Goal: Communication & Community: Answer question/provide support

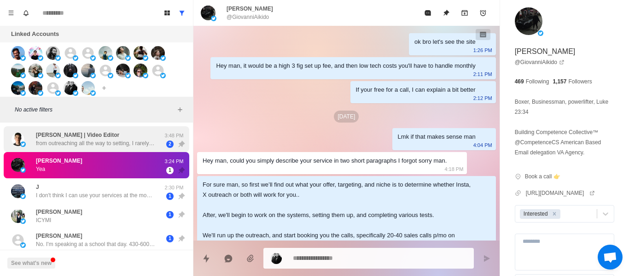
scroll to position [1403, 0]
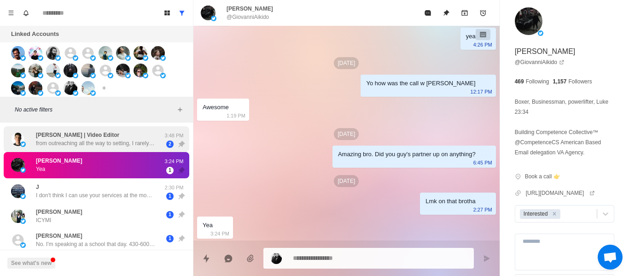
drag, startPoint x: 88, startPoint y: 133, endPoint x: 282, endPoint y: 262, distance: 233.1
click at [94, 133] on p "[PERSON_NAME] | Video Editor" at bounding box center [77, 135] width 83 height 8
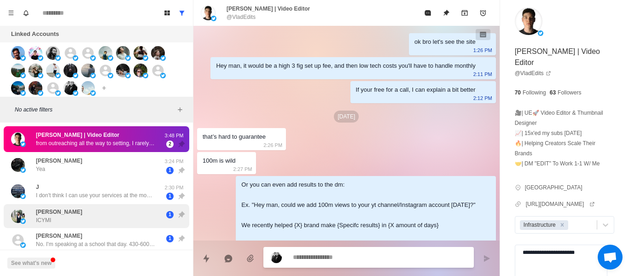
scroll to position [1636, 0]
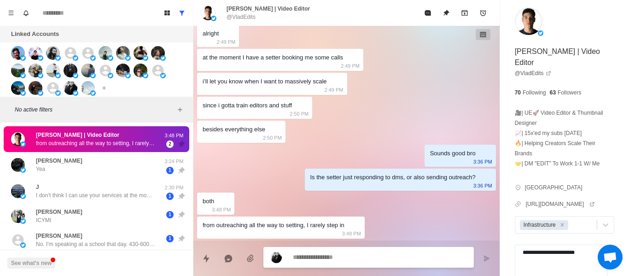
click at [324, 260] on textarea at bounding box center [379, 256] width 173 height 13
click at [313, 256] on textarea at bounding box center [379, 256] width 173 height 13
click at [313, 255] on textarea at bounding box center [379, 256] width 173 height 13
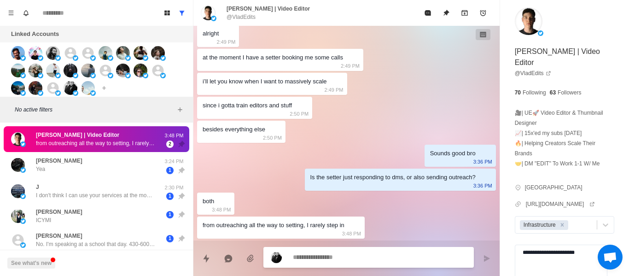
click at [313, 255] on textarea at bounding box center [379, 256] width 173 height 13
type textarea "*"
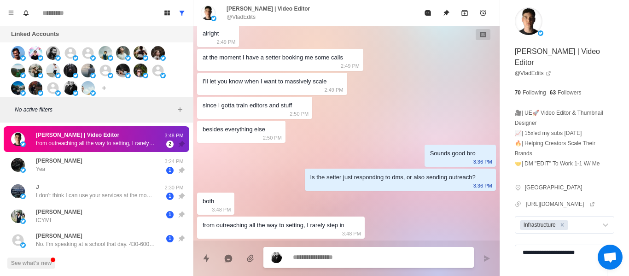
type textarea "*"
type textarea "***"
type textarea "*"
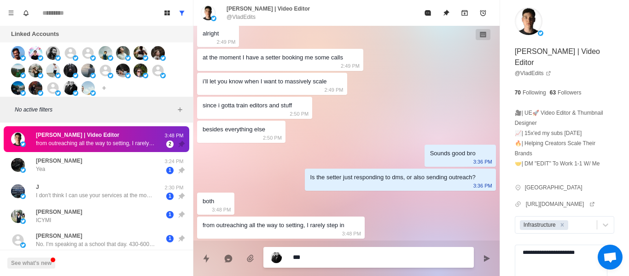
type textarea "****"
type textarea "*"
type textarea "*****"
type textarea "*"
type textarea "******"
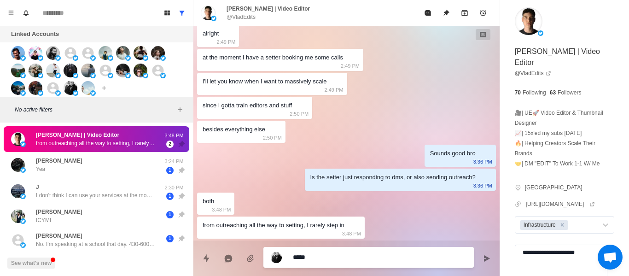
type textarea "*"
type textarea "******"
type textarea "*"
type textarea "********"
type textarea "*"
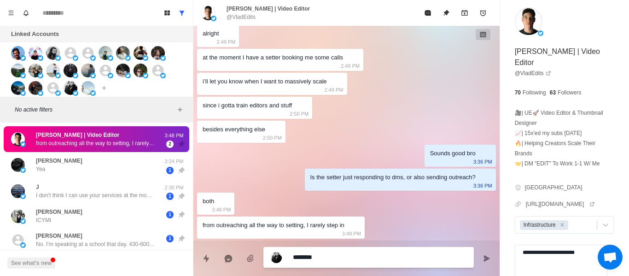
type textarea "*********"
type textarea "*"
type textarea "********"
type textarea "*"
type textarea "*********"
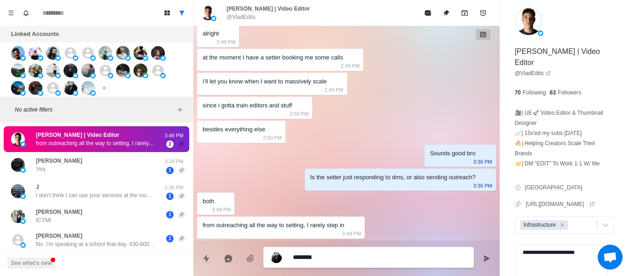
type textarea "*"
type textarea "*********"
type textarea "*"
type textarea "**********"
type textarea "*"
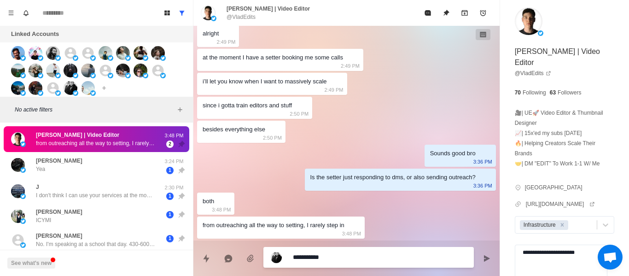
type textarea "**********"
type textarea "*"
type textarea "**********"
type textarea "*"
type textarea "**********"
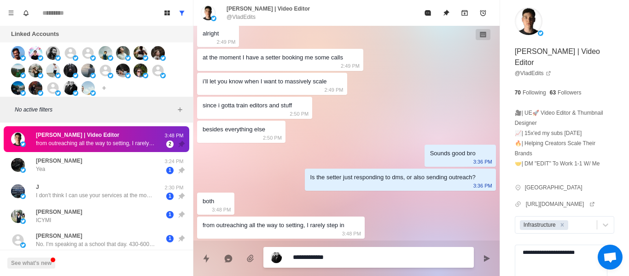
type textarea "*"
type textarea "**********"
type textarea "*"
type textarea "**********"
type textarea "*"
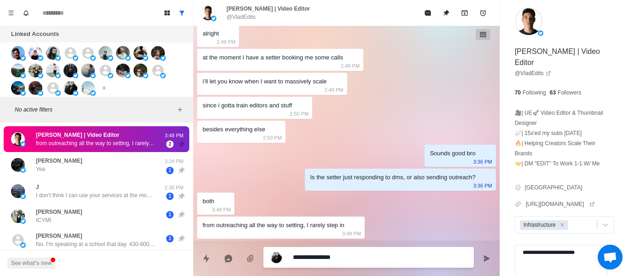
type textarea "**********"
type textarea "*"
type textarea "**********"
type textarea "*"
type textarea "**********"
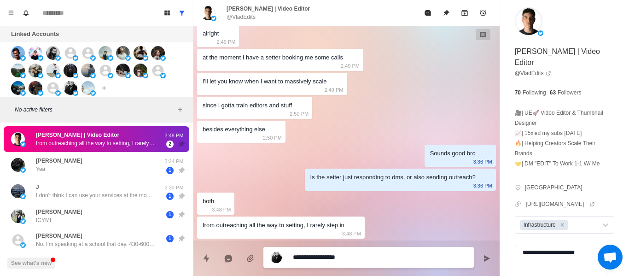
type textarea "*"
type textarea "**********"
type textarea "*"
type textarea "**********"
type textarea "*"
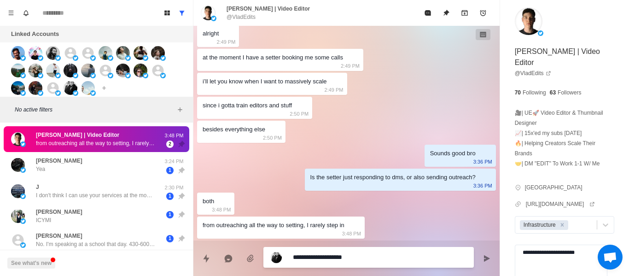
type textarea "**********"
type textarea "*"
type textarea "**********"
type textarea "*"
type textarea "**********"
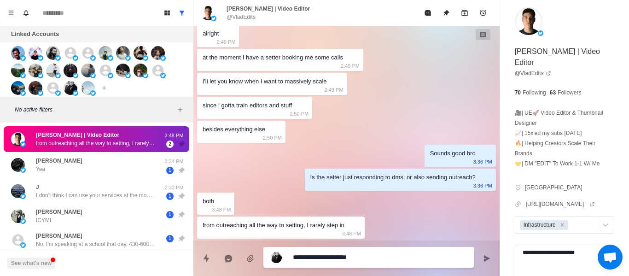
type textarea "*"
type textarea "**********"
type textarea "*"
type textarea "**********"
type textarea "*"
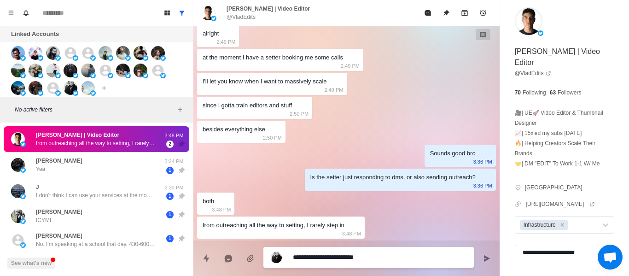
type textarea "**********"
type textarea "*"
type textarea "**********"
type textarea "*"
type textarea "**********"
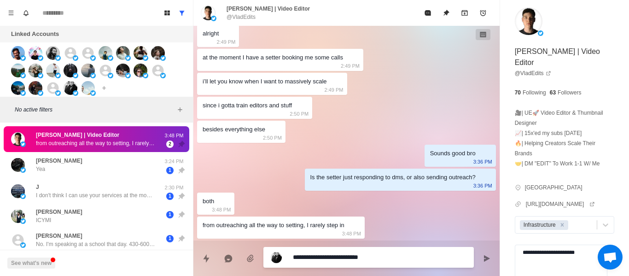
type textarea "*"
type textarea "**********"
type textarea "*"
type textarea "**********"
type textarea "*"
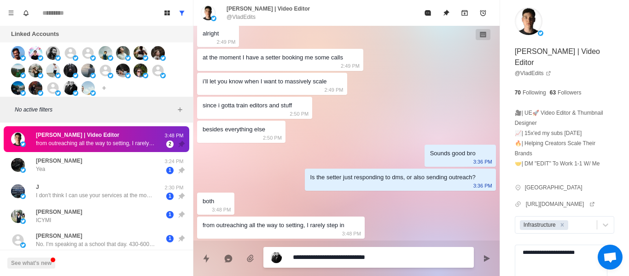
type textarea "**********"
type textarea "*"
type textarea "**********"
type textarea "*"
type textarea "**********"
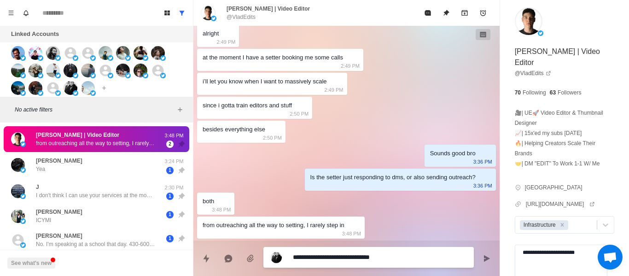
type textarea "*"
type textarea "**********"
type textarea "*"
type textarea "**********"
type textarea "*"
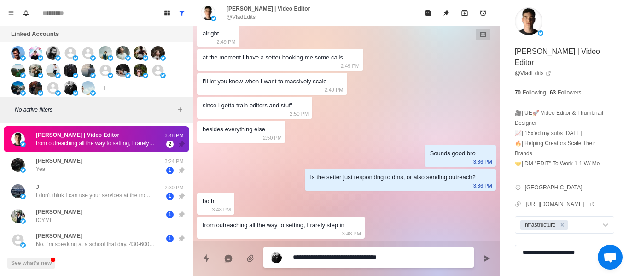
type textarea "**********"
type textarea "*"
type textarea "**********"
type textarea "*"
type textarea "**********"
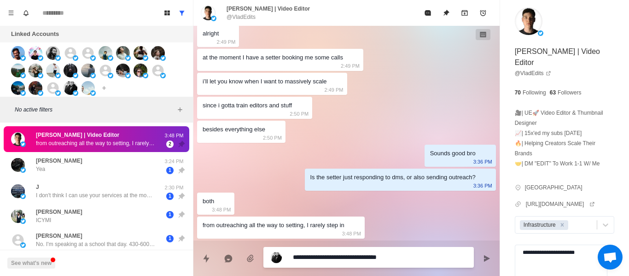
type textarea "*"
type textarea "**********"
type textarea "*"
type textarea "**********"
type textarea "*"
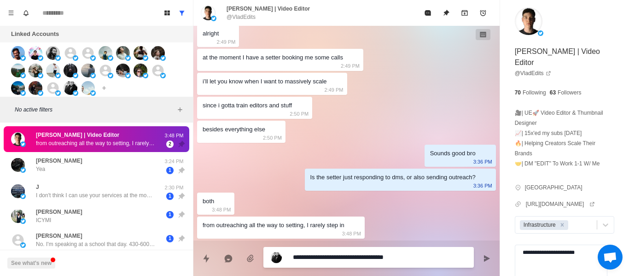
type textarea "**********"
type textarea "*"
type textarea "**********"
type textarea "*"
type textarea "**********"
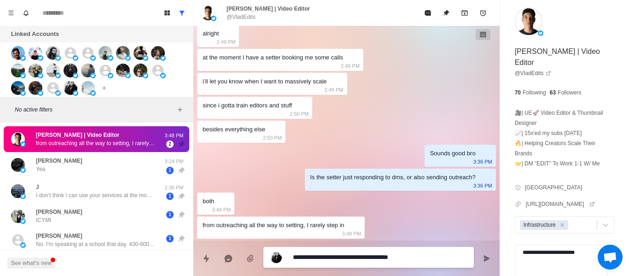
type textarea "*"
type textarea "**********"
type textarea "*"
type textarea "**********"
type textarea "*"
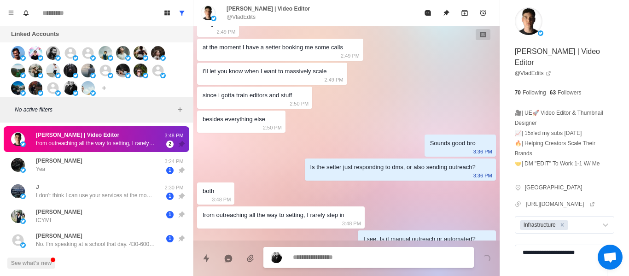
scroll to position [1660, 0]
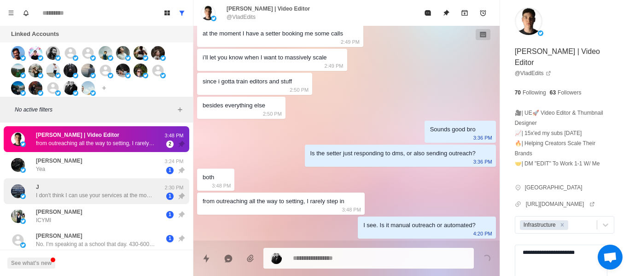
drag, startPoint x: 84, startPoint y: 180, endPoint x: 88, endPoint y: 174, distance: 7.0
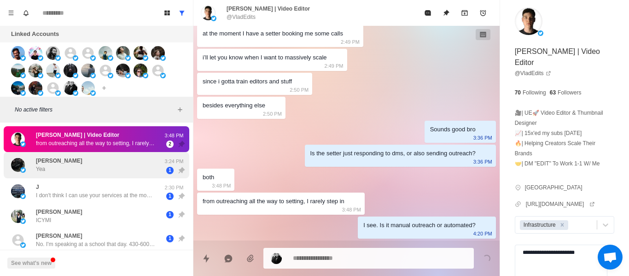
click at [84, 179] on div "J I don't think I can use your services at the moment 2:30 PM 1" at bounding box center [96, 191] width 185 height 26
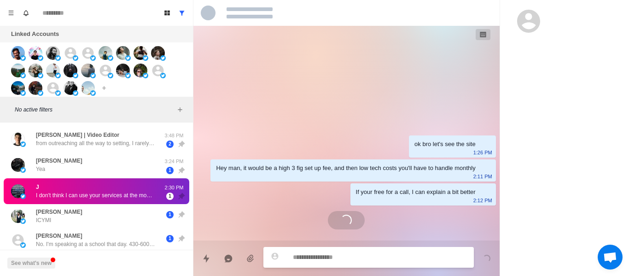
drag, startPoint x: 92, startPoint y: 168, endPoint x: 338, endPoint y: 268, distance: 265.1
click at [95, 168] on div "[PERSON_NAME]" at bounding box center [86, 165] width 151 height 19
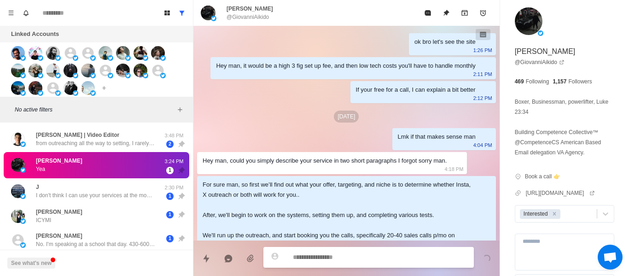
scroll to position [1403, 0]
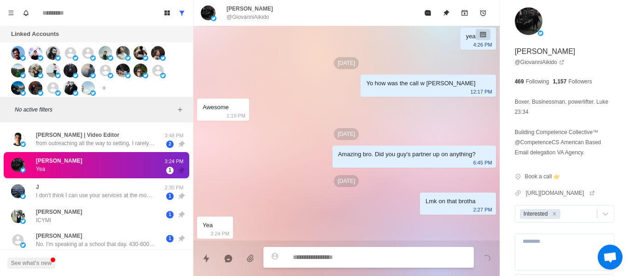
type textarea "*"
click at [373, 258] on textarea at bounding box center [379, 256] width 173 height 13
type textarea "*"
type textarea "**"
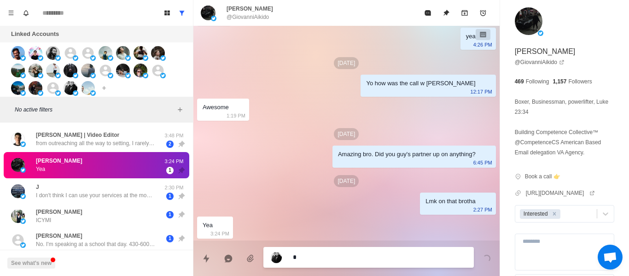
type textarea "*"
type textarea "***"
type textarea "*"
type textarea "****"
type textarea "*"
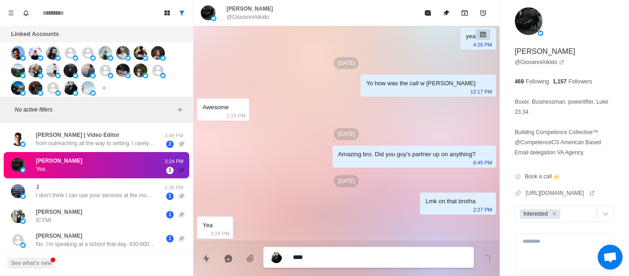
type textarea "****"
type textarea "*"
type textarea "******"
type textarea "*"
type textarea "*******"
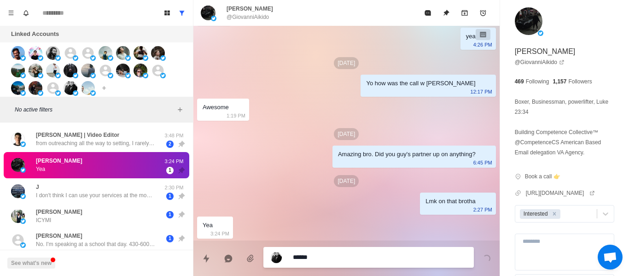
type textarea "*"
type textarea "********"
type textarea "*"
type textarea "*********"
type textarea "*"
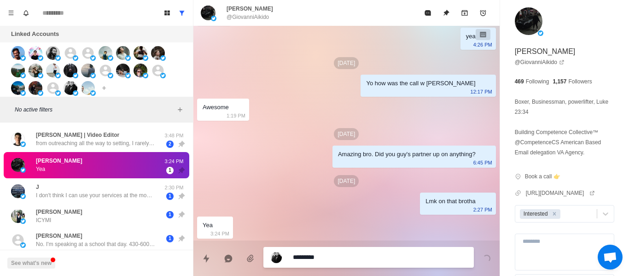
type textarea "*********"
type textarea "*"
type textarea "**********"
type textarea "*"
type textarea "**********"
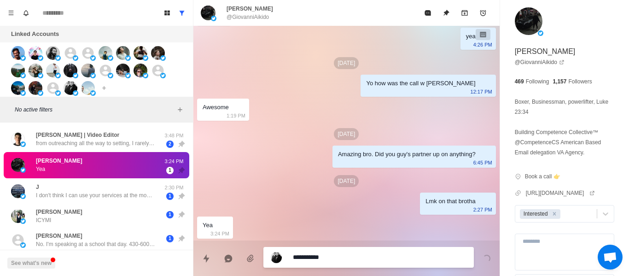
type textarea "*"
type textarea "**********"
type textarea "*"
type textarea "**********"
type textarea "*"
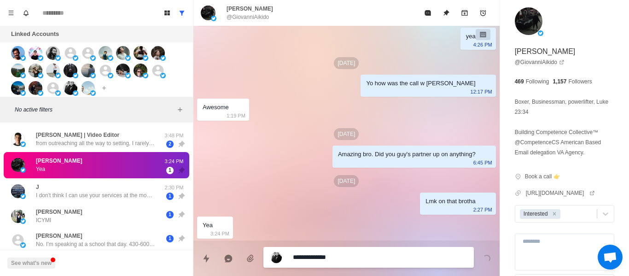
type textarea "**********"
type textarea "*"
type textarea "**********"
type textarea "*"
type textarea "**********"
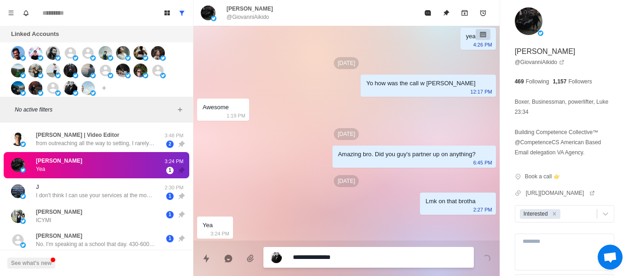
type textarea "*"
type textarea "**********"
type textarea "*"
type textarea "**********"
type textarea "*"
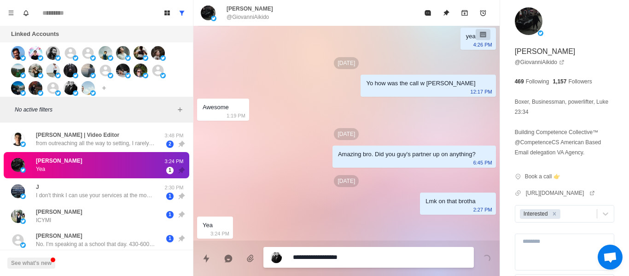
type textarea "**********"
type textarea "*"
type textarea "**********"
type textarea "*"
type textarea "**********"
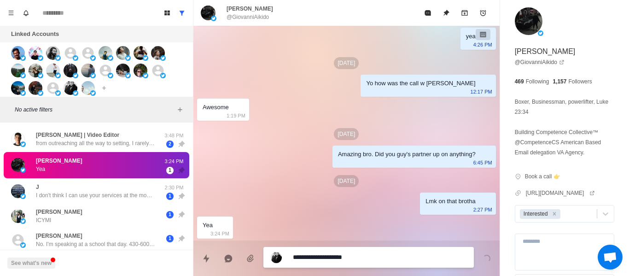
type textarea "*"
type textarea "**********"
type textarea "*"
type textarea "**********"
type textarea "*"
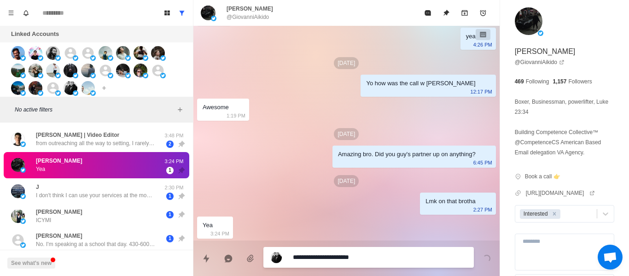
type textarea "**********"
type textarea "*"
type textarea "**********"
type textarea "*"
type textarea "**********"
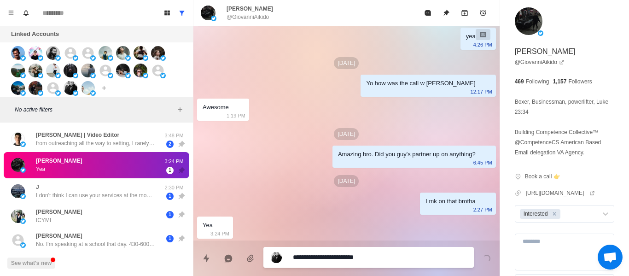
type textarea "*"
type textarea "**********"
type textarea "*"
type textarea "**********"
type textarea "*"
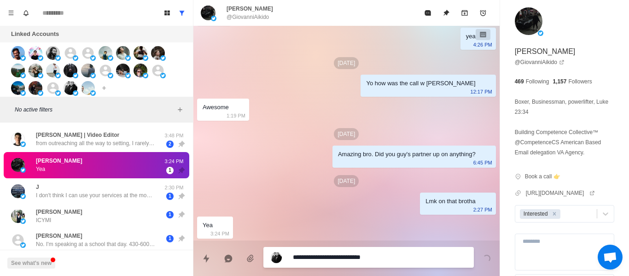
type textarea "**********"
type textarea "*"
type textarea "**********"
type textarea "*"
type textarea "**********"
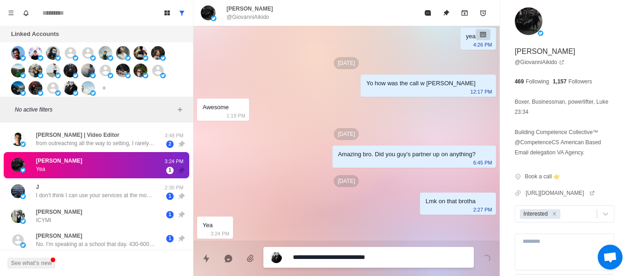
type textarea "*"
type textarea "**********"
type textarea "*"
type textarea "**********"
type textarea "*"
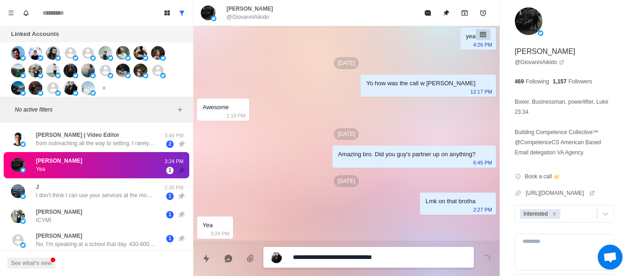
type textarea "**********"
type textarea "*"
type textarea "**********"
type textarea "*"
type textarea "**********"
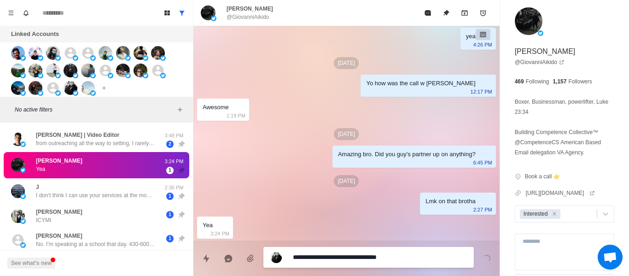
type textarea "*"
type textarea "**********"
type textarea "*"
type textarea "**********"
type textarea "*"
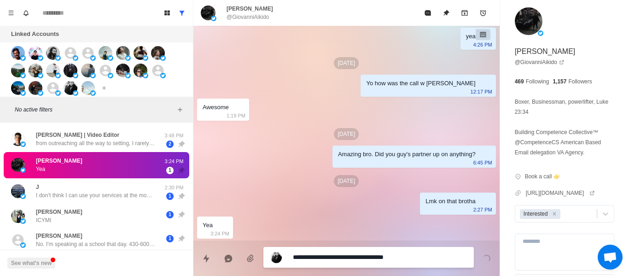
type textarea "**********"
type textarea "*"
type textarea "**********"
type textarea "*"
type textarea "**********"
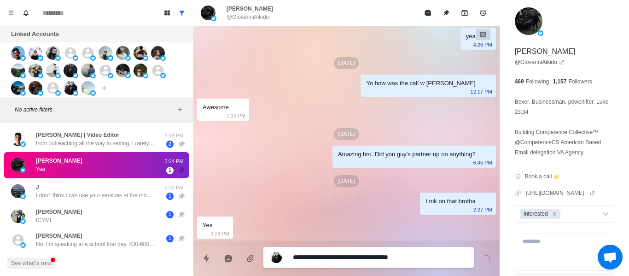
type textarea "*"
type textarea "**********"
type textarea "*"
type textarea "**********"
type textarea "*"
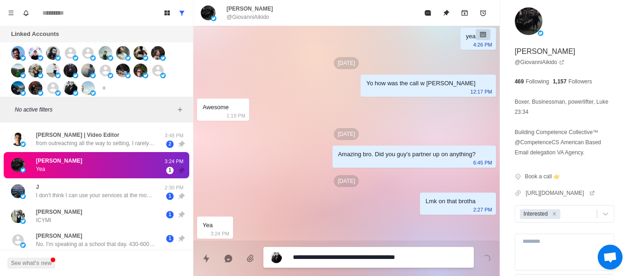
type textarea "**********"
type textarea "*"
type textarea "**********"
type textarea "*"
type textarea "**********"
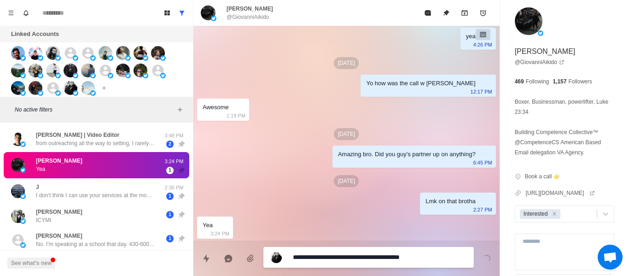
type textarea "*"
type textarea "**********"
type textarea "*"
type textarea "**********"
type textarea "*"
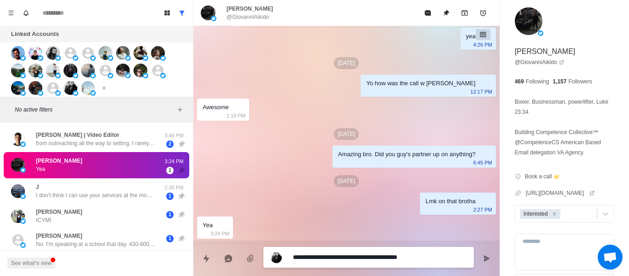
type textarea "**********"
type textarea "*"
type textarea "**********"
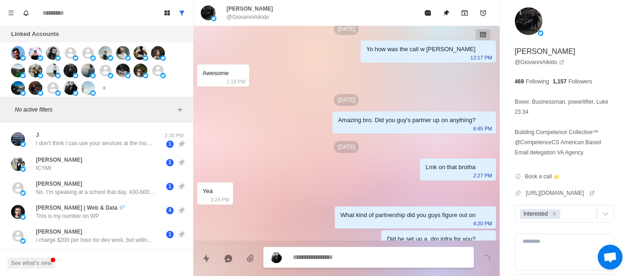
scroll to position [1451, 0]
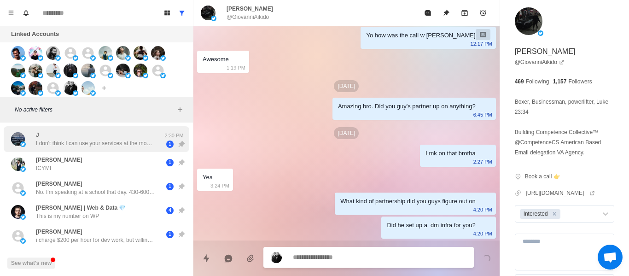
click at [75, 135] on div "J I don't think I can use your services at the moment" at bounding box center [96, 139] width 120 height 17
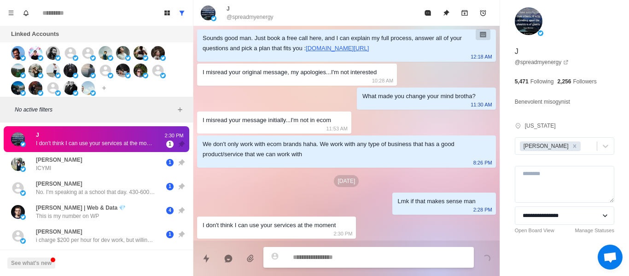
scroll to position [179, 0]
click at [337, 250] on div at bounding box center [368, 257] width 210 height 21
click at [337, 250] on div at bounding box center [368, 258] width 210 height 21
click at [338, 250] on div at bounding box center [368, 258] width 210 height 21
click at [338, 251] on textarea at bounding box center [379, 257] width 173 height 13
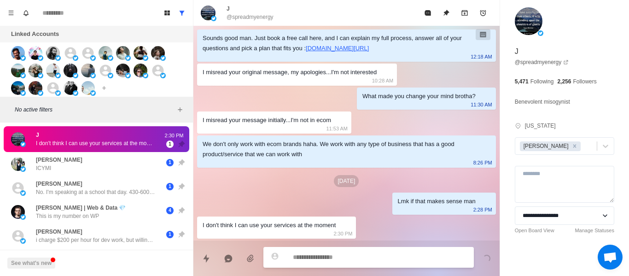
click at [338, 251] on textarea at bounding box center [379, 256] width 173 height 13
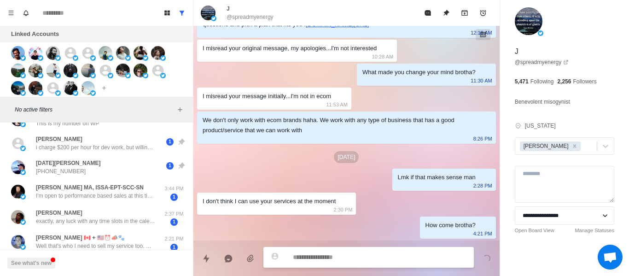
scroll to position [175, 0]
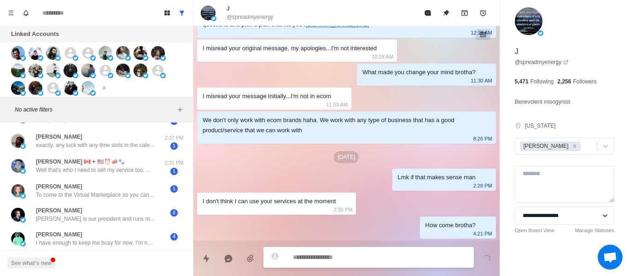
click at [72, 105] on p "No active filters" at bounding box center [95, 109] width 160 height 8
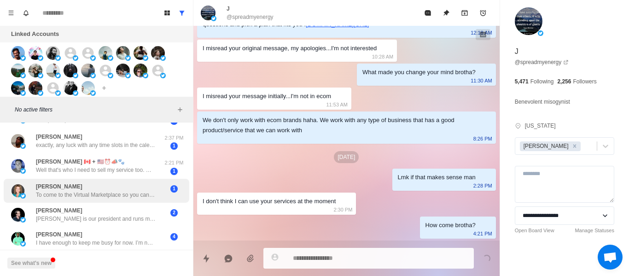
drag, startPoint x: 78, startPoint y: 142, endPoint x: 117, endPoint y: 191, distance: 62.9
click at [78, 143] on div "[PERSON_NAME] exactly, any luck with any time slots in the calendar ? 2:37 PM 1" at bounding box center [96, 140] width 185 height 25
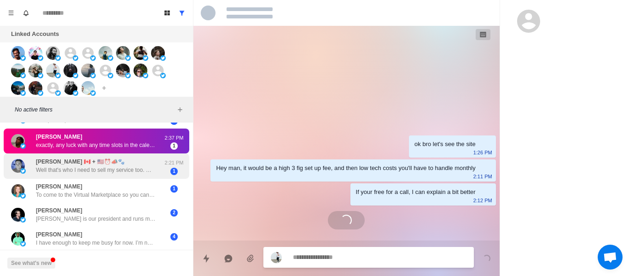
scroll to position [602, 0]
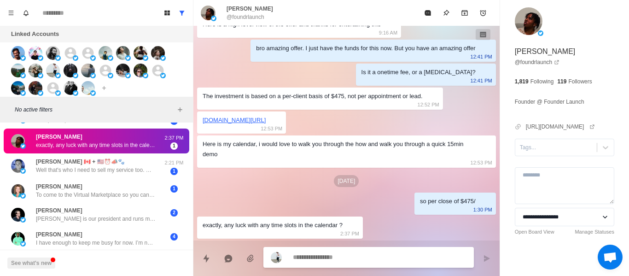
click at [309, 255] on textarea at bounding box center [379, 256] width 173 height 13
click at [308, 255] on textarea at bounding box center [379, 256] width 173 height 13
click at [306, 255] on textarea at bounding box center [379, 256] width 173 height 13
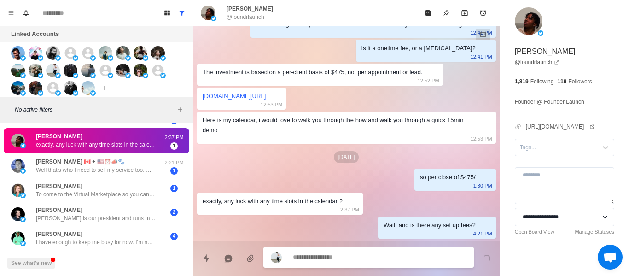
scroll to position [650, 0]
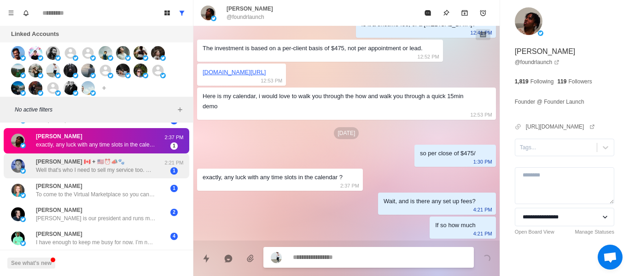
click at [87, 157] on p "[PERSON_NAME] 🇨🇦 + 🇺🇸⏰📣🐾" at bounding box center [80, 161] width 89 height 8
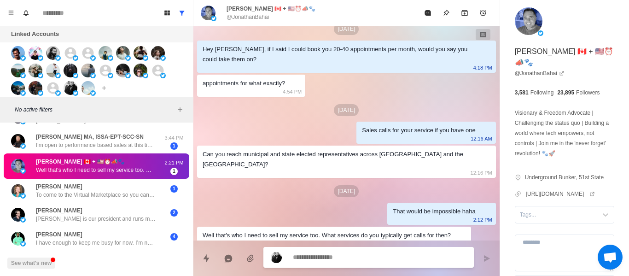
scroll to position [124, 0]
click at [330, 254] on textarea at bounding box center [379, 256] width 173 height 13
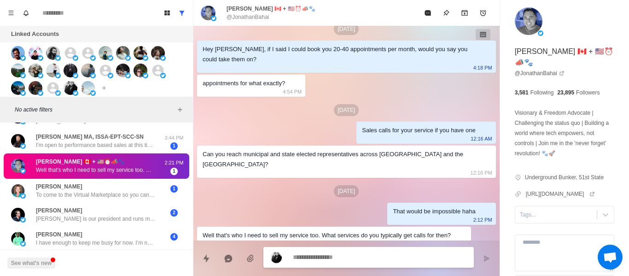
click at [331, 254] on textarea at bounding box center [379, 256] width 173 height 13
click at [332, 254] on textarea at bounding box center [379, 256] width 173 height 13
click at [326, 256] on textarea at bounding box center [379, 256] width 173 height 13
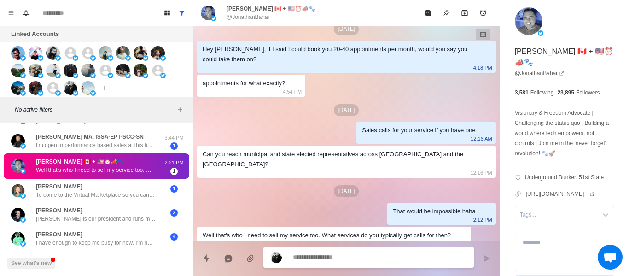
click at [326, 256] on textarea at bounding box center [379, 256] width 173 height 13
click at [327, 256] on textarea at bounding box center [379, 256] width 173 height 13
click at [329, 255] on textarea at bounding box center [379, 256] width 173 height 13
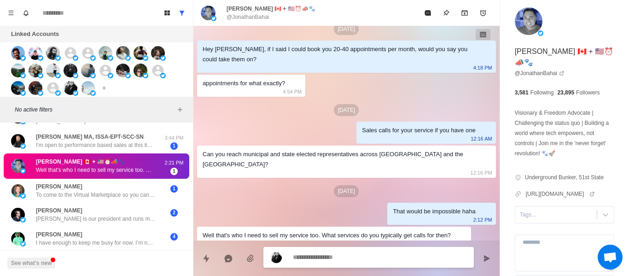
scroll to position [111, 0]
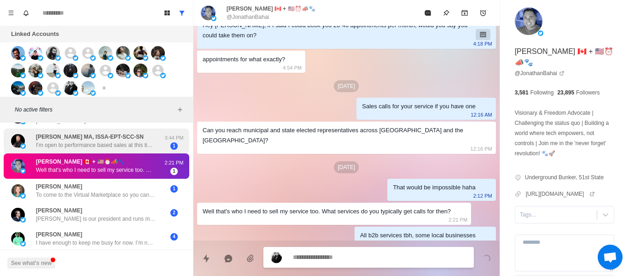
click at [76, 133] on p "[PERSON_NAME] MA, ISSA-EPT-SCC-SN" at bounding box center [90, 137] width 108 height 8
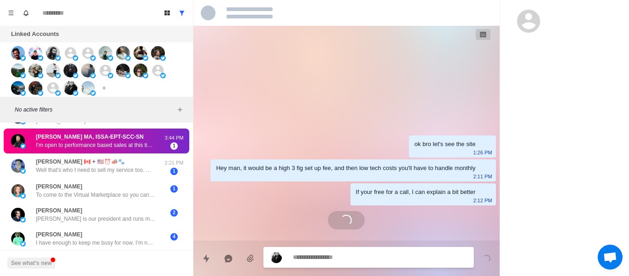
scroll to position [0, 0]
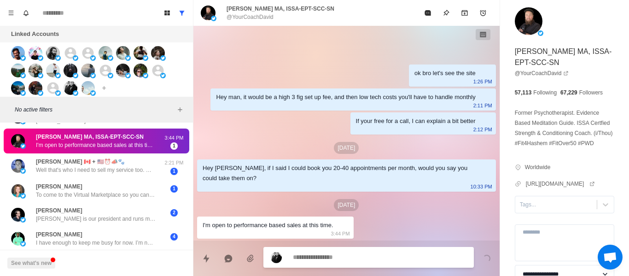
click at [318, 256] on textarea at bounding box center [379, 256] width 173 height 13
click at [319, 254] on textarea at bounding box center [379, 256] width 173 height 13
click at [320, 254] on textarea at bounding box center [379, 256] width 173 height 13
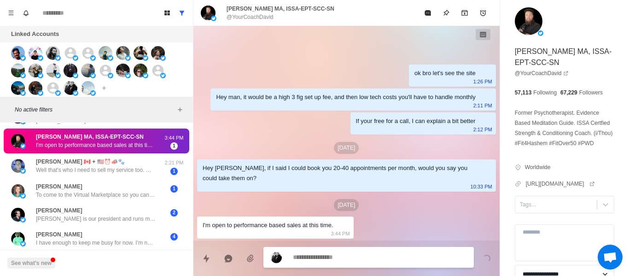
click at [320, 254] on textarea at bounding box center [379, 256] width 173 height 13
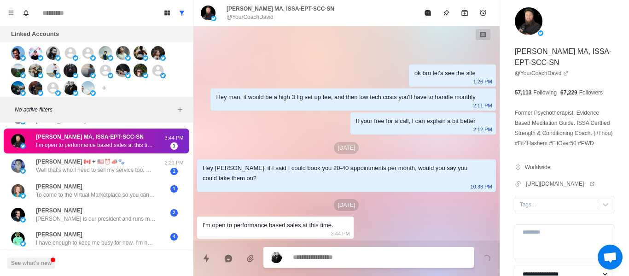
click at [320, 254] on textarea at bounding box center [379, 256] width 173 height 13
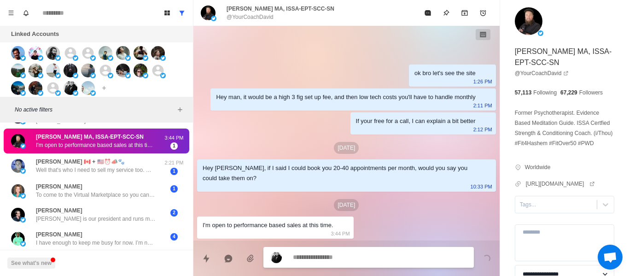
click at [320, 254] on textarea at bounding box center [379, 256] width 173 height 13
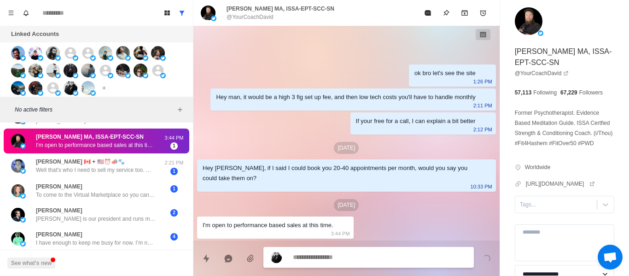
click at [320, 254] on textarea at bounding box center [379, 256] width 173 height 13
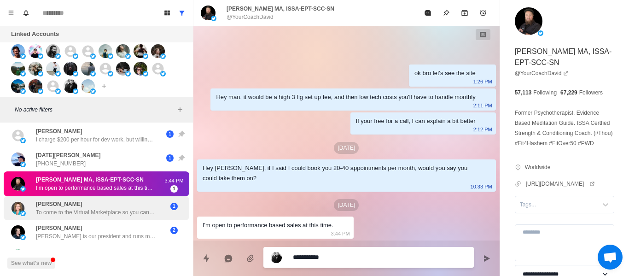
scroll to position [99, 0]
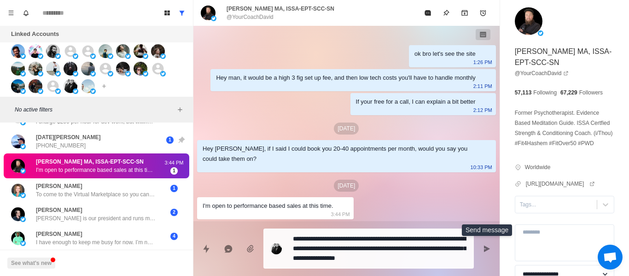
drag, startPoint x: 483, startPoint y: 249, endPoint x: 329, endPoint y: 249, distance: 154.2
click at [481, 247] on button "Send message" at bounding box center [486, 248] width 18 height 18
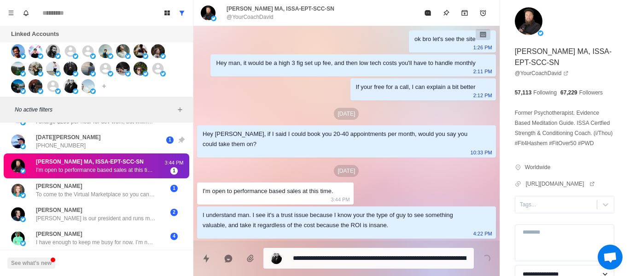
click at [329, 249] on div "**********" at bounding box center [368, 258] width 210 height 21
click at [329, 258] on textarea "**********" at bounding box center [379, 257] width 173 height 13
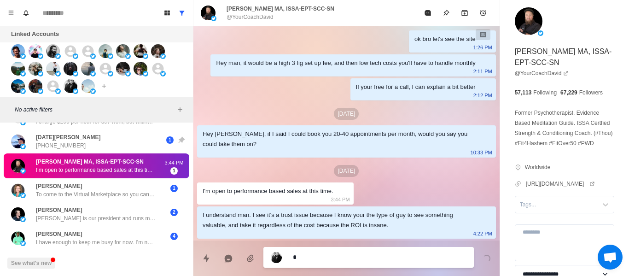
click at [329, 258] on textarea "*" at bounding box center [379, 256] width 173 height 13
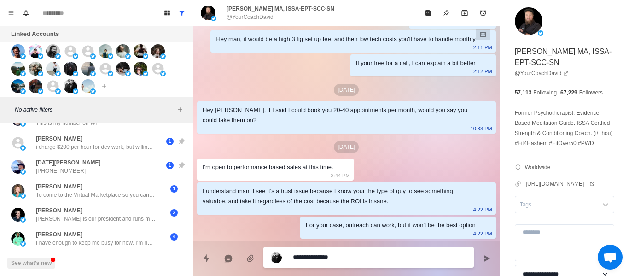
scroll to position [74, 0]
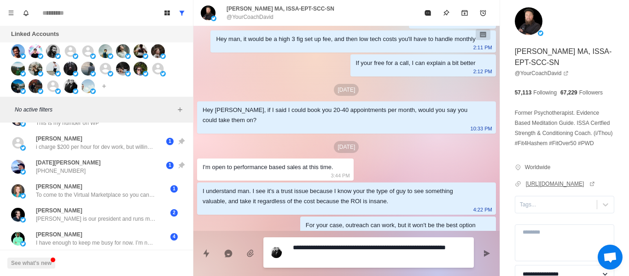
click at [557, 188] on link "[URL][DOMAIN_NAME]" at bounding box center [560, 183] width 69 height 8
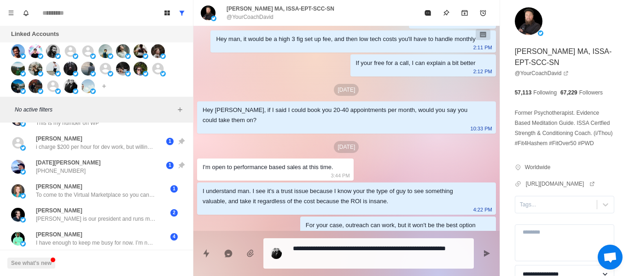
click at [322, 252] on textarea "**********" at bounding box center [379, 253] width 173 height 23
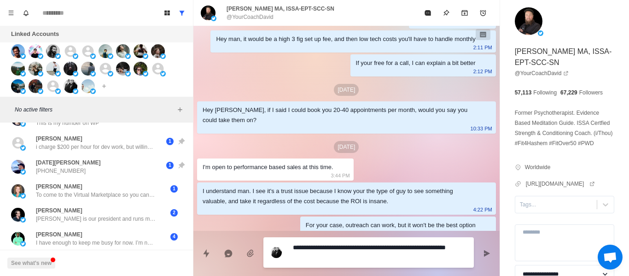
drag, startPoint x: 318, startPoint y: 260, endPoint x: 275, endPoint y: 246, distance: 44.8
click at [273, 245] on div "**********" at bounding box center [368, 252] width 210 height 30
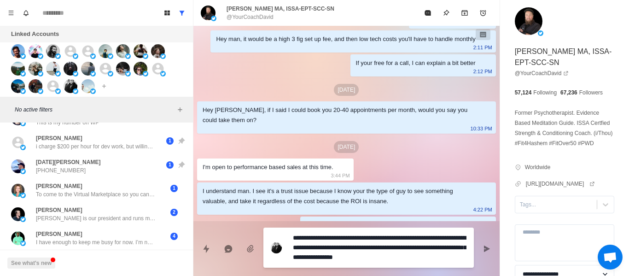
scroll to position [46, 0]
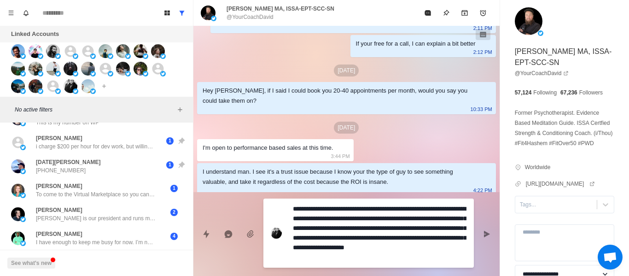
click at [410, 264] on div "**********" at bounding box center [368, 232] width 210 height 69
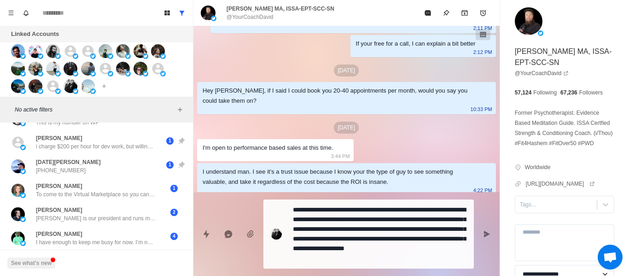
click at [406, 260] on textarea "**********" at bounding box center [379, 234] width 173 height 62
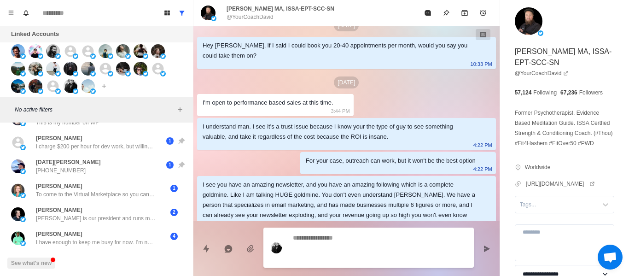
scroll to position [125, 0]
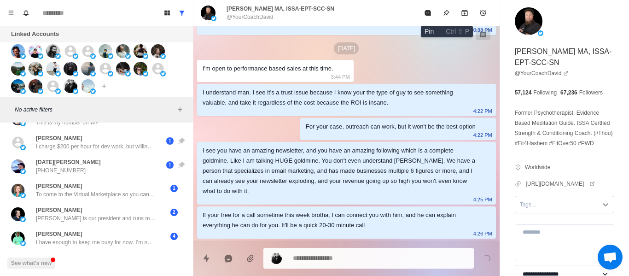
drag, startPoint x: 447, startPoint y: 8, endPoint x: 600, endPoint y: 214, distance: 256.7
click at [447, 9] on button "Pin" at bounding box center [446, 13] width 18 height 18
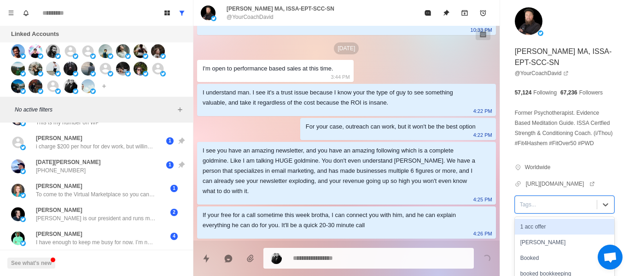
click at [566, 211] on div "Tags..." at bounding box center [555, 204] width 81 height 14
click at [524, 234] on div "[PERSON_NAME]" at bounding box center [563, 227] width 99 height 16
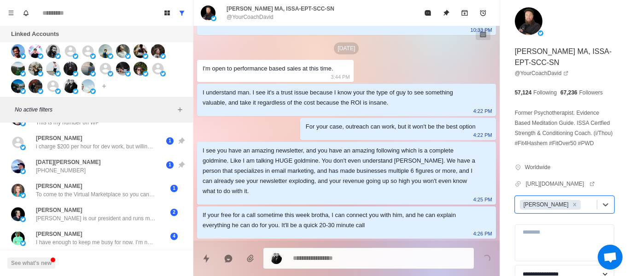
click at [582, 209] on div at bounding box center [587, 204] width 10 height 10
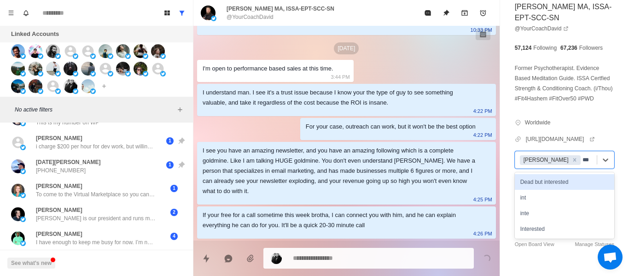
scroll to position [75, 0]
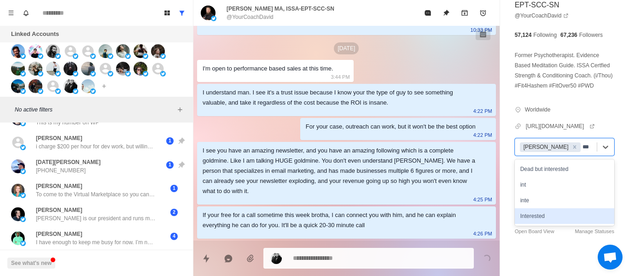
drag, startPoint x: 525, startPoint y: 214, endPoint x: 87, endPoint y: 109, distance: 450.6
click at [525, 214] on div "Interested" at bounding box center [563, 216] width 99 height 16
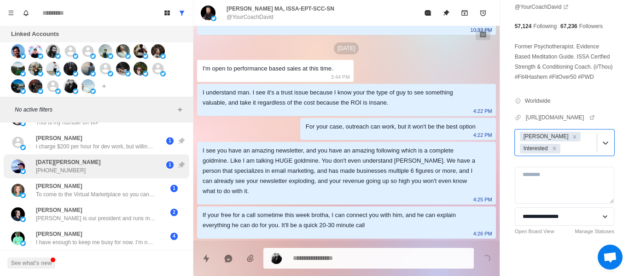
drag, startPoint x: 88, startPoint y: 141, endPoint x: 65, endPoint y: 155, distance: 26.2
click at [86, 142] on p "i charge $200 per hour for dev work, but willing to do $50 to $100 for 30-60 mi…" at bounding box center [96, 146] width 120 height 8
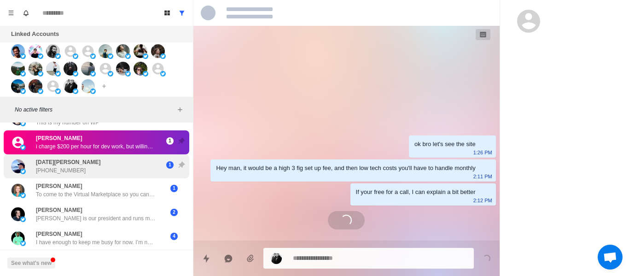
click at [65, 158] on p "[DATE][PERSON_NAME]" at bounding box center [68, 162] width 64 height 8
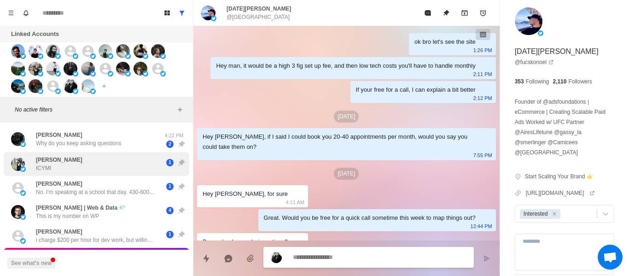
scroll to position [606, 0]
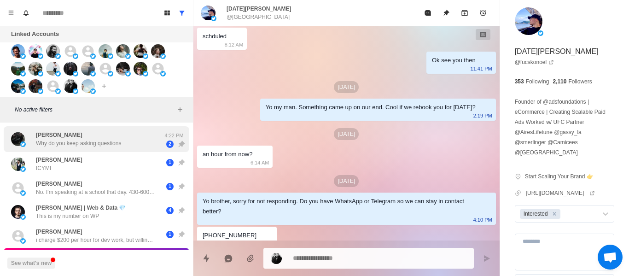
drag, startPoint x: 61, startPoint y: 142, endPoint x: 115, endPoint y: 183, distance: 67.6
click at [62, 142] on p "Why do you keep asking questions" at bounding box center [78, 143] width 85 height 8
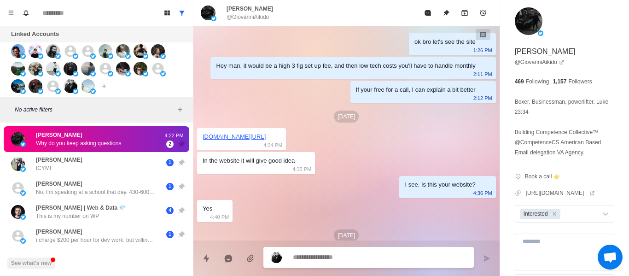
scroll to position [1332, 0]
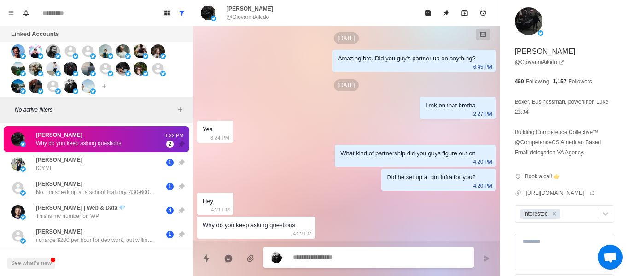
click at [337, 255] on textarea at bounding box center [379, 256] width 173 height 13
click at [334, 254] on textarea at bounding box center [379, 256] width 173 height 13
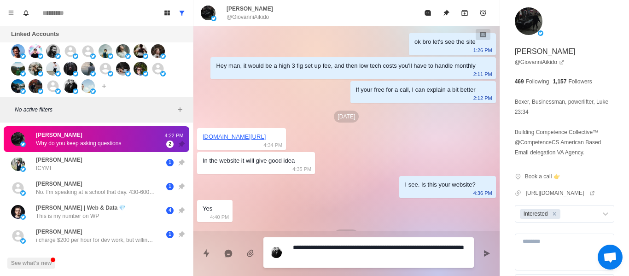
scroll to position [1341, 0]
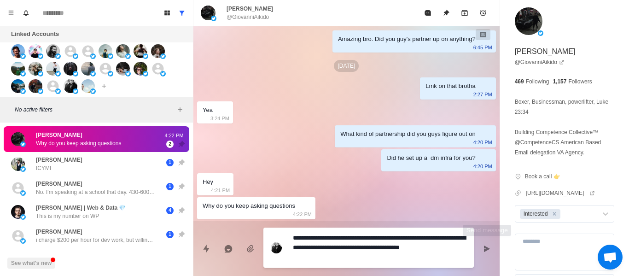
click at [482, 245] on button "Send message" at bounding box center [486, 248] width 18 height 18
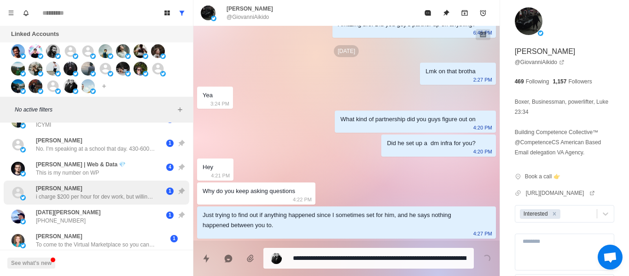
scroll to position [100, 0]
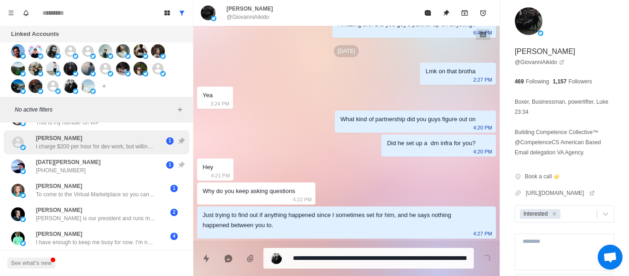
click at [69, 145] on div "[PERSON_NAME] i charge $200 per hour for dev work, but willing to do $50 to $10…" at bounding box center [96, 142] width 185 height 24
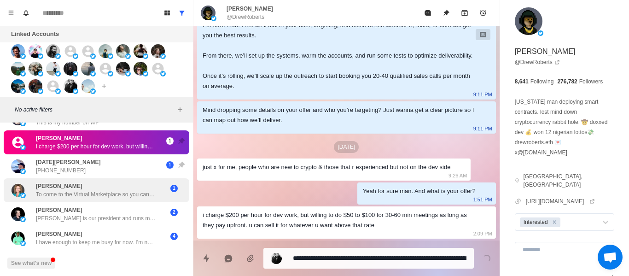
drag, startPoint x: 105, startPoint y: 181, endPoint x: 107, endPoint y: 194, distance: 12.5
click at [104, 183] on div "[PERSON_NAME] To come to the Virtual Marketplace so you can pitch your services…" at bounding box center [96, 190] width 120 height 17
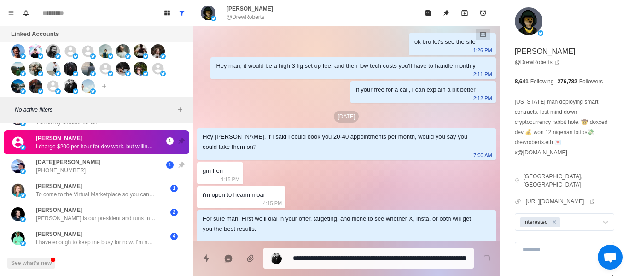
drag, startPoint x: 107, startPoint y: 194, endPoint x: 137, endPoint y: 121, distance: 78.8
click at [115, 181] on div "[PERSON_NAME] To come to the Virtual Marketplace so you can pitch your services…" at bounding box center [96, 190] width 185 height 24
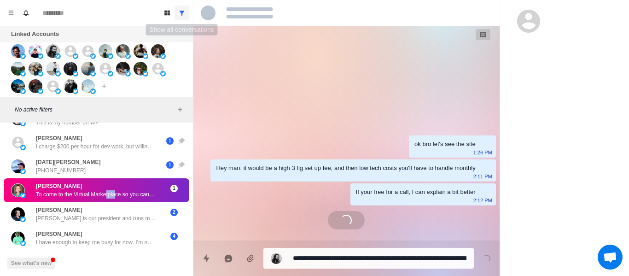
click at [180, 17] on button "Show all conversations" at bounding box center [181, 13] width 15 height 15
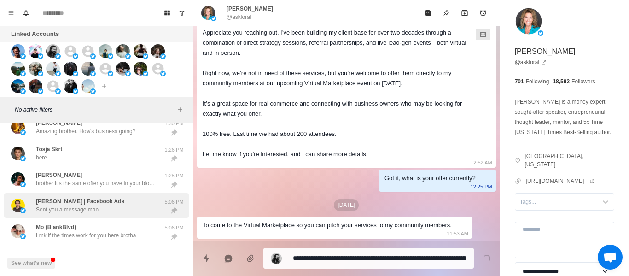
scroll to position [444, 0]
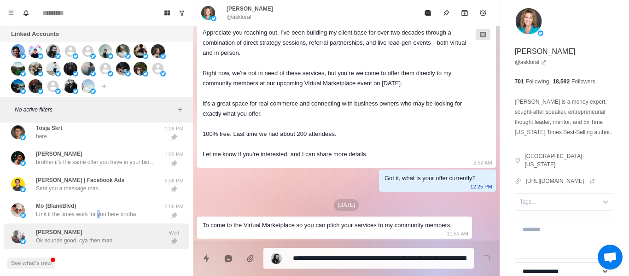
drag, startPoint x: 99, startPoint y: 202, endPoint x: 104, endPoint y: 226, distance: 24.9
click at [99, 203] on div "Mo (BlankBlvd) Lmk if the times work for you here brotha" at bounding box center [86, 210] width 100 height 17
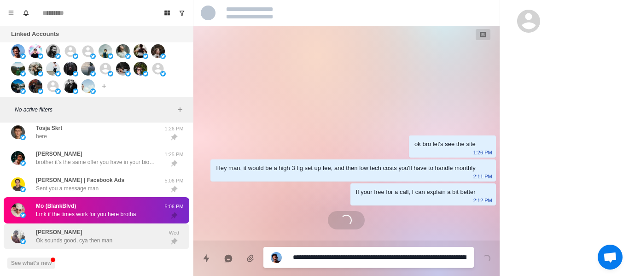
scroll to position [0, 0]
click at [104, 228] on div "[PERSON_NAME] Ok sounds good, cya then man" at bounding box center [86, 236] width 151 height 19
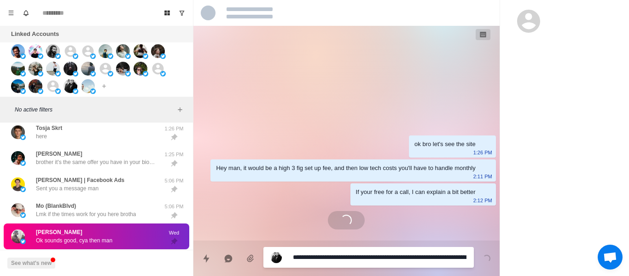
click at [102, 231] on div "[PERSON_NAME] Ok sounds good, cya then man" at bounding box center [74, 236] width 76 height 17
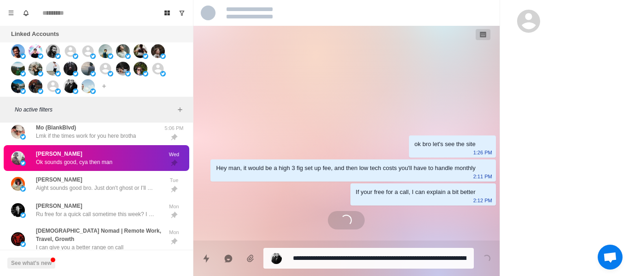
scroll to position [582, 0]
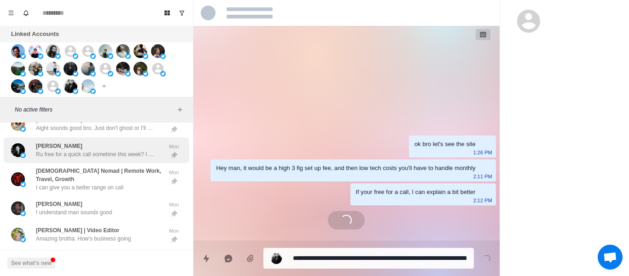
drag, startPoint x: 87, startPoint y: 133, endPoint x: 92, endPoint y: 147, distance: 15.1
click at [87, 132] on div "[PERSON_NAME] sounds good bro. Just don't ghost or I'll send [DEMOGRAPHIC_DATA]…" at bounding box center [86, 124] width 151 height 19
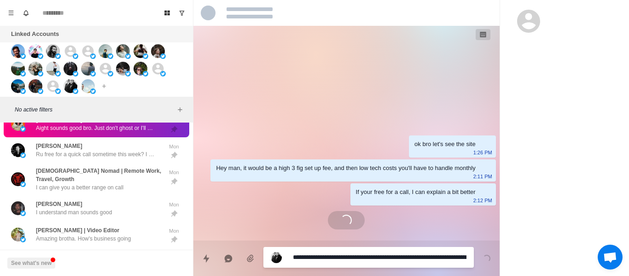
click at [81, 132] on p "Aight sounds good bro. Just don't ghost or I'll send [DEMOGRAPHIC_DATA] gangste…" at bounding box center [96, 128] width 120 height 8
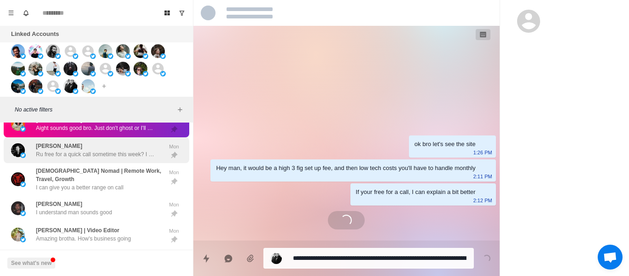
click at [93, 159] on div "[PERSON_NAME] Ru free for a quick call sometime this week? I can give you a bet…" at bounding box center [96, 150] width 185 height 26
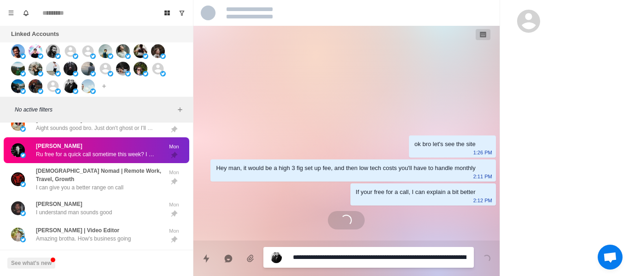
click at [345, 257] on textarea "**********" at bounding box center [379, 256] width 173 height 13
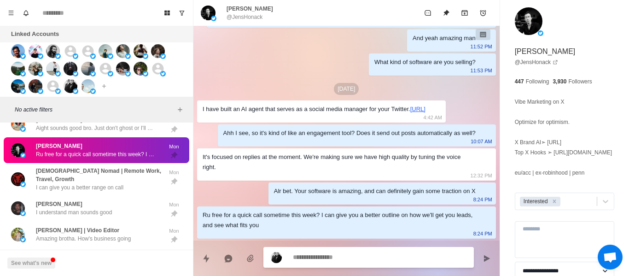
scroll to position [304, 0]
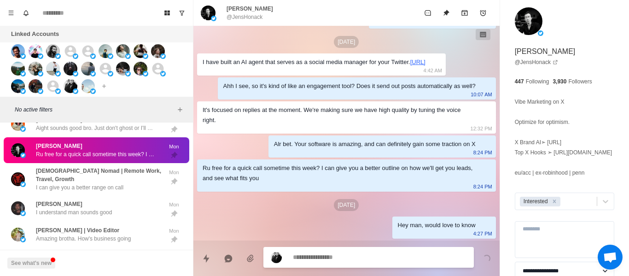
click at [84, 121] on div "No active filters" at bounding box center [96, 110] width 193 height 26
click at [83, 147] on div "[PERSON_NAME] Ru free for a quick call sometime this week? I can give you a bet…" at bounding box center [96, 150] width 120 height 17
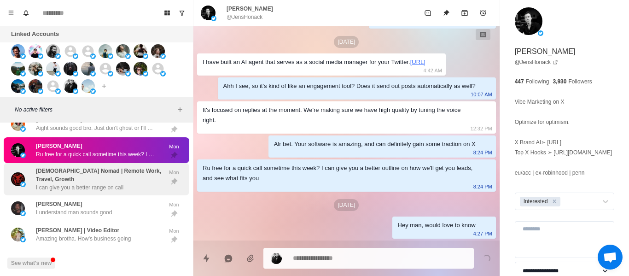
drag, startPoint x: 83, startPoint y: 181, endPoint x: 126, endPoint y: 189, distance: 43.5
click at [82, 181] on p "[DEMOGRAPHIC_DATA] Nomad | Remote Work, Travel, Growth" at bounding box center [99, 175] width 127 height 17
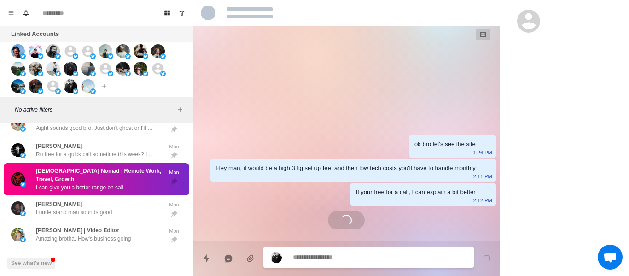
scroll to position [0, 0]
click at [318, 254] on textarea at bounding box center [379, 256] width 173 height 13
click at [315, 255] on textarea at bounding box center [379, 256] width 173 height 13
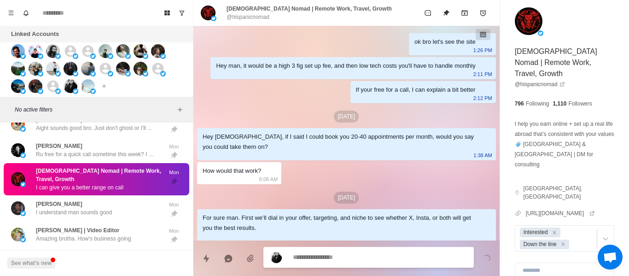
click at [315, 255] on textarea at bounding box center [379, 256] width 173 height 13
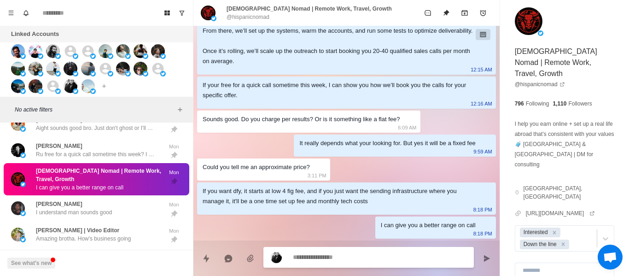
scroll to position [305, 0]
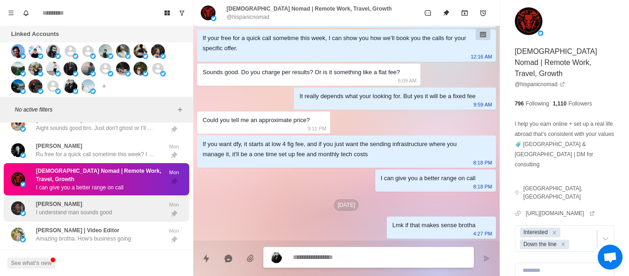
drag, startPoint x: 76, startPoint y: 224, endPoint x: 84, endPoint y: 220, distance: 9.1
click at [75, 224] on div "[PERSON_NAME] | Video Editor Amazing brotha. How's business going Mon" at bounding box center [96, 234] width 185 height 26
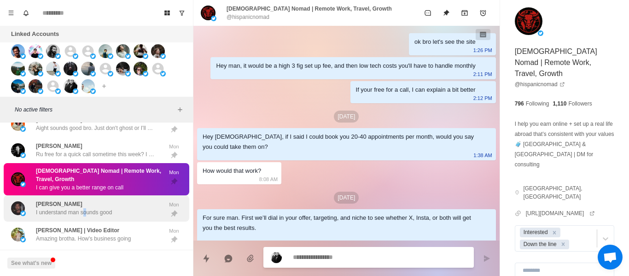
drag, startPoint x: 84, startPoint y: 220, endPoint x: 86, endPoint y: 212, distance: 7.7
click at [85, 216] on div "[PERSON_NAME] I understand man sounds good Mon" at bounding box center [96, 208] width 185 height 26
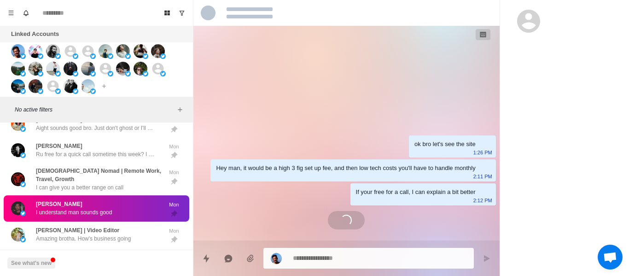
drag, startPoint x: 86, startPoint y: 212, endPoint x: 91, endPoint y: 212, distance: 5.1
click at [87, 212] on p "I understand man sounds good" at bounding box center [74, 212] width 76 height 8
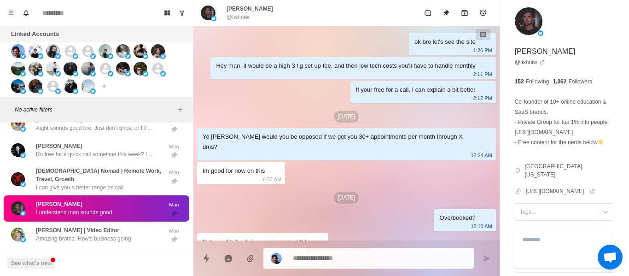
scroll to position [198, 0]
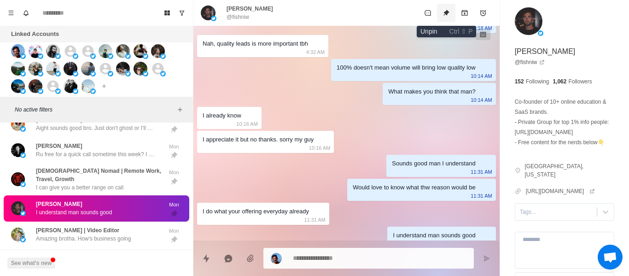
click at [445, 11] on icon "Unpin" at bounding box center [445, 12] width 7 height 7
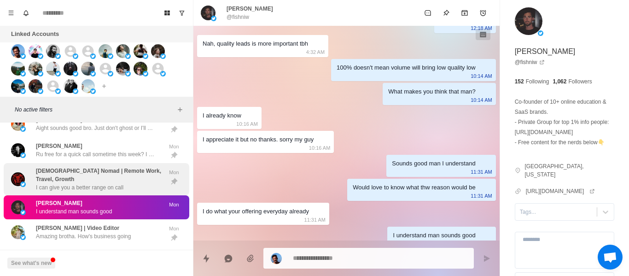
click at [84, 233] on p "Amazing brotha. How's business going" at bounding box center [83, 236] width 95 height 8
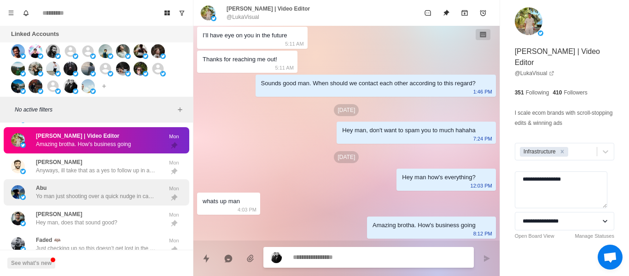
scroll to position [582, 0]
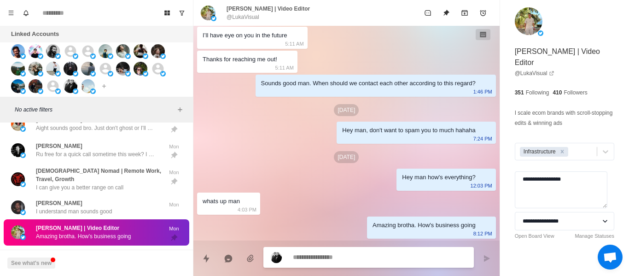
click at [296, 253] on textarea at bounding box center [379, 256] width 173 height 13
click at [295, 253] on textarea at bounding box center [379, 256] width 173 height 13
click at [298, 251] on textarea at bounding box center [379, 256] width 173 height 13
click at [335, 263] on textarea at bounding box center [379, 256] width 173 height 13
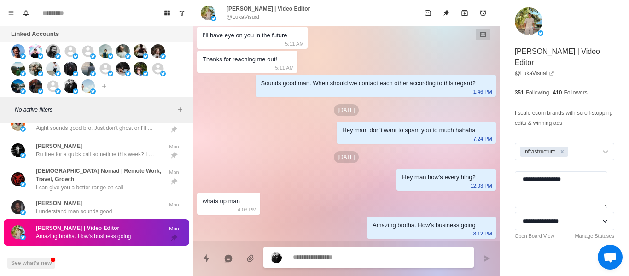
click at [333, 260] on textarea at bounding box center [379, 256] width 173 height 13
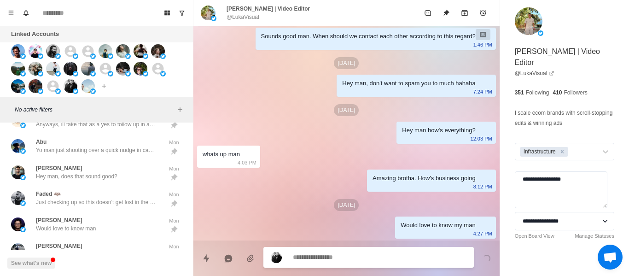
scroll to position [628, 0]
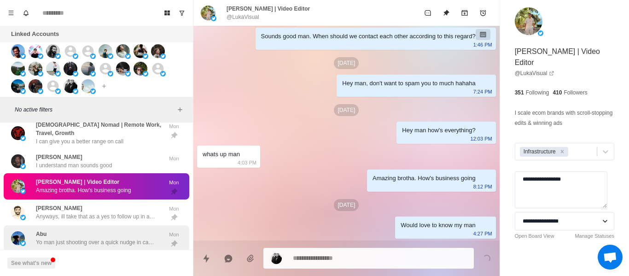
click at [94, 242] on p "Yo man just shooting over a quick nudge in case this got buried." at bounding box center [96, 242] width 120 height 8
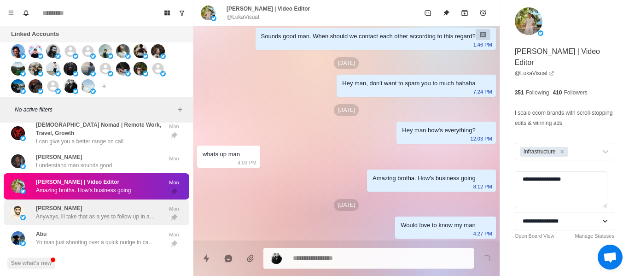
scroll to position [0, 0]
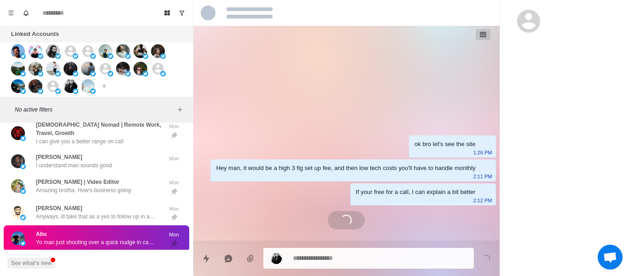
drag, startPoint x: 89, startPoint y: 208, endPoint x: 293, endPoint y: 217, distance: 204.5
click at [93, 206] on div "[PERSON_NAME] Anyways, ill take that as a yes to follow up in a couple months […" at bounding box center [96, 212] width 120 height 17
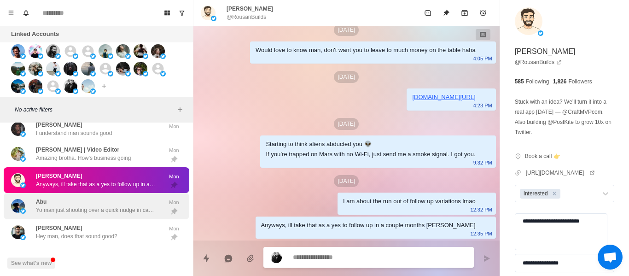
scroll to position [674, 0]
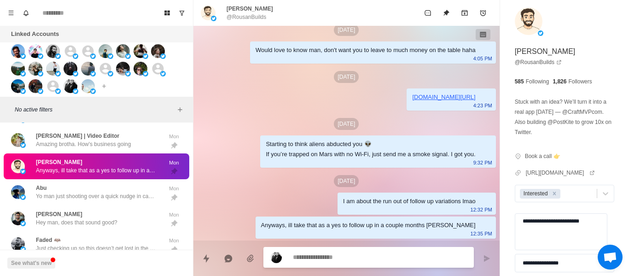
drag, startPoint x: 95, startPoint y: 190, endPoint x: 294, endPoint y: 198, distance: 199.0
click at [95, 192] on div "Abu Yo man just shooting over a quick nudge in case this got buried." at bounding box center [96, 192] width 120 height 17
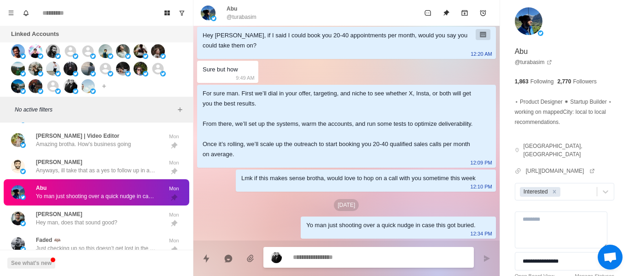
scroll to position [111, 0]
click at [363, 250] on textarea at bounding box center [379, 256] width 173 height 13
click at [361, 250] on textarea at bounding box center [379, 256] width 173 height 13
click at [360, 251] on textarea at bounding box center [379, 256] width 173 height 13
click at [360, 252] on textarea at bounding box center [379, 256] width 173 height 13
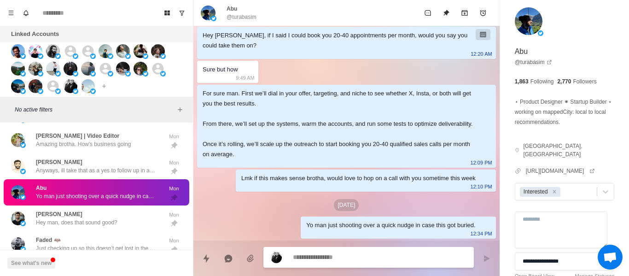
drag, startPoint x: 360, startPoint y: 252, endPoint x: 354, endPoint y: 250, distance: 6.3
click at [358, 251] on textarea at bounding box center [379, 256] width 173 height 13
click at [354, 250] on div at bounding box center [368, 257] width 210 height 21
click at [371, 256] on textarea at bounding box center [379, 256] width 173 height 13
drag, startPoint x: 370, startPoint y: 256, endPoint x: 237, endPoint y: 15, distance: 275.8
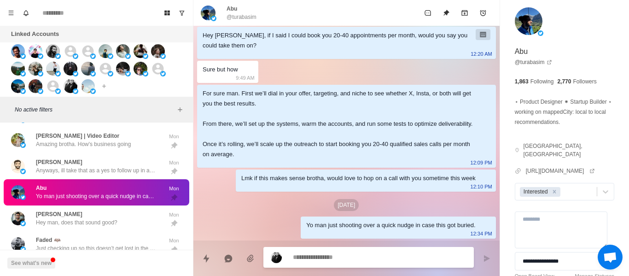
click at [370, 256] on textarea at bounding box center [379, 256] width 173 height 13
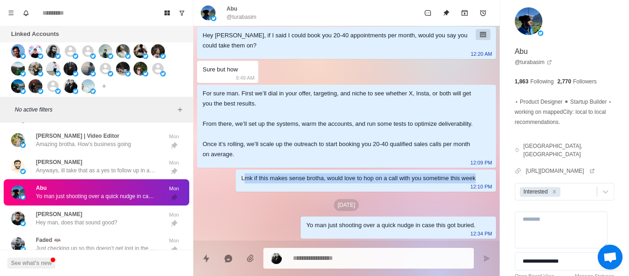
drag, startPoint x: 474, startPoint y: 181, endPoint x: 236, endPoint y: 176, distance: 238.4
click at [236, 176] on div "Lmk if this makes sense brotha, would love to hop on a call with you sometime t…" at bounding box center [366, 180] width 260 height 22
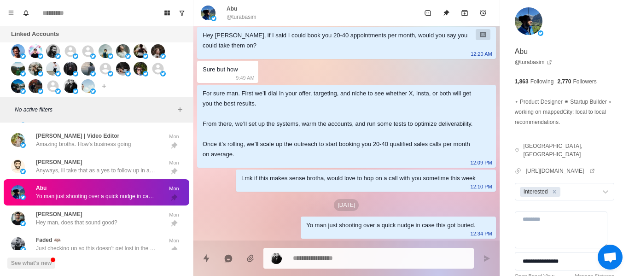
drag, startPoint x: 255, startPoint y: 213, endPoint x: 302, endPoint y: 221, distance: 48.1
click at [254, 213] on div "ok bro let's see the site 1:26 PM Hey man, it would be a high 3 fig set up fee,…" at bounding box center [346, 83] width 306 height 316
drag, startPoint x: 300, startPoint y: 225, endPoint x: 473, endPoint y: 222, distance: 173.5
click at [473, 222] on div "Yo man just shooting over a quick nudge in case this got buried. 12:34 PM" at bounding box center [398, 227] width 195 height 22
drag, startPoint x: 372, startPoint y: 182, endPoint x: 588, endPoint y: 237, distance: 222.7
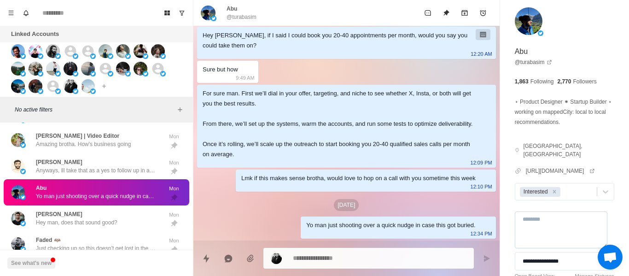
click at [373, 181] on div "Lmk if this makes sense brotha, would love to hop on a call with you sometime t…" at bounding box center [358, 178] width 234 height 10
drag, startPoint x: 365, startPoint y: 257, endPoint x: 207, endPoint y: 8, distance: 294.6
click at [365, 252] on textarea at bounding box center [379, 257] width 173 height 13
paste textarea "**********"
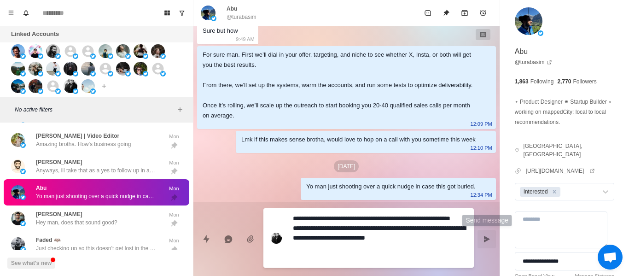
click at [487, 232] on button "Send message" at bounding box center [486, 239] width 18 height 18
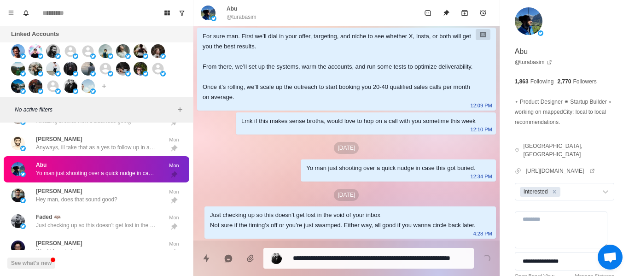
scroll to position [720, 0]
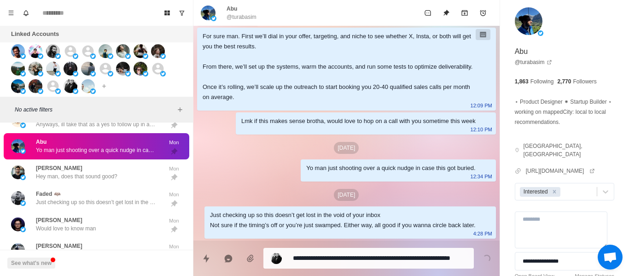
drag, startPoint x: 99, startPoint y: 158, endPoint x: 313, endPoint y: 231, distance: 225.9
drag, startPoint x: 142, startPoint y: 183, endPoint x: 182, endPoint y: 173, distance: 41.7
click at [140, 177] on div "[PERSON_NAME] Hey man, does that sound good? Mon" at bounding box center [96, 172] width 185 height 26
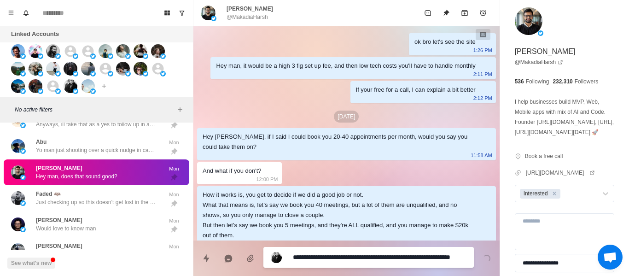
scroll to position [681, 0]
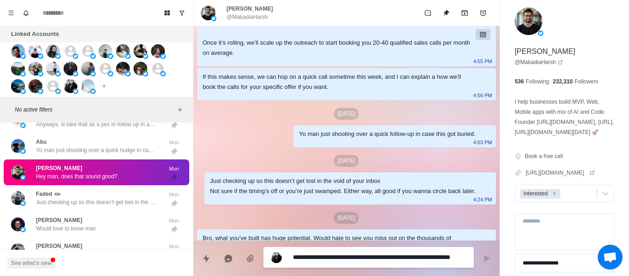
click at [317, 120] on div "[DATE]" at bounding box center [346, 114] width 299 height 12
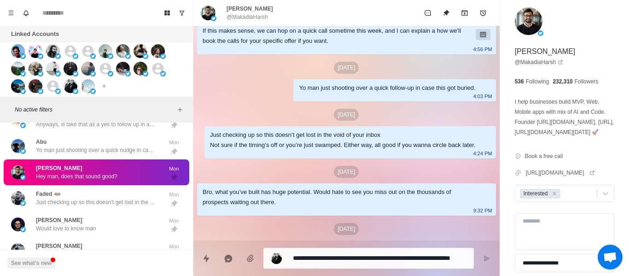
drag, startPoint x: 304, startPoint y: 105, endPoint x: 290, endPoint y: 143, distance: 40.8
click at [304, 101] on div "Yo man just shooting over a quick follow-up in case this got buried. 4:03 PM" at bounding box center [394, 90] width 202 height 22
drag, startPoint x: 283, startPoint y: 154, endPoint x: 294, endPoint y: 143, distance: 15.6
click at [283, 150] on div "Just checking up so this doesn’t get lost in the void of your inbox Not sure if…" at bounding box center [343, 140] width 266 height 20
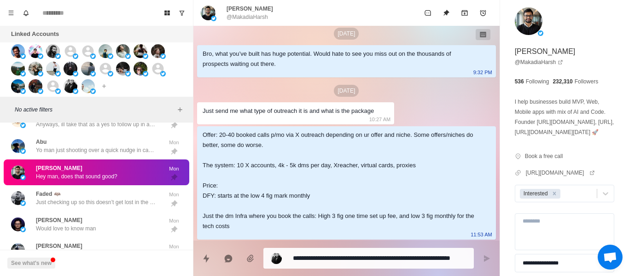
click at [283, 69] on div "Bro, what you’ve built has huge potential. Would hate to see you miss out on th…" at bounding box center [338, 59] width 273 height 20
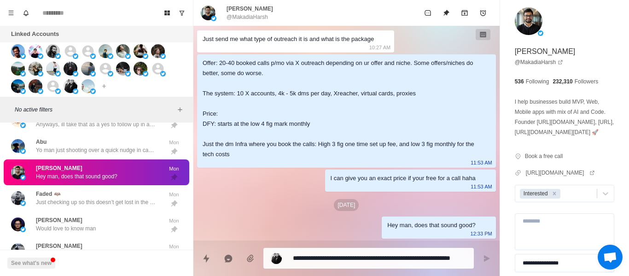
drag, startPoint x: 338, startPoint y: 249, endPoint x: 335, endPoint y: 257, distance: 8.5
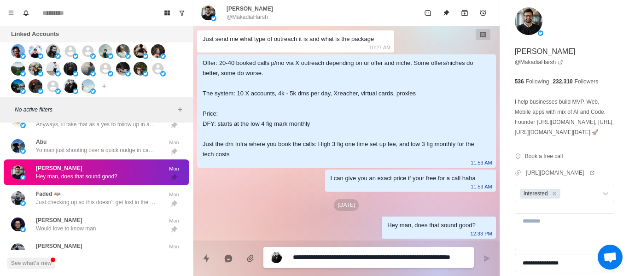
paste textarea
drag, startPoint x: 484, startPoint y: 260, endPoint x: 329, endPoint y: 225, distance: 158.6
click at [479, 258] on button "Send message" at bounding box center [486, 258] width 18 height 18
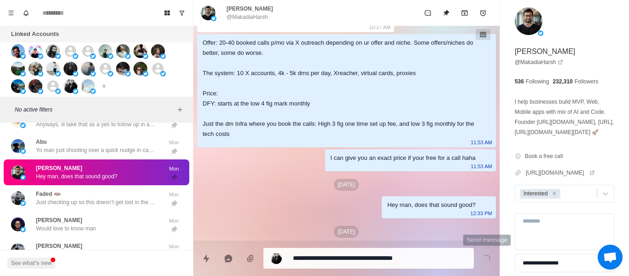
scroll to position [728, 0]
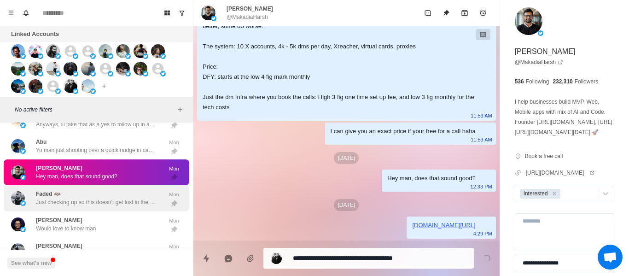
click at [120, 205] on p "Just checking up so this doesn’t get lost in the void of your inbox Not sure if…" at bounding box center [96, 202] width 120 height 8
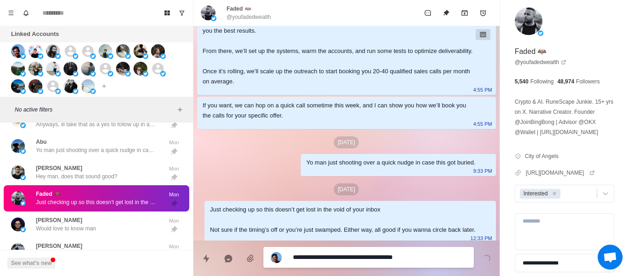
scroll to position [327, 0]
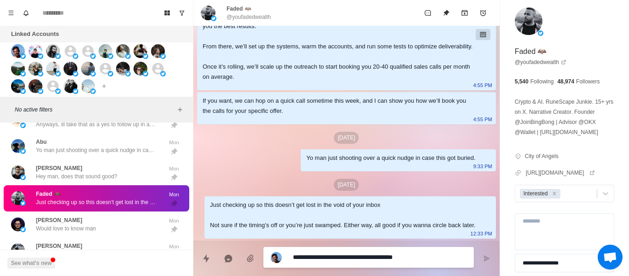
paste textarea "**********"
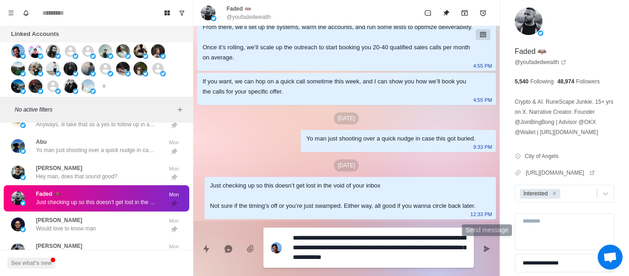
click at [482, 247] on button "Send message" at bounding box center [486, 248] width 18 height 18
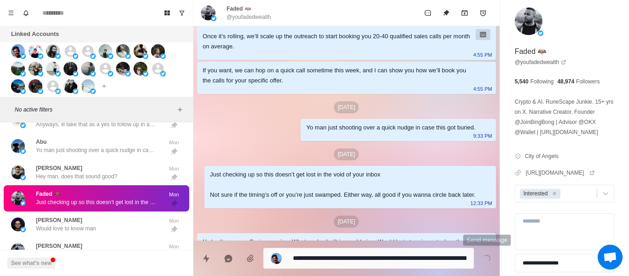
scroll to position [384, 0]
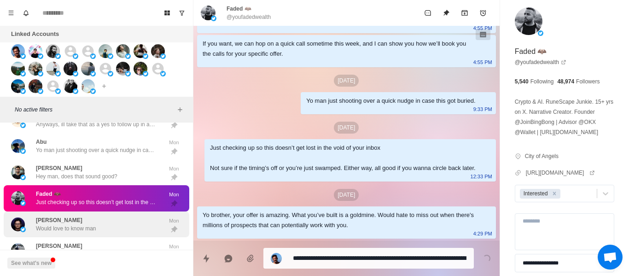
click at [123, 213] on div "[PERSON_NAME] Would love to know man [PERSON_NAME]" at bounding box center [96, 224] width 185 height 26
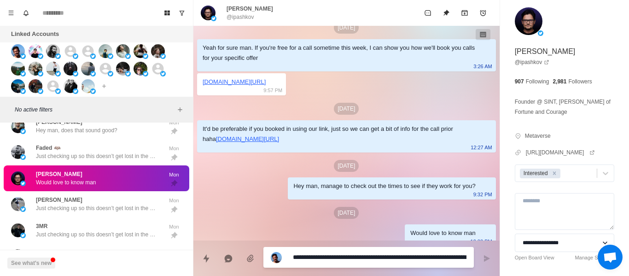
scroll to position [467, 0]
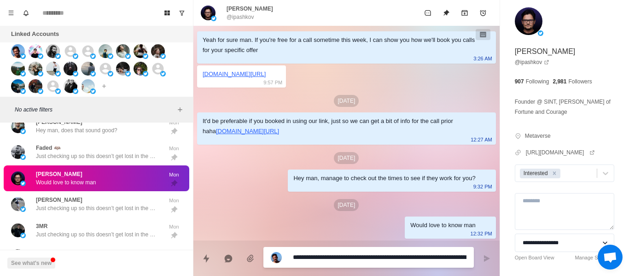
paste textarea
drag, startPoint x: 483, startPoint y: 259, endPoint x: 466, endPoint y: 254, distance: 17.3
click at [483, 259] on icon "Send message" at bounding box center [486, 257] width 7 height 7
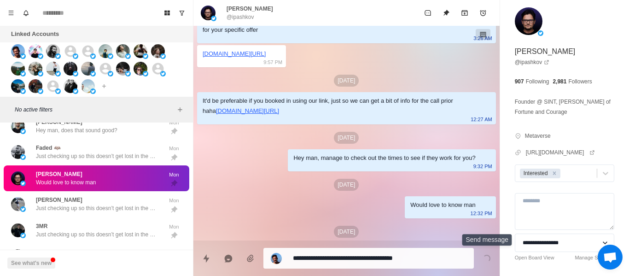
scroll to position [514, 0]
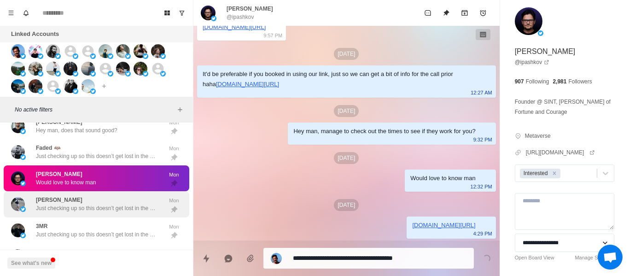
click at [74, 195] on div "[PERSON_NAME] Just checking up so this doesn’t get lost in the void of your inb…" at bounding box center [86, 204] width 151 height 19
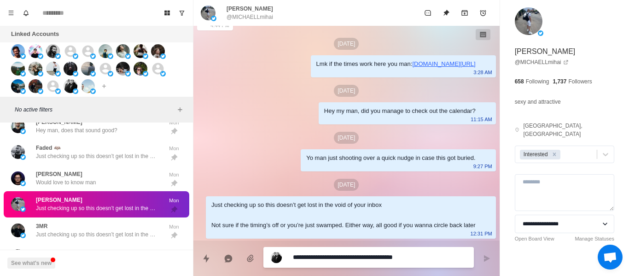
scroll to position [747, 0]
paste textarea "**********"
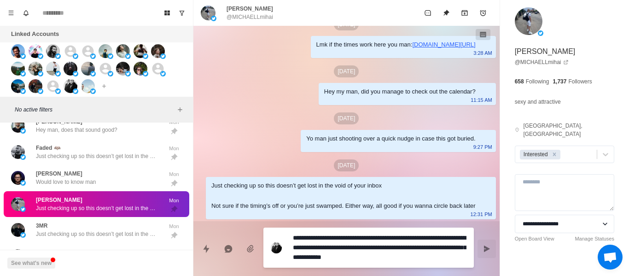
click at [485, 243] on button "Send message" at bounding box center [486, 248] width 18 height 18
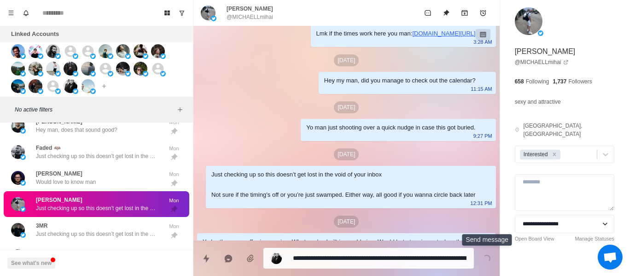
scroll to position [312, 0]
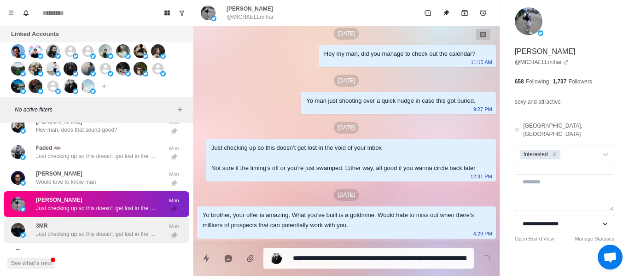
click at [129, 236] on p "Just checking up so this doesn’t get lost in the void of your inbox Not sure if…" at bounding box center [96, 234] width 120 height 8
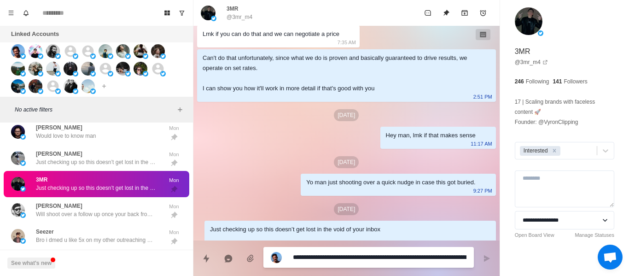
scroll to position [597, 0]
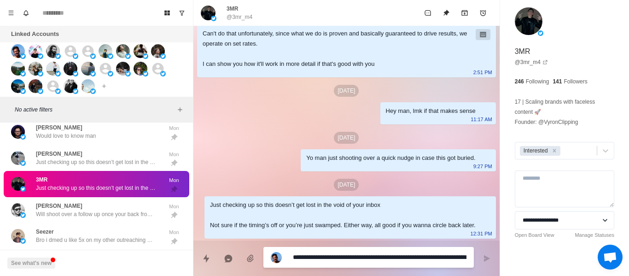
click at [320, 253] on textarea "**********" at bounding box center [379, 256] width 173 height 13
drag, startPoint x: 389, startPoint y: 264, endPoint x: 356, endPoint y: 254, distance: 34.1
paste textarea
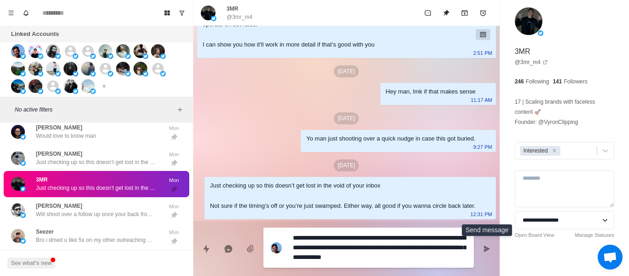
click at [490, 251] on button "Send message" at bounding box center [486, 248] width 18 height 18
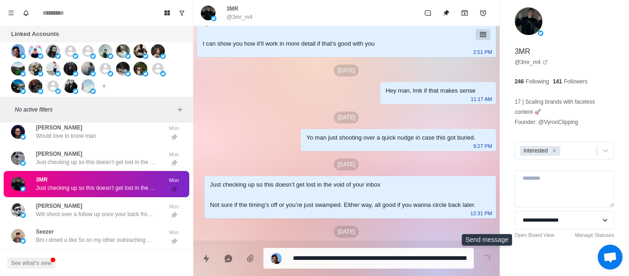
scroll to position [654, 0]
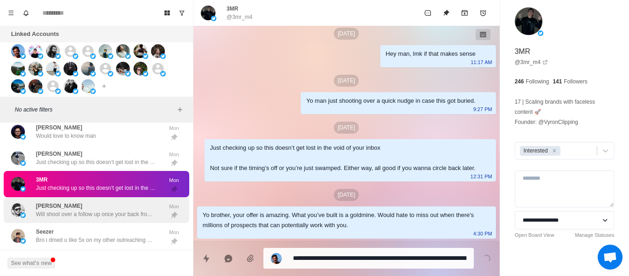
click at [100, 218] on p "Will shoot over a follow up once your back from the holidays" at bounding box center [96, 214] width 120 height 8
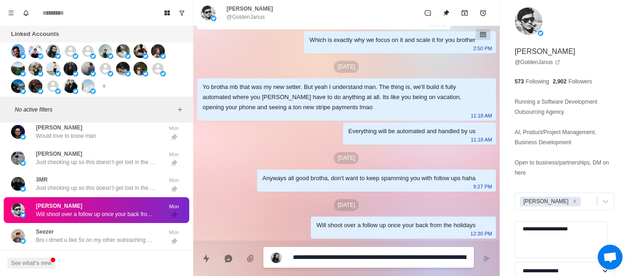
scroll to position [1352, 0]
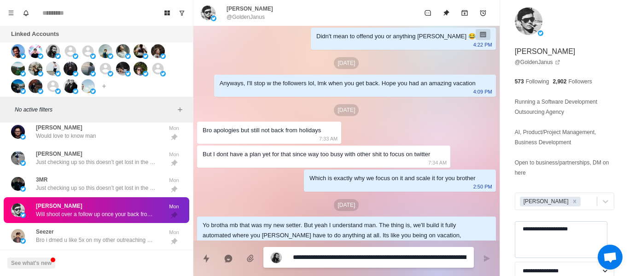
click at [583, 230] on textarea "**********" at bounding box center [560, 239] width 92 height 37
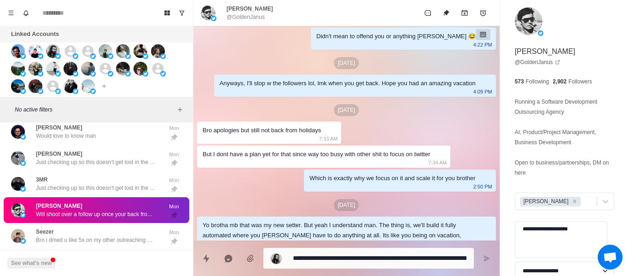
drag, startPoint x: 519, startPoint y: 236, endPoint x: 475, endPoint y: 237, distance: 43.3
click at [475, 237] on div "[PERSON_NAME] @GoldenJanus ok bro let's see the site 1:26 PM Hey man, it would …" at bounding box center [410, 138] width 435 height 276
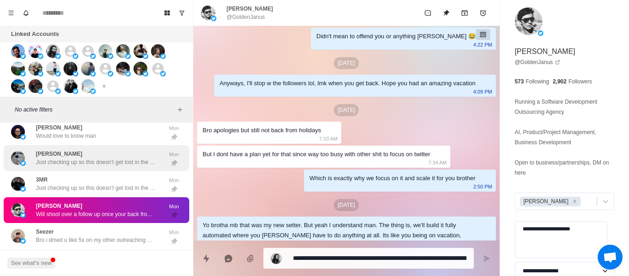
scroll to position [839, 0]
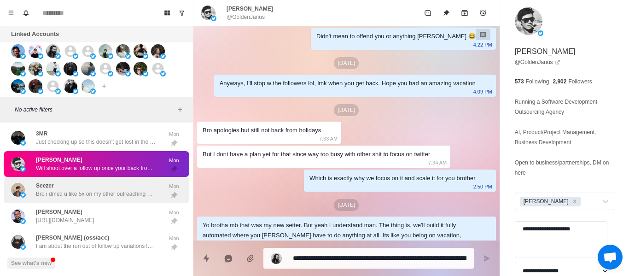
click at [76, 194] on p "Bro i dmed u like 5x on my other outreaching accounts lmao and u never anser" at bounding box center [96, 194] width 120 height 8
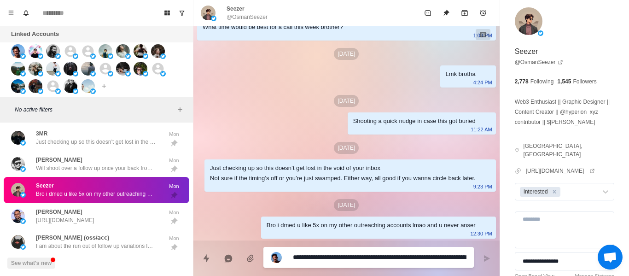
scroll to position [343, 0]
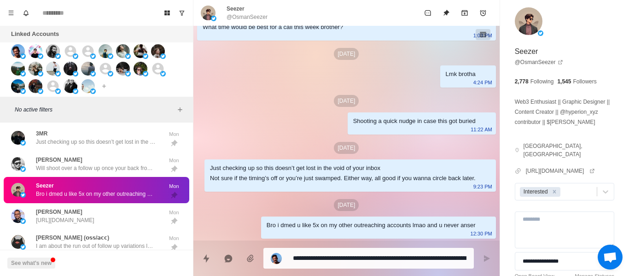
drag, startPoint x: 366, startPoint y: 269, endPoint x: 345, endPoint y: 248, distance: 29.6
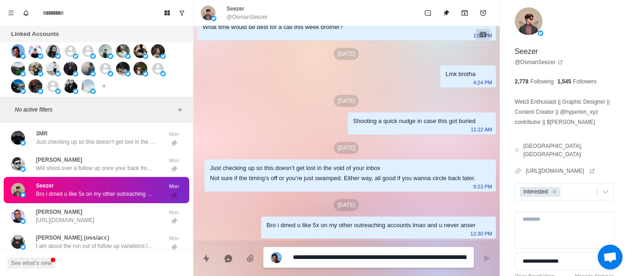
drag, startPoint x: 345, startPoint y: 248, endPoint x: 342, endPoint y: 255, distance: 8.0
paste textarea
drag, startPoint x: 489, startPoint y: 259, endPoint x: 368, endPoint y: 243, distance: 122.6
click at [484, 259] on icon "Send message" at bounding box center [486, 257] width 7 height 7
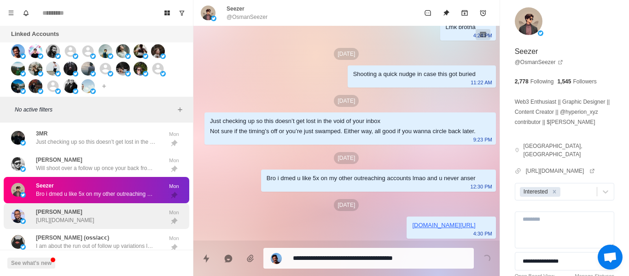
drag, startPoint x: 102, startPoint y: 192, endPoint x: 96, endPoint y: 203, distance: 12.6
click at [98, 197] on p "Bro i dmed u like 5x on my other outreaching accounts lmao and u never anser" at bounding box center [96, 194] width 120 height 8
click at [94, 208] on div "[PERSON_NAME] [URL][DOMAIN_NAME]" at bounding box center [65, 216] width 58 height 17
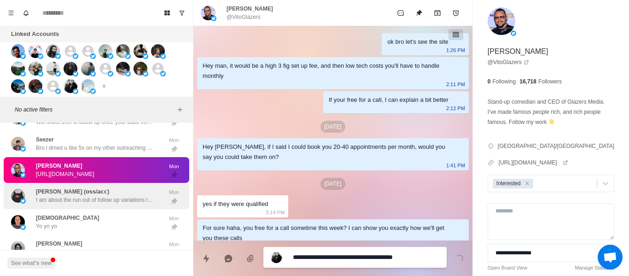
scroll to position [467, 0]
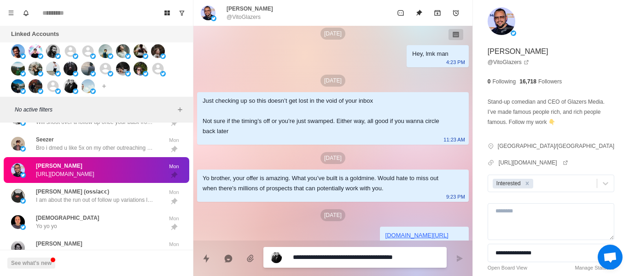
paste textarea "**********"
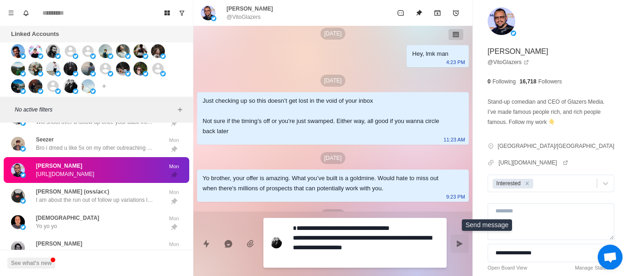
click at [463, 243] on icon "Send message" at bounding box center [459, 243] width 7 height 7
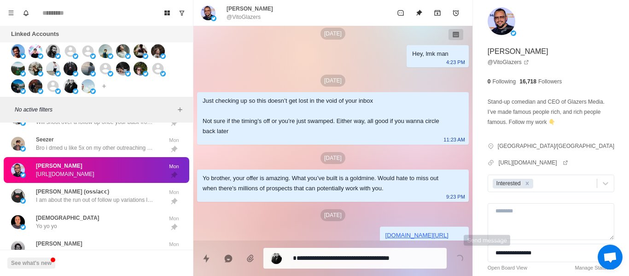
scroll to position [524, 0]
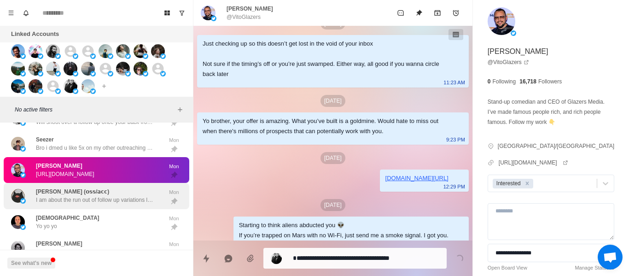
click at [134, 192] on div "[PERSON_NAME] (𝗼𝘀𝘀/𝗮𝗰𝗰) I am about the run out of follow up variations lmao" at bounding box center [96, 195] width 120 height 17
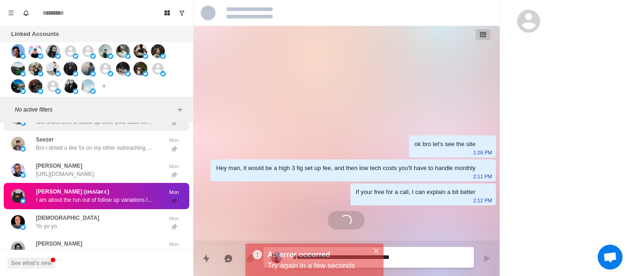
scroll to position [0, 0]
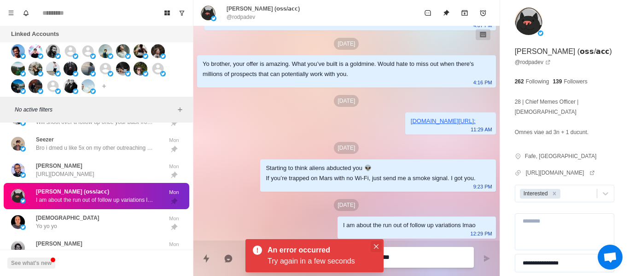
click at [377, 246] on icon "Close" at bounding box center [376, 246] width 5 height 5
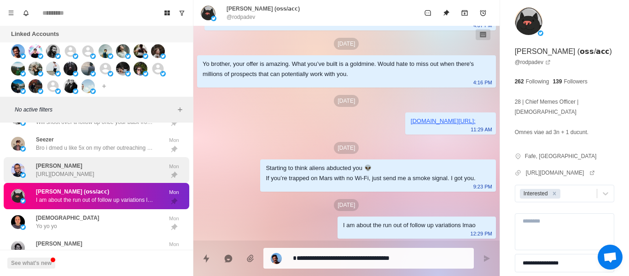
click at [94, 168] on div "[PERSON_NAME] [URL][DOMAIN_NAME]" at bounding box center [65, 170] width 58 height 17
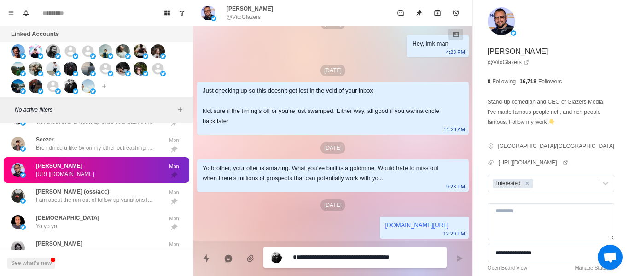
scroll to position [467, 0]
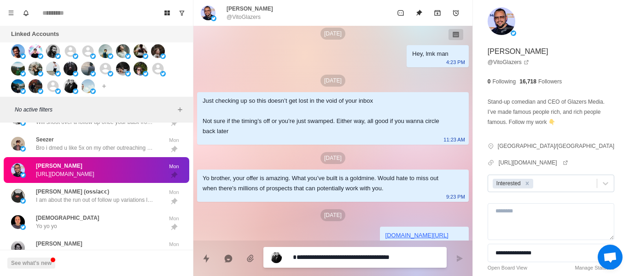
click at [530, 186] on icon "Remove Interested" at bounding box center [527, 183] width 6 height 6
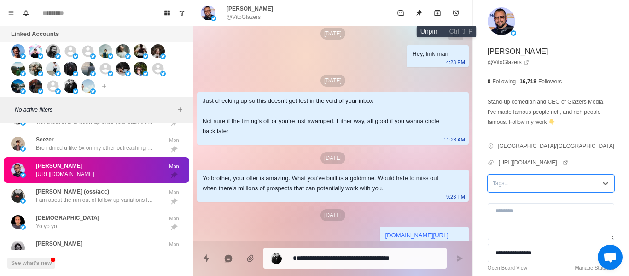
drag, startPoint x: 441, startPoint y: 15, endPoint x: 77, endPoint y: 175, distance: 398.3
click at [428, 15] on button "Unpin" at bounding box center [419, 13] width 18 height 18
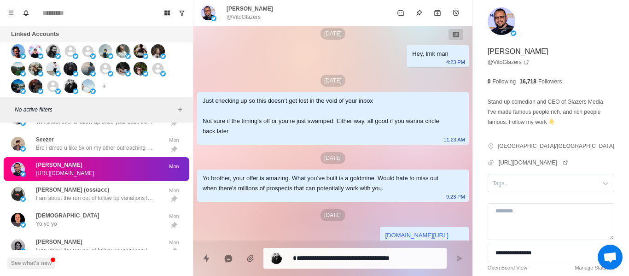
click at [83, 194] on p "I am about the run out of follow up variations lmao" at bounding box center [96, 198] width 120 height 8
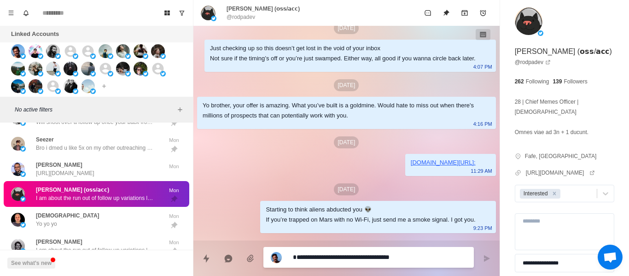
scroll to position [187, 0]
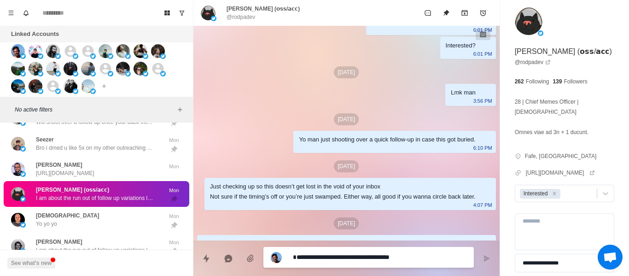
click at [385, 153] on div "Yo man just shooting over a quick follow-up in case this got buried. 6:10 PM" at bounding box center [394, 142] width 202 height 22
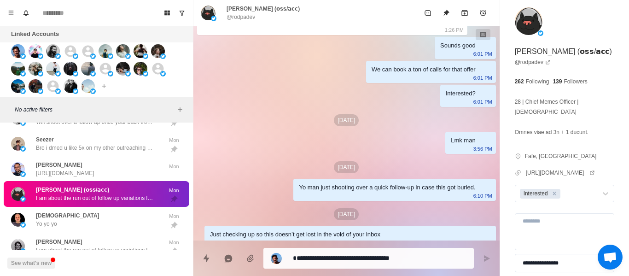
scroll to position [49, 0]
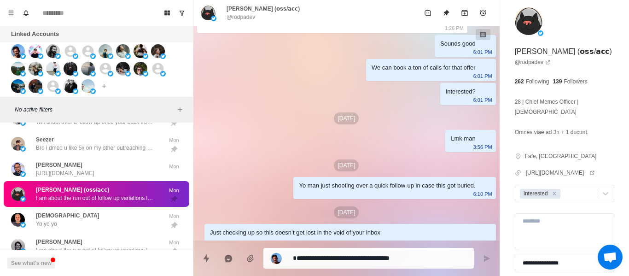
drag, startPoint x: 445, startPoint y: 156, endPoint x: 391, endPoint y: 156, distance: 54.8
click at [451, 144] on div "Lmk man" at bounding box center [463, 138] width 24 height 10
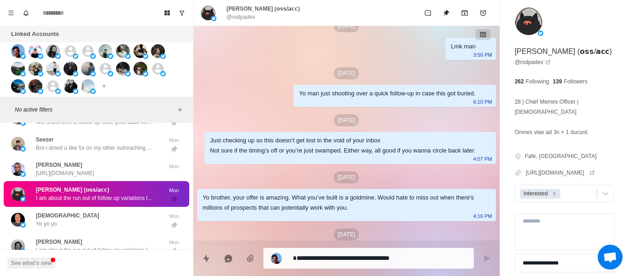
click at [325, 98] on div "Yo man just shooting over a quick follow-up in case this got buried." at bounding box center [387, 93] width 176 height 10
click at [286, 156] on div "Just checking up so this doesn’t get lost in the void of your inbox Not sure if…" at bounding box center [343, 145] width 266 height 20
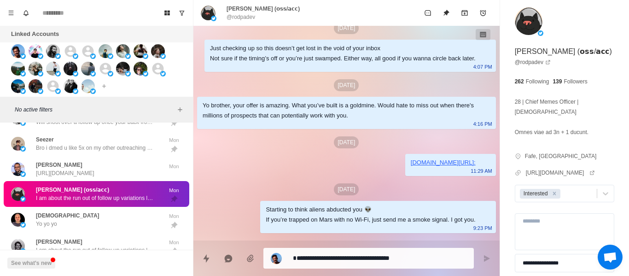
click at [280, 121] on div "Yo brother, your offer is amazing. What you’ve built is a goldmine. Would hate …" at bounding box center [338, 110] width 273 height 20
click at [335, 121] on div "Yo brother, your offer is amazing. What you’ve built is a goldmine. Would hate …" at bounding box center [338, 110] width 273 height 20
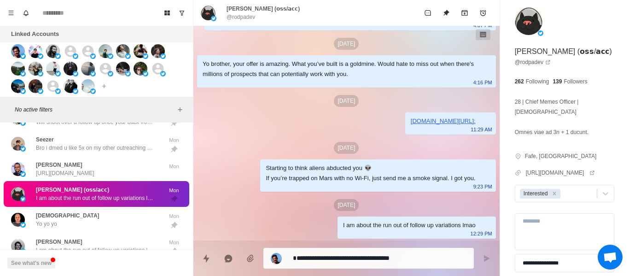
scroll to position [417, 0]
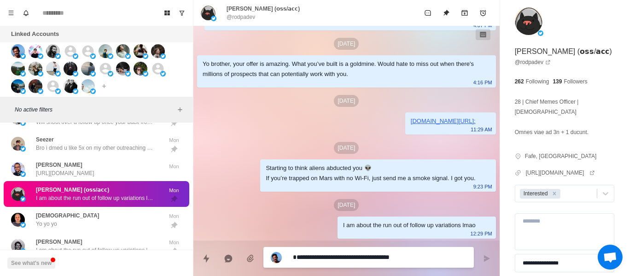
paste textarea "**********"
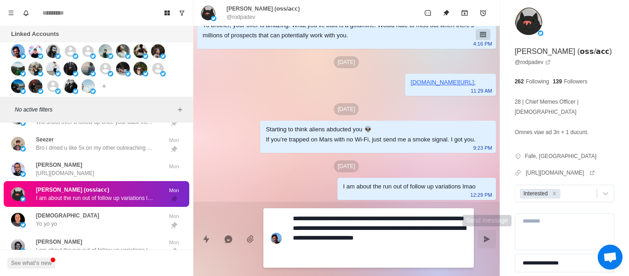
click at [479, 240] on button "Send message" at bounding box center [486, 239] width 18 height 18
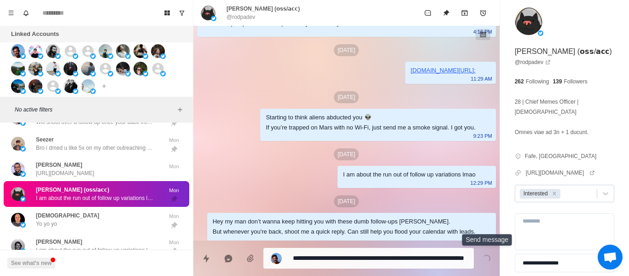
scroll to position [474, 0]
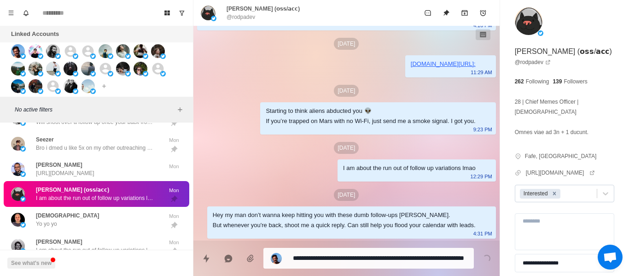
click at [556, 194] on icon "Remove Interested" at bounding box center [554, 193] width 6 height 6
click at [439, 7] on button "Unpin" at bounding box center [446, 13] width 18 height 18
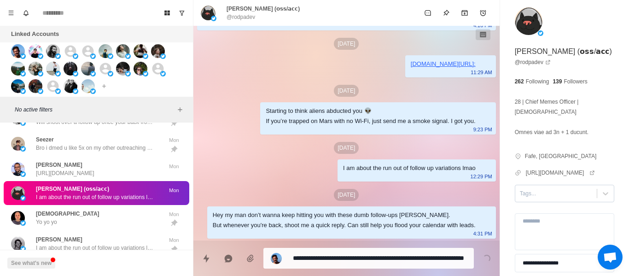
click at [538, 198] on div "Tags..." at bounding box center [555, 193] width 81 height 14
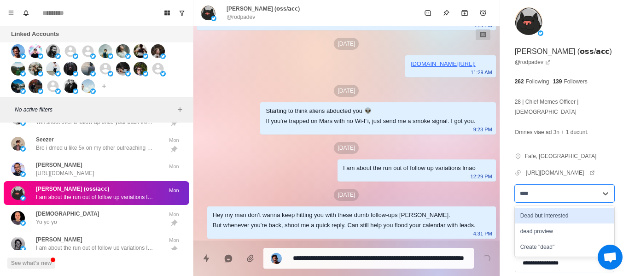
drag, startPoint x: 555, startPoint y: 220, endPoint x: 514, endPoint y: 223, distance: 40.6
click at [555, 221] on div "Dead but interested" at bounding box center [563, 216] width 99 height 16
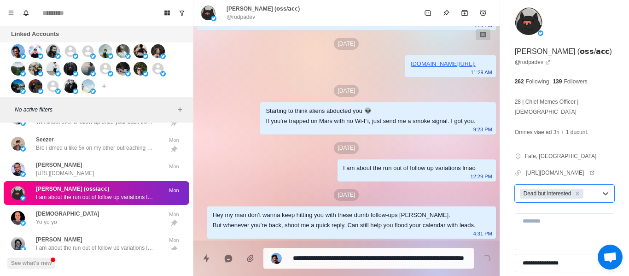
click at [112, 209] on div "Razvan Yo yo yo" at bounding box center [86, 217] width 151 height 19
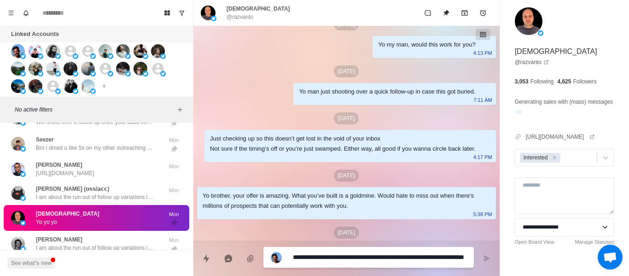
scroll to position [396, 0]
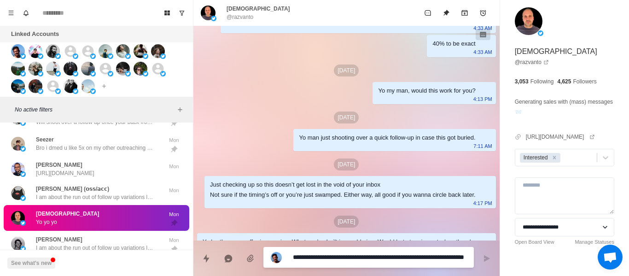
click at [418, 94] on div "Yo my man, would this work for you?" at bounding box center [426, 91] width 97 height 10
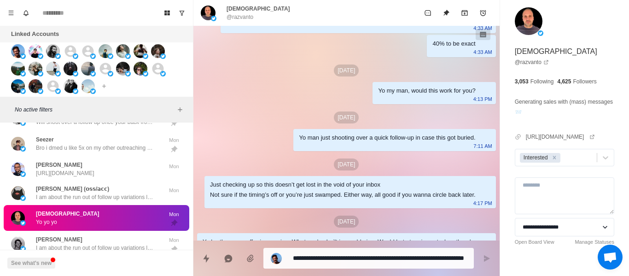
click at [387, 137] on div "Yo man just shooting over a quick follow-up in case this got buried." at bounding box center [387, 138] width 176 height 10
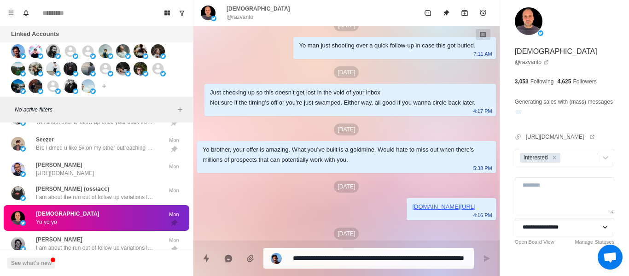
click at [263, 78] on div "[DATE]" at bounding box center [346, 72] width 299 height 12
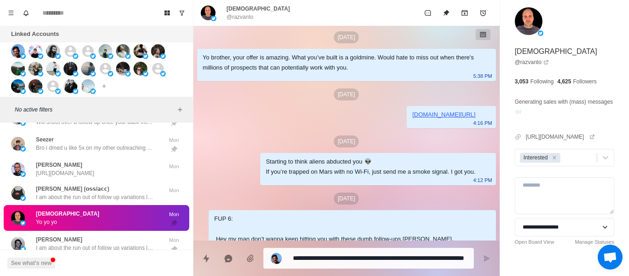
drag, startPoint x: 289, startPoint y: 110, endPoint x: 312, endPoint y: 165, distance: 59.5
drag, startPoint x: 312, startPoint y: 165, endPoint x: 293, endPoint y: 169, distance: 18.9
click at [311, 166] on div "Starting to think aliens abducted you 👽 If you’re trapped on Mars with no Wi-Fi…" at bounding box center [377, 169] width 235 height 32
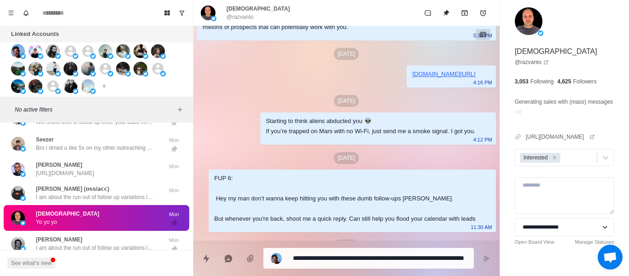
scroll to position [718, 0]
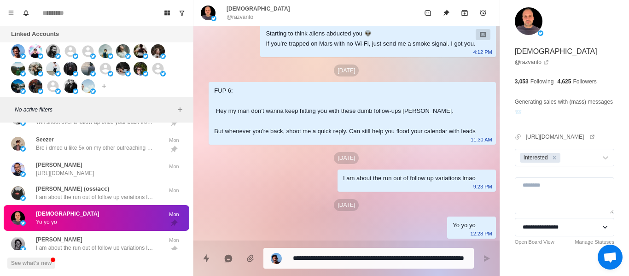
drag, startPoint x: 333, startPoint y: 188, endPoint x: 444, endPoint y: 250, distance: 127.5
click at [337, 190] on div "I am about the run out of follow up variations lmao 9:23 PM" at bounding box center [416, 180] width 158 height 22
click at [444, 250] on div "**********" at bounding box center [368, 258] width 210 height 21
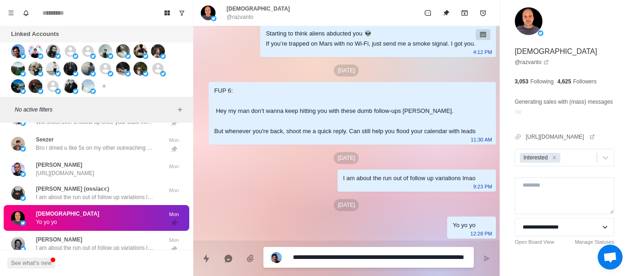
paste textarea
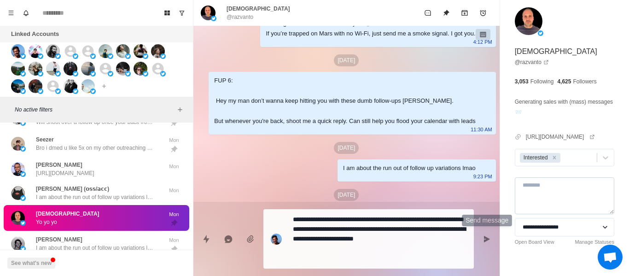
drag, startPoint x: 482, startPoint y: 237, endPoint x: 519, endPoint y: 185, distance: 63.2
click at [482, 237] on button "Send message" at bounding box center [486, 239] width 18 height 18
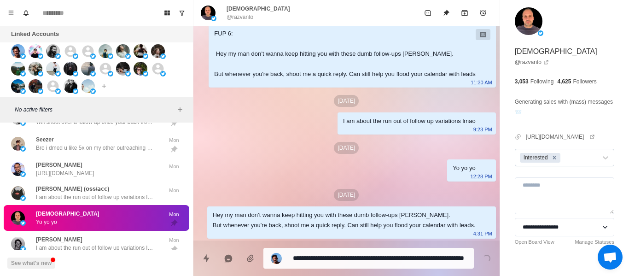
click at [555, 161] on icon "Remove Interested" at bounding box center [554, 157] width 6 height 6
click at [555, 162] on div at bounding box center [556, 157] width 72 height 10
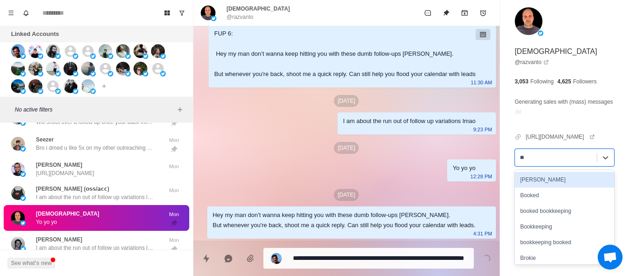
scroll to position [718, 0]
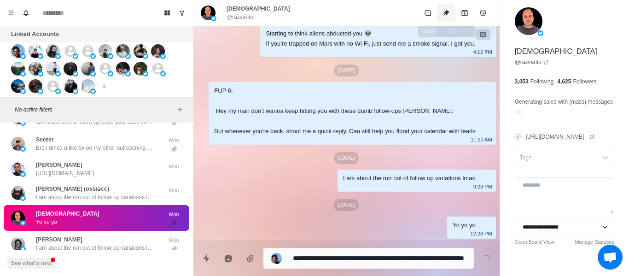
click at [441, 11] on button "Unpin" at bounding box center [446, 13] width 18 height 18
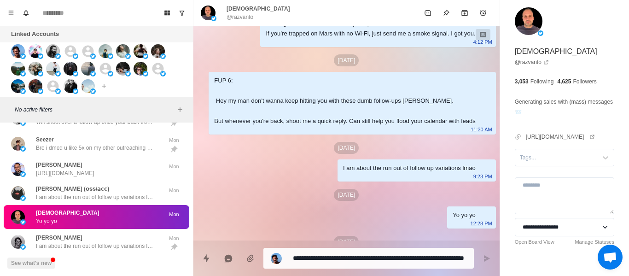
scroll to position [775, 0]
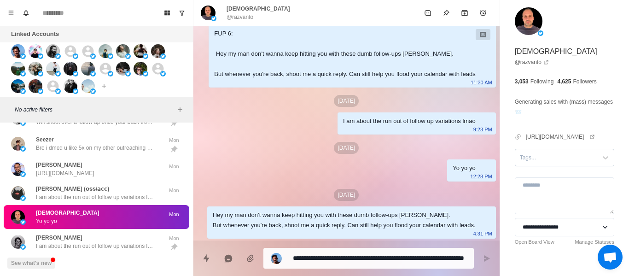
click at [526, 162] on div at bounding box center [556, 157] width 72 height 10
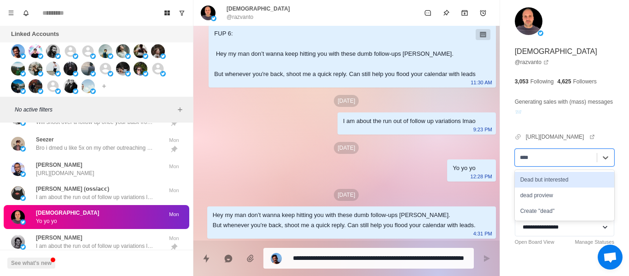
click at [550, 187] on div "Dead but interested" at bounding box center [563, 180] width 99 height 16
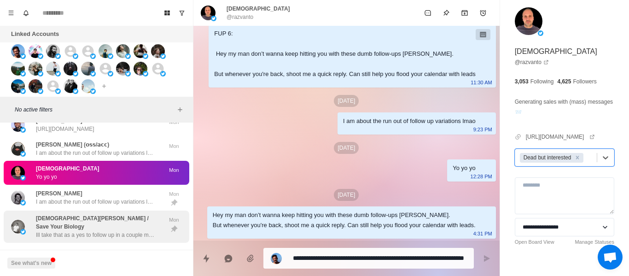
scroll to position [963, 0]
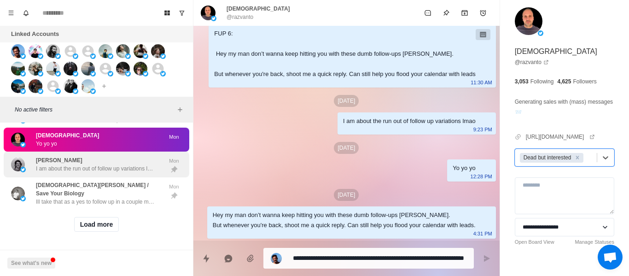
click at [104, 170] on p "I am about the run out of follow up variations lmao" at bounding box center [96, 168] width 120 height 8
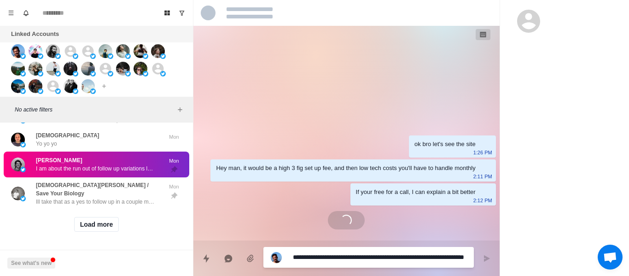
scroll to position [662, 0]
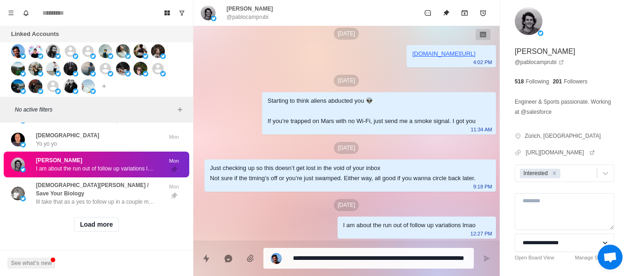
click at [102, 209] on div "Load more" at bounding box center [96, 223] width 185 height 29
click at [102, 217] on button "Load more" at bounding box center [96, 224] width 45 height 15
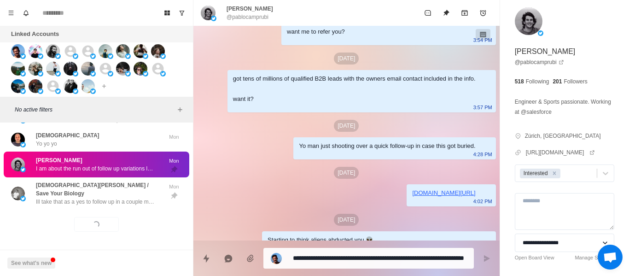
scroll to position [432, 0]
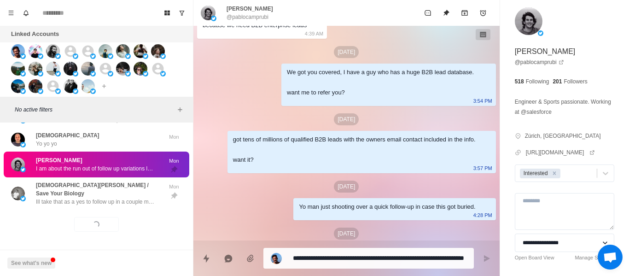
click at [324, 159] on div "got tens of millions of qualified B2B leads with the owners email contact inclu…" at bounding box center [354, 149] width 243 height 30
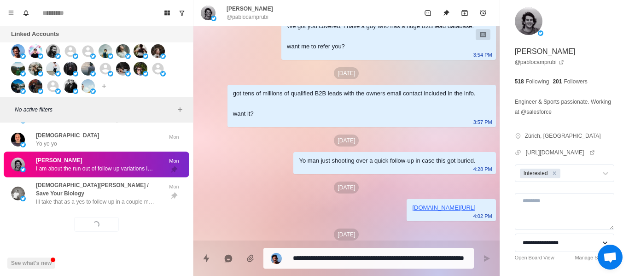
click at [333, 165] on div "Yo man just shooting over a quick follow-up in case this got buried. 4:28 PM" at bounding box center [394, 163] width 202 height 22
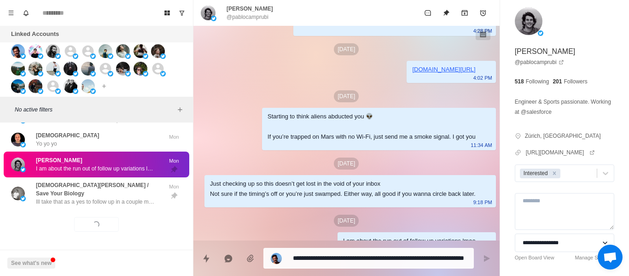
click at [288, 142] on div "Starting to think aliens abducted you 👽 If you’re trapped on Mars with no Wi-Fi…" at bounding box center [371, 126] width 208 height 30
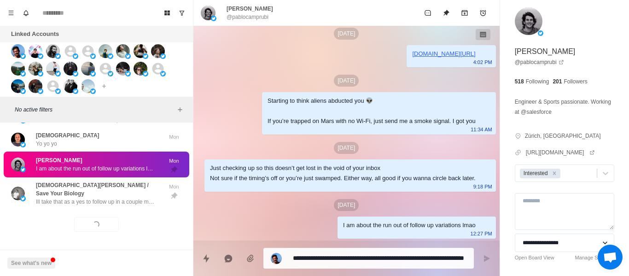
scroll to position [662, 0]
click at [284, 159] on div "Just checking up so this doesn’t get lost in the void of your inbox Not sure if…" at bounding box center [349, 175] width 291 height 32
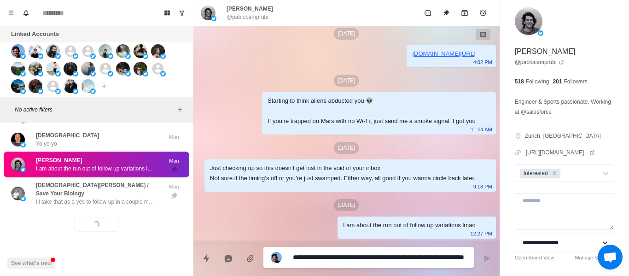
paste textarea
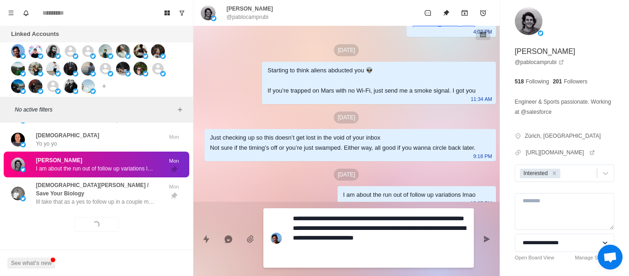
click at [477, 241] on button "Send message" at bounding box center [486, 239] width 18 height 18
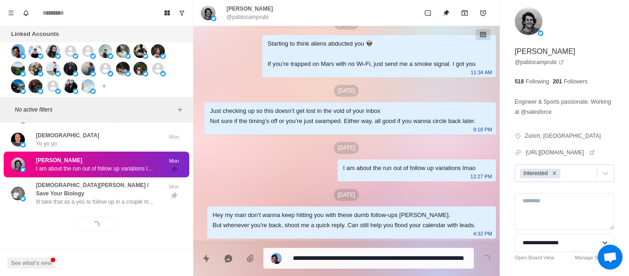
click at [556, 172] on icon "Remove Interested" at bounding box center [554, 173] width 6 height 6
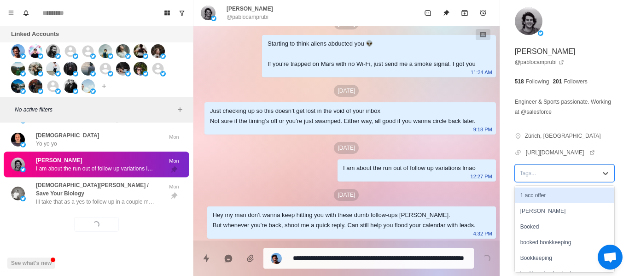
click at [555, 171] on div at bounding box center [556, 173] width 72 height 10
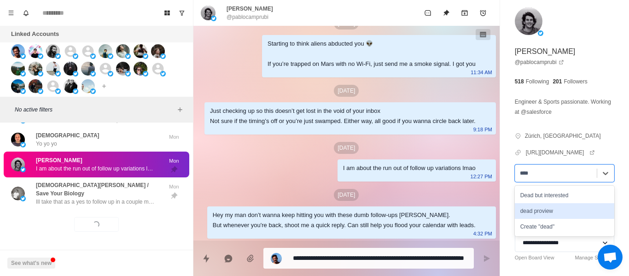
click at [536, 196] on div "Dead but interested" at bounding box center [563, 195] width 99 height 16
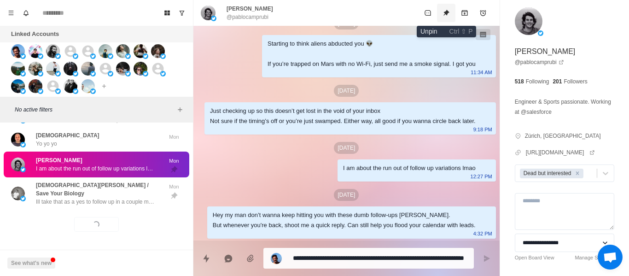
click at [441, 15] on button "Unpin" at bounding box center [446, 13] width 18 height 18
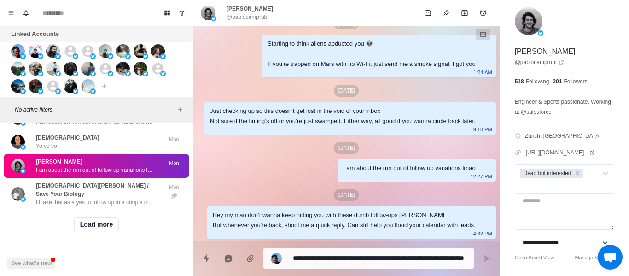
scroll to position [961, 0]
drag, startPoint x: 84, startPoint y: 154, endPoint x: 78, endPoint y: 165, distance: 12.8
click at [83, 156] on div "[PERSON_NAME] I am about the run out of follow up variations lmao Mon" at bounding box center [96, 166] width 185 height 24
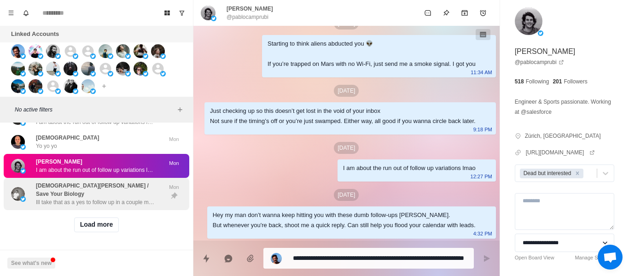
drag, startPoint x: 76, startPoint y: 173, endPoint x: 80, endPoint y: 182, distance: 9.9
click at [76, 173] on div "[PERSON_NAME] I am about the run out of follow up variations lmao Mon" at bounding box center [96, 166] width 185 height 24
click at [78, 180] on div "[DEMOGRAPHIC_DATA][PERSON_NAME] / Save Your Biology Ill take that as a yes to f…" at bounding box center [96, 194] width 185 height 32
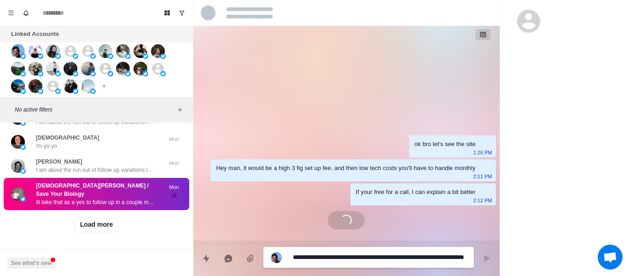
scroll to position [0, 0]
drag, startPoint x: 83, startPoint y: 185, endPoint x: 96, endPoint y: 201, distance: 20.3
click at [85, 187] on p "[DEMOGRAPHIC_DATA][PERSON_NAME] / Save Your Biology" at bounding box center [99, 189] width 127 height 17
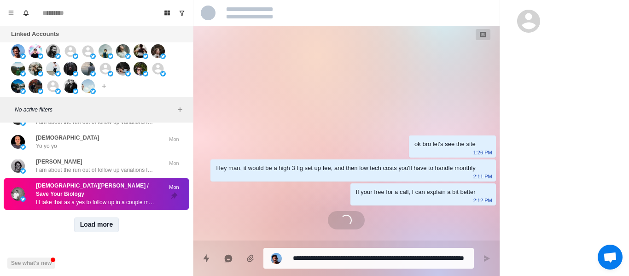
drag, startPoint x: 97, startPoint y: 203, endPoint x: 100, endPoint y: 211, distance: 8.6
click at [97, 210] on div "Load more" at bounding box center [96, 224] width 185 height 29
click at [100, 217] on button "Load more" at bounding box center [96, 224] width 45 height 15
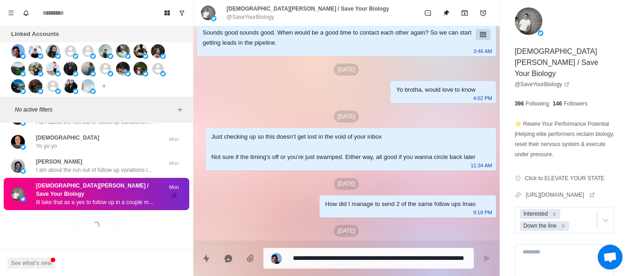
scroll to position [675, 0]
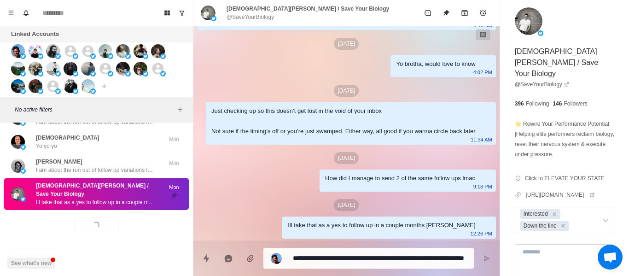
click at [548, 251] on textarea at bounding box center [563, 262] width 99 height 37
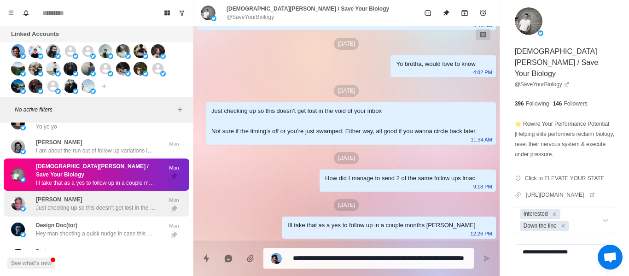
scroll to position [966, 0]
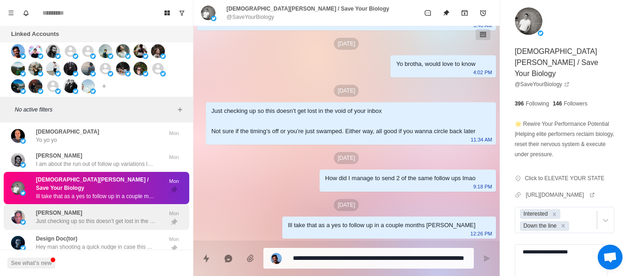
click at [95, 208] on div "[PERSON_NAME] Just checking up so this doesn’t get lost in the void of your inb…" at bounding box center [96, 216] width 120 height 17
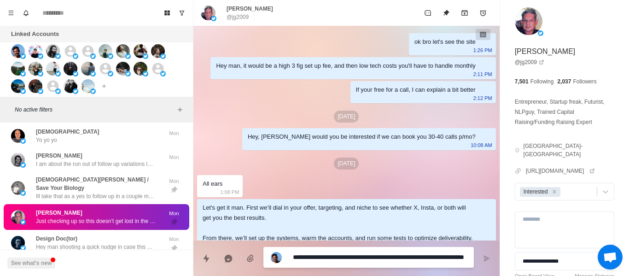
scroll to position [353, 0]
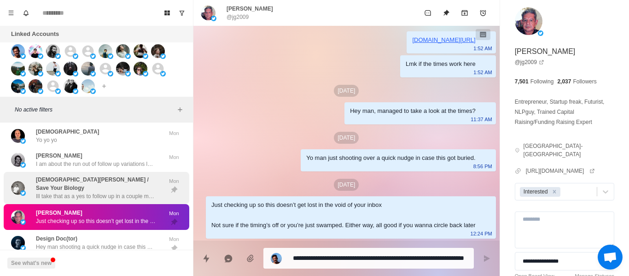
click at [111, 180] on p "[DEMOGRAPHIC_DATA][PERSON_NAME] / Save Your Biology" at bounding box center [99, 183] width 127 height 17
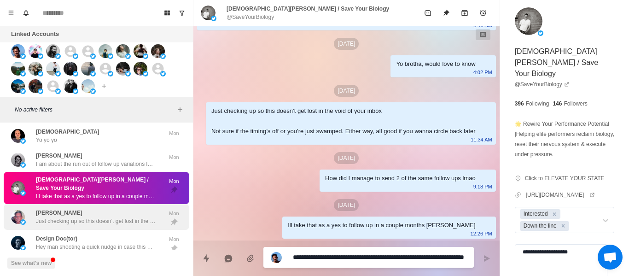
click at [94, 204] on div "[PERSON_NAME] Just checking up so this doesn’t get lost in the void of your inb…" at bounding box center [96, 217] width 185 height 26
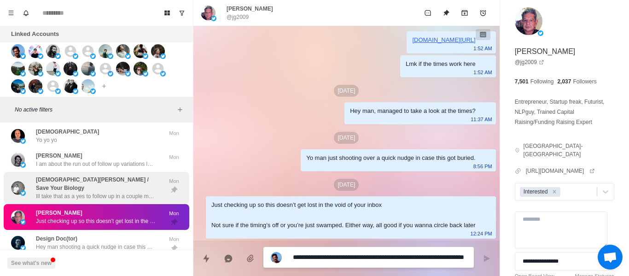
scroll to position [1012, 0]
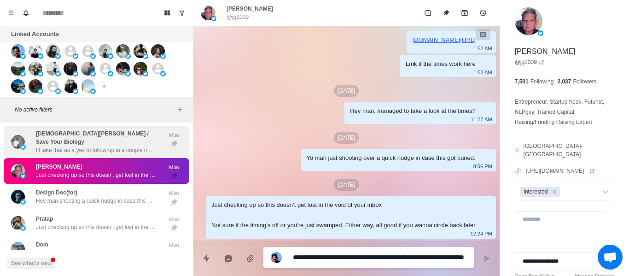
click at [60, 146] on p "Ill take that as a yes to follow up in a couple months [PERSON_NAME]" at bounding box center [96, 150] width 120 height 8
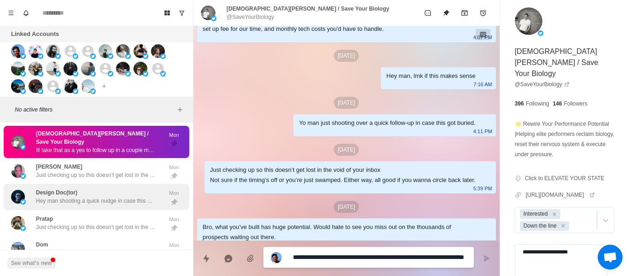
scroll to position [675, 0]
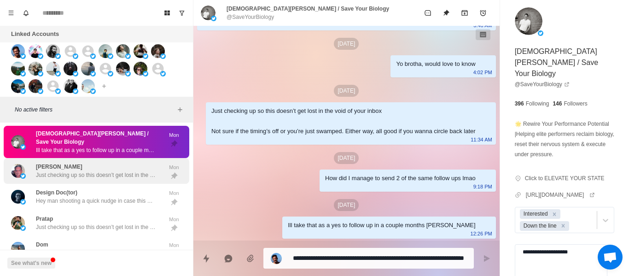
click at [89, 162] on div "[PERSON_NAME] Just checking up so this doesn’t get lost in the void of your inb…" at bounding box center [96, 170] width 120 height 17
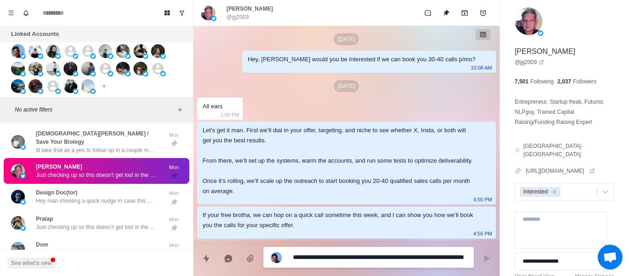
scroll to position [353, 0]
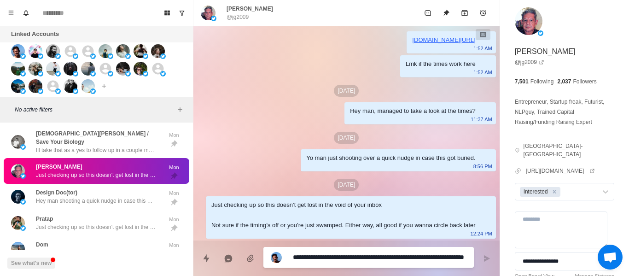
paste textarea
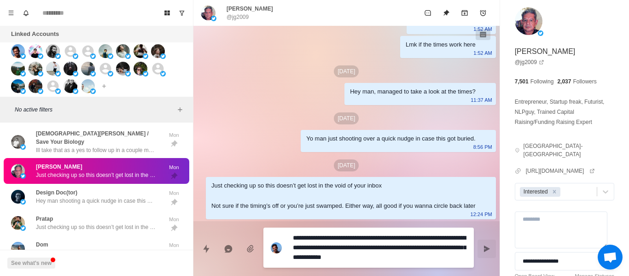
click at [480, 249] on button "Send message" at bounding box center [486, 248] width 18 height 18
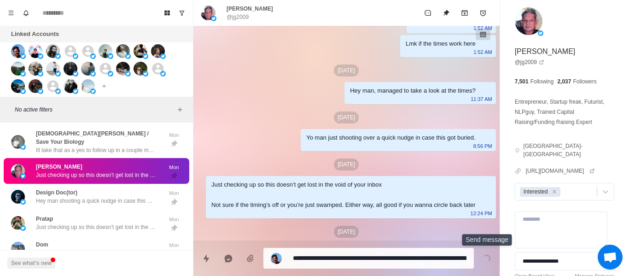
scroll to position [410, 0]
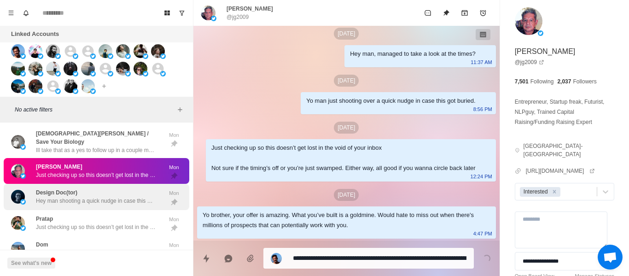
click at [134, 197] on p "Hey man shooting a quick nudge in case this got buried l" at bounding box center [96, 201] width 120 height 8
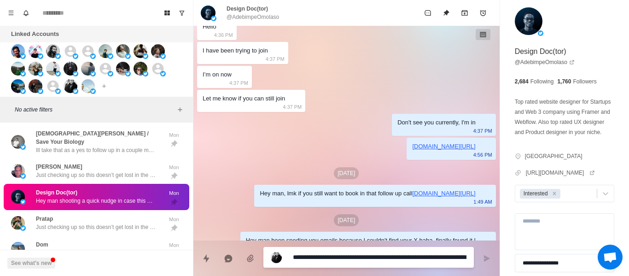
scroll to position [736, 0]
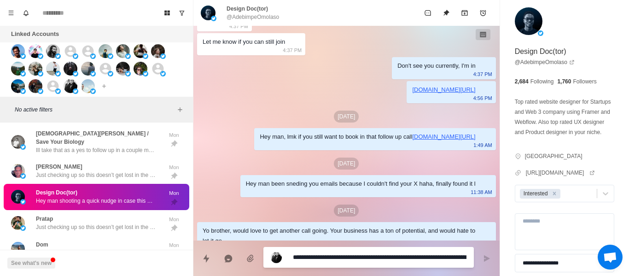
paste textarea
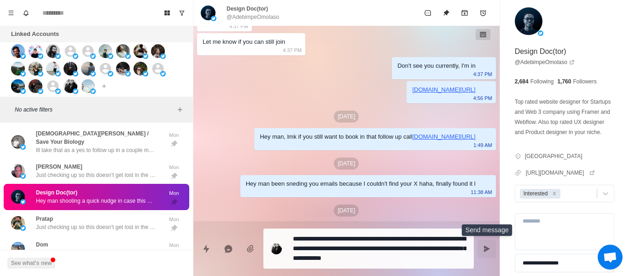
click at [481, 247] on button "Send message" at bounding box center [486, 248] width 18 height 18
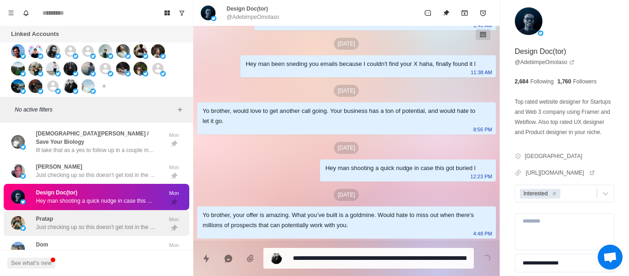
click at [114, 223] on p "Just checking up so this doesn’t get lost in the void of your inbox Not sure if…" at bounding box center [96, 227] width 120 height 8
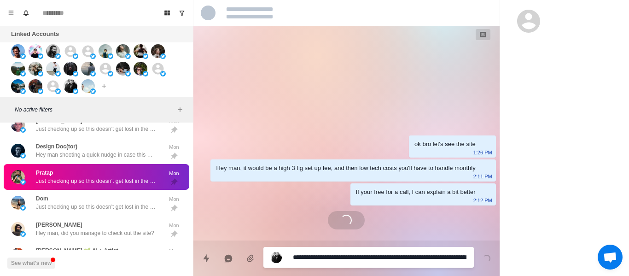
scroll to position [398, 0]
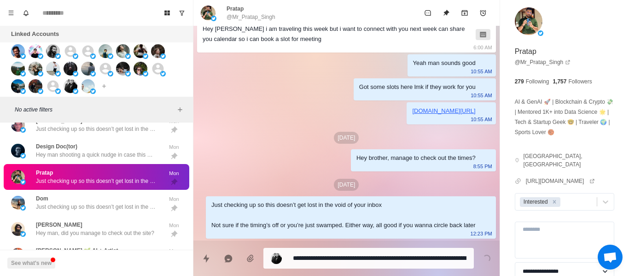
drag, startPoint x: 321, startPoint y: 249, endPoint x: 295, endPoint y: 179, distance: 74.5
drag, startPoint x: 317, startPoint y: 251, endPoint x: 286, endPoint y: 188, distance: 70.4
click at [285, 196] on div "Just checking up so this doesn’t get lost in the void of your inbox Not sure if…" at bounding box center [351, 217] width 290 height 42
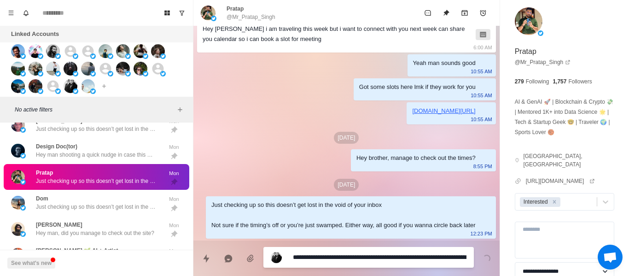
paste textarea
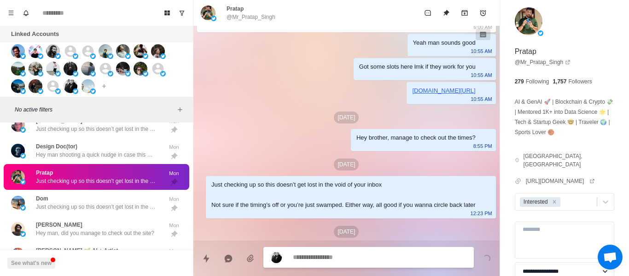
scroll to position [455, 0]
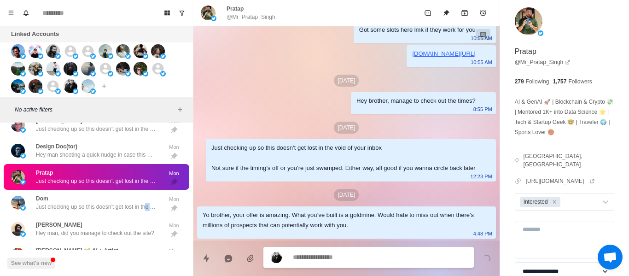
drag, startPoint x: 152, startPoint y: 203, endPoint x: 197, endPoint y: 205, distance: 44.2
click at [165, 204] on div "[PERSON_NAME] Just checking up so this doesn’t get lost in the void of your inb…" at bounding box center [96, 203] width 185 height 26
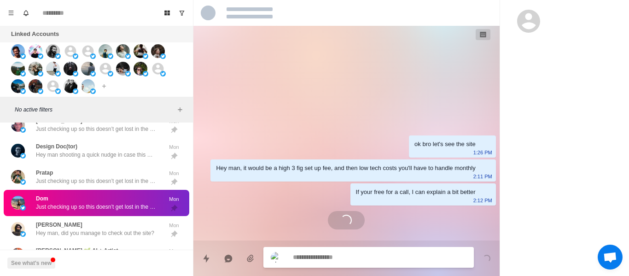
scroll to position [0, 0]
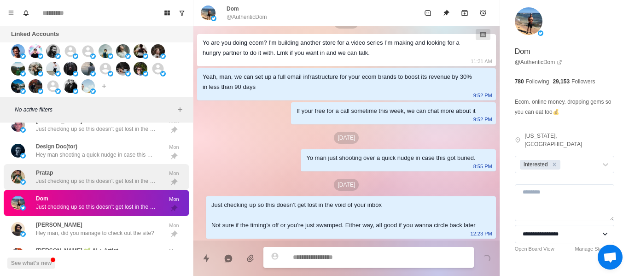
click at [148, 177] on p "Just checking up so this doesn’t get lost in the void of your inbox Not sure if…" at bounding box center [96, 181] width 120 height 8
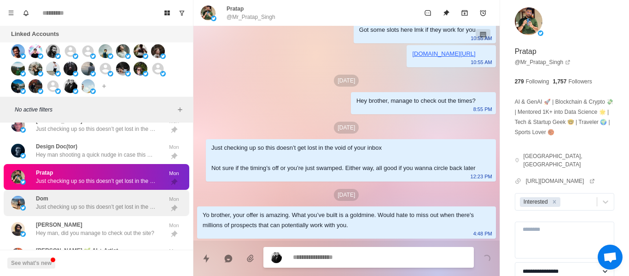
click at [139, 194] on div "[PERSON_NAME] Just checking up so this doesn’t get lost in the void of your inb…" at bounding box center [96, 202] width 120 height 17
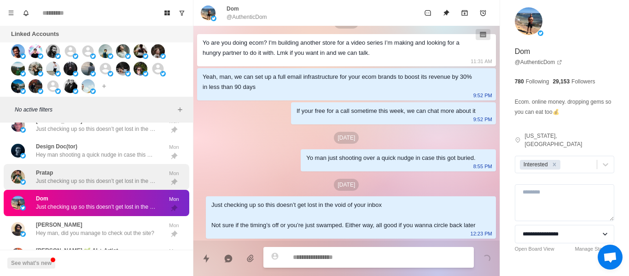
click at [121, 168] on div "Pratap Just checking up so this doesn’t get lost in the void of your inbox Not …" at bounding box center [96, 176] width 120 height 17
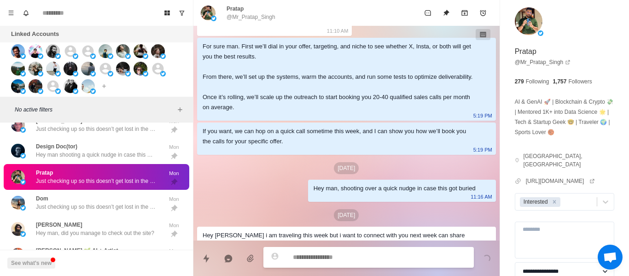
scroll to position [455, 0]
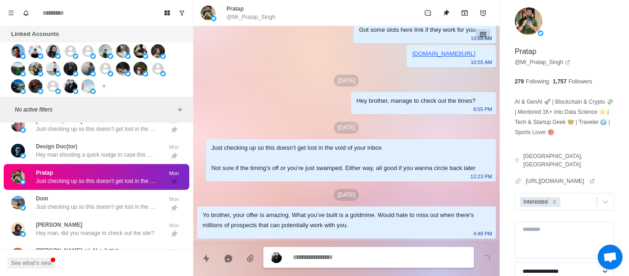
click at [122, 181] on div "Pratap Just checking up so this doesn’t get lost in the void of your inbox Not …" at bounding box center [96, 177] width 185 height 26
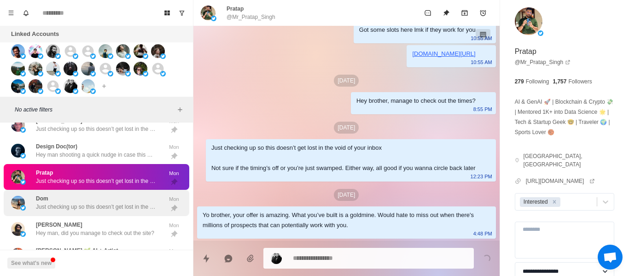
click at [139, 202] on p "Just checking up so this doesn’t get lost in the void of your inbox Not sure if…" at bounding box center [96, 206] width 120 height 8
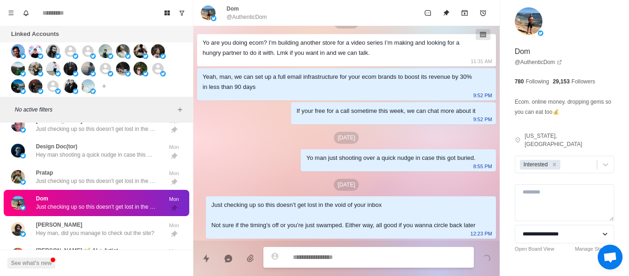
scroll to position [171, 0]
paste textarea "**********"
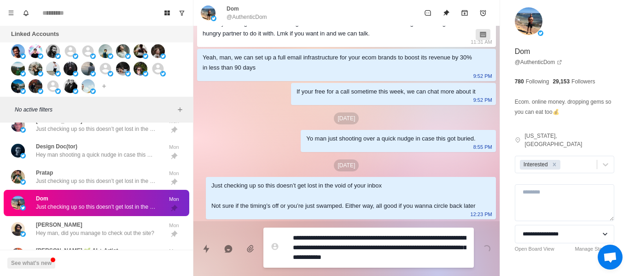
scroll to position [191, 0]
drag, startPoint x: 438, startPoint y: 258, endPoint x: 253, endPoint y: 239, distance: 185.9
click at [253, 239] on div "**********" at bounding box center [346, 244] width 306 height 47
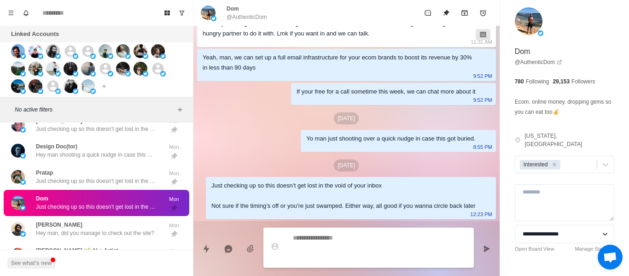
scroll to position [171, 0]
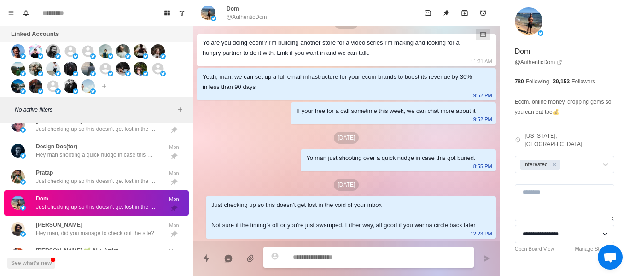
paste textarea "**********"
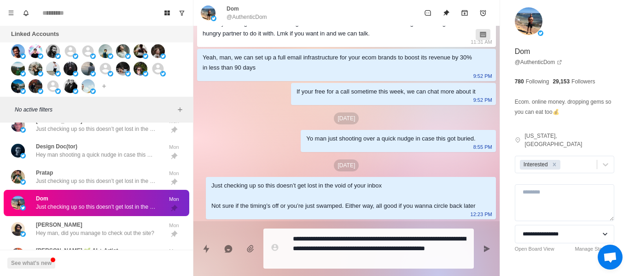
click at [484, 236] on div "**********" at bounding box center [346, 244] width 306 height 47
click at [486, 245] on icon "Send message" at bounding box center [486, 248] width 7 height 7
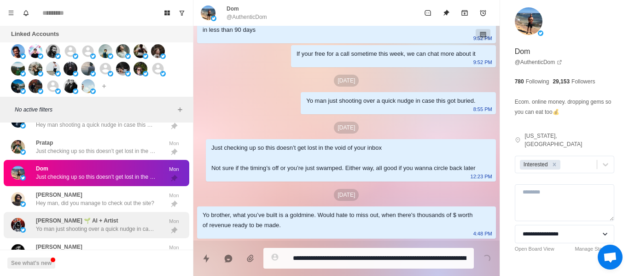
scroll to position [1104, 0]
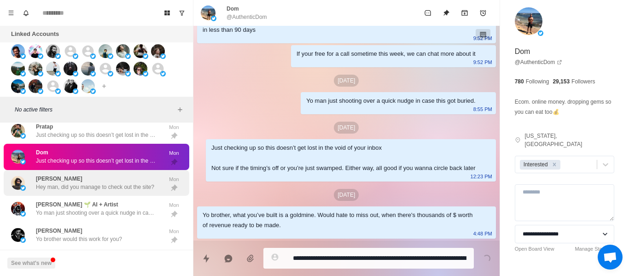
click at [75, 174] on div "[PERSON_NAME] Hey man, did you manage to check out the site?" at bounding box center [95, 182] width 118 height 17
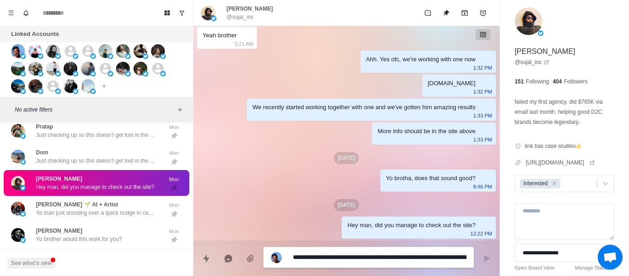
scroll to position [452, 0]
paste textarea
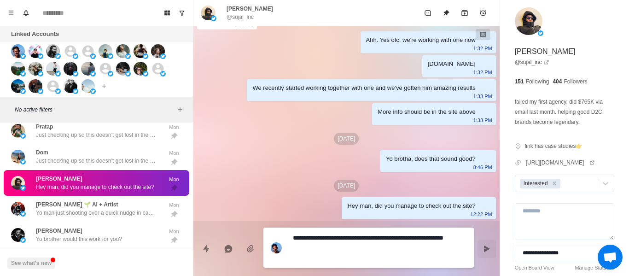
click at [482, 245] on button "Send message" at bounding box center [486, 248] width 18 height 18
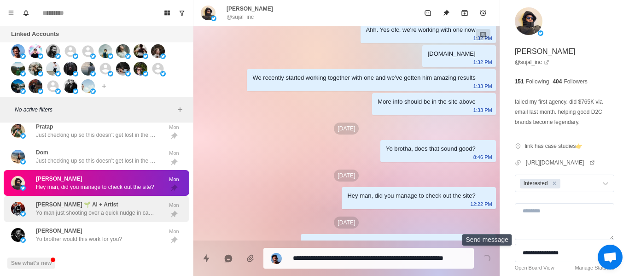
scroll to position [499, 0]
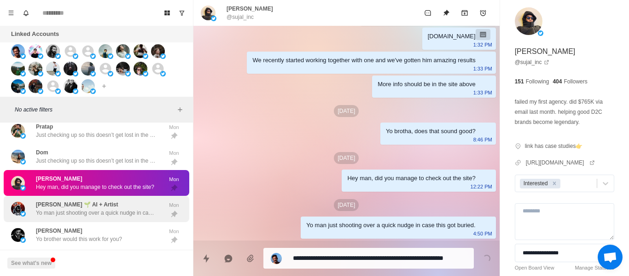
click at [110, 200] on div "[PERSON_NAME] 🌱 AI + Artist Yo man just shooting over a quick nudge in case thi…" at bounding box center [96, 208] width 120 height 17
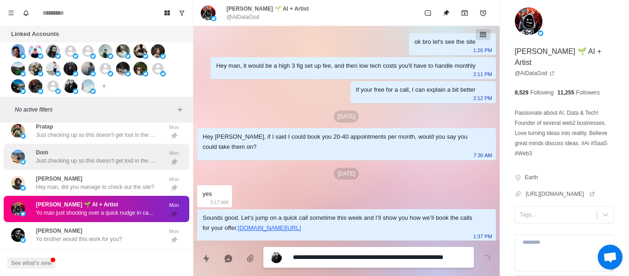
scroll to position [97, 0]
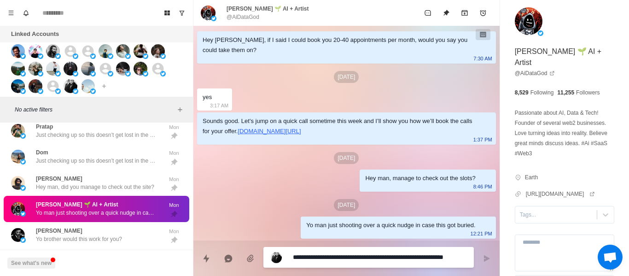
paste textarea "**********"
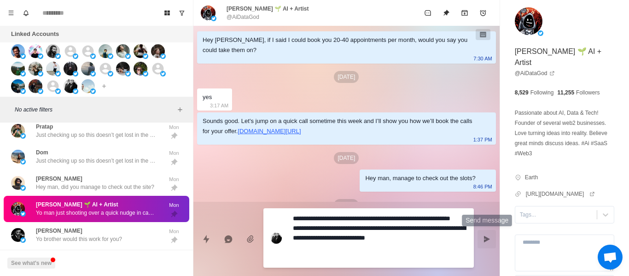
click at [490, 234] on button "Send message" at bounding box center [486, 239] width 18 height 18
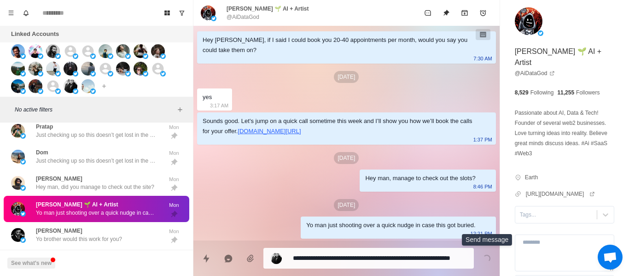
scroll to position [164, 0]
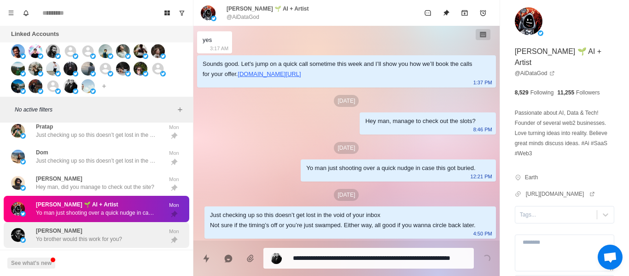
click at [104, 235] on p "Yo brother would this work for you?" at bounding box center [79, 239] width 86 height 8
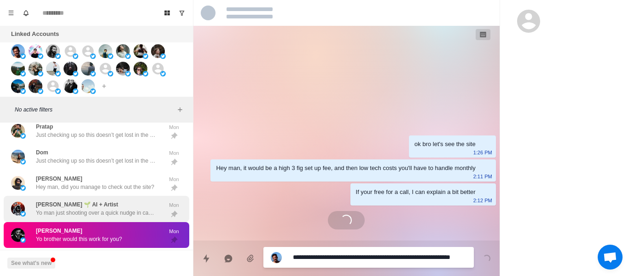
scroll to position [0, 0]
drag, startPoint x: 98, startPoint y: 211, endPoint x: 170, endPoint y: 208, distance: 72.8
click at [98, 211] on div "[PERSON_NAME] 🌱 AI + Artist Yo man just shooting over a quick nudge in case thi…" at bounding box center [86, 208] width 151 height 19
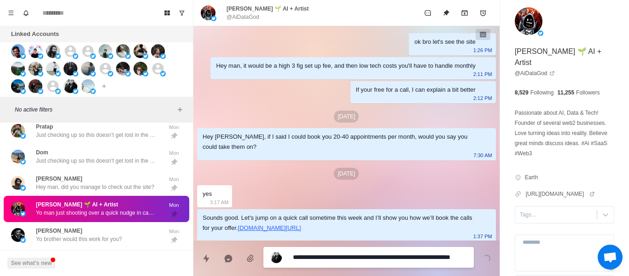
scroll to position [164, 0]
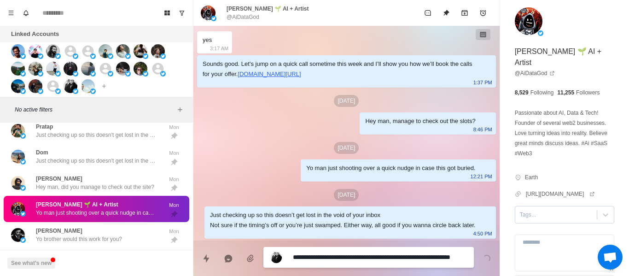
drag, startPoint x: 509, startPoint y: 208, endPoint x: 520, endPoint y: 214, distance: 12.8
click at [511, 208] on div "**********" at bounding box center [564, 171] width 129 height 343
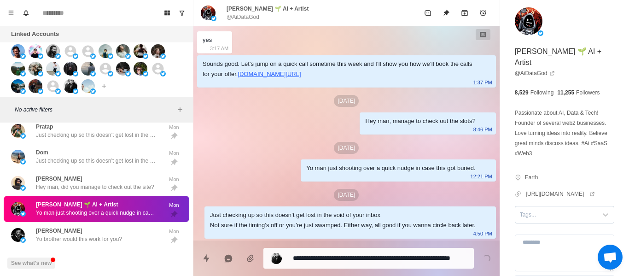
click at [520, 214] on input "text" at bounding box center [520, 214] width 1 height 8
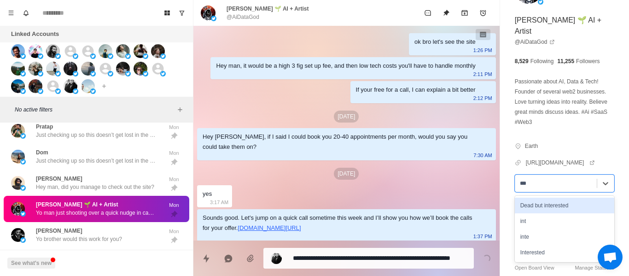
scroll to position [64, 0]
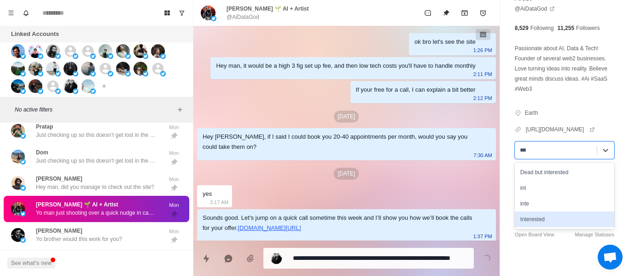
click at [558, 215] on div "Interested" at bounding box center [563, 219] width 99 height 16
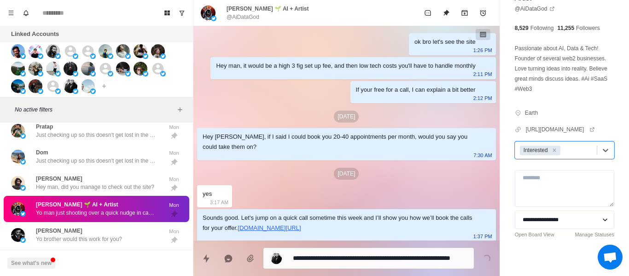
click at [113, 186] on div "[PERSON_NAME] Hey man, did you manage to check out the site? Mon" at bounding box center [96, 183] width 185 height 26
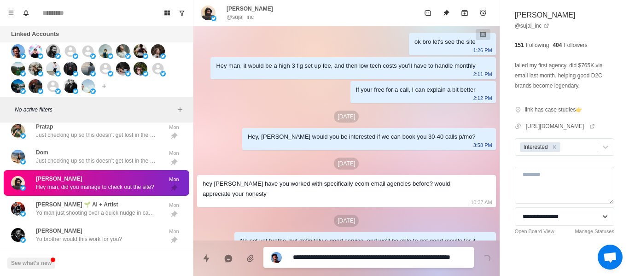
scroll to position [36, 0]
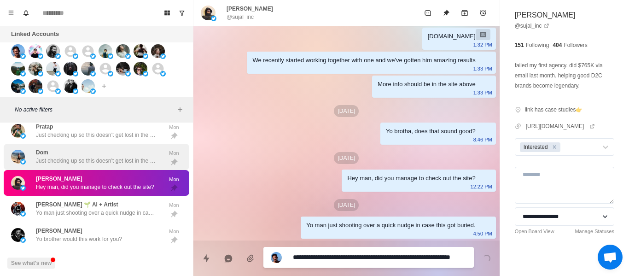
click at [90, 149] on div "[PERSON_NAME] Just checking up so this doesn’t get lost in the void of your inb…" at bounding box center [96, 156] width 120 height 17
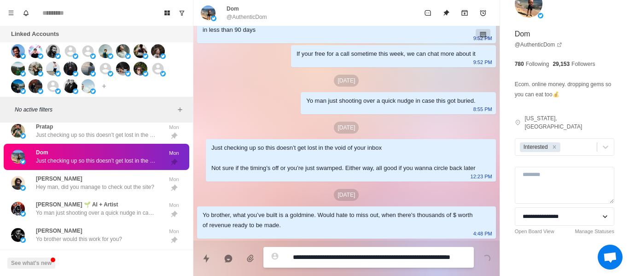
scroll to position [9, 0]
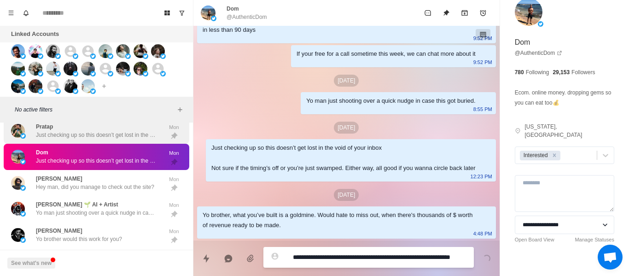
click at [87, 131] on div "Pratap Just checking up so this doesn’t get lost in the void of your inbox Not …" at bounding box center [96, 131] width 185 height 26
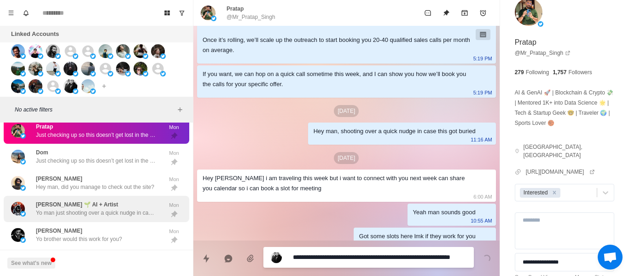
scroll to position [54, 0]
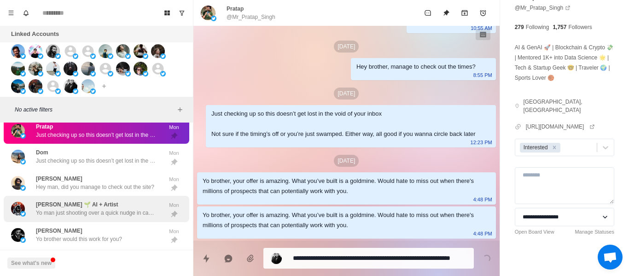
drag, startPoint x: 88, startPoint y: 227, endPoint x: 139, endPoint y: 207, distance: 54.8
click at [88, 226] on div "[PERSON_NAME] Yo brother would this work for you?" at bounding box center [79, 234] width 86 height 17
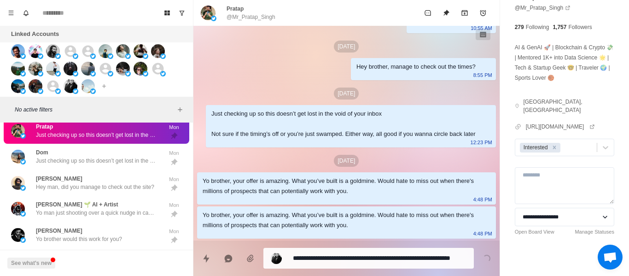
scroll to position [21, 0]
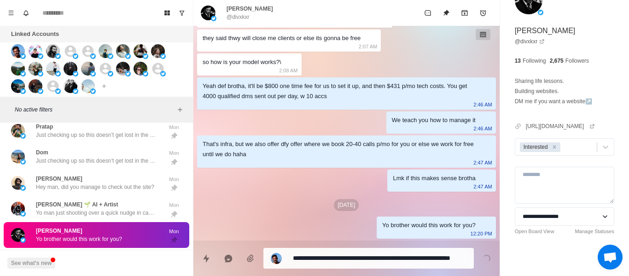
drag, startPoint x: 64, startPoint y: 210, endPoint x: 81, endPoint y: 226, distance: 23.4
click at [65, 209] on p "Yo man just shooting over a quick nudge in case this got buried." at bounding box center [96, 212] width 120 height 8
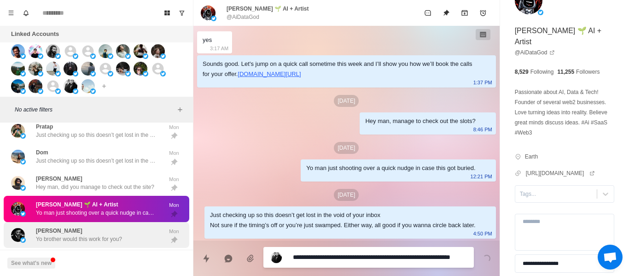
scroll to position [221, 0]
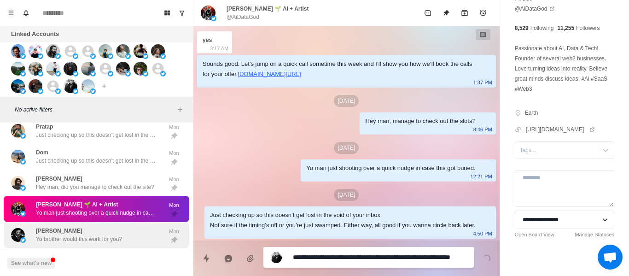
click at [92, 237] on div "[PERSON_NAME] Yo brother would this work for you?" at bounding box center [86, 234] width 151 height 19
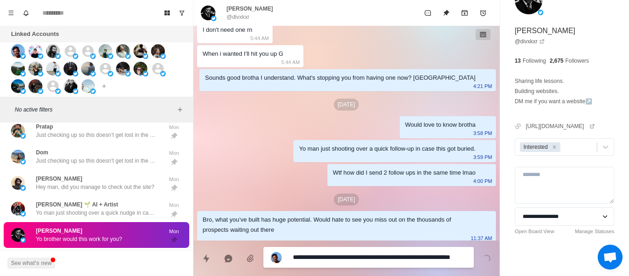
scroll to position [21, 0]
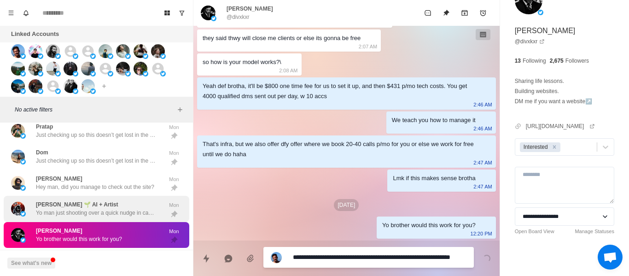
click at [96, 200] on div "[PERSON_NAME] 🌱 AI + Artist Yo man just shooting over a quick nudge in case thi…" at bounding box center [96, 208] width 120 height 17
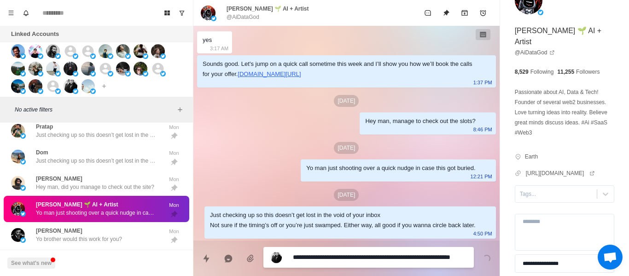
scroll to position [64, 0]
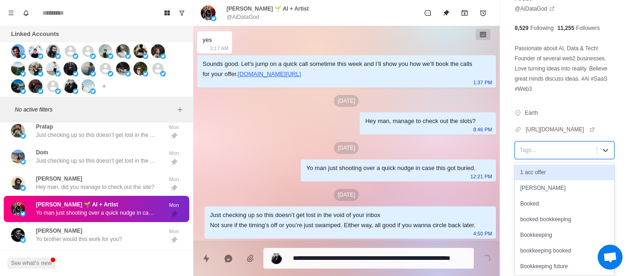
click at [531, 145] on div at bounding box center [556, 150] width 72 height 10
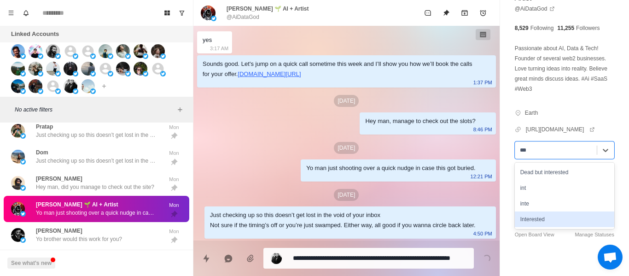
click at [546, 213] on div "Interested" at bounding box center [563, 219] width 99 height 16
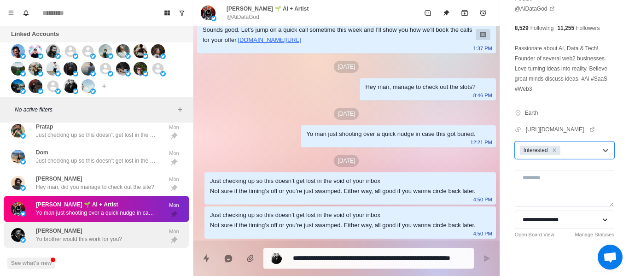
click at [78, 235] on p "Yo brother would this work for you?" at bounding box center [79, 239] width 86 height 8
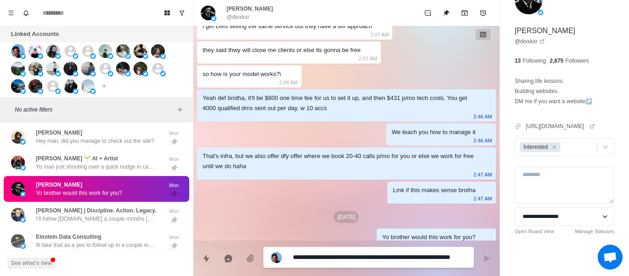
scroll to position [717, 0]
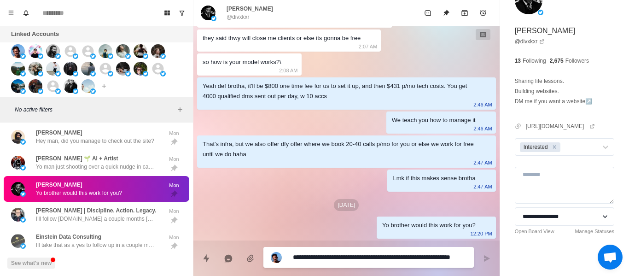
paste textarea
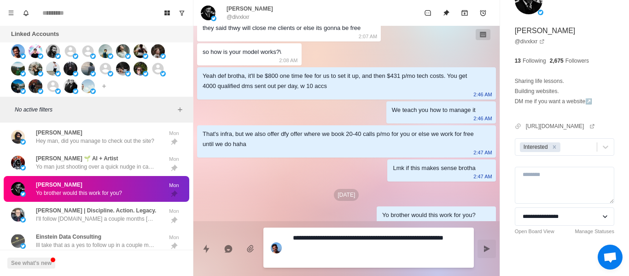
click at [490, 256] on button "Send message" at bounding box center [486, 248] width 18 height 18
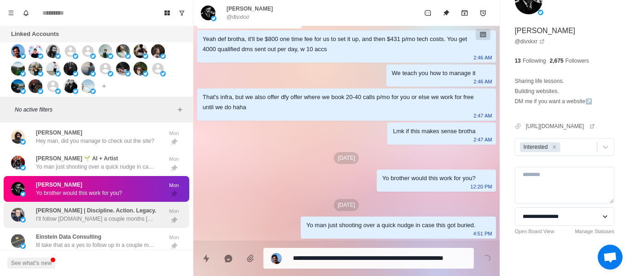
drag, startPoint x: 59, startPoint y: 202, endPoint x: 176, endPoint y: 206, distance: 116.9
click at [60, 206] on p "[PERSON_NAME] | Discipline. Action. Legacy." at bounding box center [96, 210] width 120 height 8
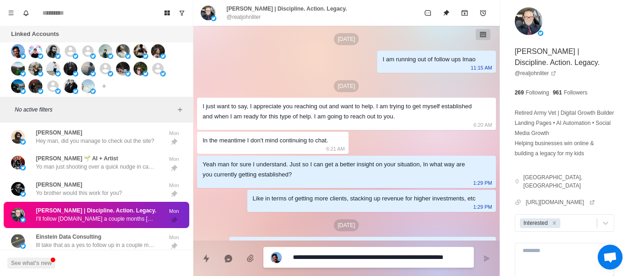
scroll to position [1463, 0]
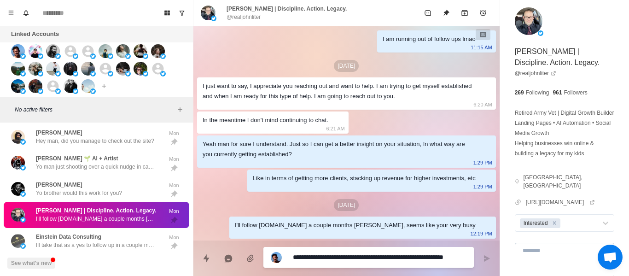
click at [555, 258] on textarea at bounding box center [563, 261] width 99 height 37
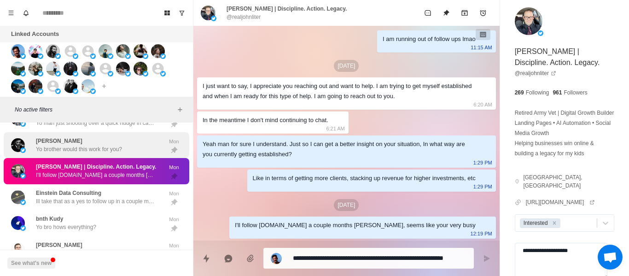
scroll to position [1150, 0]
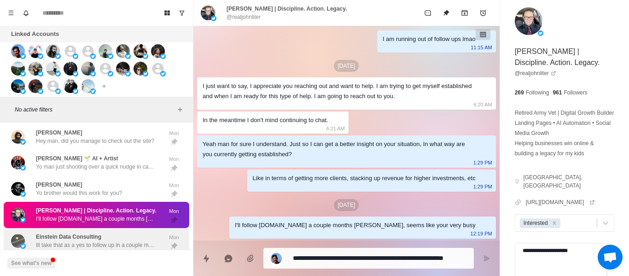
drag, startPoint x: 81, startPoint y: 240, endPoint x: 85, endPoint y: 233, distance: 8.3
click at [81, 241] on p "Ill take that as a yes to follow up in a couple months [PERSON_NAME]" at bounding box center [96, 245] width 120 height 8
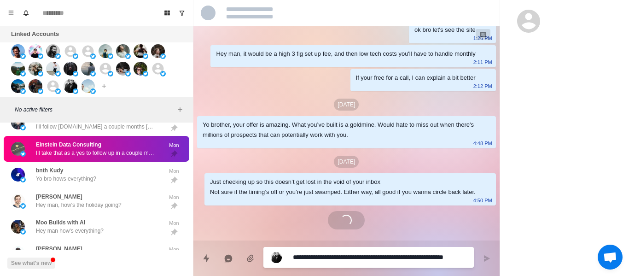
scroll to position [1034, 0]
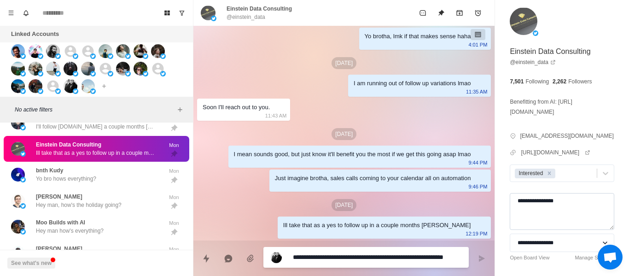
click at [526, 208] on textarea "**********" at bounding box center [561, 211] width 104 height 37
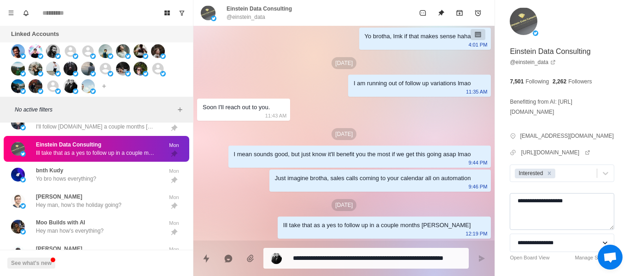
drag, startPoint x: 558, startPoint y: 207, endPoint x: 538, endPoint y: 206, distance: 20.3
click at [538, 206] on textarea "**********" at bounding box center [561, 211] width 104 height 37
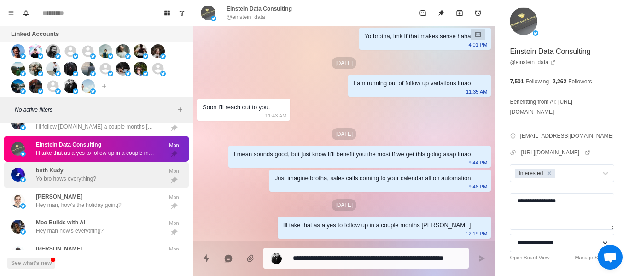
click at [107, 170] on div "bnth Kudy Yo bro hows everything?" at bounding box center [86, 174] width 151 height 19
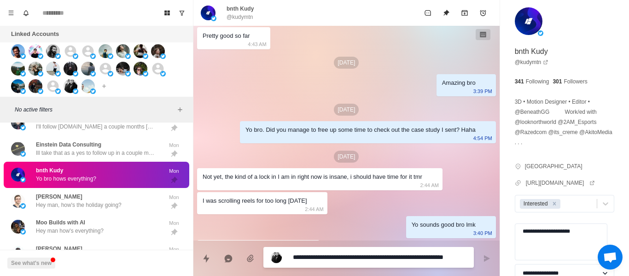
scroll to position [1517, 0]
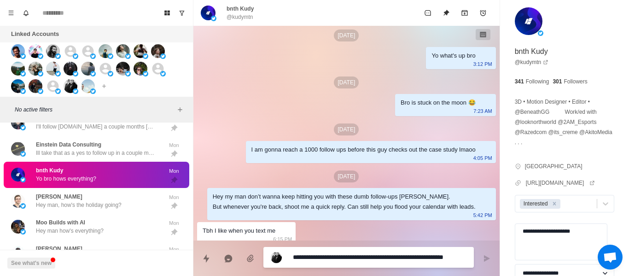
paste textarea
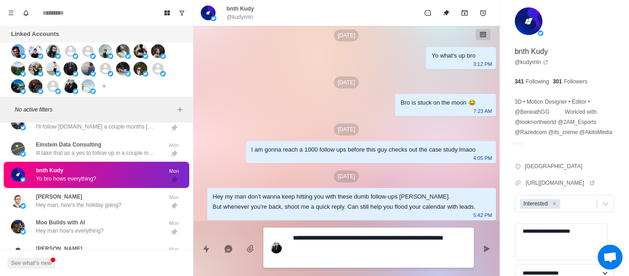
click at [309, 236] on textarea "**********" at bounding box center [379, 247] width 173 height 33
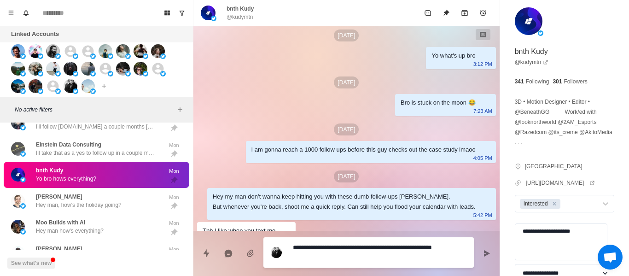
click at [307, 247] on textarea "**********" at bounding box center [379, 252] width 173 height 23
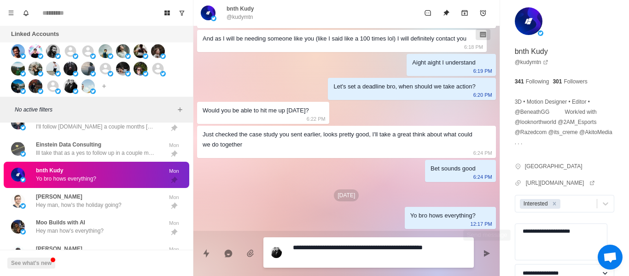
click at [487, 247] on button "Send message" at bounding box center [486, 253] width 18 height 18
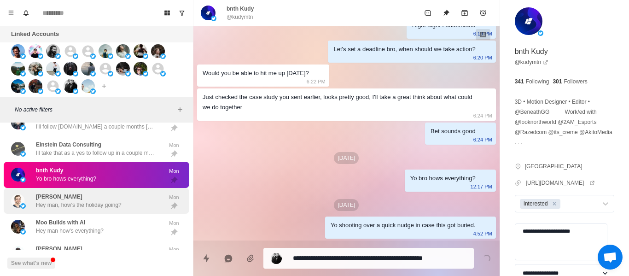
drag, startPoint x: 105, startPoint y: 204, endPoint x: 62, endPoint y: 190, distance: 46.0
click at [104, 204] on div "[PERSON_NAME] Hey man, how's the holiday going? Mon" at bounding box center [96, 201] width 185 height 26
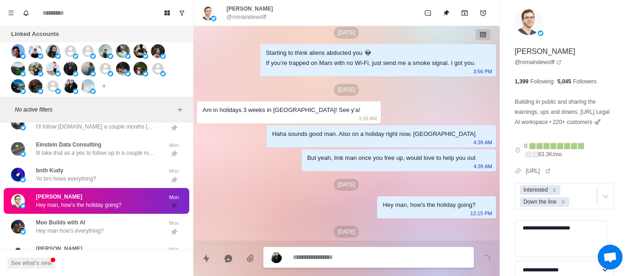
scroll to position [1295, 0]
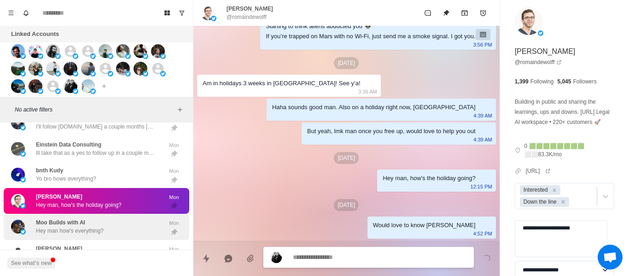
click at [92, 218] on div "Moo Builds with AI Hey man how's everything?" at bounding box center [70, 226] width 68 height 17
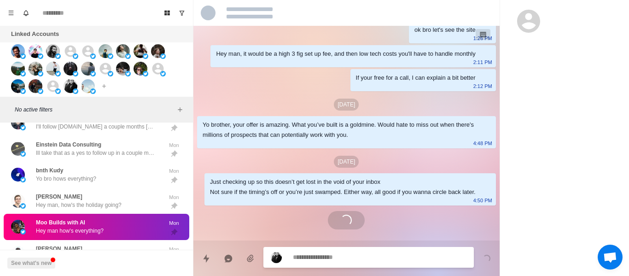
scroll to position [496, 0]
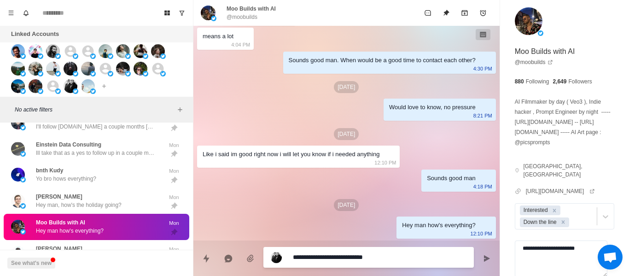
click at [364, 258] on textarea "**********" at bounding box center [379, 256] width 173 height 13
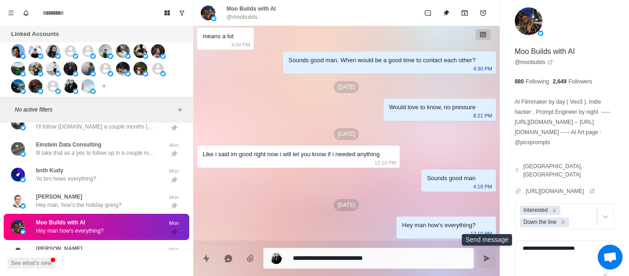
click at [491, 258] on button "Send message" at bounding box center [486, 258] width 18 height 18
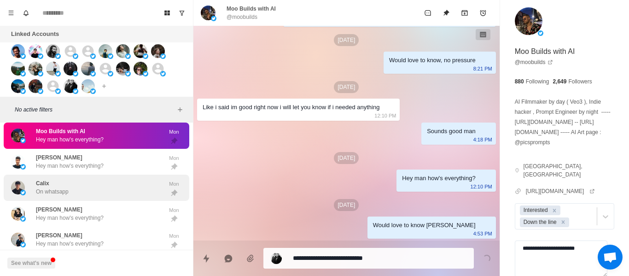
scroll to position [1335, 0]
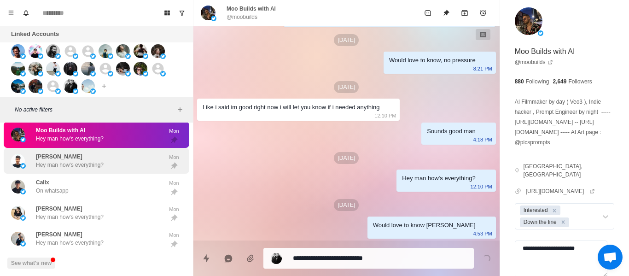
click at [63, 153] on div "[PERSON_NAME] Hey man how's everything?" at bounding box center [70, 160] width 68 height 17
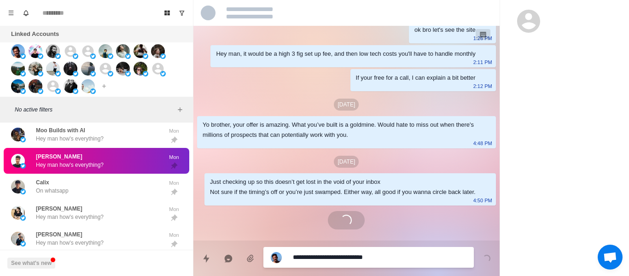
scroll to position [22, 0]
paste textarea
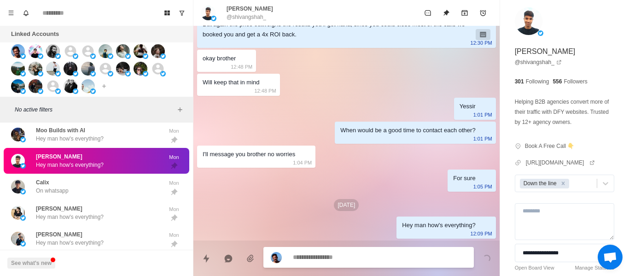
scroll to position [481, 0]
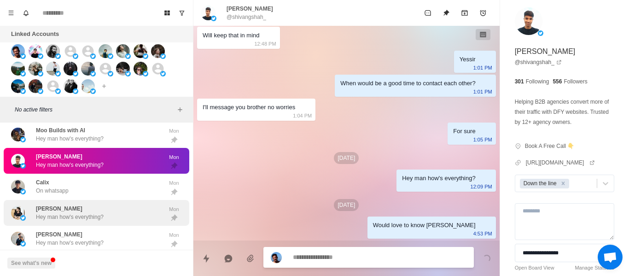
click at [91, 177] on div "Calix On whatsapp" at bounding box center [86, 186] width 151 height 19
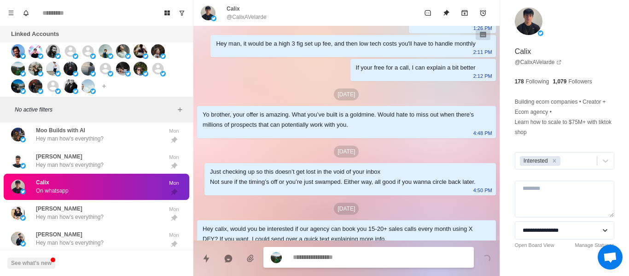
scroll to position [868, 0]
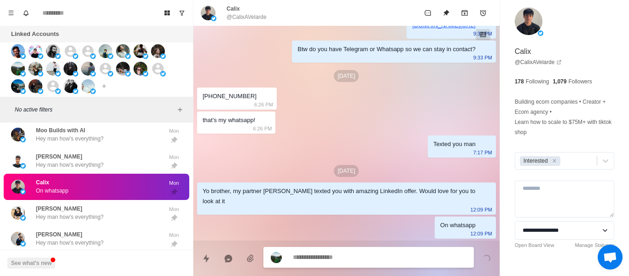
click at [331, 257] on textarea at bounding box center [379, 256] width 173 height 13
click at [332, 257] on textarea at bounding box center [379, 256] width 173 height 13
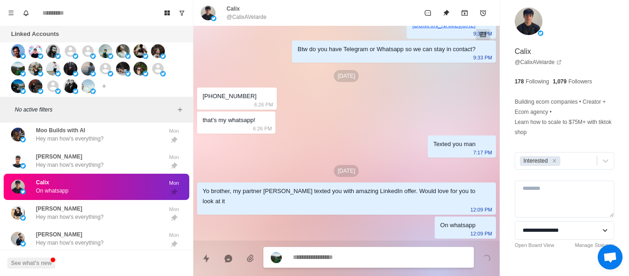
click at [332, 257] on textarea at bounding box center [379, 256] width 173 height 13
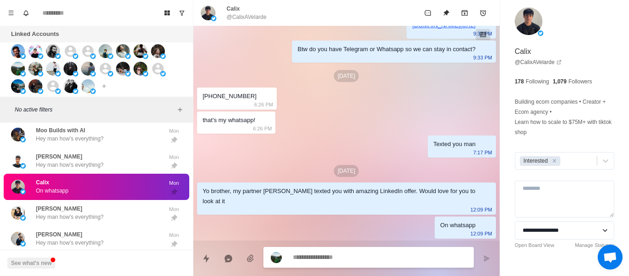
click at [332, 257] on textarea at bounding box center [379, 256] width 173 height 13
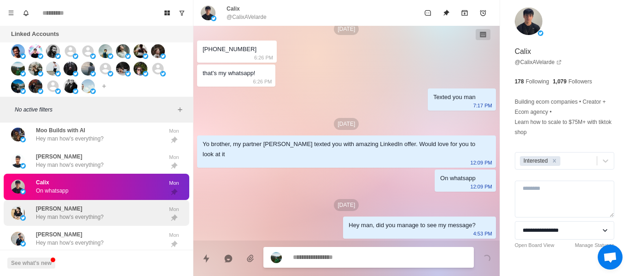
drag, startPoint x: 22, startPoint y: 202, endPoint x: 104, endPoint y: 194, distance: 82.7
click at [23, 206] on img at bounding box center [18, 213] width 14 height 14
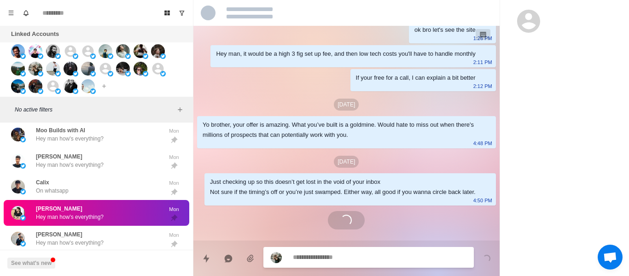
scroll to position [22, 0]
drag, startPoint x: 347, startPoint y: 250, endPoint x: 333, endPoint y: 256, distance: 15.2
paste textarea "**********"
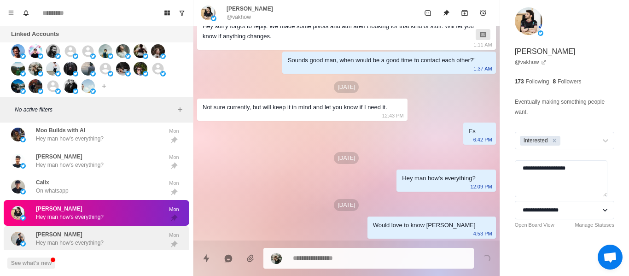
drag, startPoint x: 76, startPoint y: 239, endPoint x: 79, endPoint y: 230, distance: 10.1
click at [76, 238] on p "Hey man how's everything?" at bounding box center [70, 242] width 68 height 8
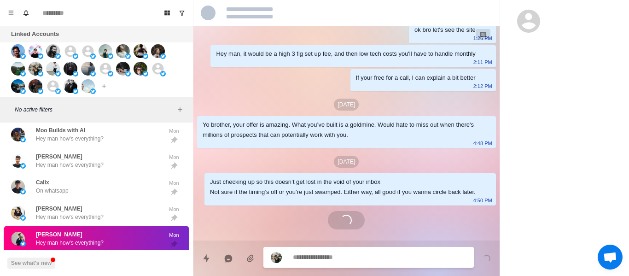
scroll to position [1427, 0]
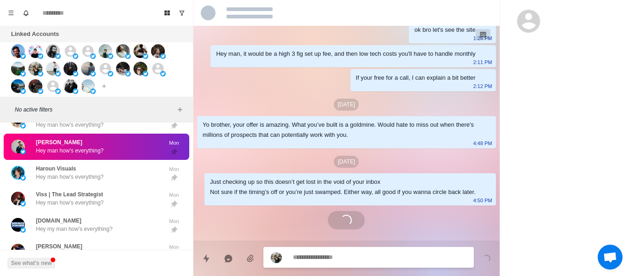
paste textarea "**********"
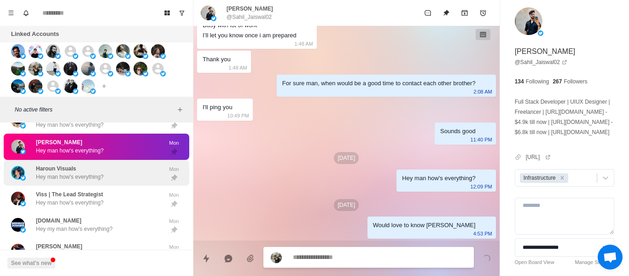
drag, startPoint x: 84, startPoint y: 159, endPoint x: 121, endPoint y: 178, distance: 41.8
click at [85, 164] on div "Haroun Visuals Hey man how's everything?" at bounding box center [70, 172] width 68 height 17
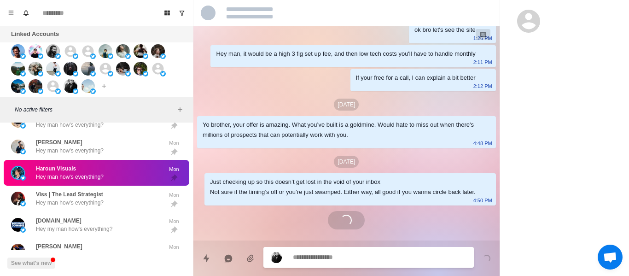
scroll to position [22, 0]
paste textarea "**********"
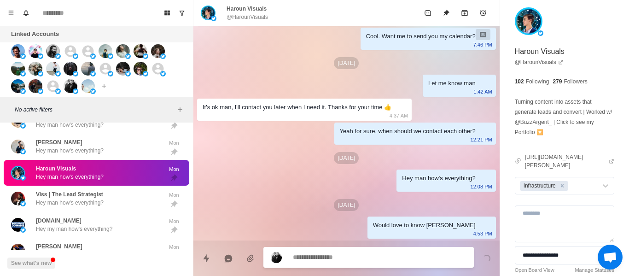
drag, startPoint x: 83, startPoint y: 192, endPoint x: 289, endPoint y: 237, distance: 210.4
click at [84, 198] on p "Hey man how's everything?" at bounding box center [70, 202] width 68 height 8
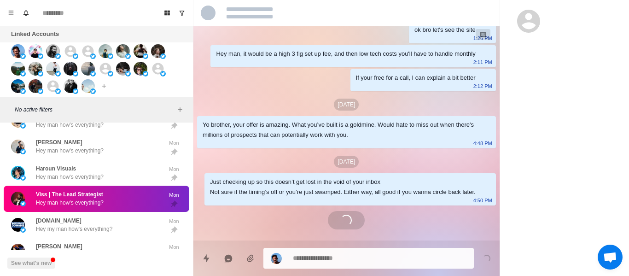
drag, startPoint x: 374, startPoint y: 268, endPoint x: 364, endPoint y: 260, distance: 13.4
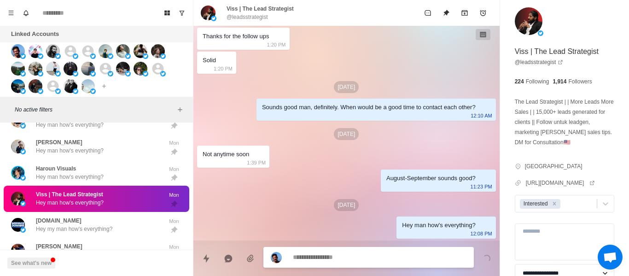
paste textarea "**********"
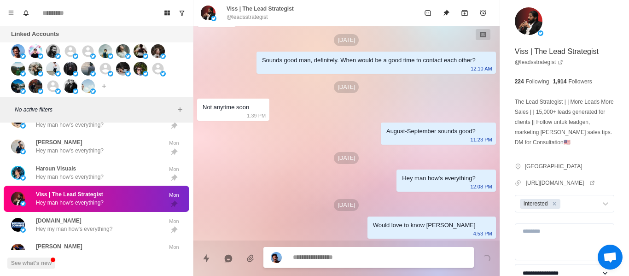
click at [129, 220] on div "[DOMAIN_NAME] Hey my man how's everything?" at bounding box center [86, 224] width 151 height 19
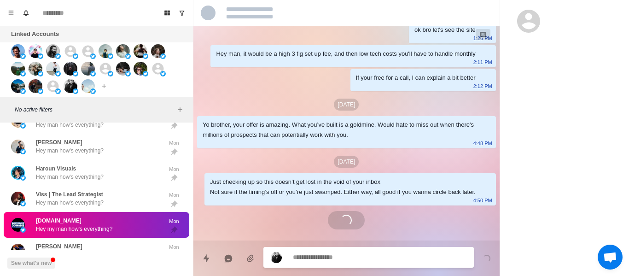
paste textarea "**********"
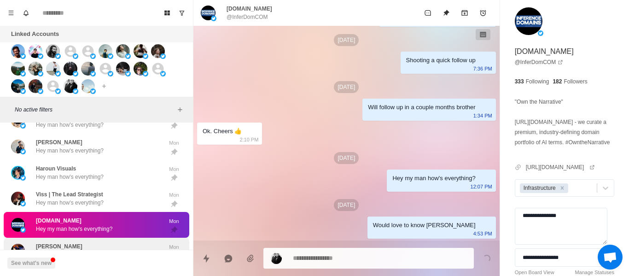
click at [115, 243] on div "[PERSON_NAME] ?" at bounding box center [86, 250] width 151 height 19
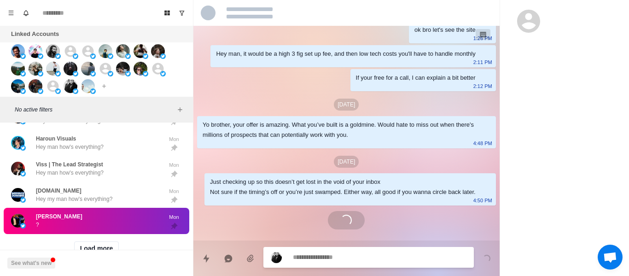
scroll to position [1473, 0]
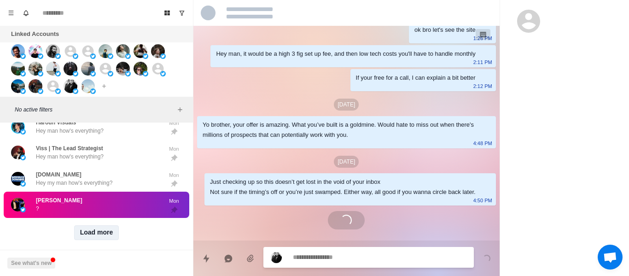
drag, startPoint x: 84, startPoint y: 214, endPoint x: 87, endPoint y: 222, distance: 7.9
click at [83, 218] on div "Load more" at bounding box center [96, 232] width 185 height 29
drag, startPoint x: 87, startPoint y: 222, endPoint x: 293, endPoint y: 264, distance: 210.4
click at [90, 225] on button "Load more" at bounding box center [96, 232] width 45 height 15
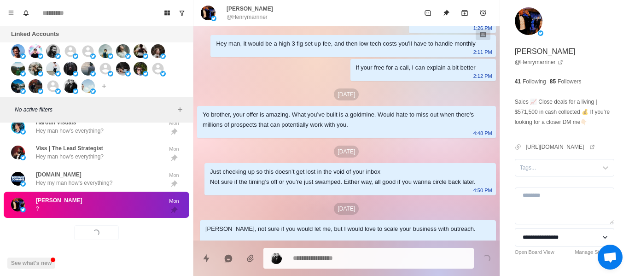
scroll to position [374, 0]
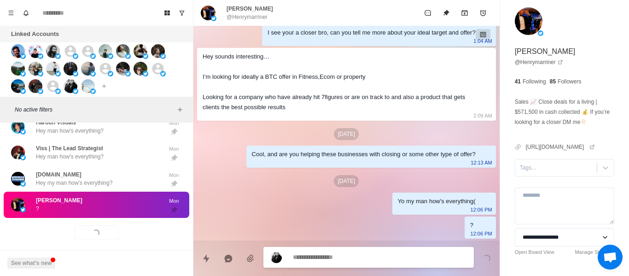
paste textarea "**********"
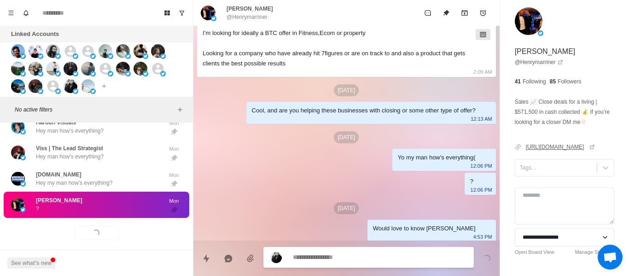
scroll to position [421, 0]
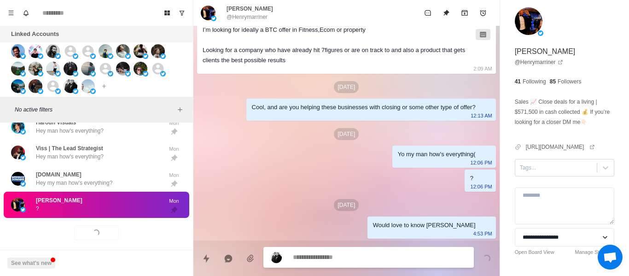
click at [535, 173] on div at bounding box center [556, 167] width 72 height 10
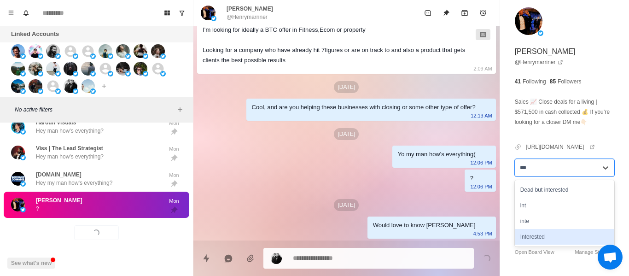
click at [535, 244] on div "Interested" at bounding box center [563, 237] width 99 height 16
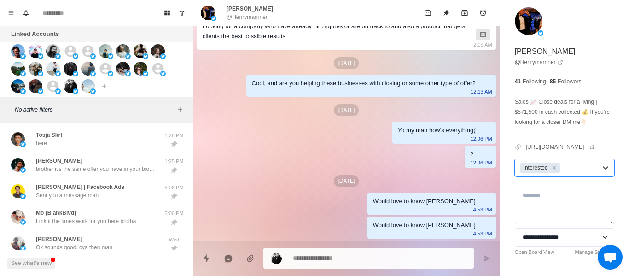
scroll to position [598, 0]
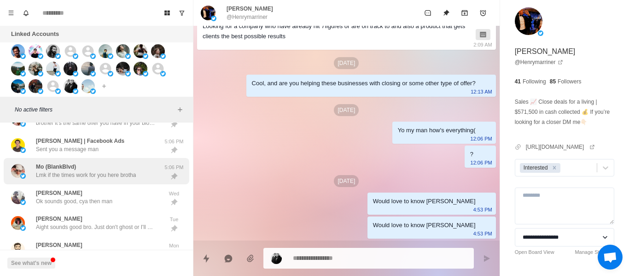
click at [114, 173] on p "Lmk if the times work for you here brotha" at bounding box center [86, 175] width 100 height 8
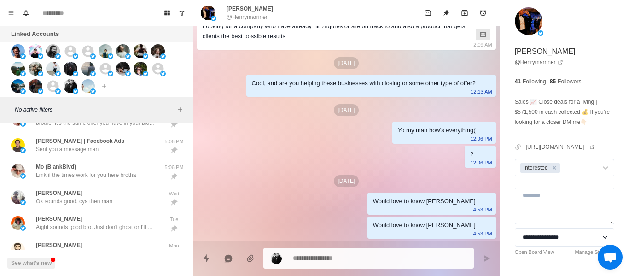
scroll to position [22, 0]
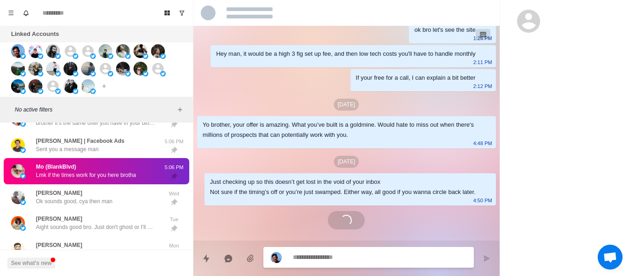
click at [309, 263] on textarea at bounding box center [379, 256] width 173 height 13
click at [309, 262] on textarea at bounding box center [379, 256] width 173 height 13
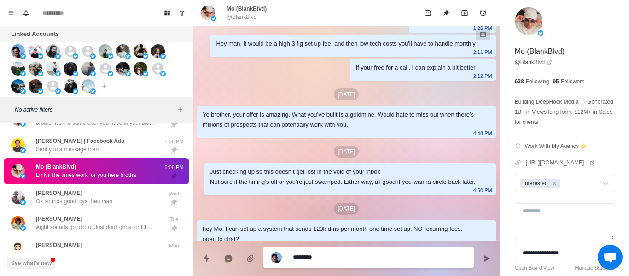
scroll to position [199, 0]
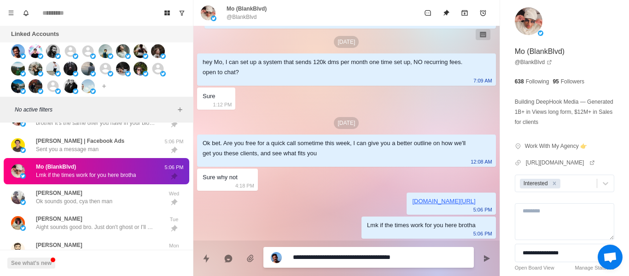
click at [319, 250] on textarea "**********" at bounding box center [379, 256] width 173 height 13
click at [307, 256] on textarea "**********" at bounding box center [379, 256] width 173 height 13
click at [484, 260] on icon "Send message" at bounding box center [487, 257] width 6 height 6
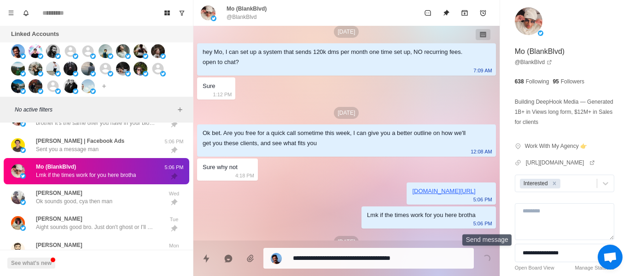
scroll to position [246, 0]
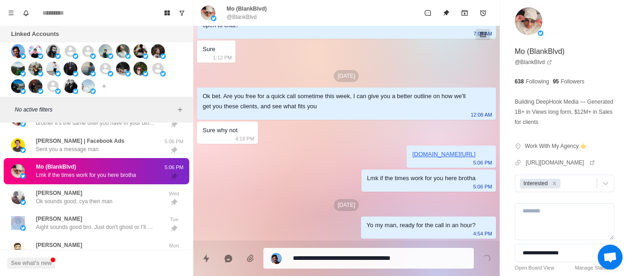
drag, startPoint x: 194, startPoint y: 186, endPoint x: 192, endPoint y: 198, distance: 12.2
click at [192, 198] on div "Board View Tools Archived Chats Mark many as read Keyboard shortcuts Team Setti…" at bounding box center [96, 138] width 193 height 276
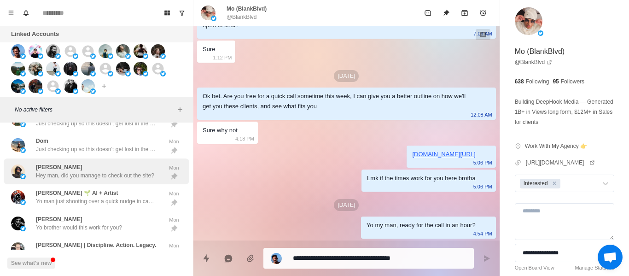
scroll to position [1113, 0]
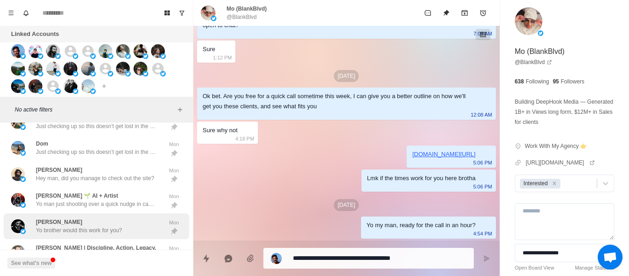
drag, startPoint x: 124, startPoint y: 190, endPoint x: 131, endPoint y: 219, distance: 30.1
click at [124, 191] on div "[PERSON_NAME] 🌱 AI + Artist Yo man just shooting over a quick nudge in case thi…" at bounding box center [96, 199] width 120 height 17
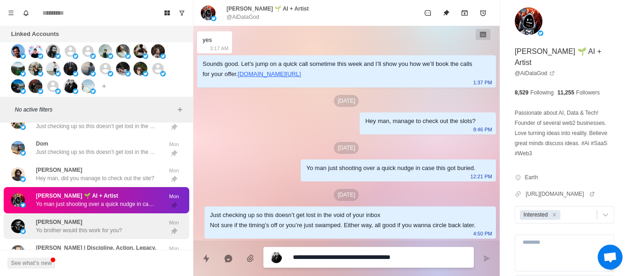
drag, startPoint x: 131, startPoint y: 220, endPoint x: 129, endPoint y: 226, distance: 6.3
click at [131, 220] on div "[PERSON_NAME] Yo brother would this work for you?" at bounding box center [86, 226] width 151 height 19
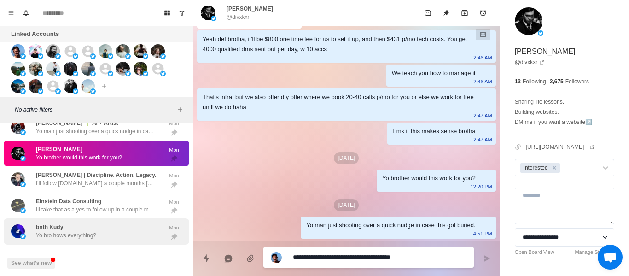
scroll to position [1205, 0]
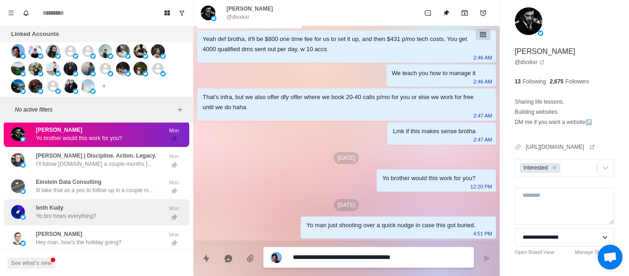
click at [126, 207] on div "bnth Kudy Yo bro hows everything?" at bounding box center [86, 211] width 151 height 19
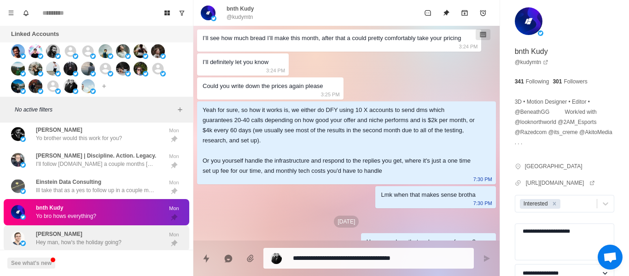
drag, startPoint x: 120, startPoint y: 219, endPoint x: 113, endPoint y: 230, distance: 12.8
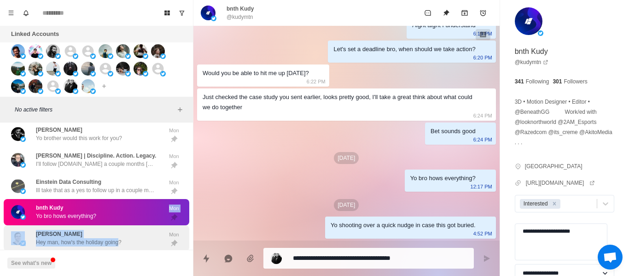
click at [112, 230] on div "[PERSON_NAME] Hey man, how's the holiday going?" at bounding box center [79, 238] width 86 height 17
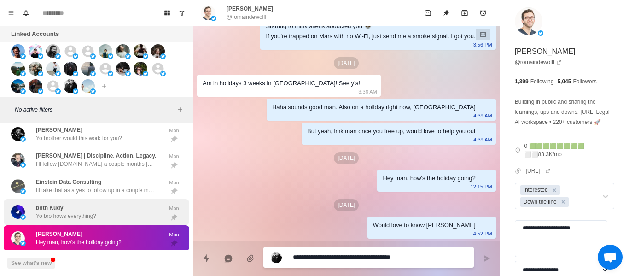
scroll to position [1389, 0]
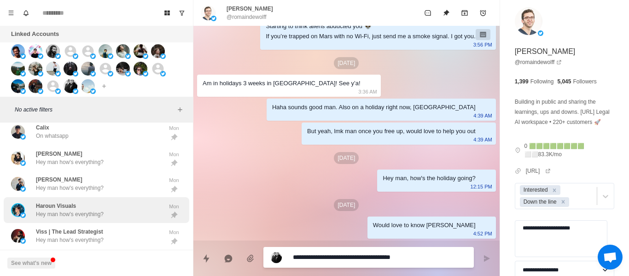
click at [121, 201] on div "Haroun Visuals Hey man how's everything?" at bounding box center [86, 210] width 151 height 19
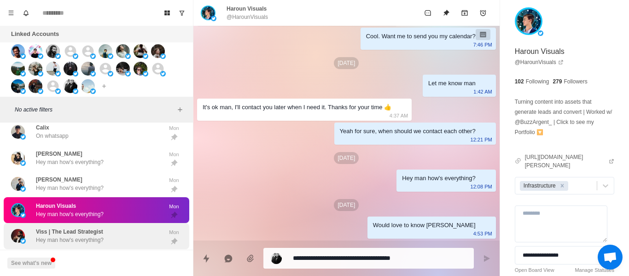
drag, startPoint x: 120, startPoint y: 213, endPoint x: 122, endPoint y: 226, distance: 13.5
drag, startPoint x: 122, startPoint y: 226, endPoint x: 125, endPoint y: 218, distance: 8.2
click at [122, 226] on div "Viss | The Lead Strategist Hey man how's everything?" at bounding box center [86, 235] width 151 height 19
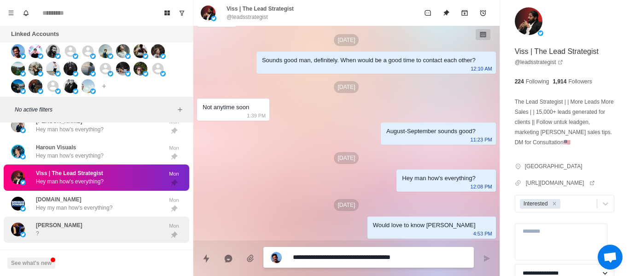
scroll to position [1481, 0]
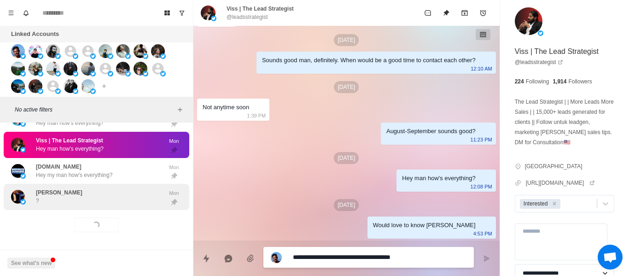
click at [122, 195] on div "[PERSON_NAME] ?" at bounding box center [86, 196] width 151 height 19
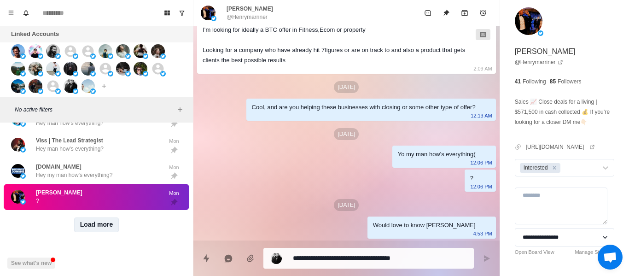
drag, startPoint x: 72, startPoint y: 220, endPoint x: 75, endPoint y: 215, distance: 5.8
click at [74, 218] on button "Load more" at bounding box center [96, 224] width 45 height 15
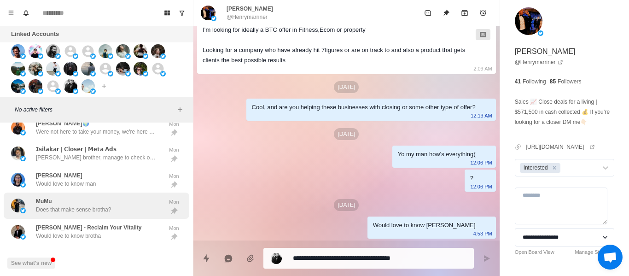
scroll to position [2062, 0]
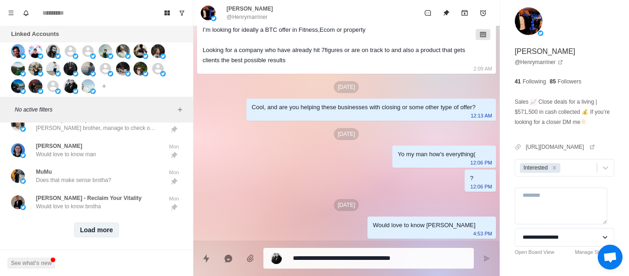
click at [88, 222] on button "Load more" at bounding box center [96, 229] width 45 height 15
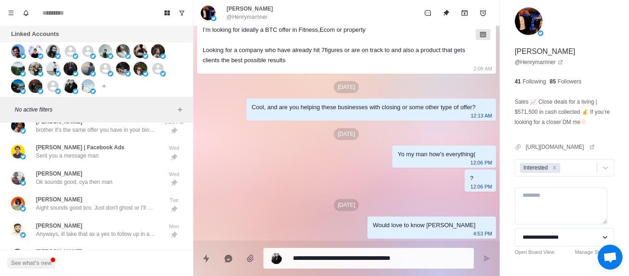
scroll to position [1279, 0]
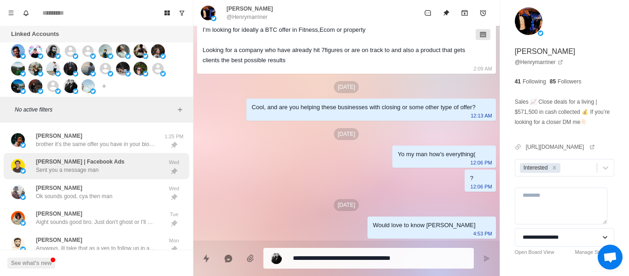
click at [104, 157] on div "[PERSON_NAME] | Facebook Ads Sent you a message man" at bounding box center [86, 165] width 151 height 19
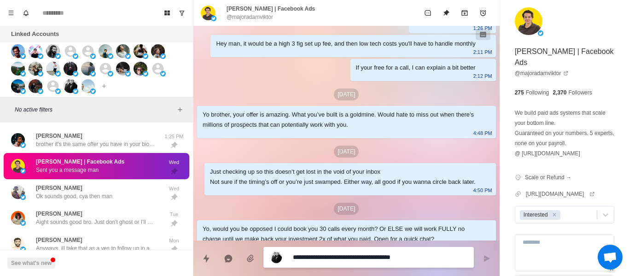
scroll to position [1970, 0]
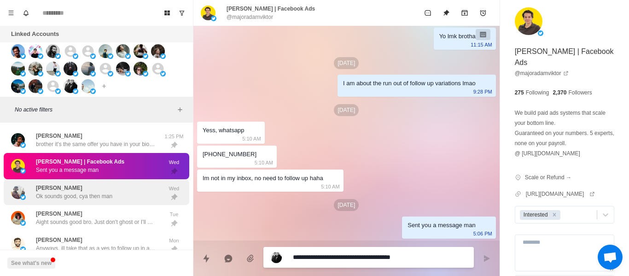
click at [116, 181] on div "[PERSON_NAME] Ok sounds good, cya then man Wed" at bounding box center [96, 192] width 185 height 26
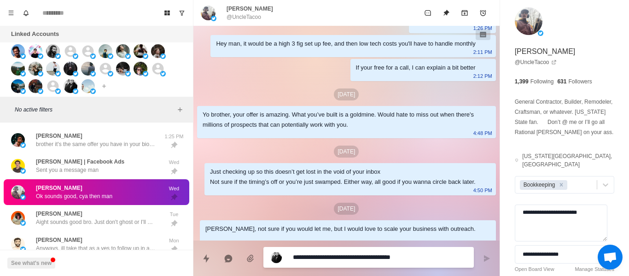
scroll to position [1744, 0]
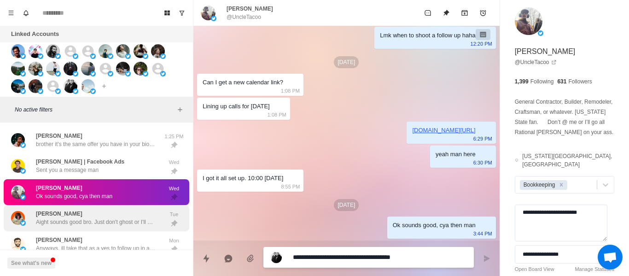
click at [123, 206] on div "[PERSON_NAME] sounds good bro. Just don't ghost or I'll send [DEMOGRAPHIC_DATA]…" at bounding box center [96, 218] width 185 height 26
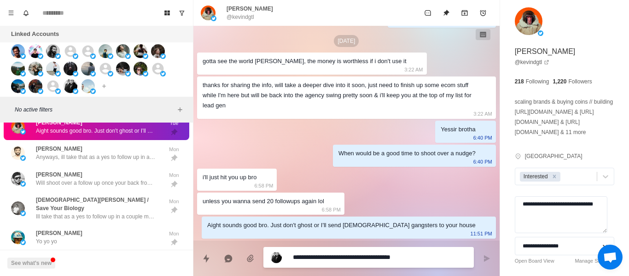
scroll to position [1371, 0]
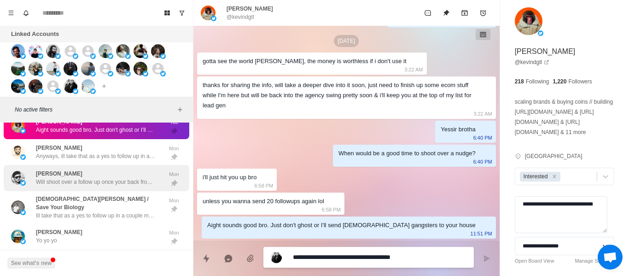
click at [121, 168] on div "[PERSON_NAME] shoot over a follow up once your back from the holidays Mon" at bounding box center [96, 178] width 185 height 26
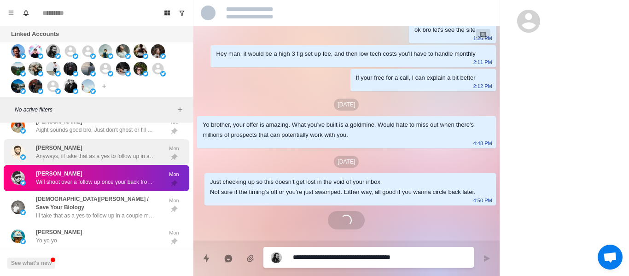
click at [119, 161] on div "[PERSON_NAME] Anyways, ill take that as a yes to follow up in a couple months […" at bounding box center [96, 152] width 185 height 26
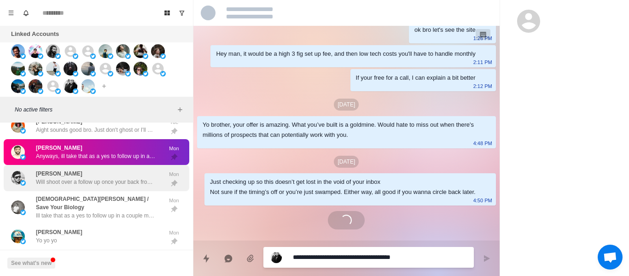
click at [114, 187] on div "[PERSON_NAME] shoot over a follow up once your back from the holidays Mon" at bounding box center [96, 178] width 185 height 26
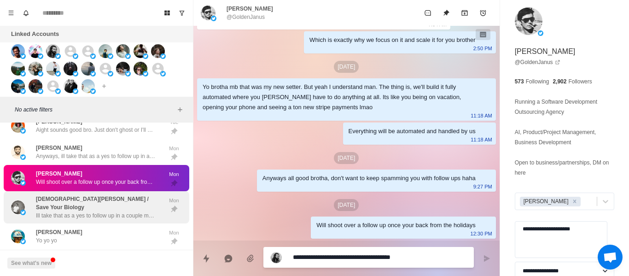
click at [104, 211] on p "Ill take that as a yes to follow up in a couple months [PERSON_NAME]" at bounding box center [96, 215] width 120 height 8
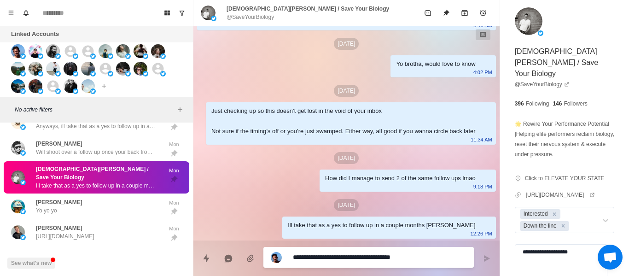
scroll to position [1417, 0]
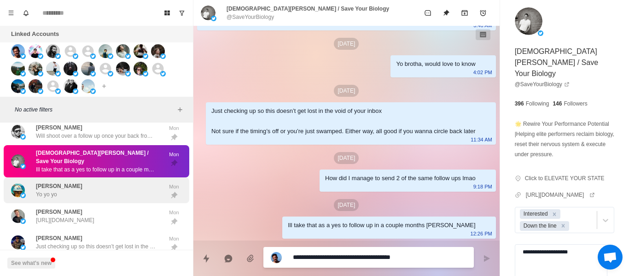
click at [72, 186] on div "[PERSON_NAME] Yo yo yo" at bounding box center [86, 190] width 151 height 19
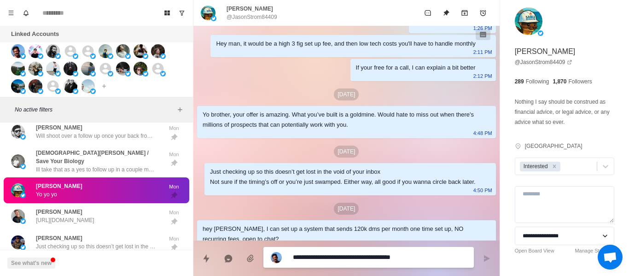
scroll to position [708, 0]
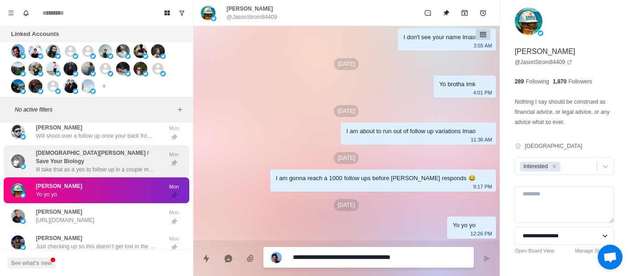
click at [75, 146] on div "[DEMOGRAPHIC_DATA][PERSON_NAME] / Save Your Biology Ill take that as a yes to f…" at bounding box center [96, 161] width 185 height 32
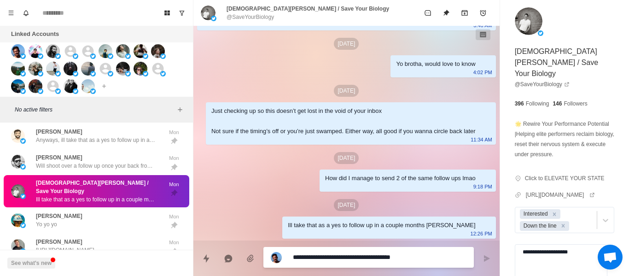
scroll to position [1371, 0]
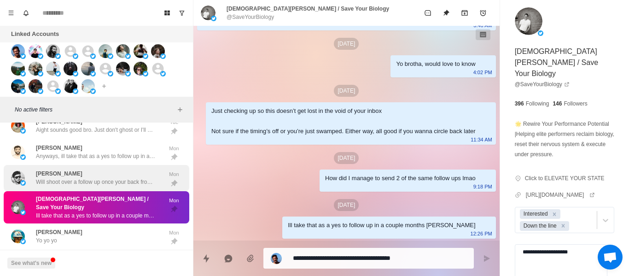
click at [66, 176] on div "[PERSON_NAME] shoot over a follow up once your back from the holidays" at bounding box center [96, 177] width 120 height 17
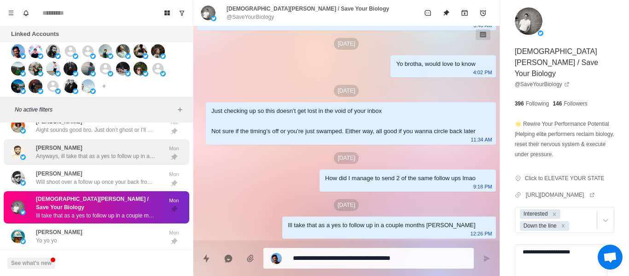
scroll to position [1614, 0]
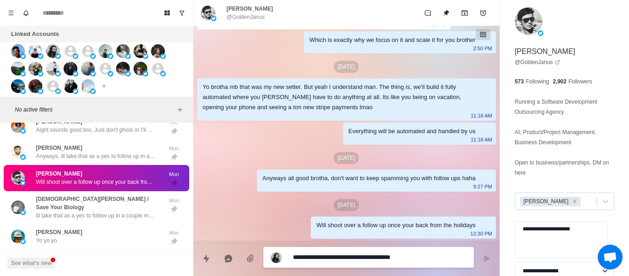
click at [582, 202] on div at bounding box center [587, 201] width 10 height 10
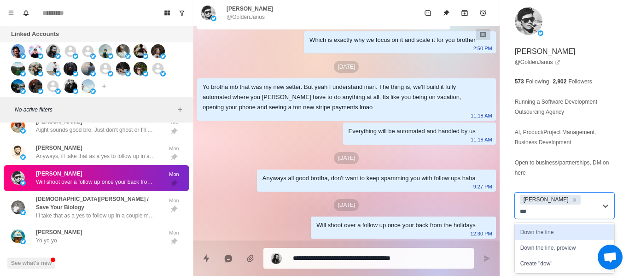
click at [552, 224] on div "Down the line" at bounding box center [563, 232] width 99 height 16
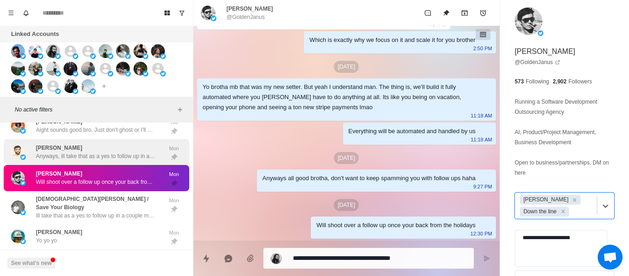
click at [91, 163] on div "[PERSON_NAME] Anyways, ill take that as a yes to follow up in a couple months […" at bounding box center [96, 152] width 185 height 26
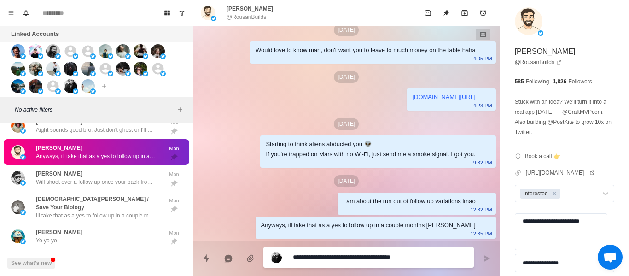
scroll to position [988, 0]
click at [575, 191] on div at bounding box center [577, 193] width 30 height 10
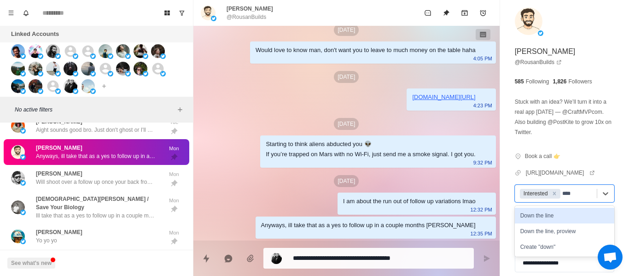
click at [561, 214] on div "Down the line" at bounding box center [563, 216] width 99 height 16
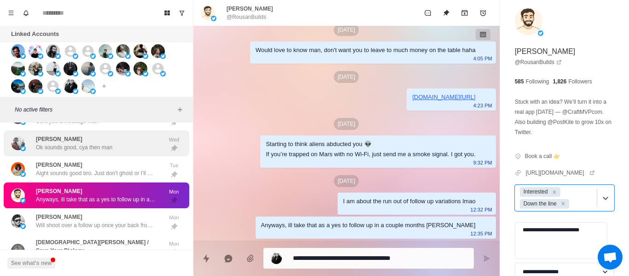
scroll to position [1279, 0]
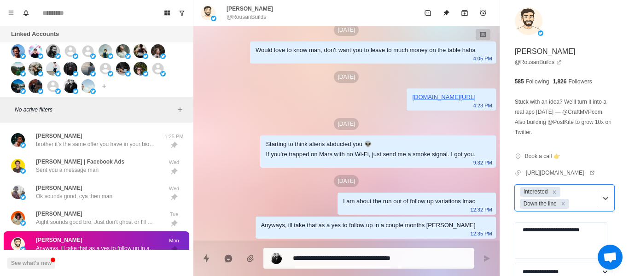
click at [87, 231] on div "[PERSON_NAME] Anyways, ill take that as a yes to follow up in a couple months […" at bounding box center [96, 244] width 185 height 26
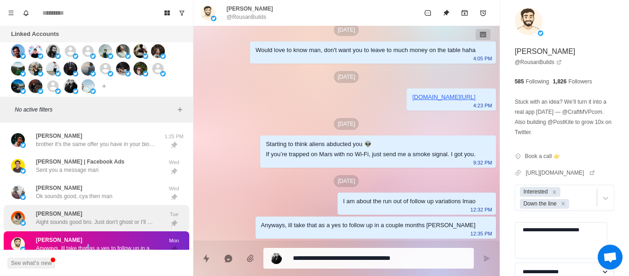
click at [121, 223] on p "Aight sounds good bro. Just don't ghost or I'll send [DEMOGRAPHIC_DATA] gangste…" at bounding box center [96, 222] width 120 height 8
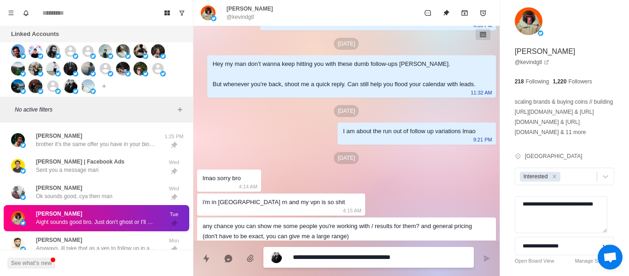
scroll to position [1413, 0]
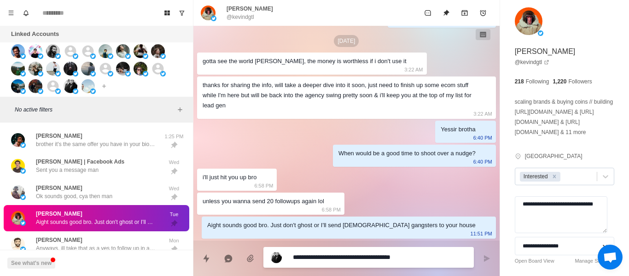
click at [574, 178] on div at bounding box center [577, 176] width 30 height 10
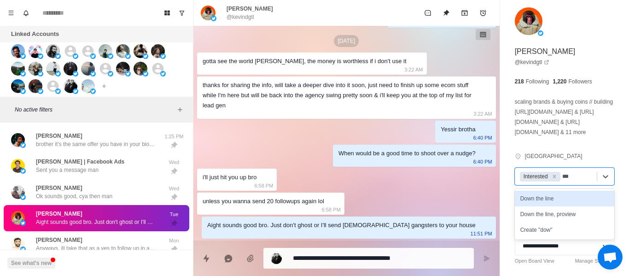
click at [567, 203] on div "Down the line" at bounding box center [563, 199] width 99 height 16
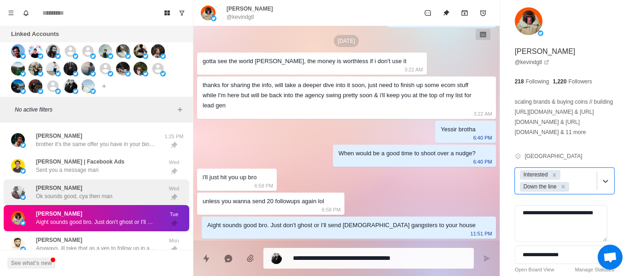
click at [72, 199] on p "Ok sounds good, cya then man" at bounding box center [74, 196] width 76 height 8
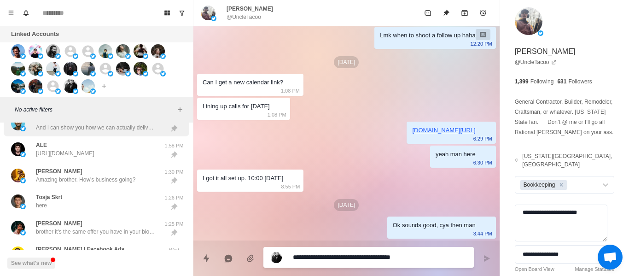
scroll to position [1279, 0]
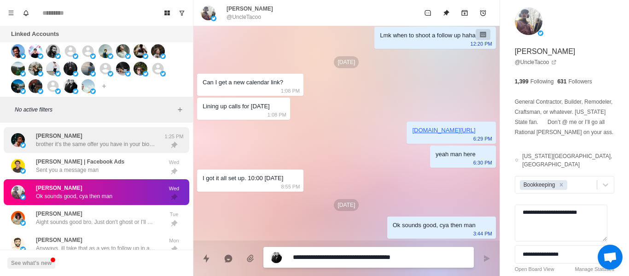
click at [64, 140] on p "brother it's the same offer you have in your bio 😭" at bounding box center [96, 144] width 120 height 8
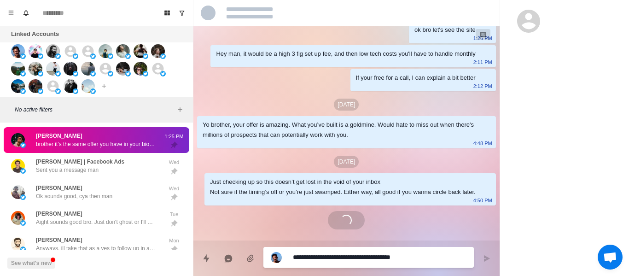
scroll to position [178, 0]
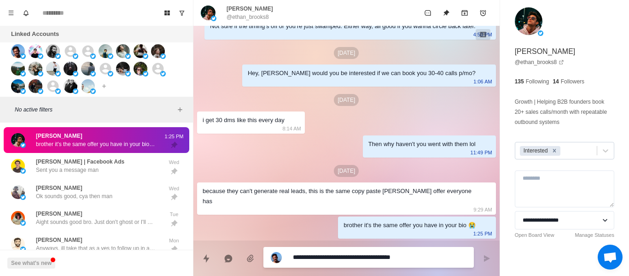
click at [553, 152] on icon "Remove Interested" at bounding box center [554, 150] width 6 height 6
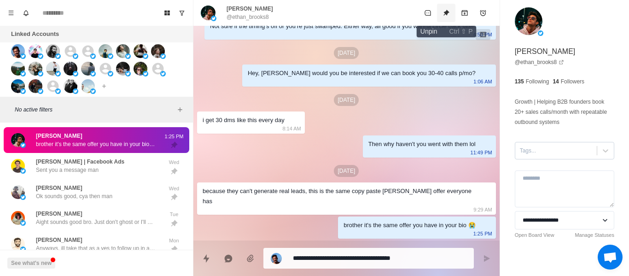
click at [447, 19] on button "Unpin" at bounding box center [446, 13] width 18 height 18
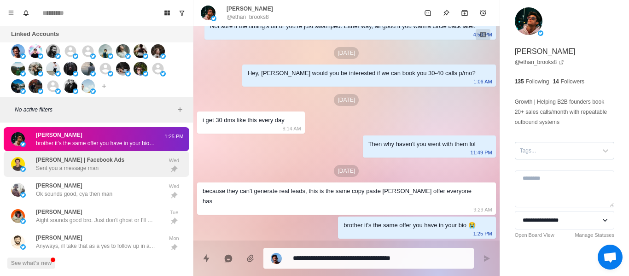
scroll to position [1187, 0]
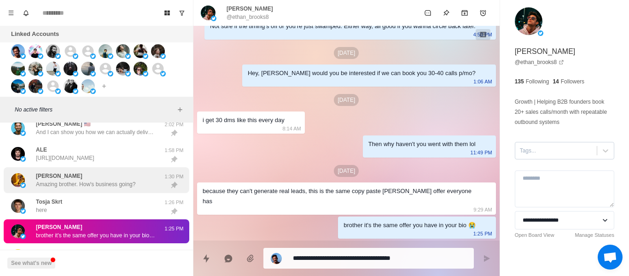
click at [114, 189] on div "[PERSON_NAME] Amazing brother. How's business going?" at bounding box center [86, 180] width 151 height 19
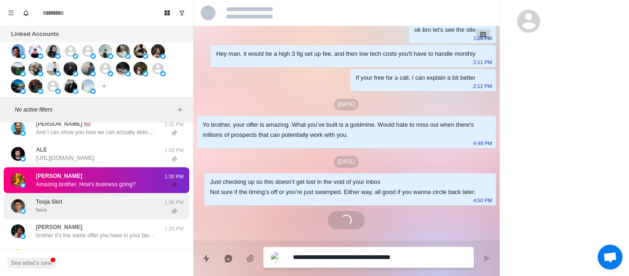
click at [116, 199] on div "Tosja Skrt here" at bounding box center [86, 206] width 151 height 19
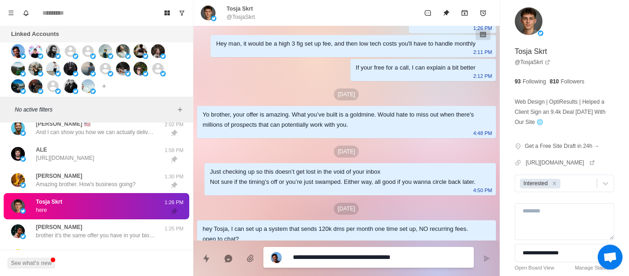
scroll to position [752, 0]
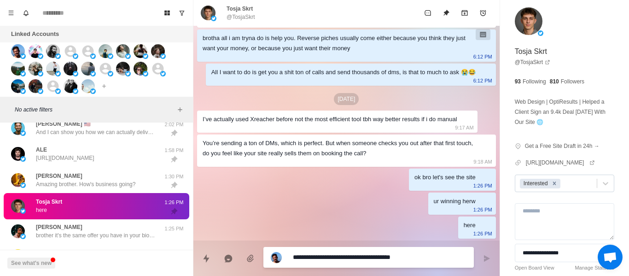
click at [552, 185] on icon "Remove Interested" at bounding box center [554, 183] width 6 height 6
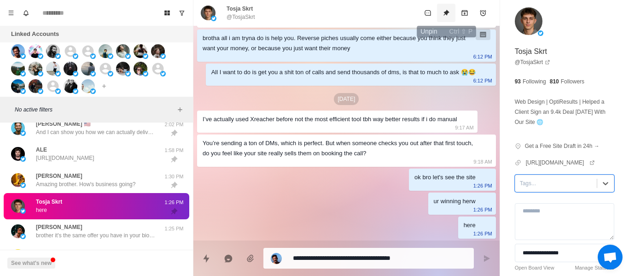
click at [445, 10] on icon "Unpin" at bounding box center [445, 12] width 7 height 7
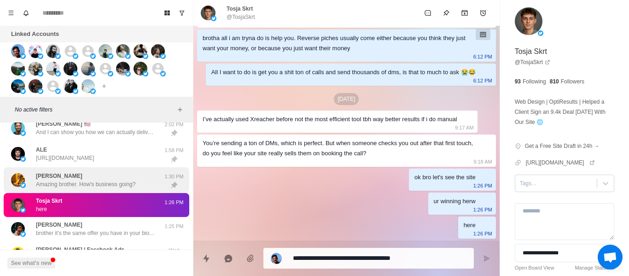
click at [140, 176] on div "[PERSON_NAME] Amazing brother. How's business going?" at bounding box center [86, 180] width 151 height 19
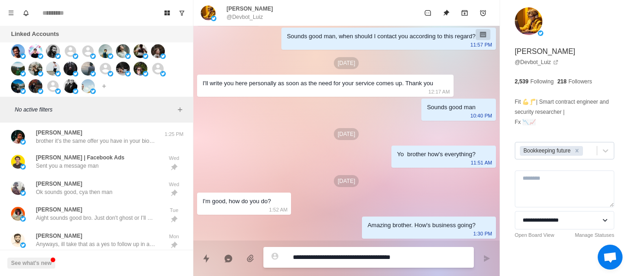
scroll to position [1509, 0]
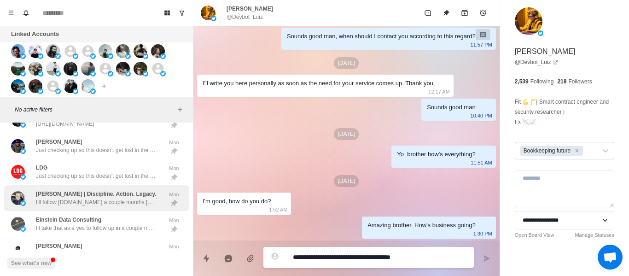
click at [92, 185] on div "[PERSON_NAME] | Discipline. Action. Legacy. I'll follow [DOMAIN_NAME] a couple …" at bounding box center [96, 198] width 185 height 26
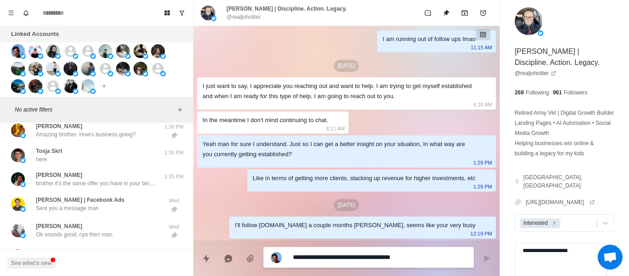
scroll to position [1233, 0]
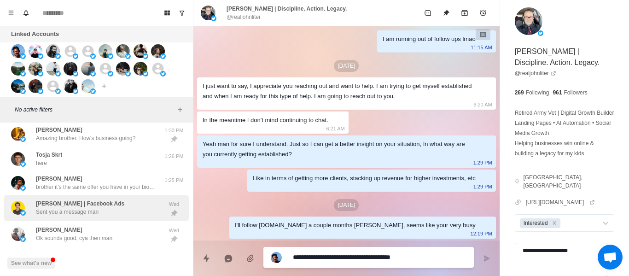
click at [109, 202] on div "[PERSON_NAME] | Facebook Ads Sent you a message man" at bounding box center [86, 207] width 151 height 19
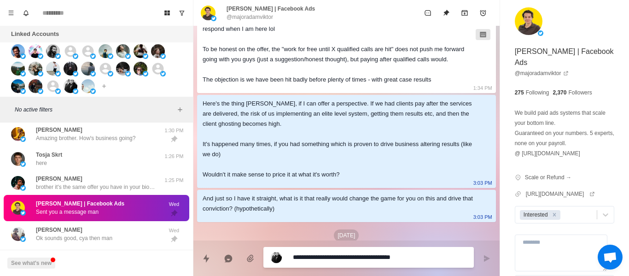
scroll to position [1970, 0]
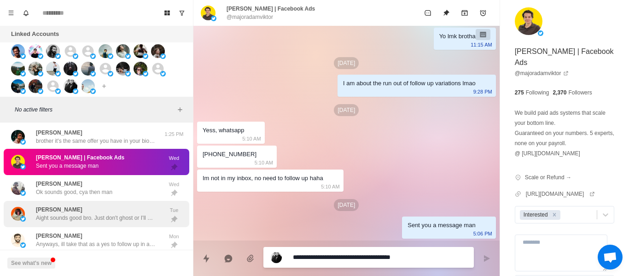
drag, startPoint x: 86, startPoint y: 198, endPoint x: 81, endPoint y: 206, distance: 8.7
click at [86, 198] on div "[PERSON_NAME] Ok sounds good, cya then man Wed" at bounding box center [96, 188] width 185 height 26
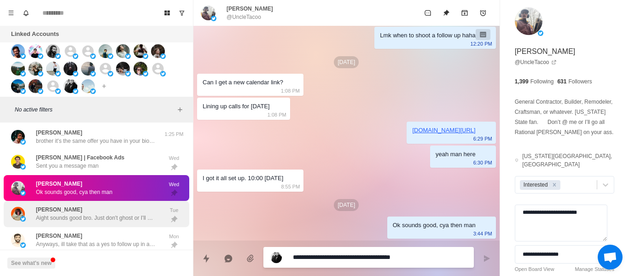
click at [81, 209] on div "[PERSON_NAME] sounds good bro. Just don't ghost or I'll send [DEMOGRAPHIC_DATA]…" at bounding box center [96, 213] width 120 height 17
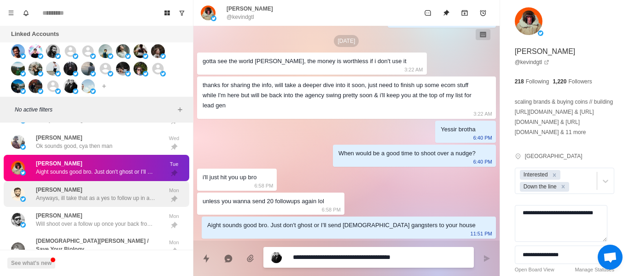
click at [77, 187] on div "[PERSON_NAME] Anyways, ill take that as a yes to follow up in a couple months […" at bounding box center [96, 193] width 120 height 17
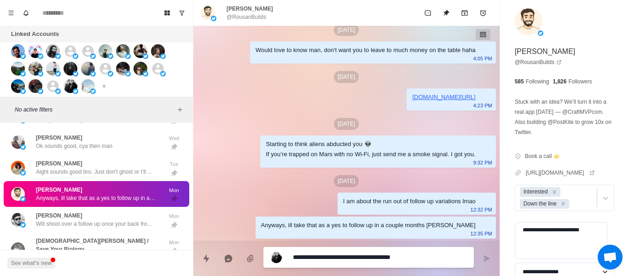
click at [78, 201] on p "Anyways, ill take that as a yes to follow up in a couple months [PERSON_NAME]" at bounding box center [96, 198] width 120 height 8
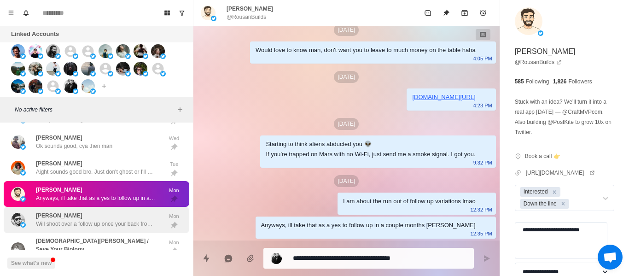
click at [80, 209] on div "[PERSON_NAME] shoot over a follow up once your back from the holidays Mon" at bounding box center [96, 220] width 185 height 26
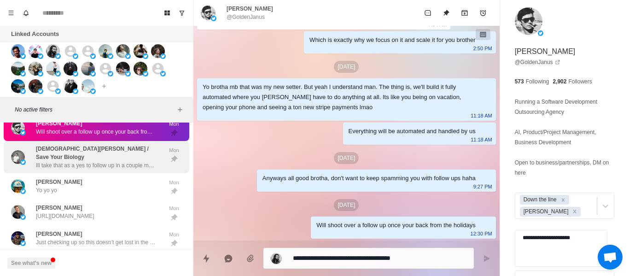
click at [87, 161] on p "Ill take that as a yes to follow up in a couple months [PERSON_NAME]" at bounding box center [96, 165] width 120 height 8
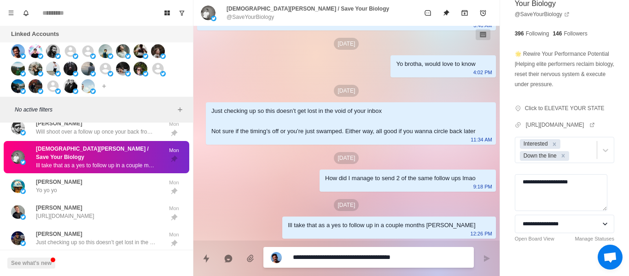
scroll to position [74, 0]
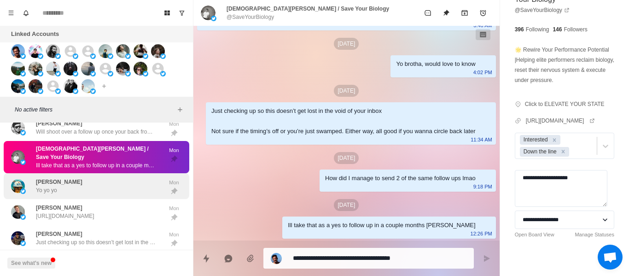
drag, startPoint x: 119, startPoint y: 192, endPoint x: 157, endPoint y: 178, distance: 41.0
click at [119, 192] on div "[PERSON_NAME] Yo yo yo Mon" at bounding box center [96, 186] width 185 height 26
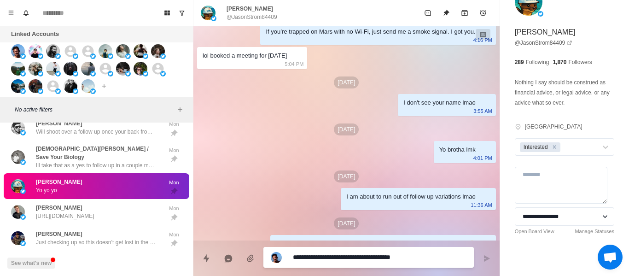
scroll to position [616, 0]
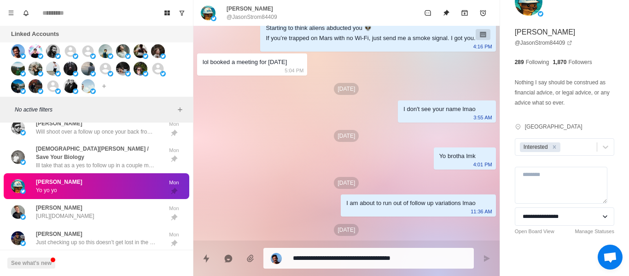
click at [430, 122] on div "I don't see your name lmao 3:55 AM" at bounding box center [447, 111] width 98 height 22
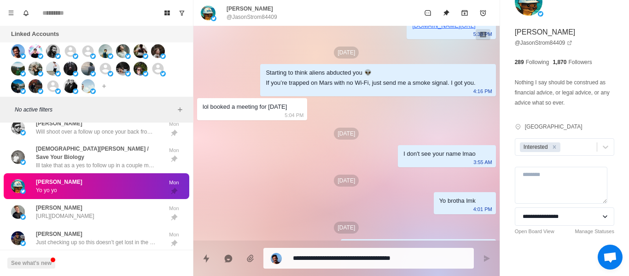
scroll to position [570, 0]
click at [325, 254] on textarea "**********" at bounding box center [379, 257] width 173 height 13
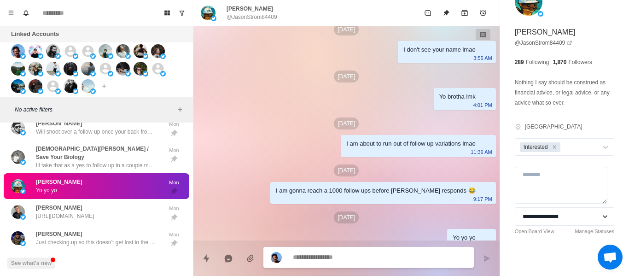
scroll to position [708, 0]
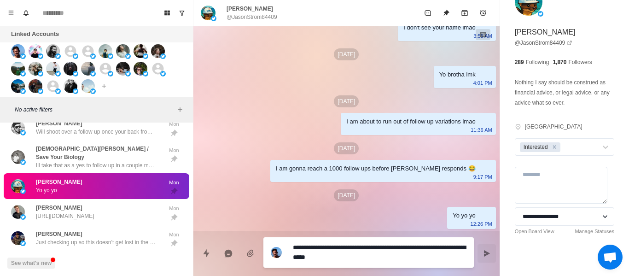
drag, startPoint x: 333, startPoint y: 248, endPoint x: 337, endPoint y: 260, distance: 12.2
click at [480, 249] on button "Send message" at bounding box center [486, 253] width 18 height 18
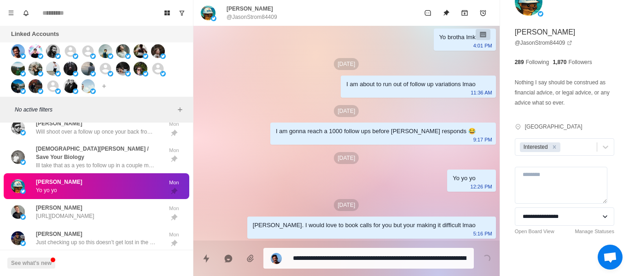
drag, startPoint x: 131, startPoint y: 210, endPoint x: 48, endPoint y: 181, distance: 88.2
click at [94, 212] on p "[URL][DOMAIN_NAME]" at bounding box center [65, 216] width 58 height 8
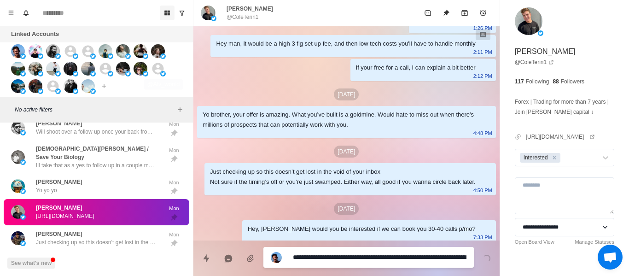
scroll to position [454, 0]
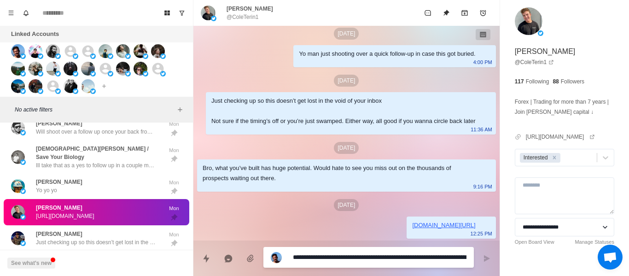
paste textarea "**********"
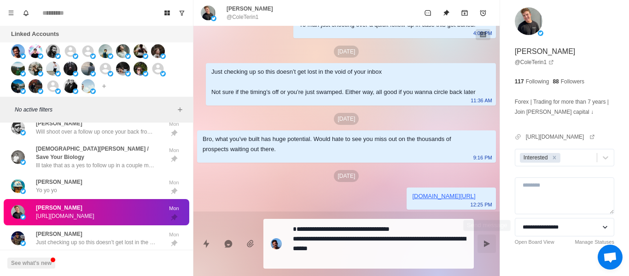
click at [484, 234] on button "Send message" at bounding box center [486, 243] width 18 height 18
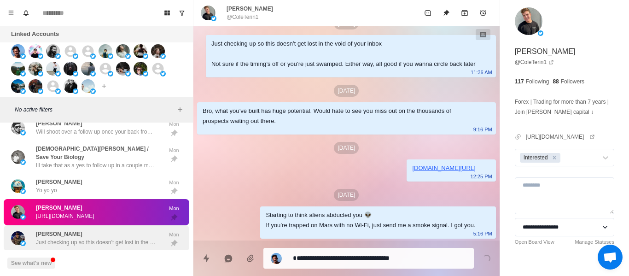
click at [121, 225] on div "[PERSON_NAME] Just checking up so this doesn’t get lost in the void of your inb…" at bounding box center [96, 238] width 185 height 26
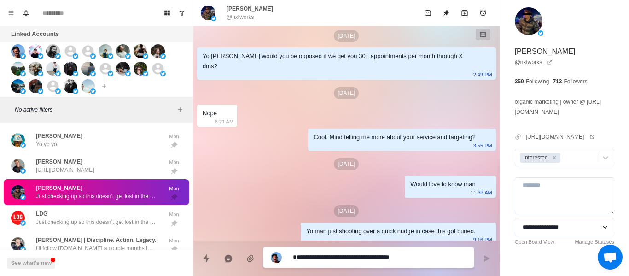
scroll to position [288, 0]
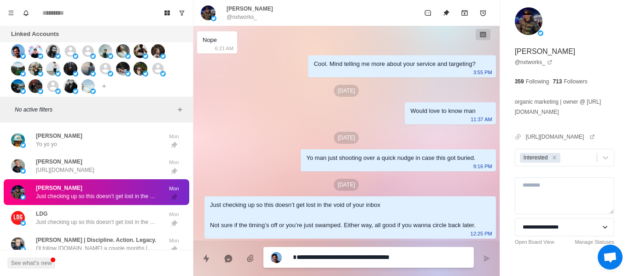
paste textarea "**********"
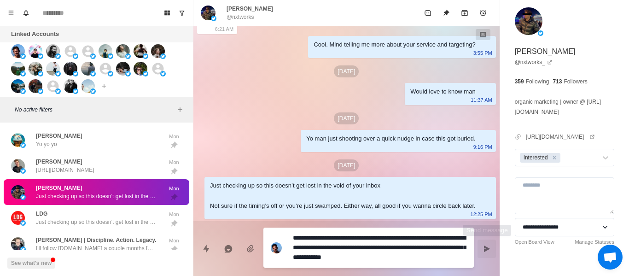
click at [484, 248] on icon "Send message" at bounding box center [487, 248] width 6 height 6
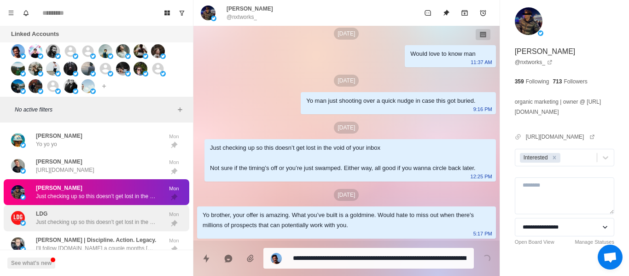
click at [95, 218] on p "Just checking up so this doesn’t get lost in the void of your inbox Not sure if…" at bounding box center [96, 222] width 120 height 8
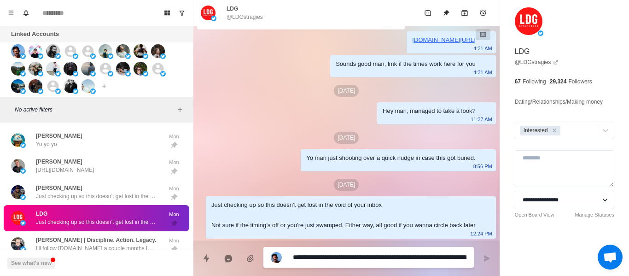
scroll to position [546, 0]
paste textarea
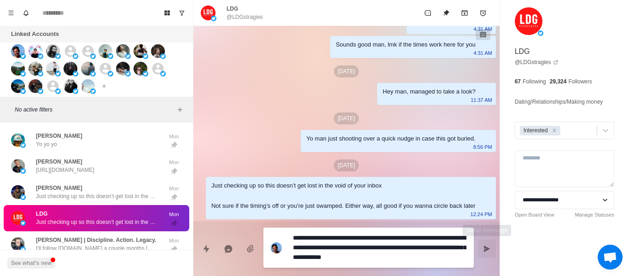
click at [484, 246] on icon "Send message" at bounding box center [487, 248] width 6 height 6
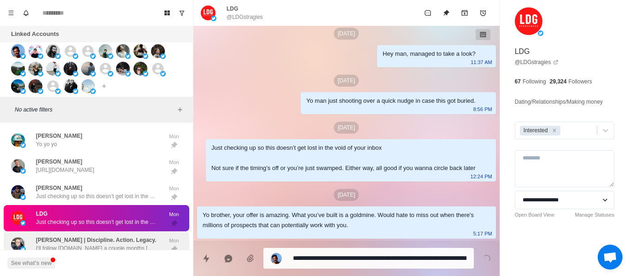
drag, startPoint x: 60, startPoint y: 205, endPoint x: 74, endPoint y: 231, distance: 29.4
click at [60, 209] on div "LDG Just checking up so this doesn’t get lost in the void of your inbox Not sur…" at bounding box center [96, 217] width 120 height 17
click at [74, 236] on p "[PERSON_NAME] | Discipline. Action. Legacy." at bounding box center [96, 240] width 120 height 8
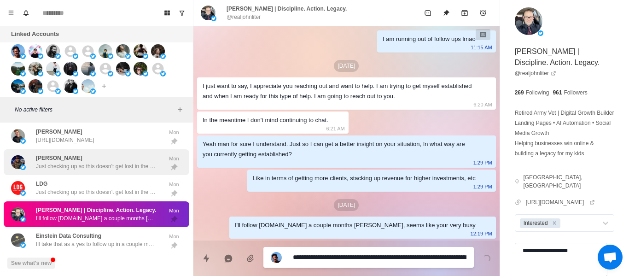
scroll to position [1509, 0]
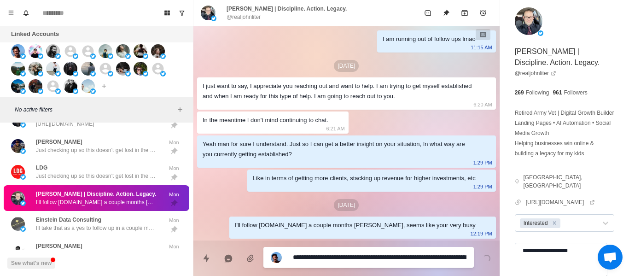
click at [565, 221] on div at bounding box center [577, 223] width 30 height 10
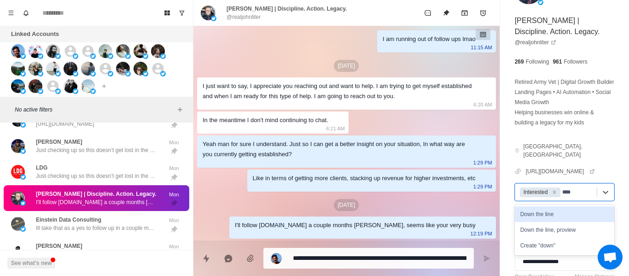
scroll to position [46, 0]
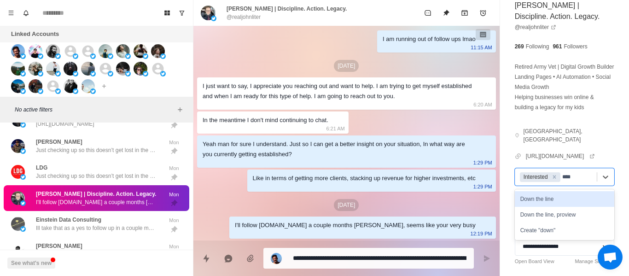
click at [548, 202] on div "Down the line" at bounding box center [563, 199] width 99 height 16
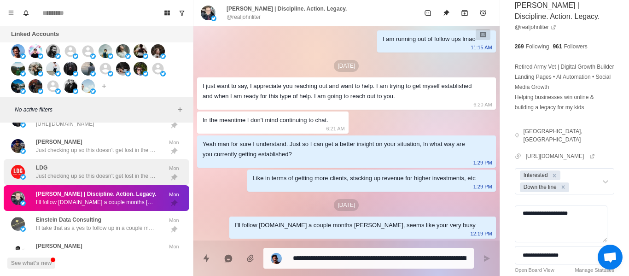
click at [83, 172] on p "Just checking up so this doesn’t get lost in the void of your inbox Not sure if…" at bounding box center [96, 176] width 120 height 8
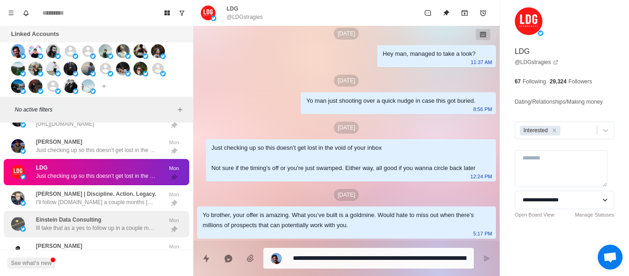
click at [100, 215] on div "Einstein Data Consulting Ill take that as a yes to follow up in a couple months…" at bounding box center [96, 223] width 120 height 17
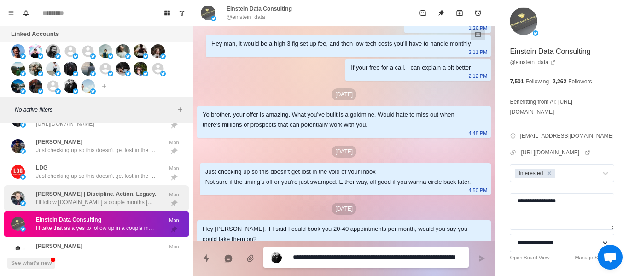
scroll to position [1034, 0]
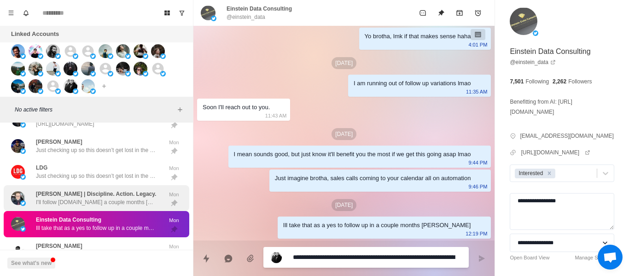
click at [123, 198] on p "I'll follow [DOMAIN_NAME] a couple months [PERSON_NAME], seems like your very b…" at bounding box center [96, 202] width 120 height 8
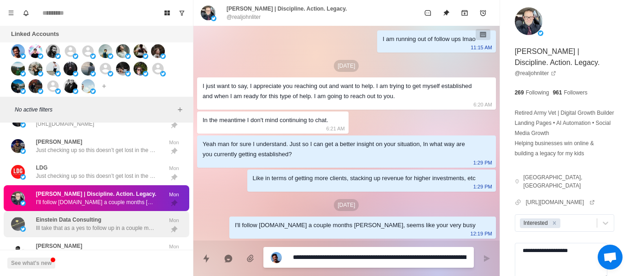
click at [117, 211] on div "Einstein Data Consulting Ill take that as a yes to follow up in a couple months…" at bounding box center [96, 224] width 185 height 26
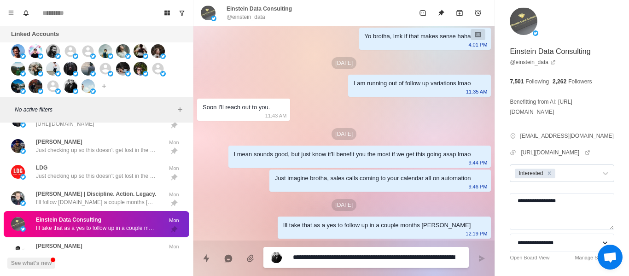
click at [564, 178] on div at bounding box center [574, 173] width 35 height 10
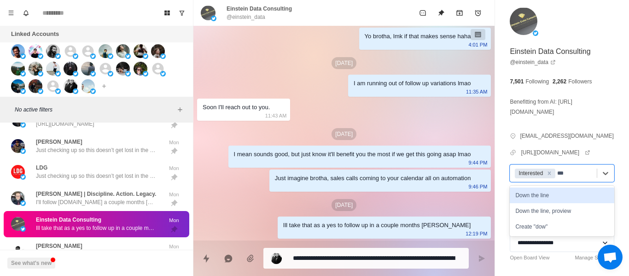
click at [555, 202] on div "Down the line" at bounding box center [561, 195] width 104 height 16
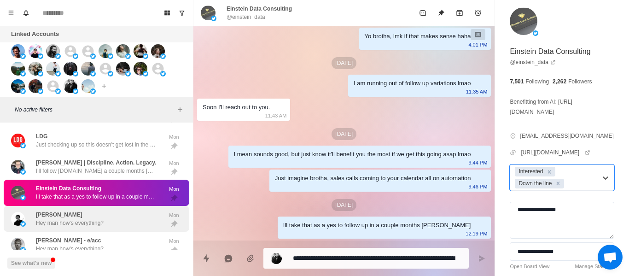
scroll to position [1555, 0]
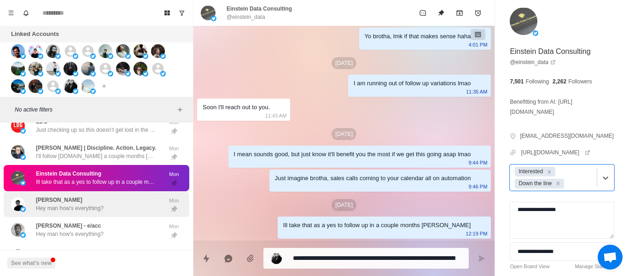
click at [98, 208] on div "[PERSON_NAME] Hey man how's everything? Mon" at bounding box center [96, 204] width 185 height 26
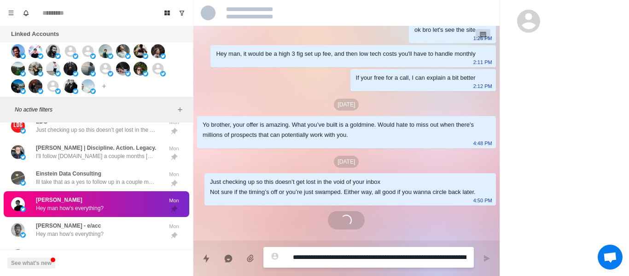
scroll to position [1143, 0]
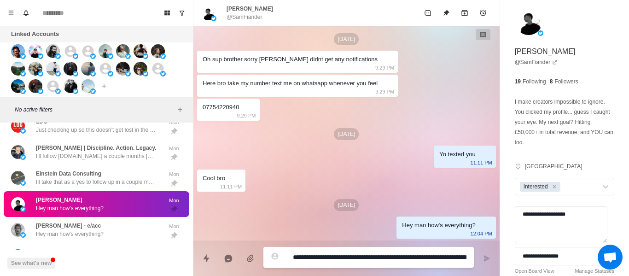
click at [350, 260] on textarea "**********" at bounding box center [379, 256] width 173 height 13
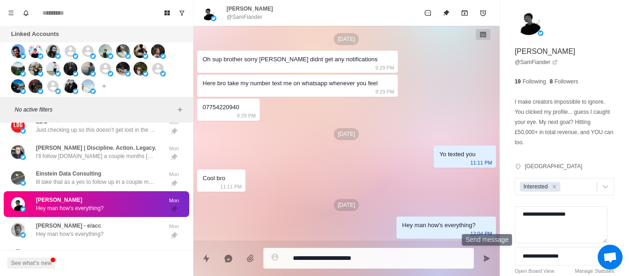
drag, startPoint x: 489, startPoint y: 263, endPoint x: 408, endPoint y: 261, distance: 80.6
click at [487, 262] on button "Send message" at bounding box center [486, 258] width 18 height 18
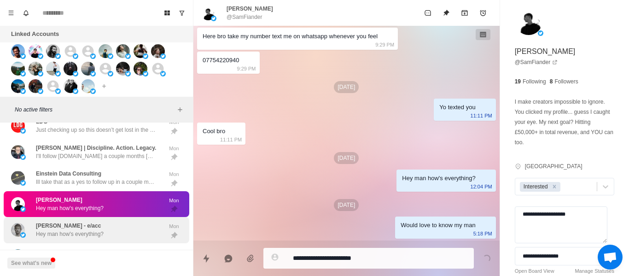
click at [46, 230] on p "Hey man how's everything?" at bounding box center [70, 234] width 68 height 8
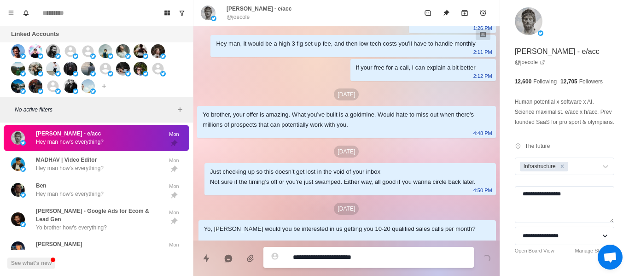
scroll to position [409, 0]
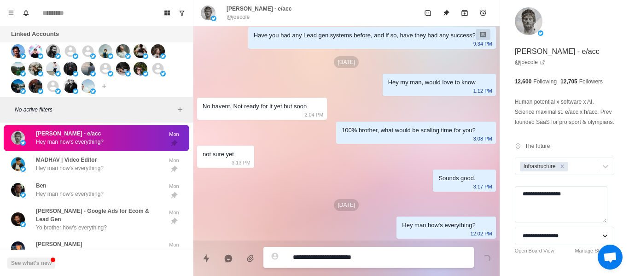
paste textarea
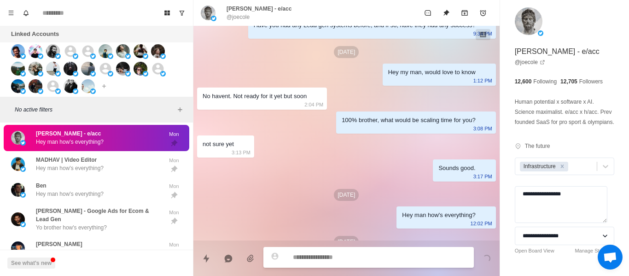
scroll to position [456, 0]
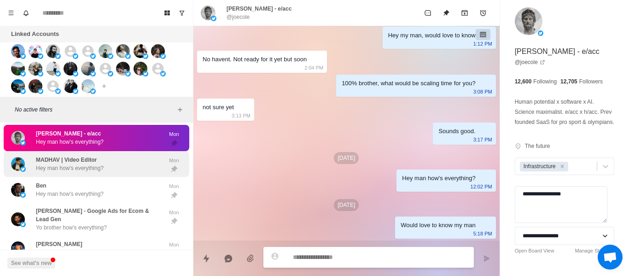
drag, startPoint x: 93, startPoint y: 154, endPoint x: 112, endPoint y: 157, distance: 18.7
click at [94, 156] on p "MADHAV | Video Editor" at bounding box center [66, 160] width 61 height 8
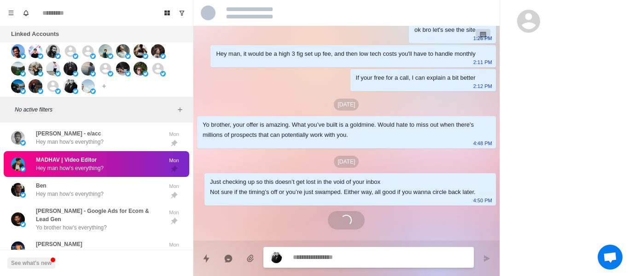
scroll to position [527, 0]
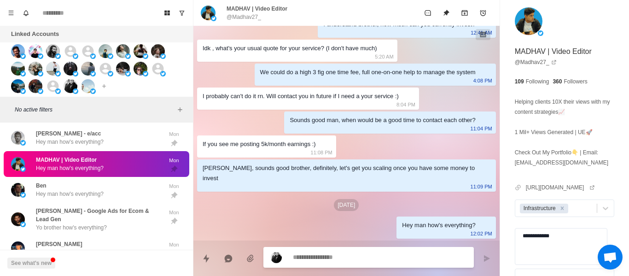
paste textarea "**********"
click at [483, 253] on button "Send message" at bounding box center [486, 258] width 18 height 18
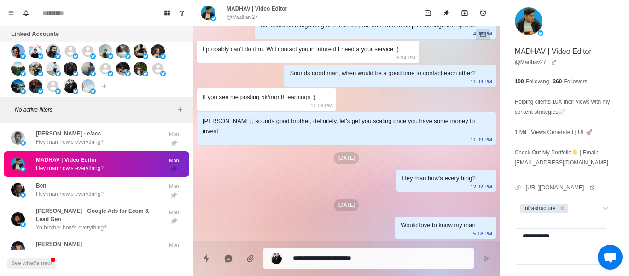
drag, startPoint x: 97, startPoint y: 182, endPoint x: 300, endPoint y: 254, distance: 215.7
click at [97, 182] on div "[PERSON_NAME] Hey man how's everything?" at bounding box center [70, 189] width 68 height 17
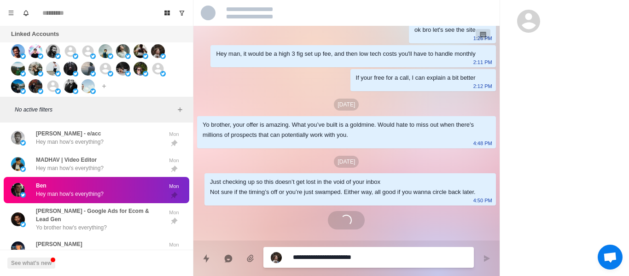
paste textarea
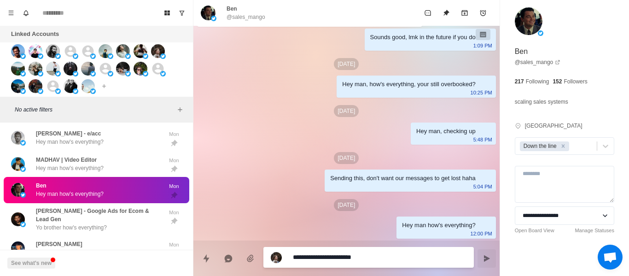
click at [491, 262] on button "Send message" at bounding box center [486, 258] width 18 height 18
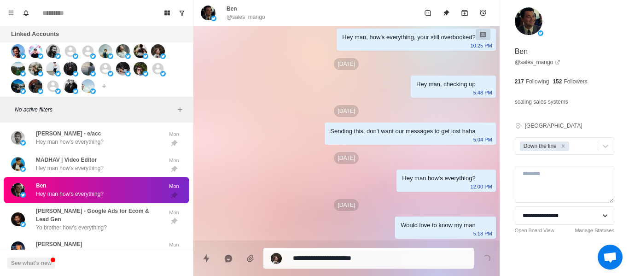
click at [91, 207] on p "[PERSON_NAME] - Google Ads for Ecom & Lead Gen" at bounding box center [99, 215] width 127 height 17
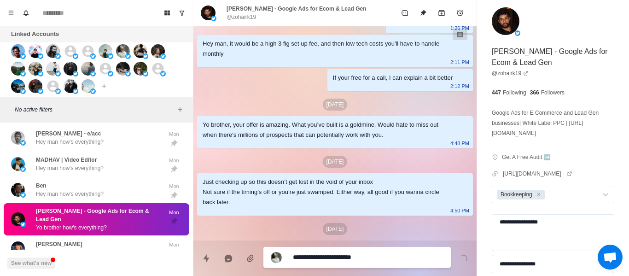
scroll to position [1061, 0]
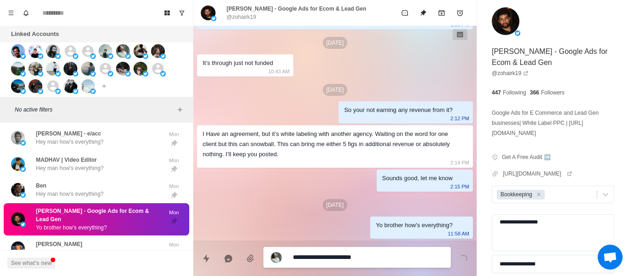
paste textarea
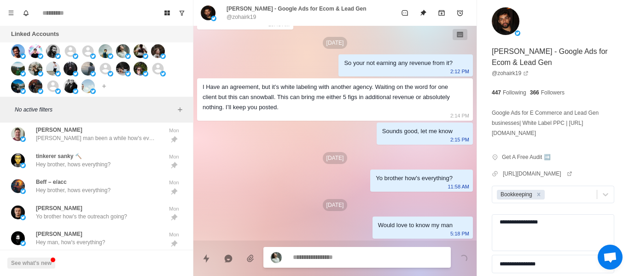
scroll to position [1692, 0]
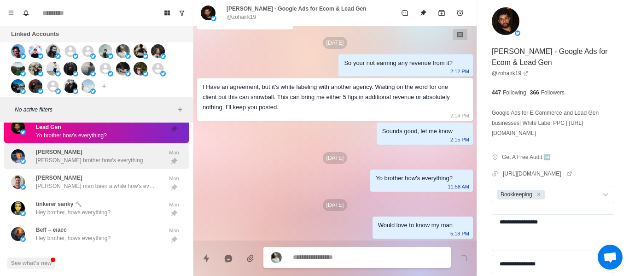
click at [69, 154] on div "[PERSON_NAME] brother how's everything [PERSON_NAME]" at bounding box center [96, 156] width 185 height 26
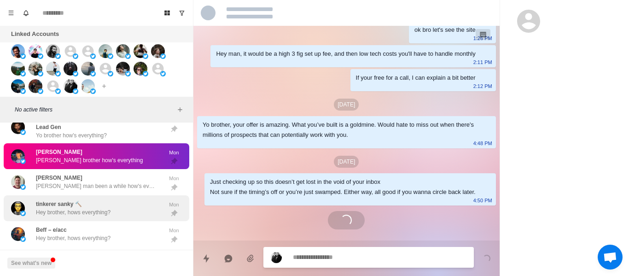
scroll to position [22, 0]
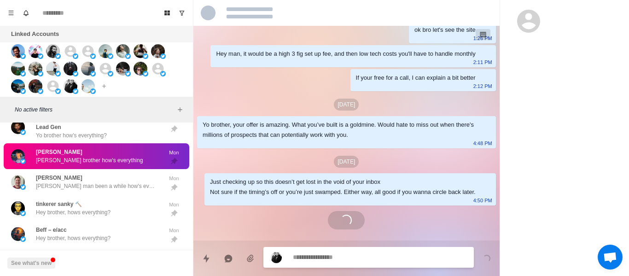
paste textarea "**********"
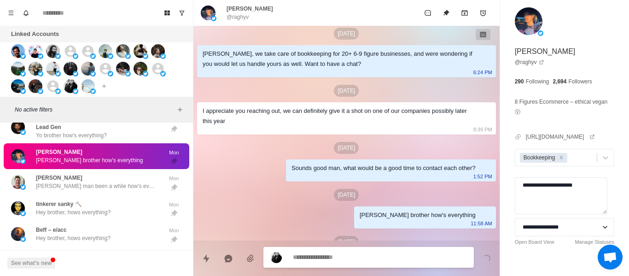
scroll to position [244, 0]
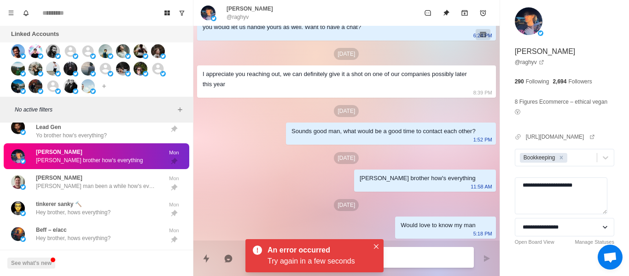
click at [94, 156] on div "[PERSON_NAME] brother how's everything [PERSON_NAME]" at bounding box center [96, 156] width 185 height 26
click at [84, 156] on p "[PERSON_NAME] brother how's everything" at bounding box center [89, 160] width 107 height 8
click at [380, 241] on button "Close" at bounding box center [375, 246] width 11 height 11
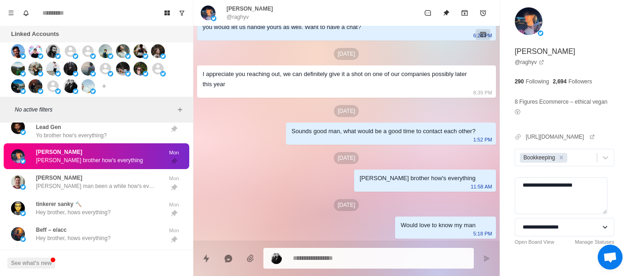
drag, startPoint x: 519, startPoint y: 196, endPoint x: 402, endPoint y: 198, distance: 116.9
click at [409, 197] on div "[PERSON_NAME] @raghyv ok bro let's see the site 1:26 PM Hey man, it would be a …" at bounding box center [410, 138] width 435 height 276
click at [562, 161] on icon "Remove Bookkeeping" at bounding box center [561, 157] width 6 height 6
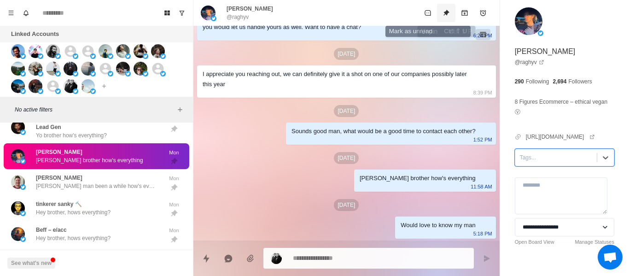
click at [440, 11] on button "Unpin" at bounding box center [446, 13] width 18 height 18
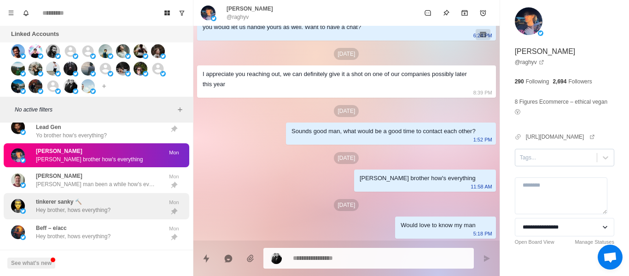
scroll to position [197, 0]
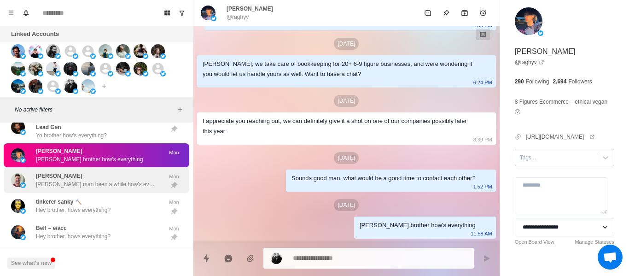
click at [87, 172] on div "[PERSON_NAME] [PERSON_NAME] man been a while how's everything" at bounding box center [96, 180] width 120 height 17
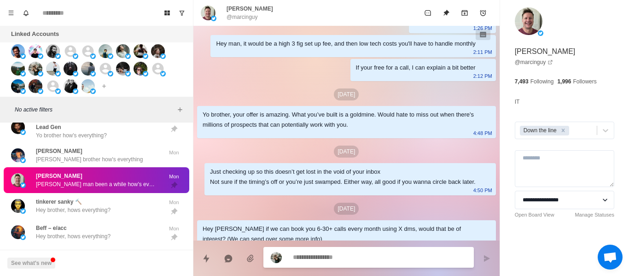
scroll to position [1726, 0]
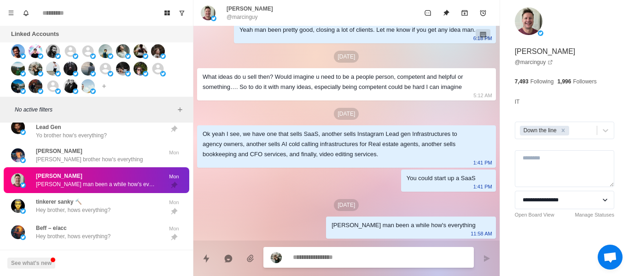
paste textarea "**********"
click at [480, 257] on button "Send message" at bounding box center [486, 258] width 18 height 18
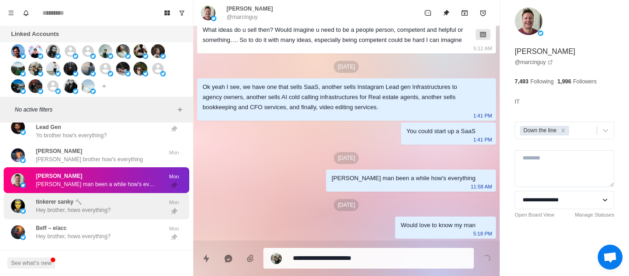
click at [57, 179] on div "[PERSON_NAME] [PERSON_NAME] man been a while how's everything Mon" at bounding box center [96, 180] width 185 height 26
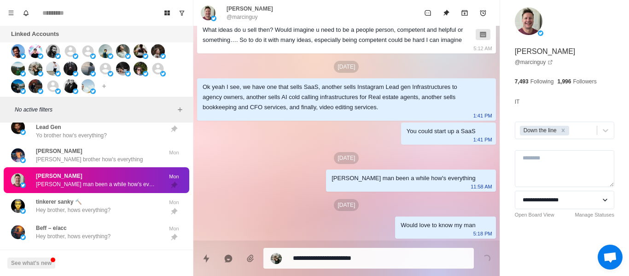
click at [70, 197] on p "tinkerer sanky 🔨" at bounding box center [59, 201] width 46 height 8
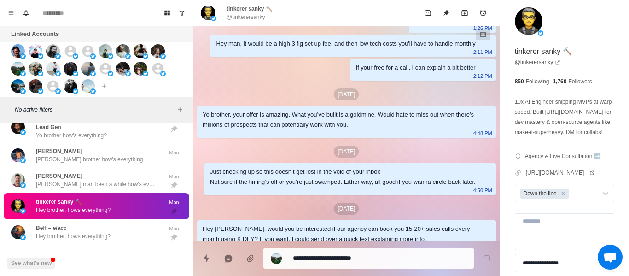
drag, startPoint x: 349, startPoint y: 243, endPoint x: 337, endPoint y: 249, distance: 13.4
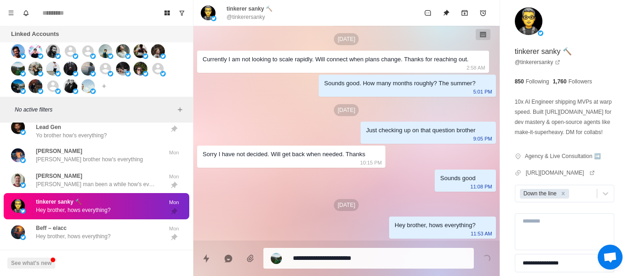
drag, startPoint x: 337, startPoint y: 249, endPoint x: 332, endPoint y: 262, distance: 13.6
paste textarea
click at [481, 254] on button "Send message" at bounding box center [486, 258] width 18 height 18
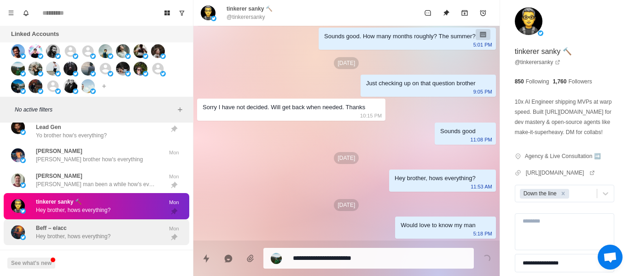
click at [93, 232] on p "Hey brother, hows everything?" at bounding box center [73, 236] width 75 height 8
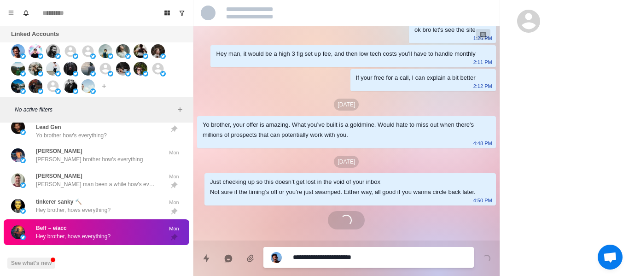
scroll to position [22, 0]
paste textarea
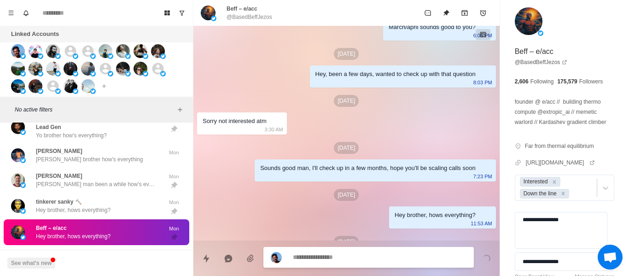
scroll to position [829, 0]
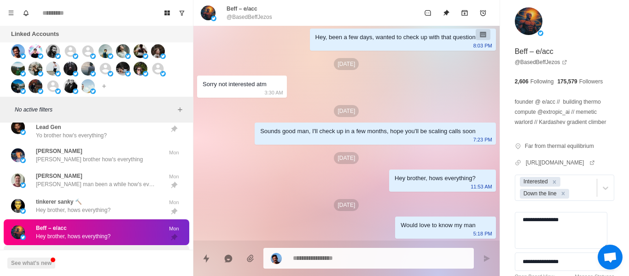
click at [78, 245] on div "[PERSON_NAME] Yo brother how's the outreach going? Mon" at bounding box center [96, 258] width 185 height 26
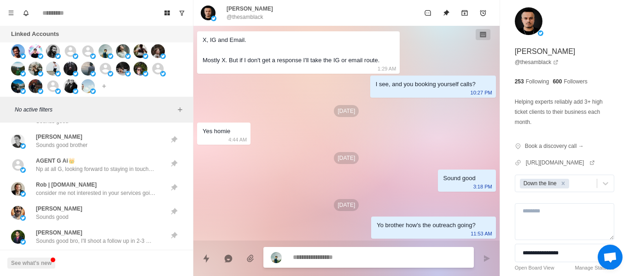
scroll to position [2559, 0]
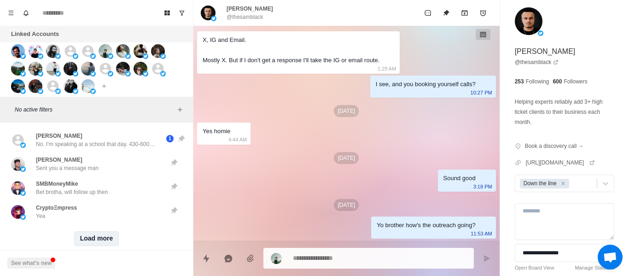
click at [94, 231] on button "Load more" at bounding box center [96, 238] width 45 height 15
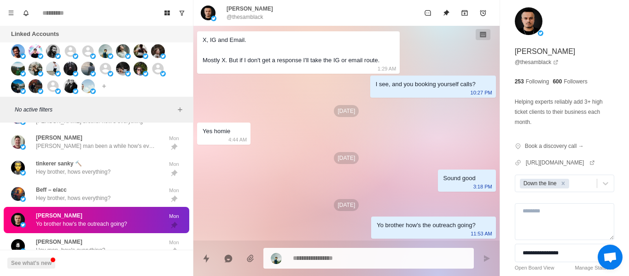
scroll to position [1730, 0]
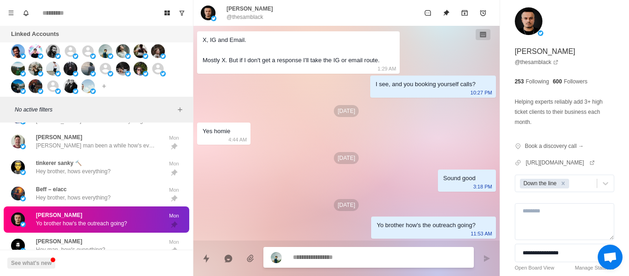
paste textarea "**********"
click at [483, 257] on icon "Send message" at bounding box center [486, 257] width 7 height 7
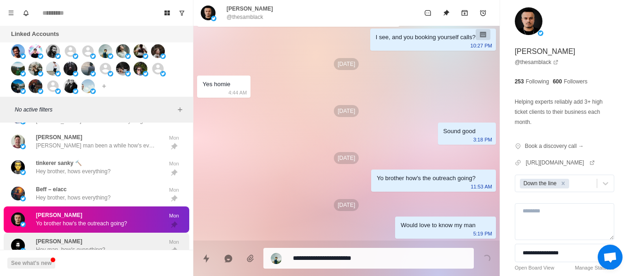
click at [58, 237] on p "[PERSON_NAME]" at bounding box center [59, 241] width 46 height 8
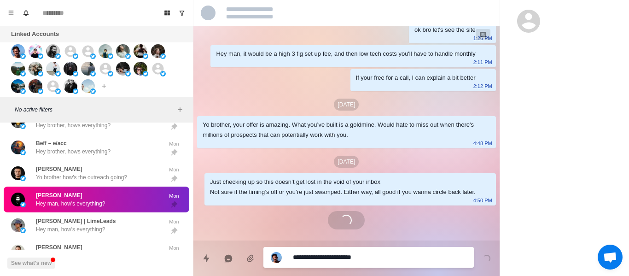
scroll to position [575, 0]
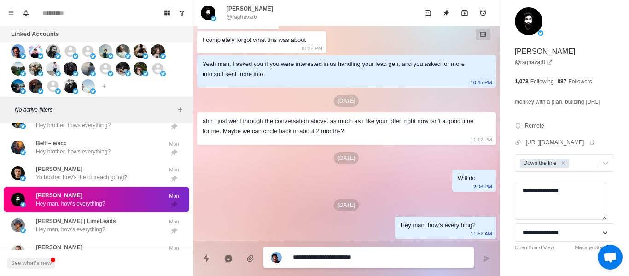
paste textarea
click at [485, 255] on icon "Send message" at bounding box center [486, 257] width 7 height 7
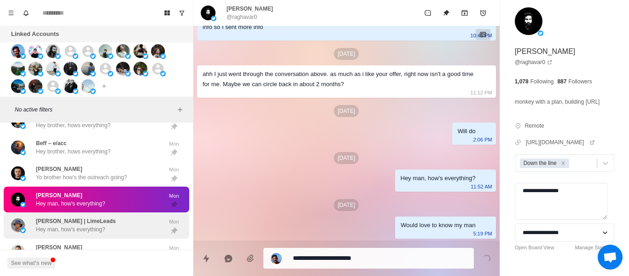
click at [129, 220] on div "[PERSON_NAME] | LimeLeads Hey man, how's everything?" at bounding box center [86, 225] width 151 height 19
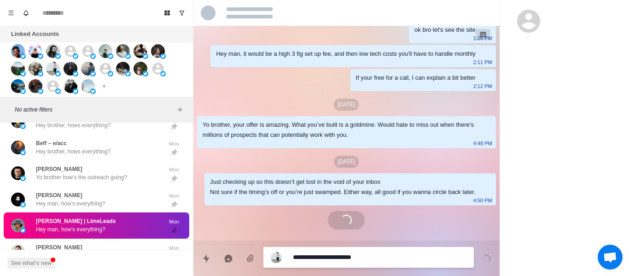
scroll to position [748, 0]
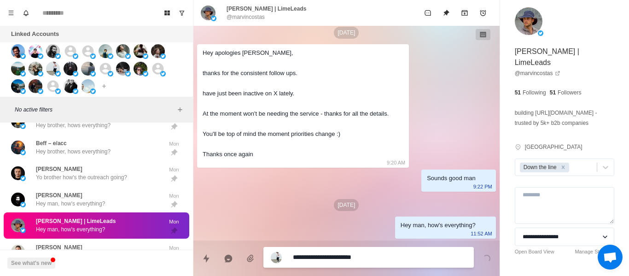
paste textarea
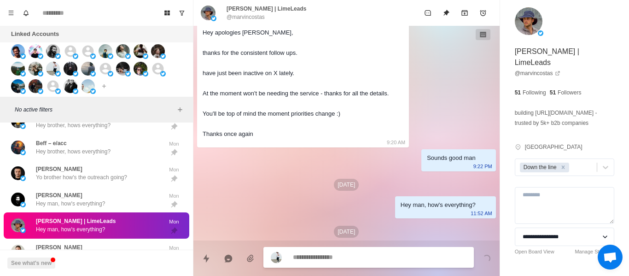
scroll to position [795, 0]
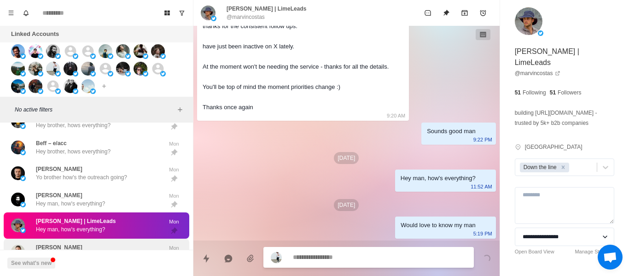
click at [75, 243] on div "[PERSON_NAME] Yo brother how's everything?" at bounding box center [71, 251] width 71 height 17
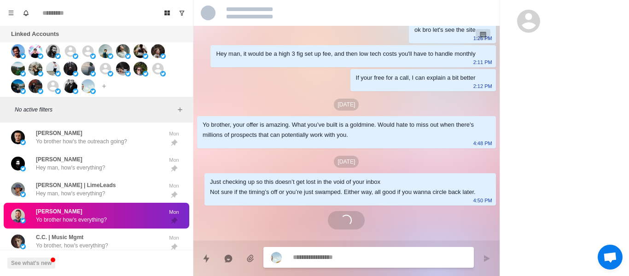
scroll to position [1822, 0]
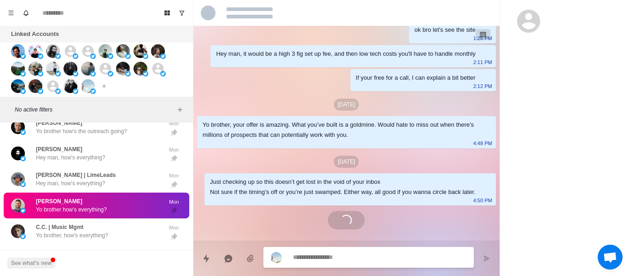
paste textarea "**********"
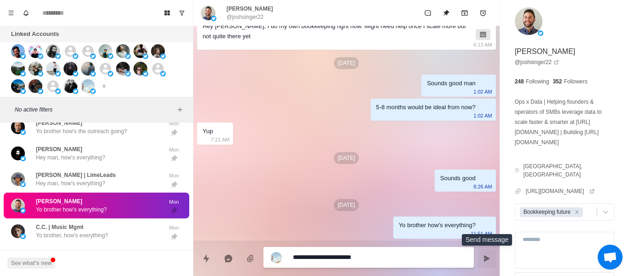
click at [480, 264] on button "Send message" at bounding box center [486, 258] width 18 height 18
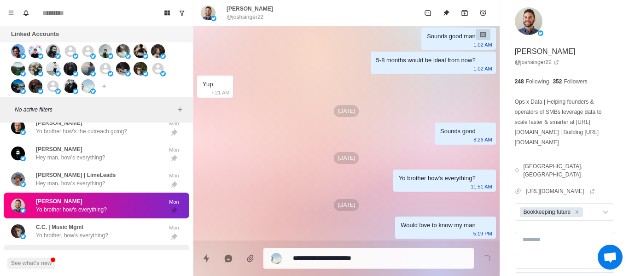
click at [142, 244] on div "i wil lead you Yo brother how's everything? Mon" at bounding box center [96, 257] width 185 height 26
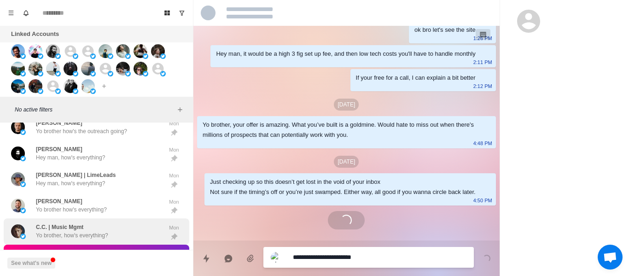
scroll to position [22, 0]
click at [100, 223] on div "C.C. | Music Mgmt Yo brother, how's everything?" at bounding box center [72, 231] width 72 height 17
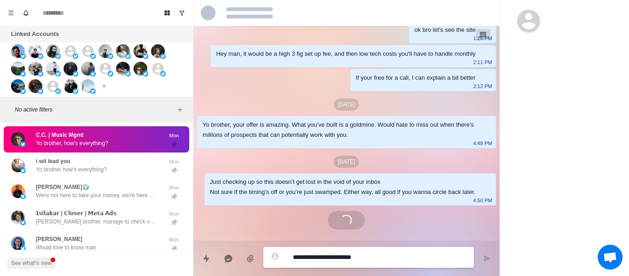
scroll to position [374, 0]
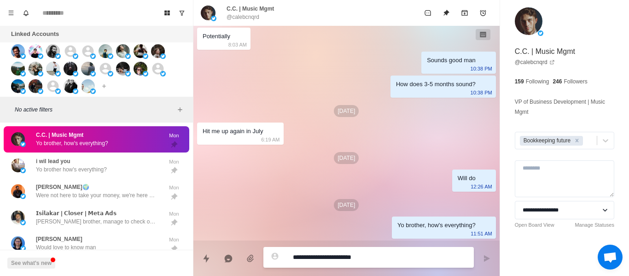
paste textarea
click at [492, 252] on button "Send message" at bounding box center [486, 258] width 18 height 18
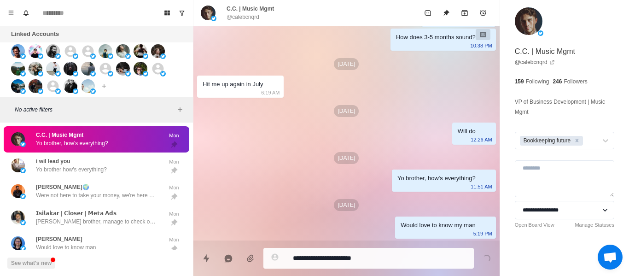
click at [101, 165] on p "Yo brother how's everything?" at bounding box center [71, 169] width 71 height 8
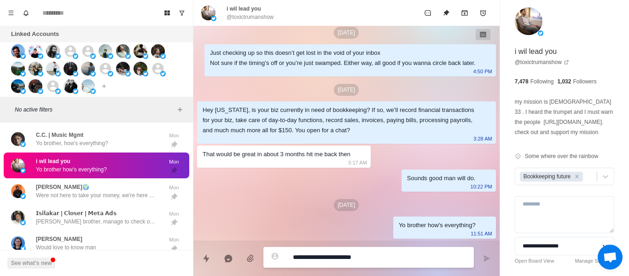
scroll to position [151, 0]
drag, startPoint x: 318, startPoint y: 247, endPoint x: 336, endPoint y: 262, distance: 22.9
paste textarea
click at [489, 257] on icon "Send message" at bounding box center [486, 257] width 7 height 7
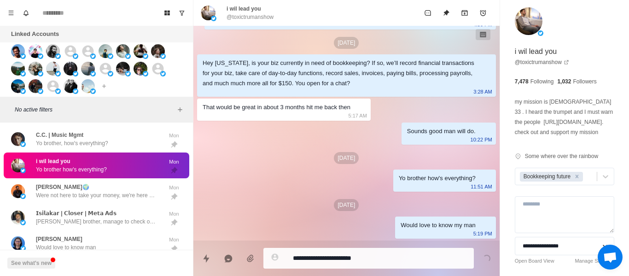
click at [116, 190] on div "[PERSON_NAME]🌍 Were not here to take your money, we're here to scale your busin…" at bounding box center [96, 191] width 185 height 26
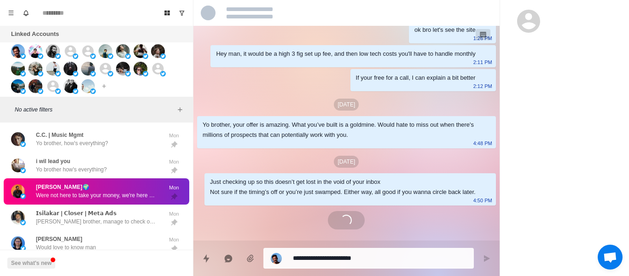
drag, startPoint x: 337, startPoint y: 267, endPoint x: 329, endPoint y: 254, distance: 14.9
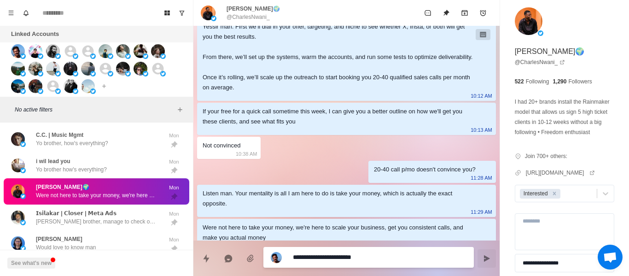
scroll to position [305, 0]
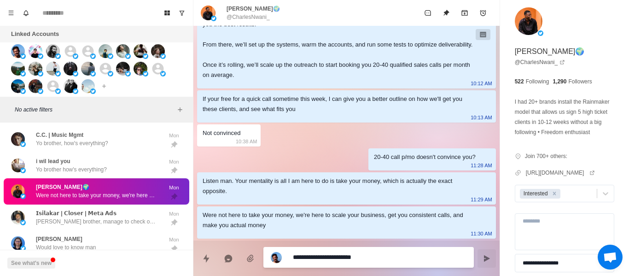
drag, startPoint x: 397, startPoint y: 262, endPoint x: 286, endPoint y: 260, distance: 110.5
click at [286, 260] on div "**********" at bounding box center [368, 257] width 210 height 21
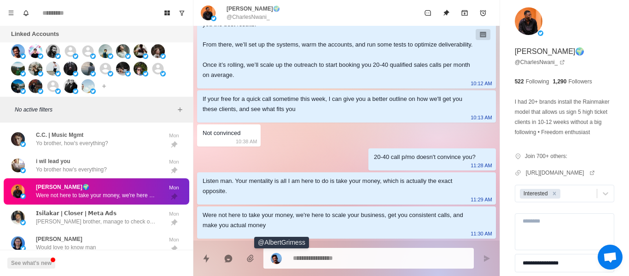
drag, startPoint x: 286, startPoint y: 260, endPoint x: 316, endPoint y: 267, distance: 30.8
drag, startPoint x: 316, startPoint y: 267, endPoint x: 304, endPoint y: 261, distance: 13.4
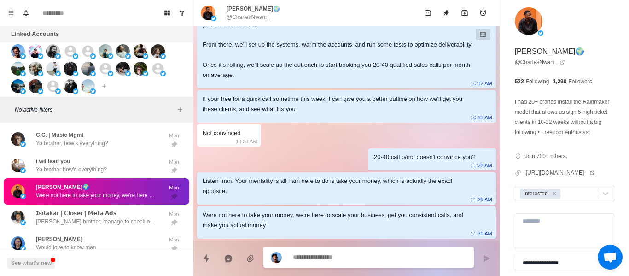
paste textarea "**********"
click at [488, 249] on button "Send message" at bounding box center [486, 258] width 18 height 18
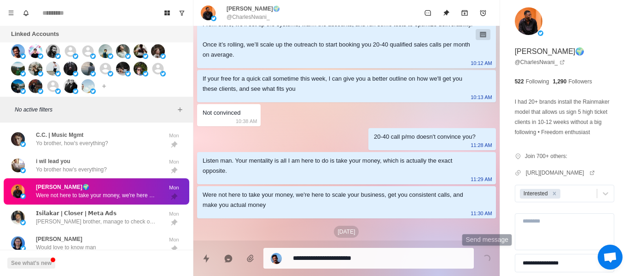
scroll to position [352, 0]
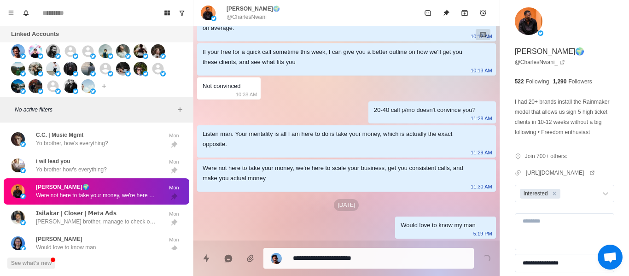
click at [153, 208] on div "𝗜𝘀𝗶𝗹𝗮𝗸𝗮𝗿 | 𝗖𝗹𝗼𝘀𝗲𝗿 | 𝗠𝗲𝘁𝗮 𝗔𝗱𝘀 [PERSON_NAME] brother, manage to check out the tim…" at bounding box center [86, 217] width 151 height 19
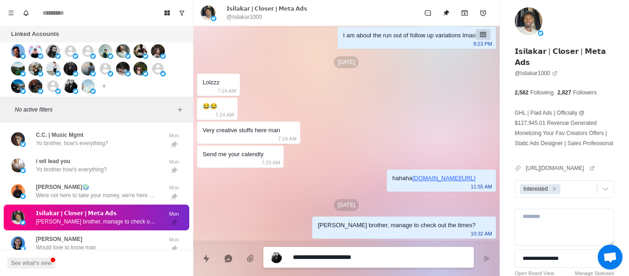
scroll to position [646, 0]
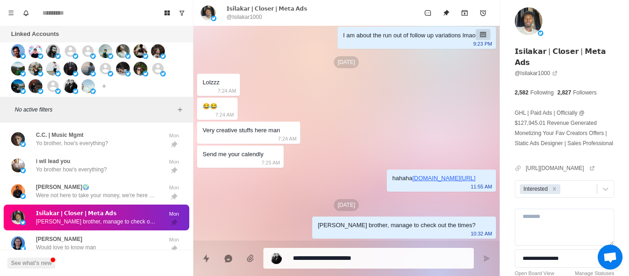
drag, startPoint x: 346, startPoint y: 266, endPoint x: 326, endPoint y: 256, distance: 21.8
click at [325, 257] on textarea "**********" at bounding box center [379, 257] width 173 height 13
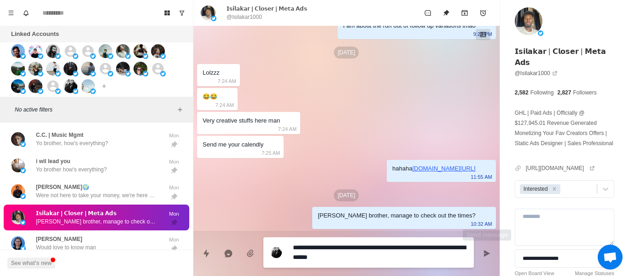
click at [481, 251] on button "Send message" at bounding box center [486, 253] width 18 height 18
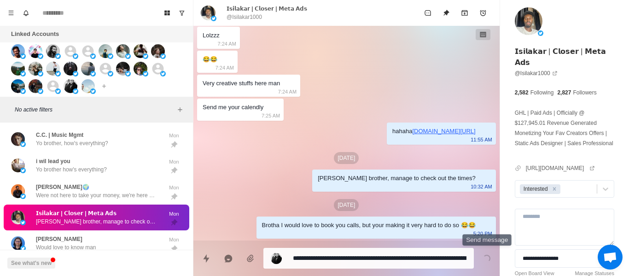
scroll to position [693, 0]
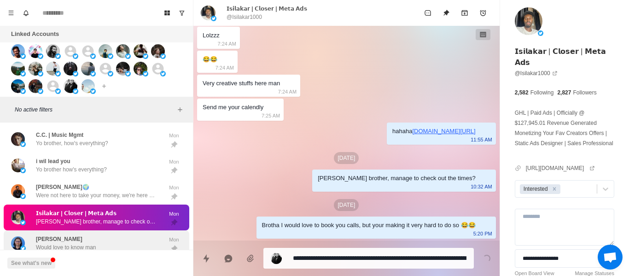
click at [126, 235] on div "[PERSON_NAME] Would love to know man" at bounding box center [86, 243] width 151 height 19
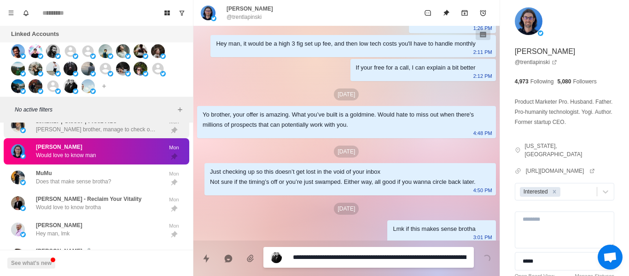
scroll to position [1760, 0]
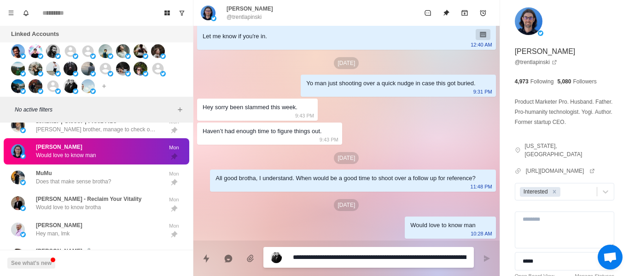
click at [362, 259] on textarea "**********" at bounding box center [379, 256] width 173 height 13
click at [361, 259] on textarea "**********" at bounding box center [379, 256] width 173 height 13
click at [358, 259] on textarea "**********" at bounding box center [379, 256] width 173 height 13
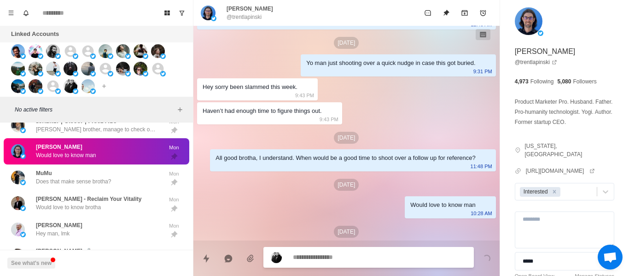
scroll to position [1807, 0]
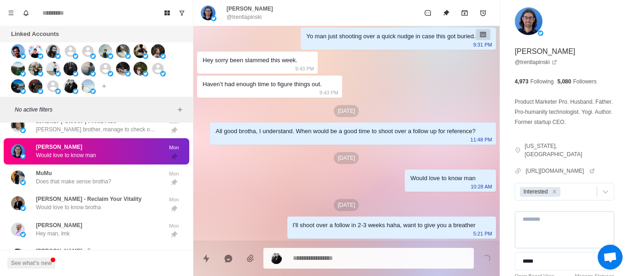
click at [546, 221] on textarea at bounding box center [563, 229] width 99 height 37
click at [536, 229] on textarea "**********" at bounding box center [560, 229] width 92 height 37
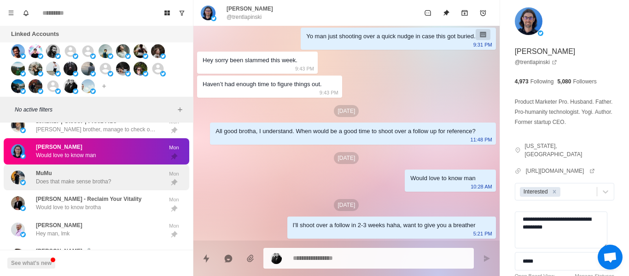
click at [140, 168] on div "MuMu Does that make sense brotha?" at bounding box center [86, 177] width 151 height 19
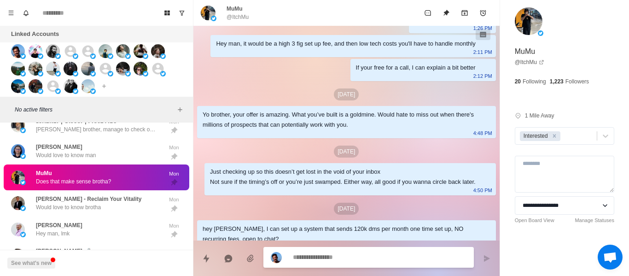
scroll to position [325, 0]
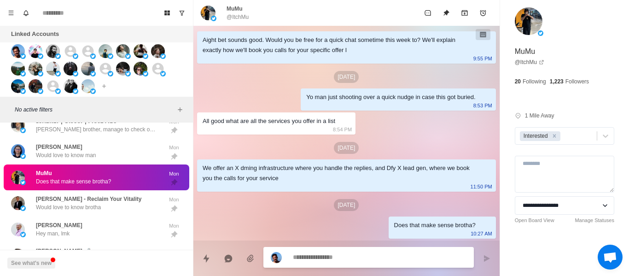
paste textarea "**********"
click at [481, 256] on button "Send message" at bounding box center [486, 258] width 18 height 18
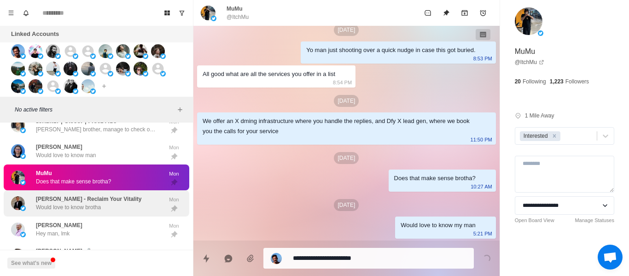
click at [125, 195] on p "[PERSON_NAME] - Reclaim Your Vitality" at bounding box center [88, 199] width 105 height 8
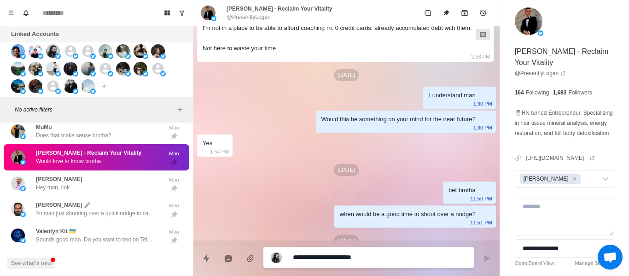
scroll to position [1319, 0]
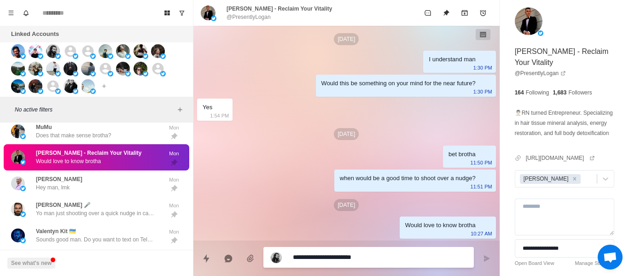
click at [341, 255] on textarea "**********" at bounding box center [379, 256] width 173 height 13
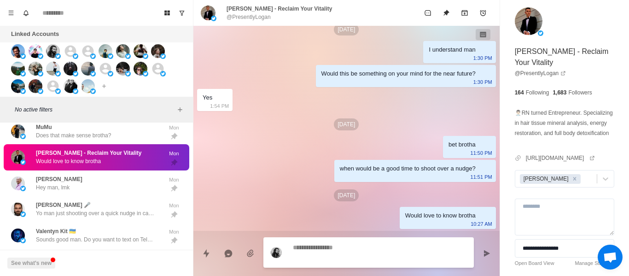
scroll to position [1366, 0]
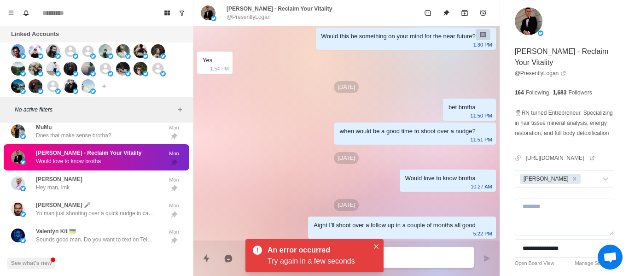
click at [376, 239] on div "An error occurred Try again in a few seconds" at bounding box center [314, 255] width 138 height 33
click at [374, 242] on button "Close" at bounding box center [375, 246] width 11 height 11
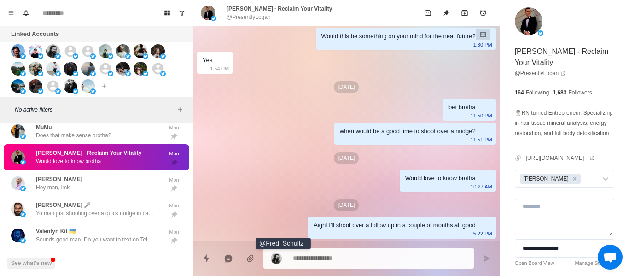
click at [401, 130] on div "when would be a good time to shoot over a nudge?" at bounding box center [408, 131] width 136 height 10
click at [446, 17] on button "Unpin" at bounding box center [446, 13] width 18 height 18
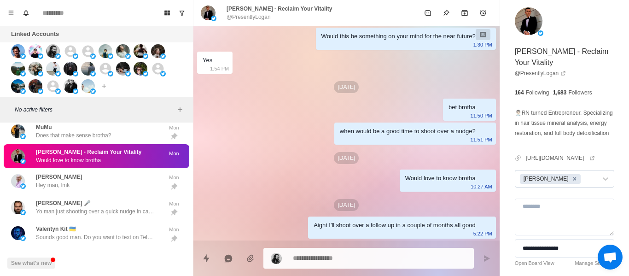
click at [569, 184] on div "Remove Andrew" at bounding box center [574, 179] width 10 height 10
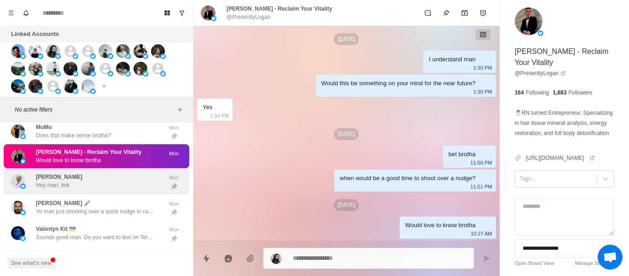
click at [121, 172] on div "[PERSON_NAME] Hey man, lmk" at bounding box center [86, 181] width 151 height 19
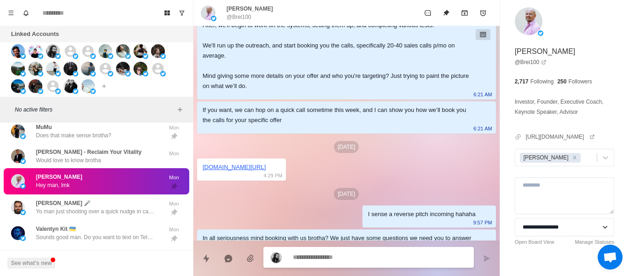
scroll to position [219, 0]
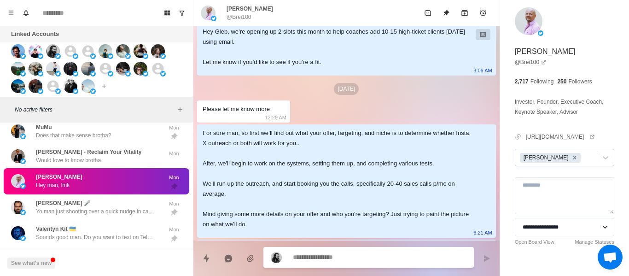
click at [571, 159] on icon "Remove Andrew" at bounding box center [574, 157] width 6 height 6
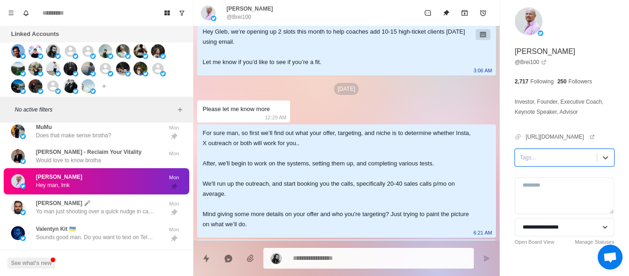
click at [445, 20] on button "Unpin" at bounding box center [446, 13] width 18 height 18
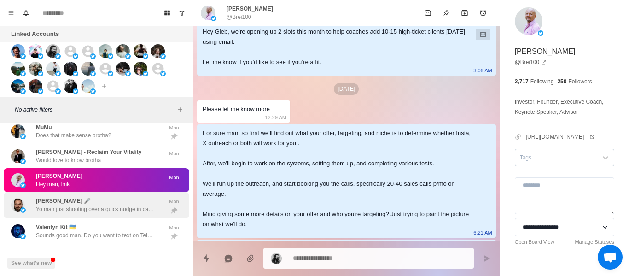
drag, startPoint x: 75, startPoint y: 179, endPoint x: 109, endPoint y: 189, distance: 34.6
click at [75, 179] on div "[PERSON_NAME] Hey man, lmk Mon" at bounding box center [96, 180] width 185 height 24
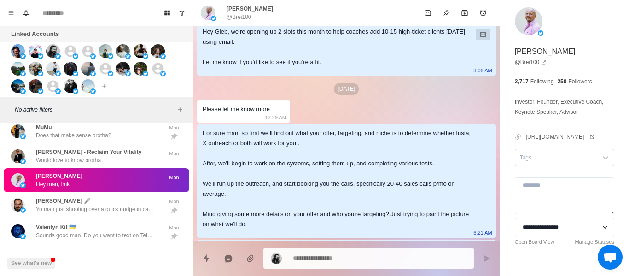
drag, startPoint x: 100, startPoint y: 198, endPoint x: 306, endPoint y: 218, distance: 206.6
click at [102, 205] on p "Yo man just shooting over a quick nudge in case this got buried." at bounding box center [96, 209] width 120 height 8
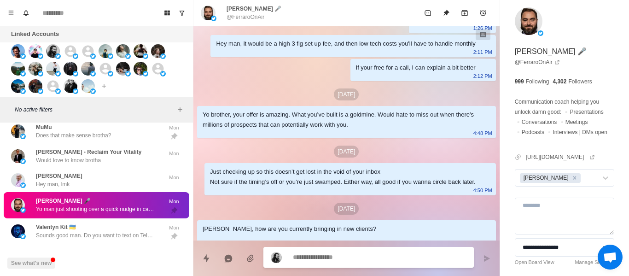
scroll to position [251, 0]
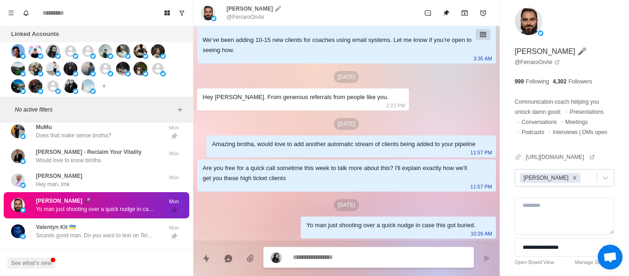
click at [573, 179] on icon "Remove Andrew" at bounding box center [574, 177] width 3 height 3
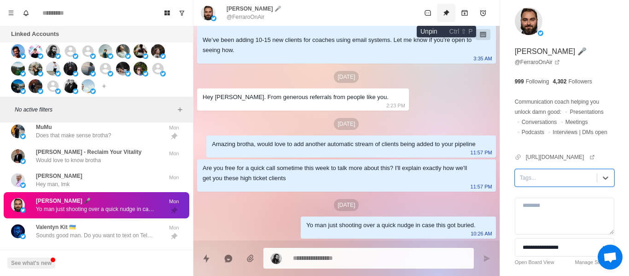
click at [446, 12] on icon "Unpin" at bounding box center [446, 13] width 6 height 6
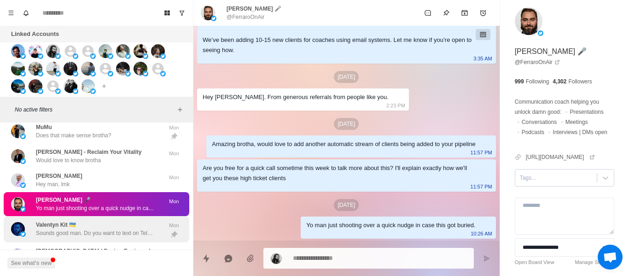
click at [138, 227] on div "Valentyn Kit 🇺🇦 Sounds good man. Do you want to text on Telegram/Whatsapp to ke…" at bounding box center [96, 229] width 185 height 26
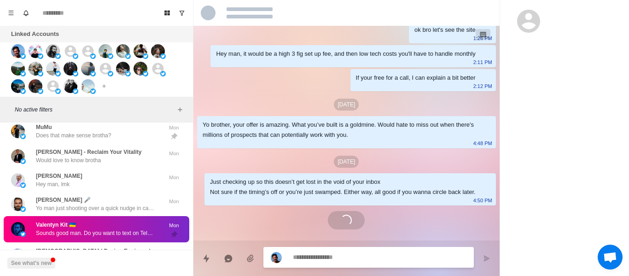
scroll to position [357, 0]
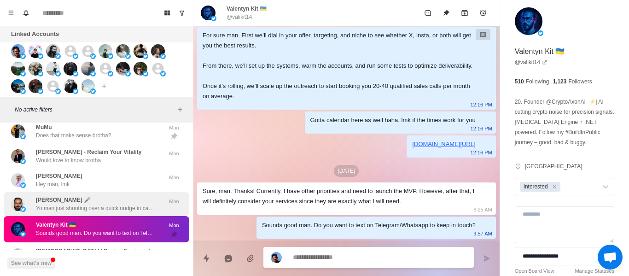
click at [110, 204] on p "Yo man just shooting over a quick nudge in case this got buried." at bounding box center [96, 208] width 120 height 8
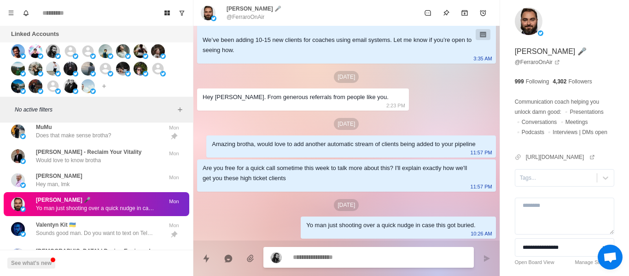
drag, startPoint x: 115, startPoint y: 211, endPoint x: 185, endPoint y: 218, distance: 70.7
click at [116, 220] on div "Valentyn Kit 🇺🇦 Sounds good man. Do you want to text on Telegram/Whatsapp to ke…" at bounding box center [96, 228] width 120 height 17
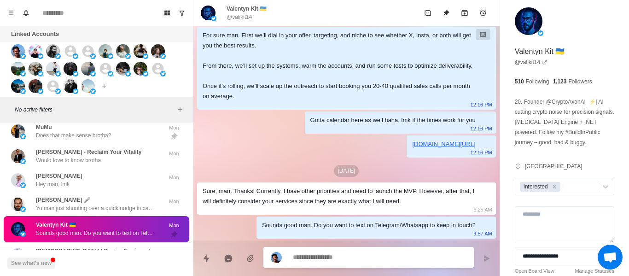
click at [322, 256] on textarea at bounding box center [379, 256] width 173 height 13
click at [324, 253] on textarea at bounding box center [379, 256] width 173 height 13
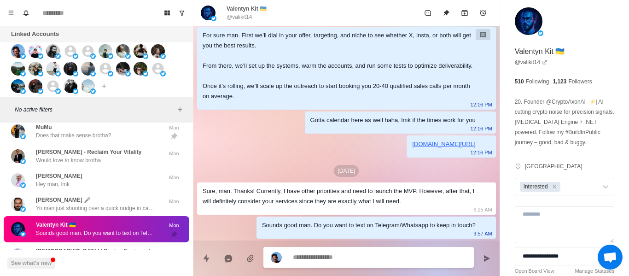
scroll to position [404, 0]
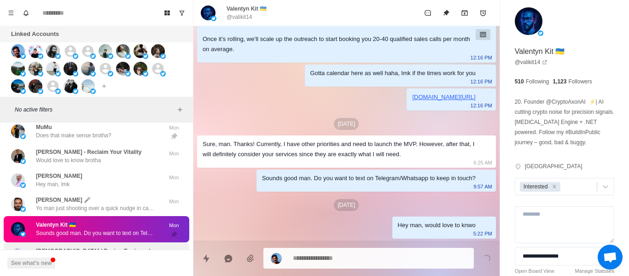
click at [102, 227] on div "Valentyn Kit 🇺🇦 Sounds good man. Do you want to text on Telegram/Whatsapp to ke…" at bounding box center [96, 229] width 185 height 26
click at [102, 242] on div "[DEMOGRAPHIC_DATA] | Design Engineer | Sounds good brotha. Let's jump on a quic…" at bounding box center [96, 255] width 185 height 26
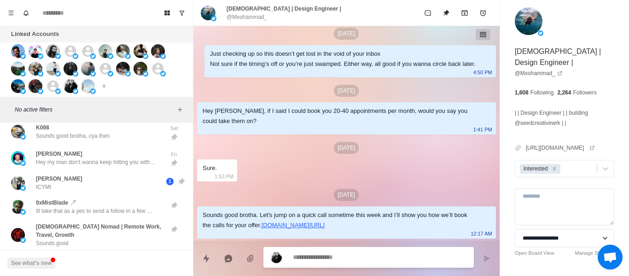
scroll to position [2144, 0]
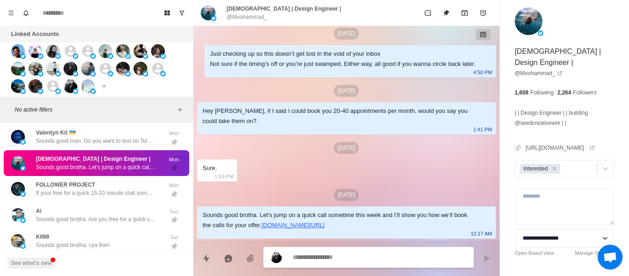
click at [337, 258] on textarea at bounding box center [379, 256] width 173 height 13
click at [338, 260] on textarea at bounding box center [379, 256] width 173 height 13
click at [338, 262] on textarea at bounding box center [379, 256] width 173 height 13
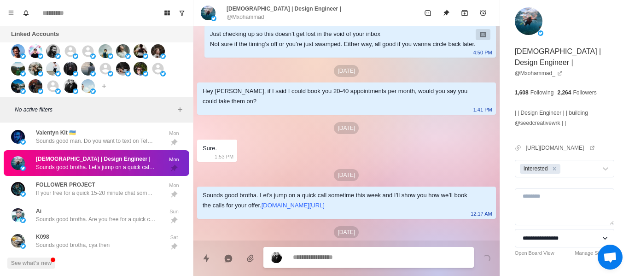
scroll to position [197, 0]
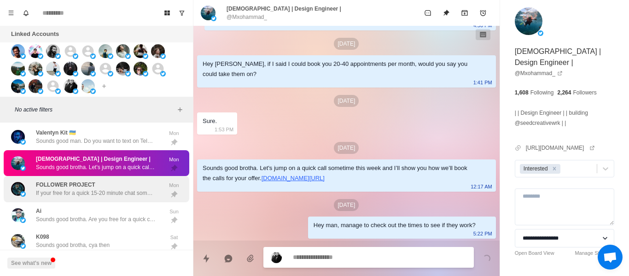
click at [153, 189] on p "If your free for a quick 15-20 minute chat sometime this week, I can give you a…" at bounding box center [96, 193] width 120 height 8
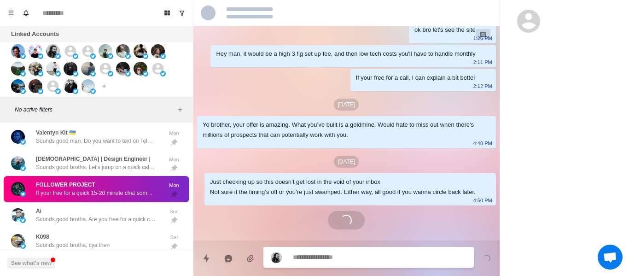
scroll to position [22, 0]
click at [334, 268] on div "Loading..." at bounding box center [346, 257] width 306 height 35
click at [328, 260] on textarea at bounding box center [379, 257] width 173 height 13
click at [328, 260] on textarea at bounding box center [379, 256] width 173 height 13
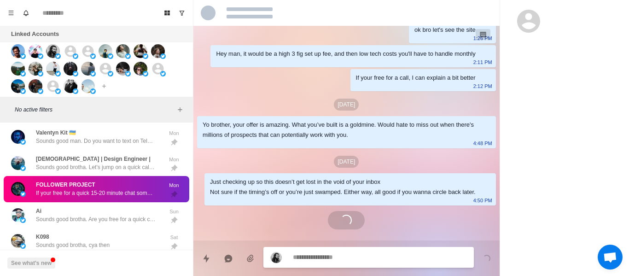
scroll to position [235, 0]
click at [328, 260] on textarea at bounding box center [379, 256] width 173 height 13
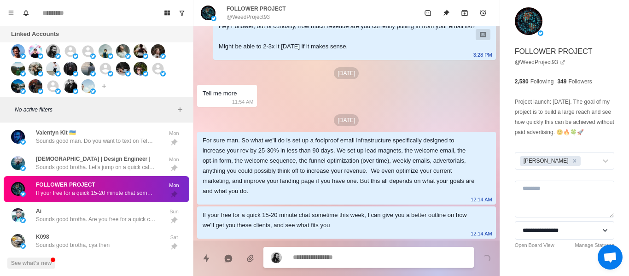
click at [328, 260] on textarea at bounding box center [379, 256] width 173 height 13
drag, startPoint x: 257, startPoint y: 257, endPoint x: 247, endPoint y: 256, distance: 10.2
click at [250, 257] on div "***" at bounding box center [346, 254] width 306 height 28
drag, startPoint x: 376, startPoint y: 266, endPoint x: 358, endPoint y: 254, distance: 20.9
paste textarea "**********"
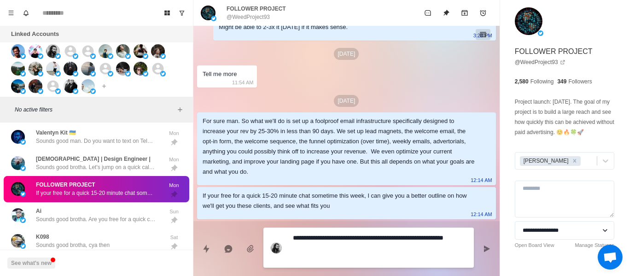
click at [486, 248] on icon "Send message" at bounding box center [487, 248] width 6 height 6
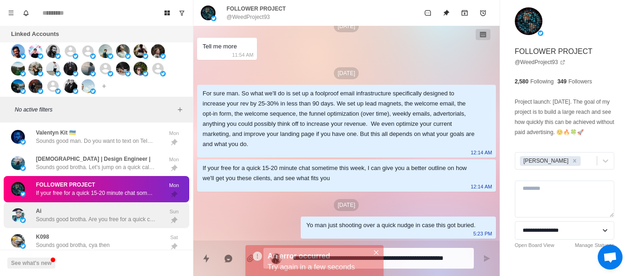
click at [98, 207] on div "Ai Sounds good brotha. Are you free for a quick call sometime this week? I'll e…" at bounding box center [96, 215] width 120 height 17
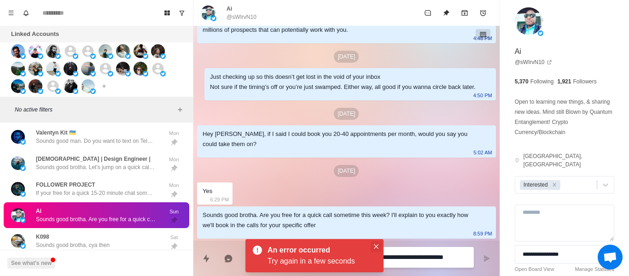
click at [375, 242] on button "Close" at bounding box center [375, 246] width 11 height 11
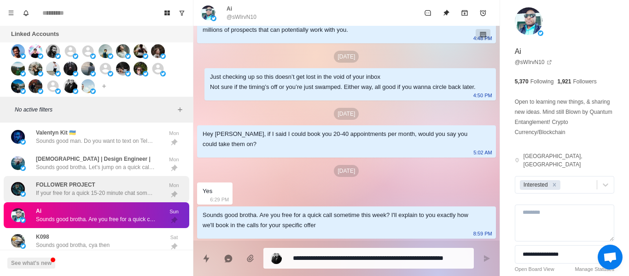
click at [80, 189] on p "If your free for a quick 15-20 minute chat sometime this week, I can give you a…" at bounding box center [96, 193] width 120 height 8
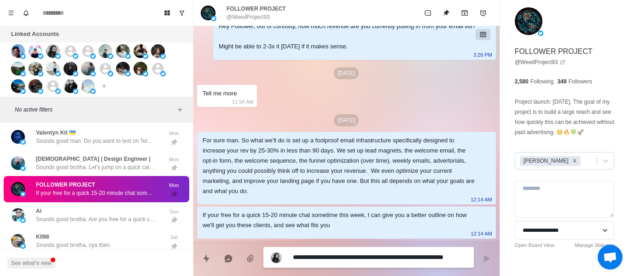
click at [571, 164] on icon "Remove Andrew" at bounding box center [574, 160] width 6 height 6
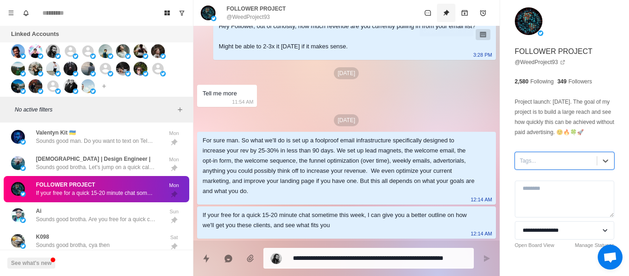
click at [443, 15] on icon "Unpin" at bounding box center [445, 12] width 7 height 7
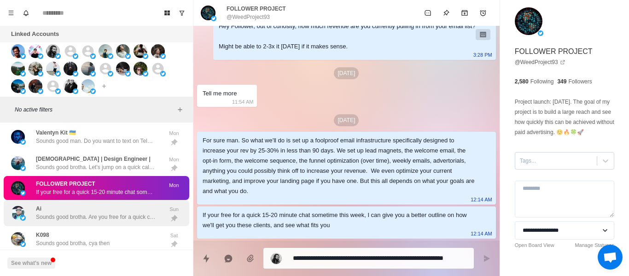
click at [97, 204] on div "Ai Sounds good brotha. Are you free for a quick call sometime this week? I'll e…" at bounding box center [96, 212] width 120 height 17
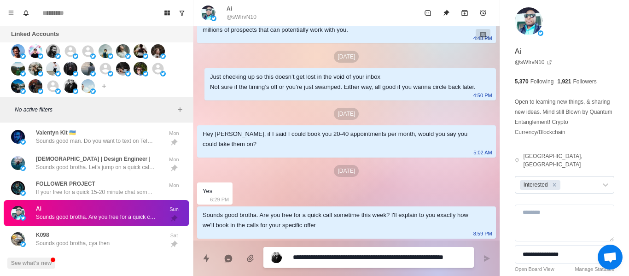
scroll to position [127, 0]
paste textarea
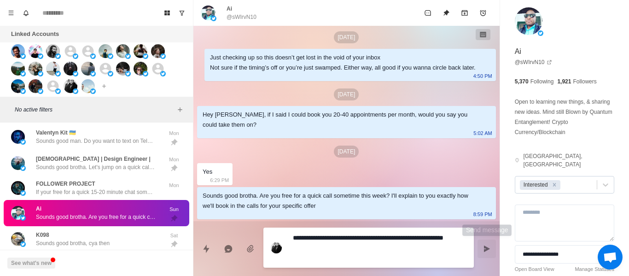
click at [482, 248] on button "Send message" at bounding box center [486, 248] width 18 height 18
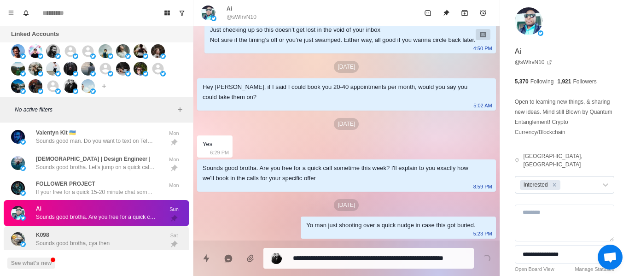
click at [121, 232] on div "K098 Sounds good brotha, cya then" at bounding box center [86, 239] width 151 height 19
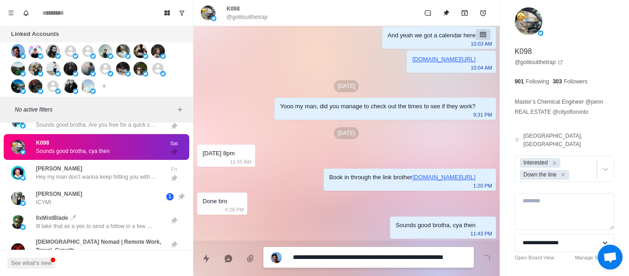
scroll to position [2190, 0]
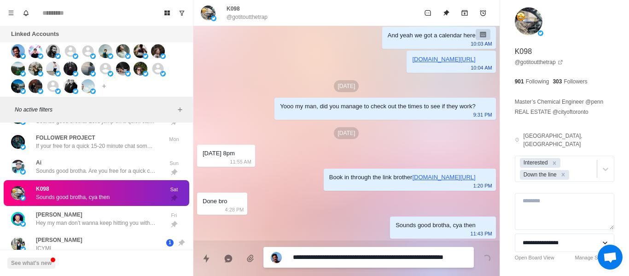
click at [323, 254] on textarea "**********" at bounding box center [379, 256] width 173 height 13
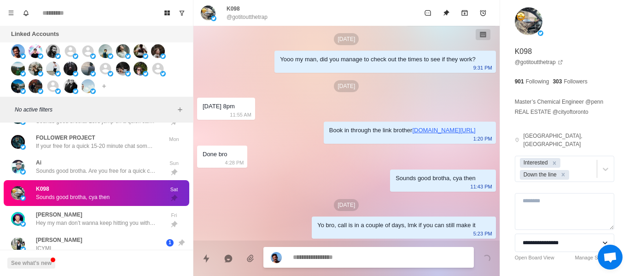
scroll to position [829, 0]
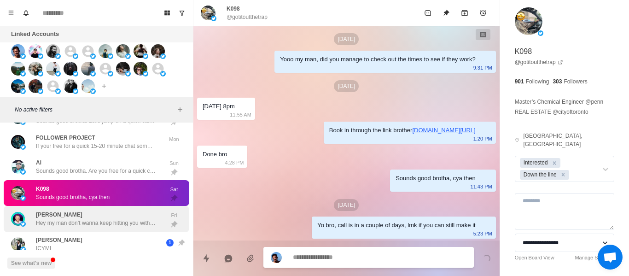
click at [72, 216] on div "[PERSON_NAME] Hey my man don’t wanna keep hitting you with these dumb follow-up…" at bounding box center [96, 219] width 185 height 26
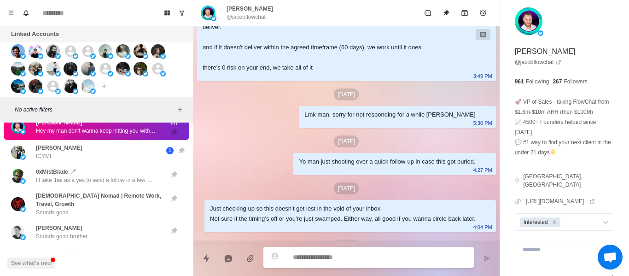
scroll to position [1415, 0]
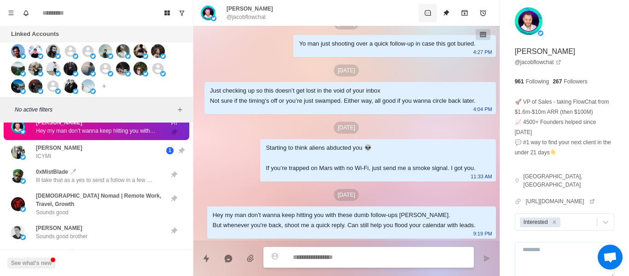
drag, startPoint x: 554, startPoint y: 212, endPoint x: 423, endPoint y: 19, distance: 232.7
click at [551, 217] on div "Remove Interested" at bounding box center [554, 222] width 10 height 10
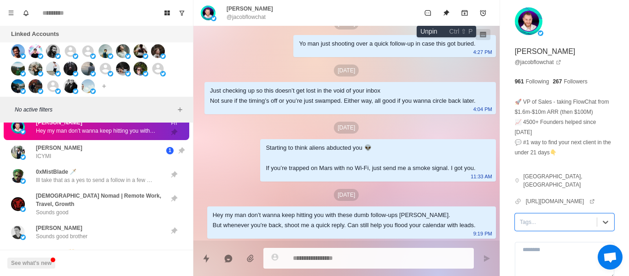
click at [448, 15] on icon "Unpin" at bounding box center [445, 12] width 7 height 7
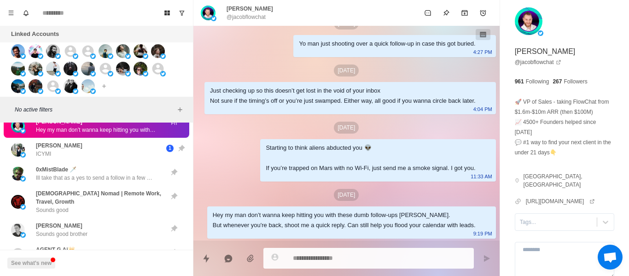
scroll to position [2282, 0]
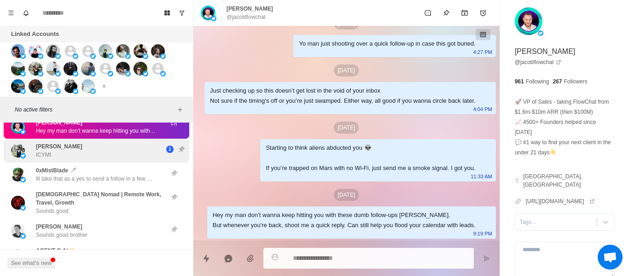
click at [75, 142] on div "[PERSON_NAME] ICYMI" at bounding box center [86, 150] width 151 height 17
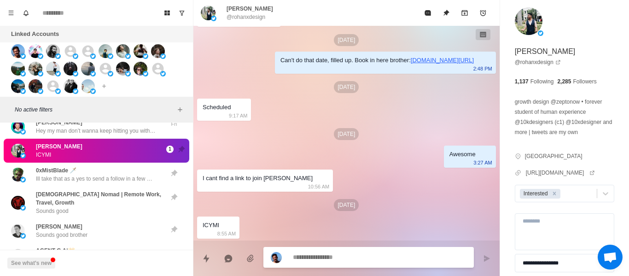
click at [83, 174] on p "Ill take that as a yes to send a follow in a few weeks [PERSON_NAME]" at bounding box center [96, 178] width 120 height 8
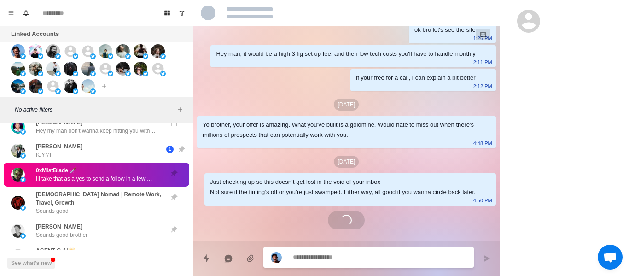
scroll to position [589, 0]
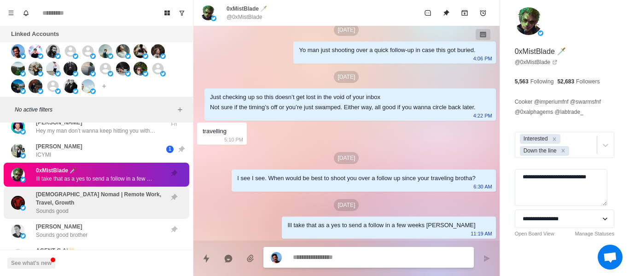
click at [103, 190] on p "[DEMOGRAPHIC_DATA] Nomad | Remote Work, Travel, Growth" at bounding box center [99, 198] width 127 height 17
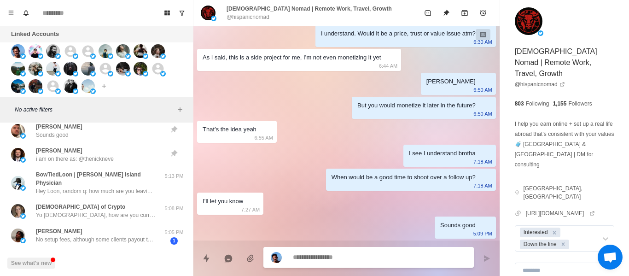
scroll to position [2834, 0]
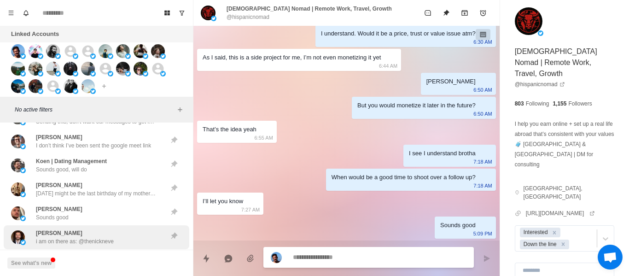
click at [89, 229] on div "[PERSON_NAME] i am on there as: @thenickneve" at bounding box center [75, 237] width 78 height 17
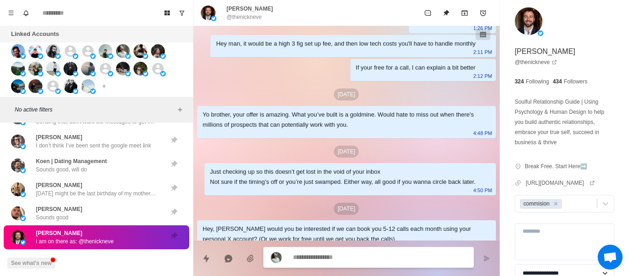
scroll to position [218, 0]
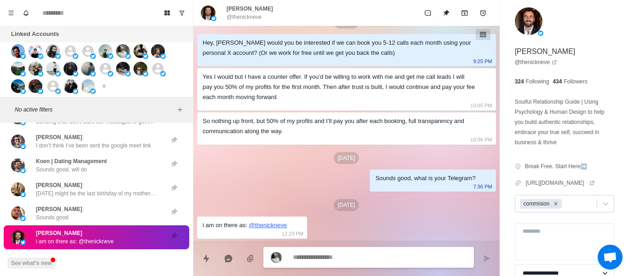
click at [554, 207] on icon "Remove commision" at bounding box center [555, 203] width 6 height 6
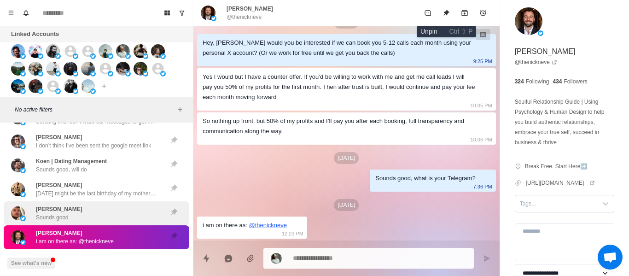
drag, startPoint x: 441, startPoint y: 9, endPoint x: 104, endPoint y: 186, distance: 380.8
click at [441, 9] on button "Unpin" at bounding box center [446, 13] width 18 height 18
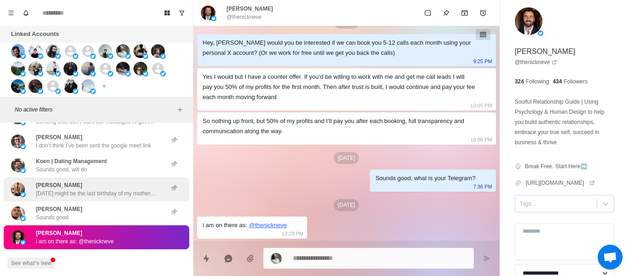
click at [103, 205] on div "[PERSON_NAME] Sounds good" at bounding box center [86, 213] width 151 height 17
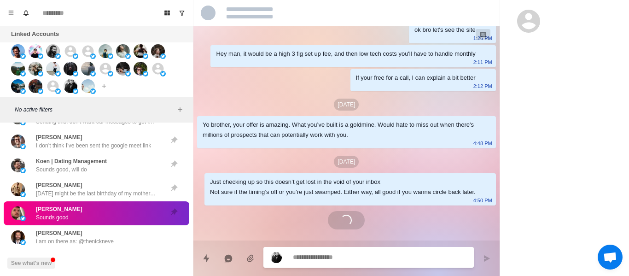
scroll to position [378, 0]
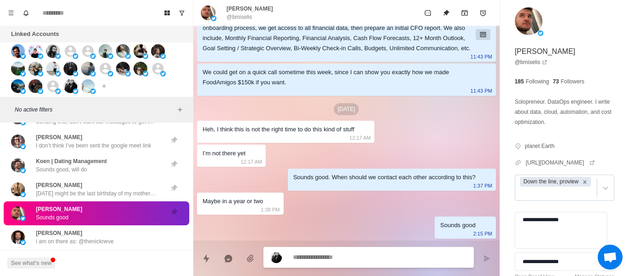
click at [582, 186] on div "Remove Down the line, proview" at bounding box center [584, 182] width 10 height 10
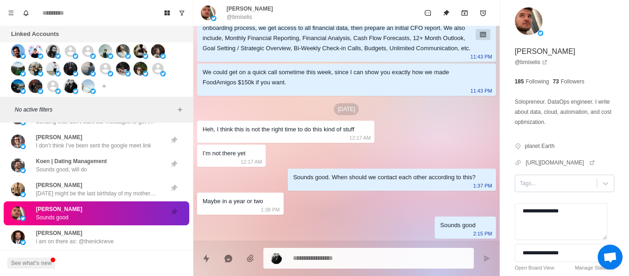
drag, startPoint x: 572, startPoint y: 225, endPoint x: 398, endPoint y: 237, distance: 174.9
click at [487, 234] on div "[PERSON_NAME] @bmiselis ok bro let's see the site 1:26 PM Hey man, it would be …" at bounding box center [410, 138] width 435 height 276
click at [447, 11] on icon "Unpin" at bounding box center [446, 13] width 6 height 6
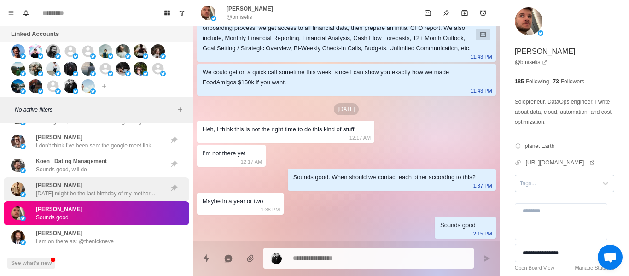
click at [62, 177] on div "[PERSON_NAME] [DATE] might be the last birthday of my mother... Things are gett…" at bounding box center [96, 189] width 185 height 24
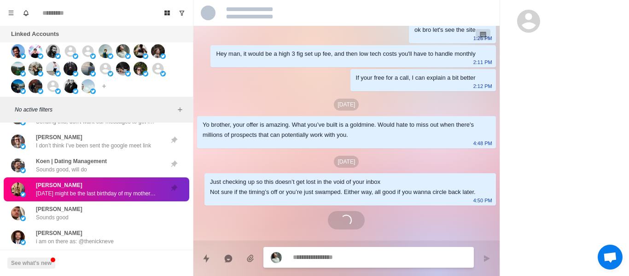
scroll to position [22, 0]
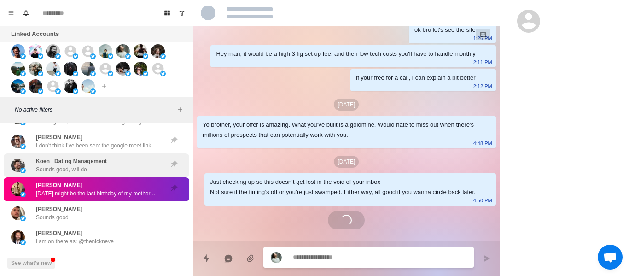
drag, startPoint x: 84, startPoint y: 152, endPoint x: 116, endPoint y: 144, distance: 32.6
click at [86, 153] on div "Koen | Dating Management Sounds good, will do" at bounding box center [96, 165] width 185 height 24
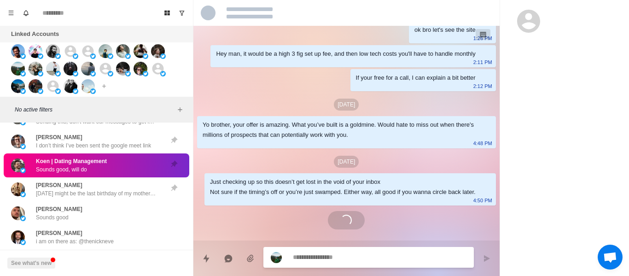
scroll to position [561, 0]
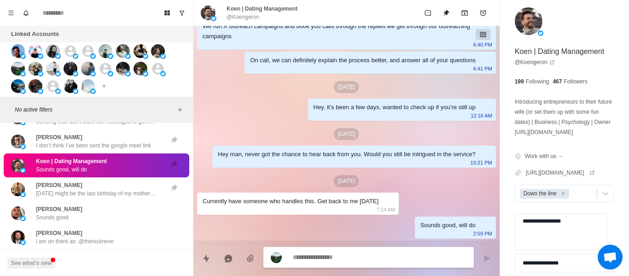
click at [352, 253] on textarea at bounding box center [379, 256] width 173 height 13
click at [569, 224] on textarea "**********" at bounding box center [560, 231] width 92 height 37
drag, startPoint x: 569, startPoint y: 223, endPoint x: 428, endPoint y: 237, distance: 141.5
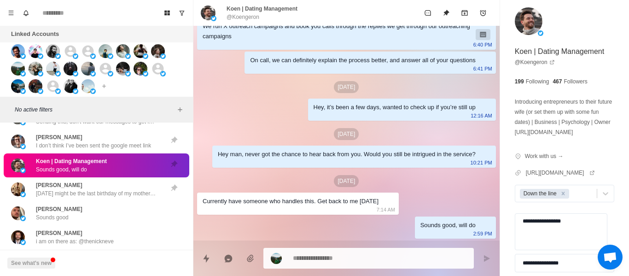
click at [428, 237] on div "Koen | Dating Management @Koengeron ok bro let's see the site 1:26 PM Hey man, …" at bounding box center [410, 138] width 435 height 276
click at [561, 193] on icon "Remove Down the line" at bounding box center [563, 193] width 6 height 6
click at [562, 193] on div at bounding box center [556, 193] width 72 height 10
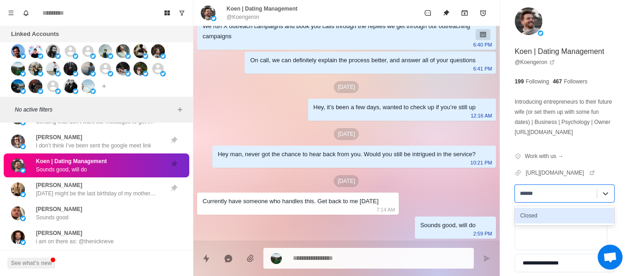
click at [549, 215] on div "Closed" at bounding box center [563, 216] width 99 height 16
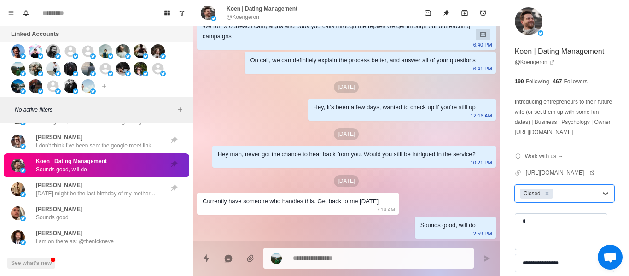
click at [543, 218] on textarea "*" at bounding box center [560, 231] width 92 height 37
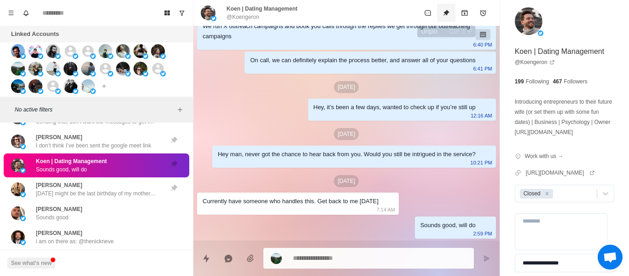
click at [446, 15] on icon "Unpin" at bounding box center [446, 13] width 6 height 6
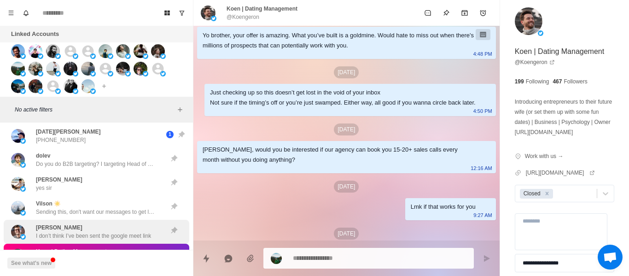
scroll to position [2742, 0]
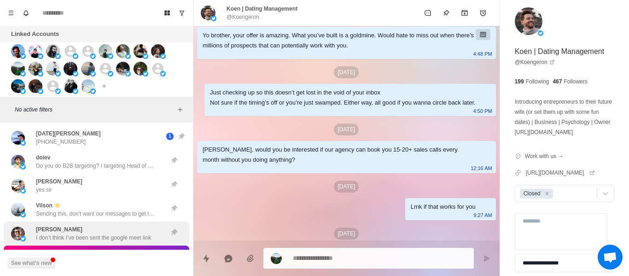
click at [79, 225] on div "[PERSON_NAME] 🚀 I don’t think I’ve been sent the google meet link" at bounding box center [93, 233] width 115 height 17
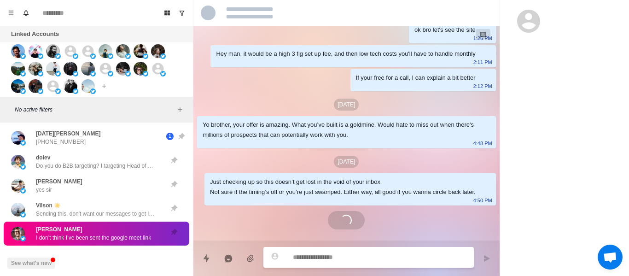
scroll to position [1003, 0]
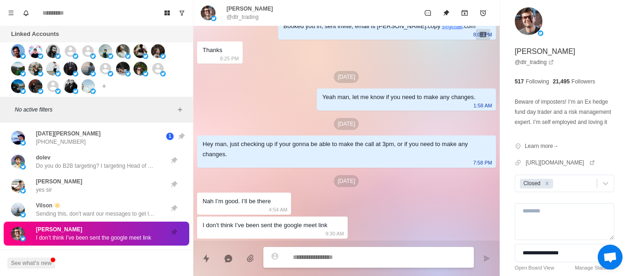
drag, startPoint x: 48, startPoint y: 202, endPoint x: 184, endPoint y: 191, distance: 135.7
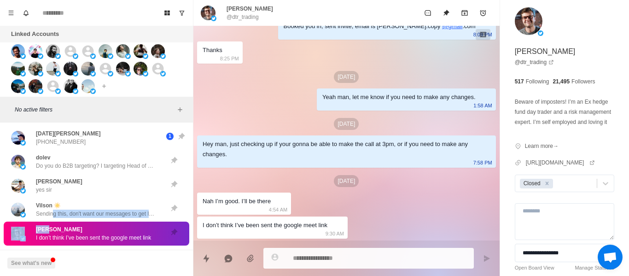
drag, startPoint x: 107, startPoint y: 189, endPoint x: 131, endPoint y: 218, distance: 37.5
click at [106, 209] on p "Sending this, don't want our messages to get lost haha" at bounding box center [96, 213] width 120 height 8
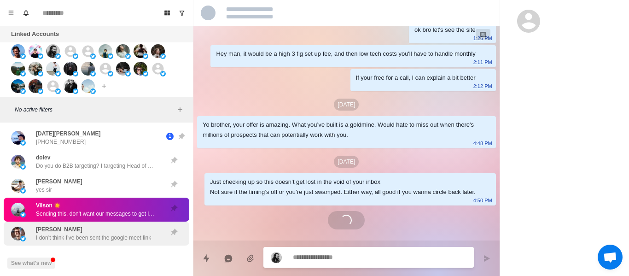
click at [101, 225] on div "[PERSON_NAME] 🚀 I don’t think I’ve been sent the google meet link" at bounding box center [93, 233] width 115 height 17
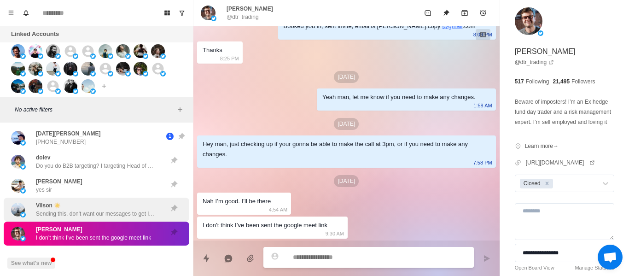
click at [105, 201] on div "[PERSON_NAME] ☀️ Sending this, don't want our messages to get lost haha" at bounding box center [96, 209] width 120 height 17
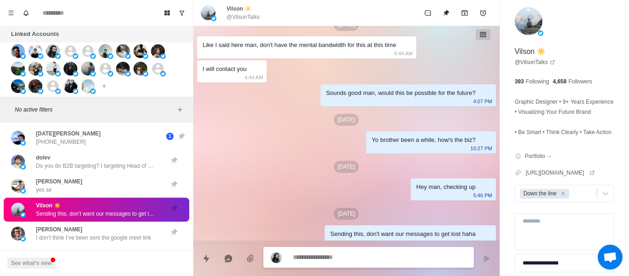
scroll to position [1056, 0]
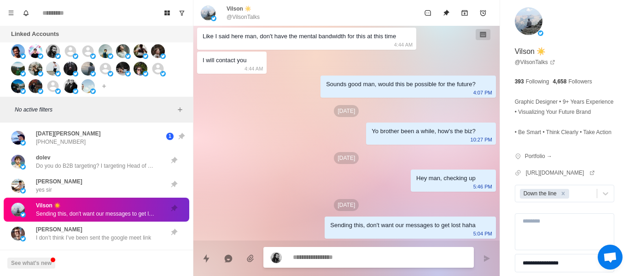
click at [299, 264] on div at bounding box center [368, 257] width 210 height 21
drag, startPoint x: 348, startPoint y: 256, endPoint x: 339, endPoint y: 256, distance: 9.7
click at [340, 256] on textarea at bounding box center [379, 257] width 173 height 13
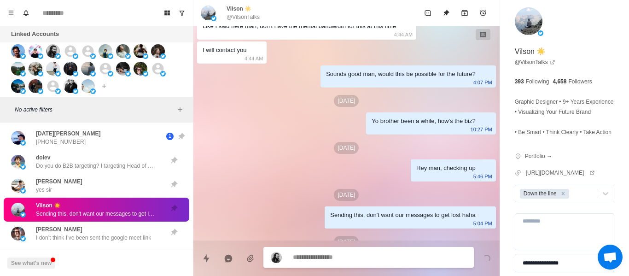
scroll to position [1103, 0]
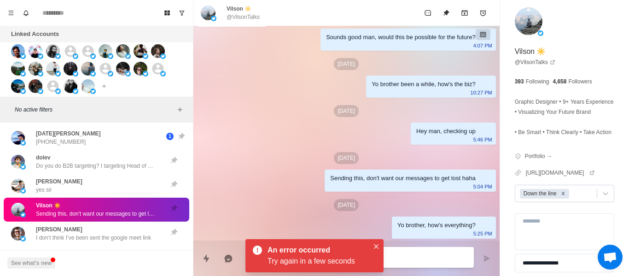
click at [562, 198] on div "Remove Down the line" at bounding box center [563, 194] width 10 height 10
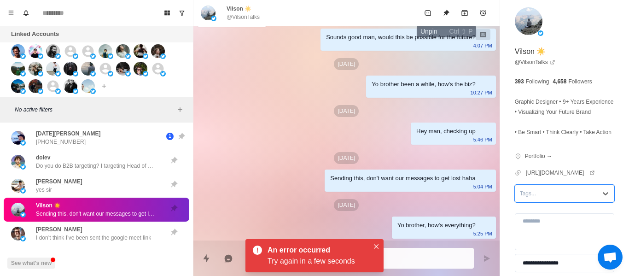
click at [449, 13] on icon "Unpin" at bounding box center [445, 12] width 7 height 7
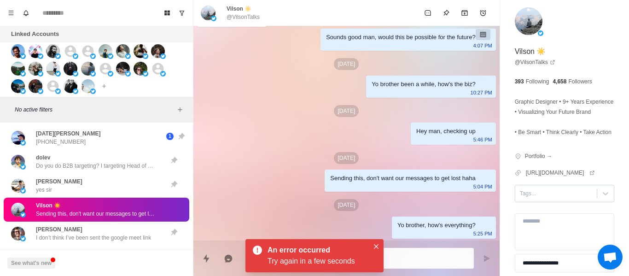
scroll to position [1056, 0]
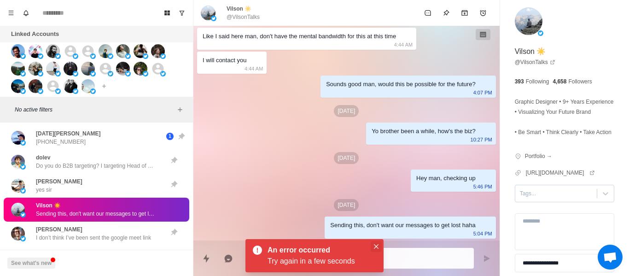
click at [376, 247] on button "Close" at bounding box center [375, 246] width 11 height 11
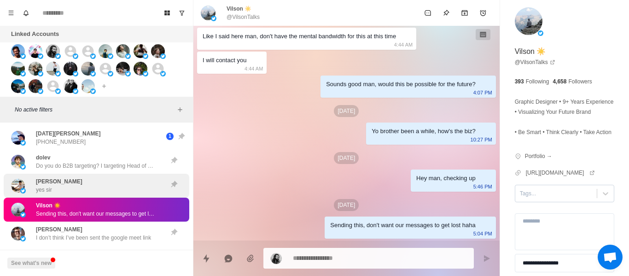
click at [90, 176] on div "[PERSON_NAME] yes sir" at bounding box center [96, 185] width 185 height 24
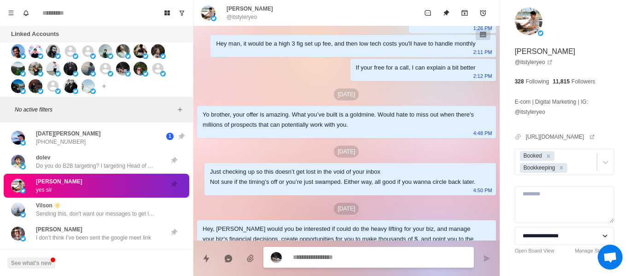
scroll to position [771, 0]
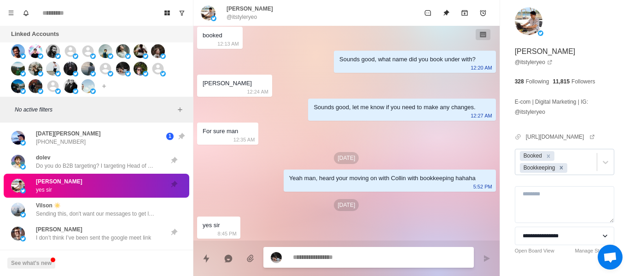
click at [559, 171] on icon "Remove Bookkeeping" at bounding box center [561, 167] width 6 height 6
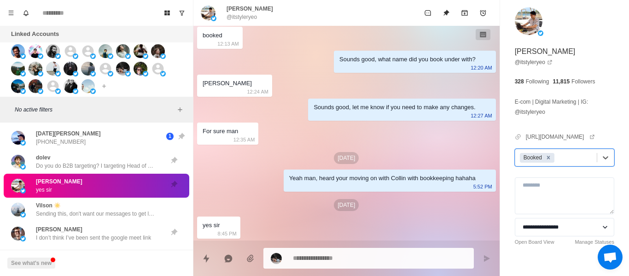
click at [547, 161] on icon "Remove Booked" at bounding box center [548, 157] width 6 height 6
click at [547, 162] on div at bounding box center [556, 157] width 72 height 10
drag, startPoint x: 530, startPoint y: 186, endPoint x: 500, endPoint y: 102, distance: 88.9
click at [530, 186] on div "Closed" at bounding box center [563, 180] width 99 height 16
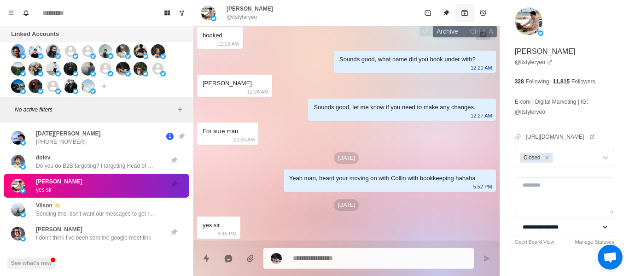
click at [455, 17] on button "Archive" at bounding box center [464, 13] width 18 height 18
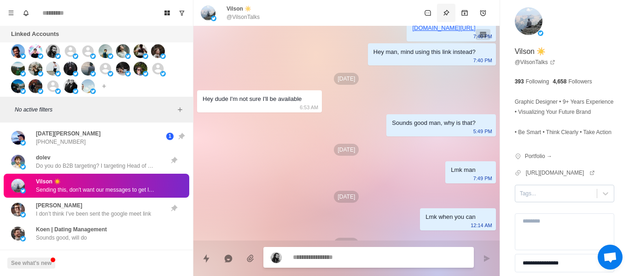
scroll to position [1056, 0]
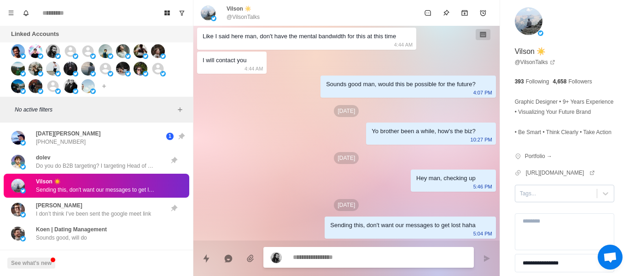
click at [58, 185] on p "Sending this, don't want our messages to get lost haha" at bounding box center [96, 189] width 120 height 8
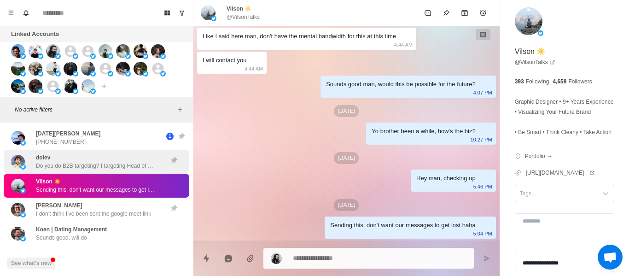
click at [75, 153] on div "dolev Do you do B2B targeting? I targeting Head of DevOps and DevOps group mana…" at bounding box center [96, 161] width 120 height 17
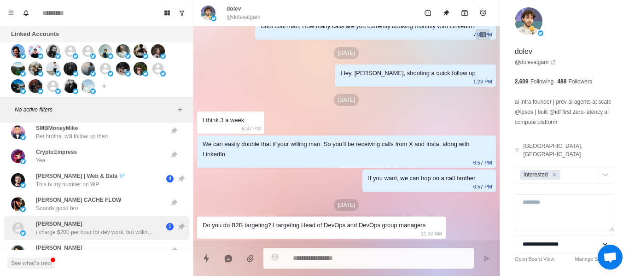
scroll to position [2650, 0]
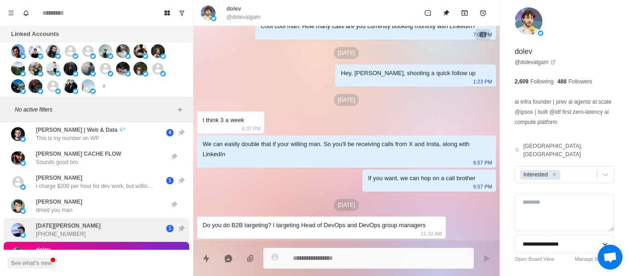
click at [69, 230] on p "[PHONE_NUMBER]" at bounding box center [61, 234] width 50 height 8
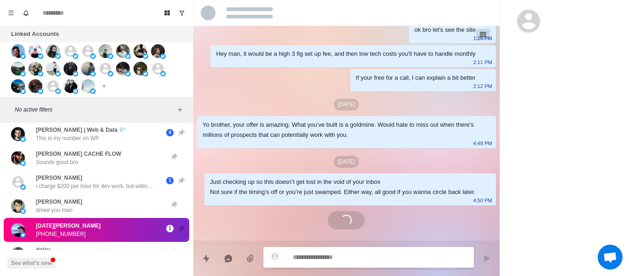
scroll to position [22, 0]
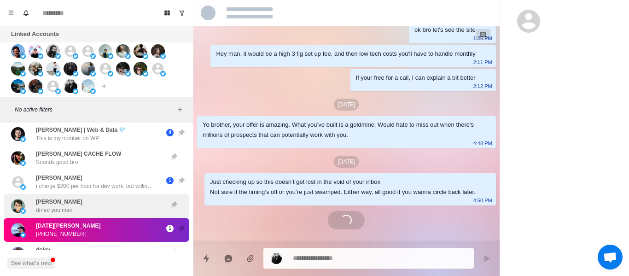
click at [130, 197] on div "[PERSON_NAME] dmed you man" at bounding box center [86, 205] width 151 height 17
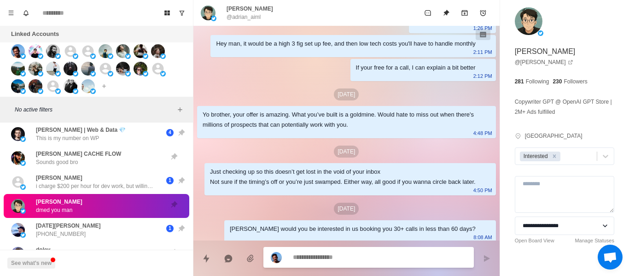
scroll to position [1130, 0]
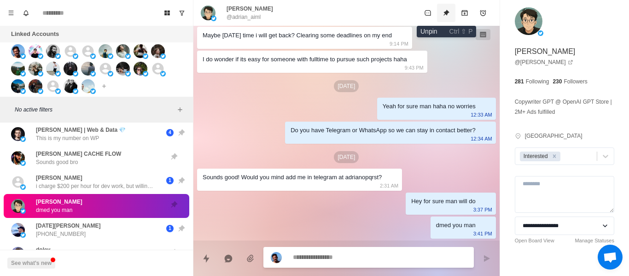
click at [445, 17] on button "Unpin" at bounding box center [446, 13] width 18 height 18
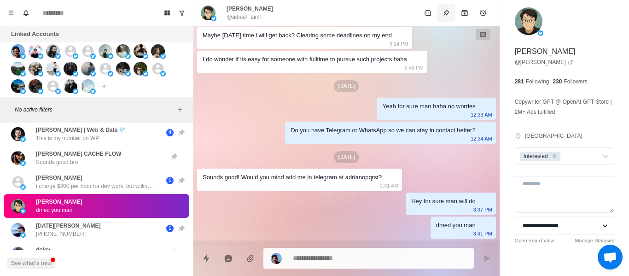
click at [445, 16] on icon "Pin" at bounding box center [445, 12] width 7 height 7
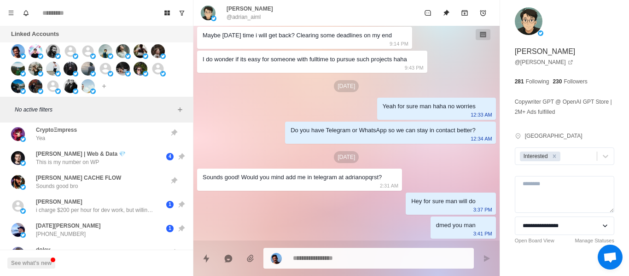
scroll to position [5, 0]
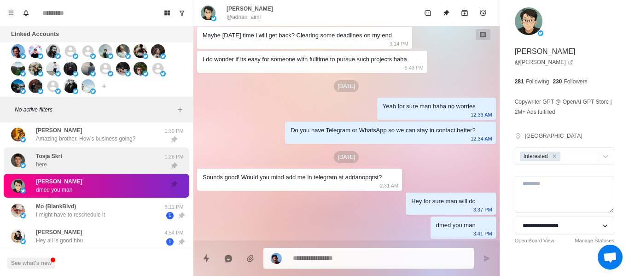
drag, startPoint x: 40, startPoint y: 156, endPoint x: 75, endPoint y: 162, distance: 35.2
click at [41, 155] on p "Tosja Skrt" at bounding box center [49, 156] width 26 height 8
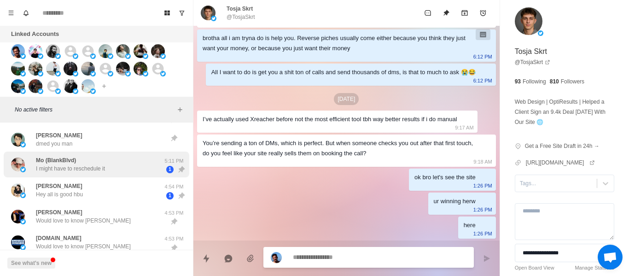
scroll to position [0, 0]
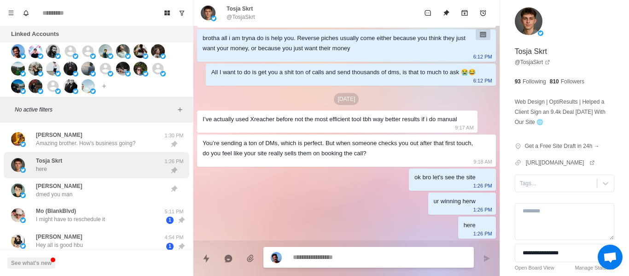
click at [62, 195] on p "dmed you man" at bounding box center [54, 194] width 36 height 8
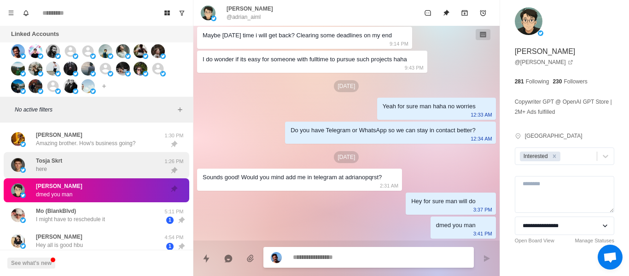
click at [60, 159] on p "Tosja Skrt" at bounding box center [49, 160] width 26 height 8
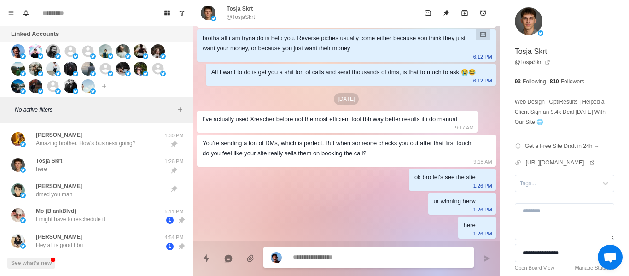
scroll to position [752, 0]
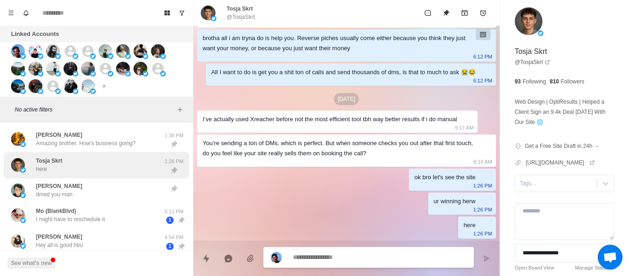
click at [121, 164] on div "Tosja Skrt here" at bounding box center [86, 165] width 151 height 19
drag, startPoint x: 159, startPoint y: 168, endPoint x: 152, endPoint y: 169, distance: 7.0
click at [162, 168] on div at bounding box center [173, 170] width 23 height 8
click at [152, 169] on div "Tosja Skrt here" at bounding box center [86, 165] width 151 height 19
click at [151, 169] on div "Tosja Skrt here" at bounding box center [86, 165] width 151 height 19
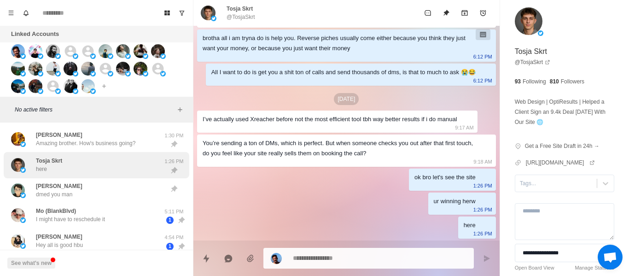
click at [150, 169] on div "Tosja Skrt here" at bounding box center [86, 165] width 151 height 19
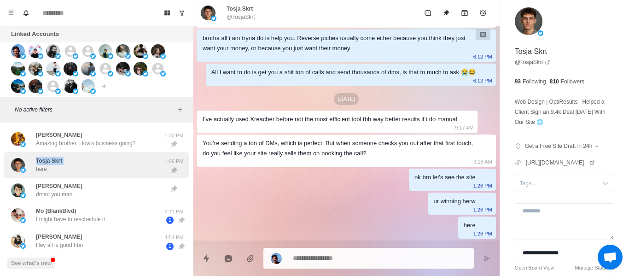
click at [150, 169] on div "Tosja Skrt here" at bounding box center [86, 165] width 151 height 19
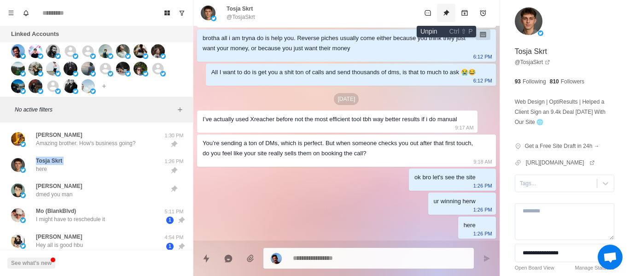
click at [448, 13] on icon "Unpin" at bounding box center [445, 12] width 7 height 7
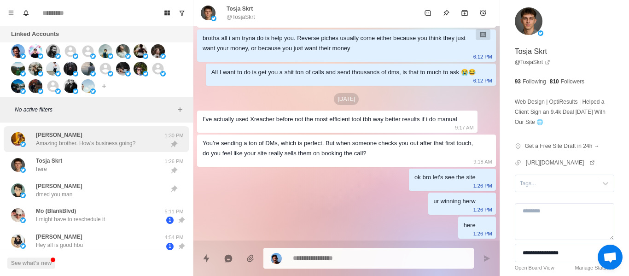
click at [44, 137] on p "[PERSON_NAME]" at bounding box center [59, 135] width 46 height 8
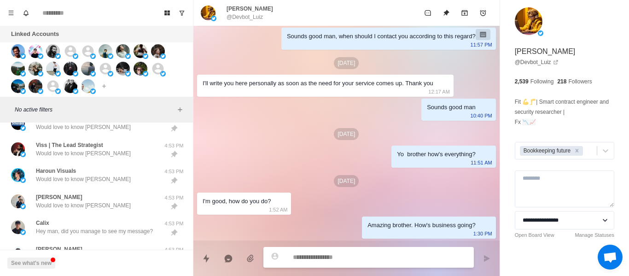
scroll to position [276, 0]
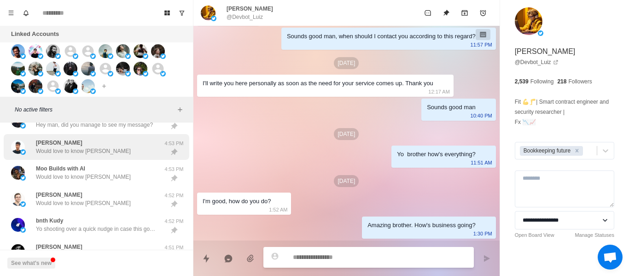
click at [92, 155] on p "Would love to know [PERSON_NAME]" at bounding box center [83, 151] width 95 height 8
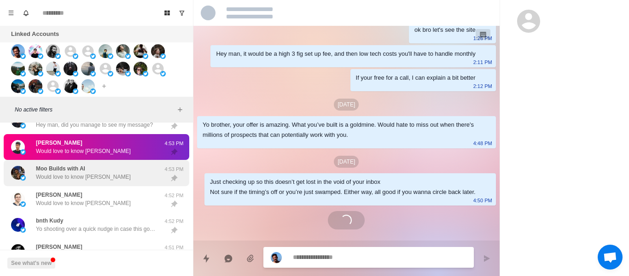
scroll to position [481, 0]
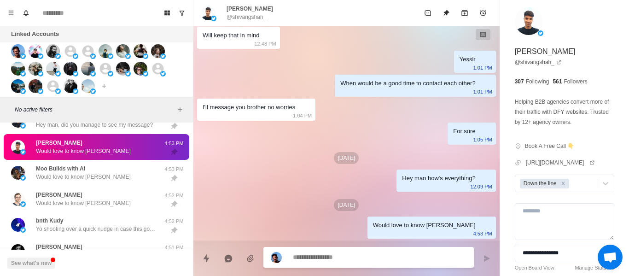
click at [347, 259] on textarea at bounding box center [379, 256] width 173 height 13
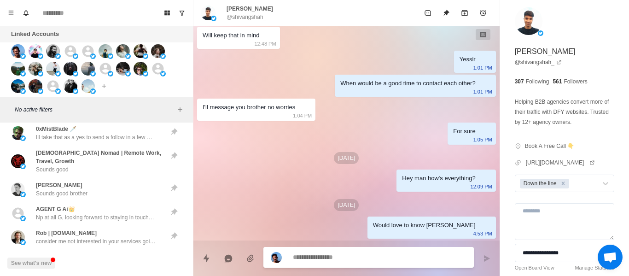
scroll to position [2163, 0]
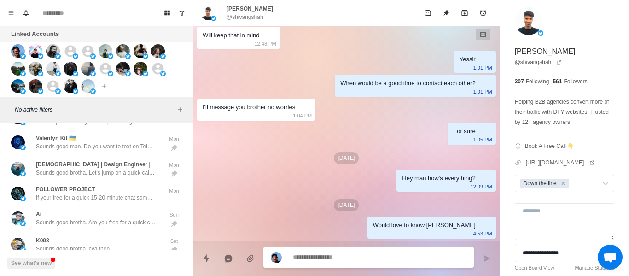
click at [117, 159] on div "[DEMOGRAPHIC_DATA] | Design Engineer | Sounds good brotha. Let's jump on a quic…" at bounding box center [86, 168] width 151 height 19
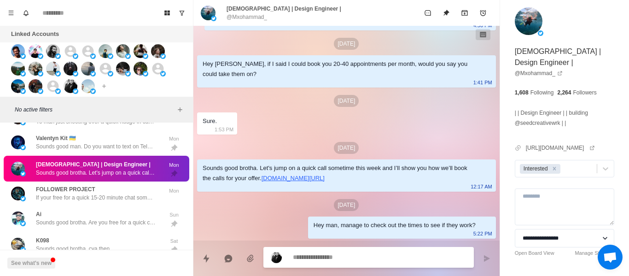
scroll to position [197, 0]
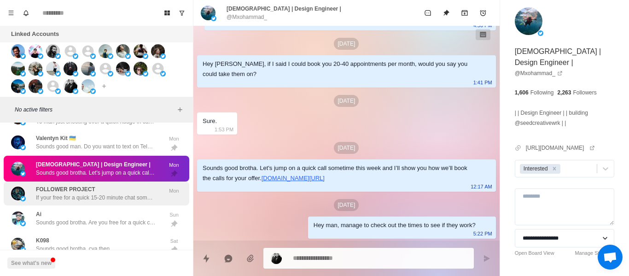
click at [87, 193] on p "If your free for a quick 15-20 minute chat sometime this week, I can give you a…" at bounding box center [96, 197] width 120 height 8
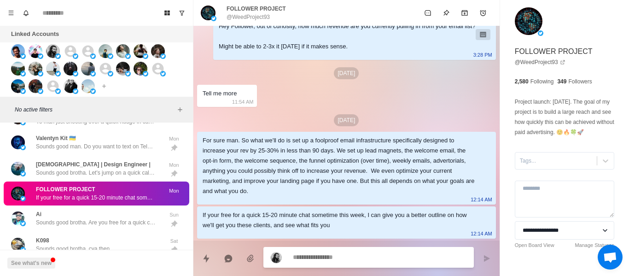
click at [103, 193] on p "If your free for a quick 15-20 minute chat sometime this week, I can give you a…" at bounding box center [96, 197] width 120 height 8
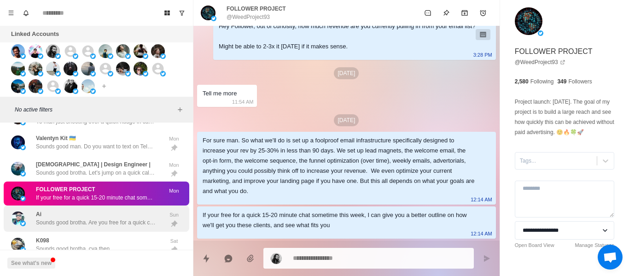
click at [150, 210] on div "Ai Sounds good brotha. Are you free for a quick call sometime this week? I'll e…" at bounding box center [96, 218] width 120 height 17
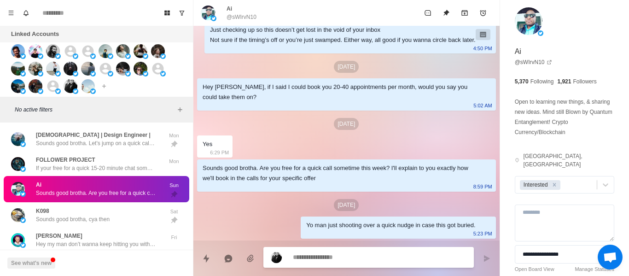
scroll to position [2209, 0]
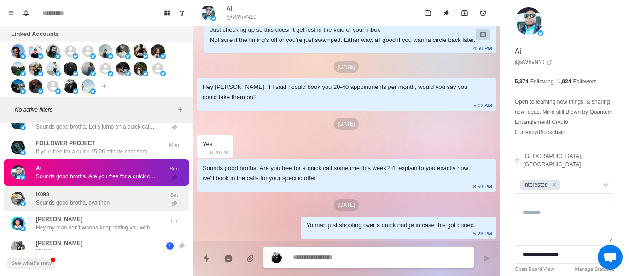
drag, startPoint x: 99, startPoint y: 180, endPoint x: 88, endPoint y: 195, distance: 18.4
click at [98, 190] on div "K098 Sounds good brotha, cya then" at bounding box center [73, 198] width 74 height 17
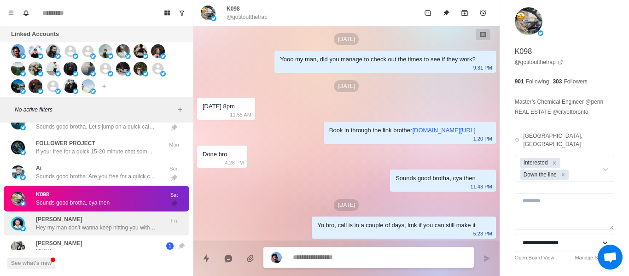
click at [84, 211] on div "[PERSON_NAME] Hey my man don’t wanna keep hitting you with these dumb follow-up…" at bounding box center [96, 223] width 185 height 24
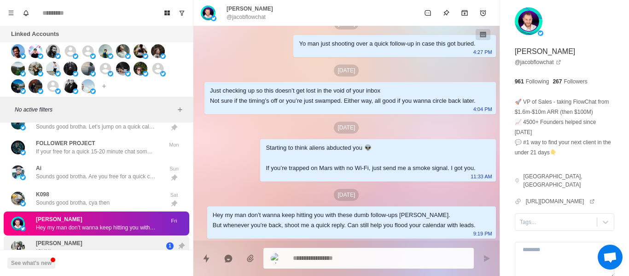
drag, startPoint x: 81, startPoint y: 214, endPoint x: 79, endPoint y: 229, distance: 14.5
click at [80, 223] on p "Hey my man don’t wanna keep hitting you with these dumb follow-ups [PERSON_NAME…" at bounding box center [96, 227] width 120 height 8
click at [79, 239] on div "[PERSON_NAME] ICYMI" at bounding box center [86, 247] width 151 height 17
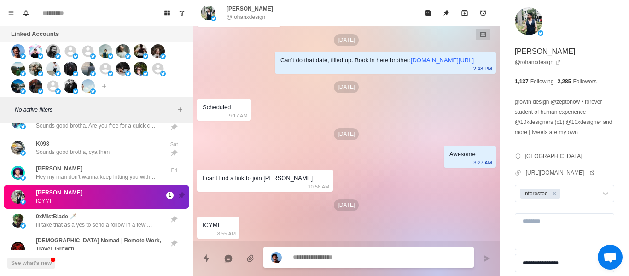
scroll to position [2301, 0]
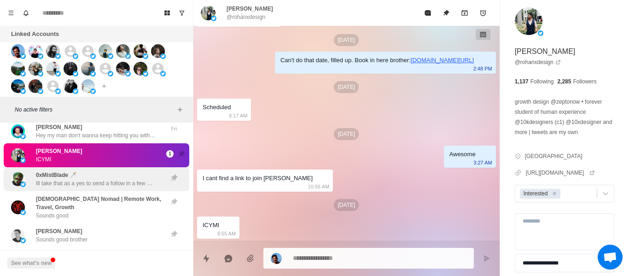
click at [91, 171] on div "0xMistBlade 🗡️ Ill take that as a yes to send a follow in a few weeks [PERSON_N…" at bounding box center [96, 179] width 120 height 17
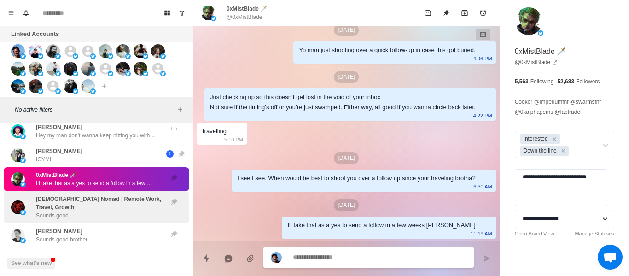
click at [88, 195] on p "[DEMOGRAPHIC_DATA] Nomad | Remote Work, Travel, Growth" at bounding box center [99, 203] width 127 height 17
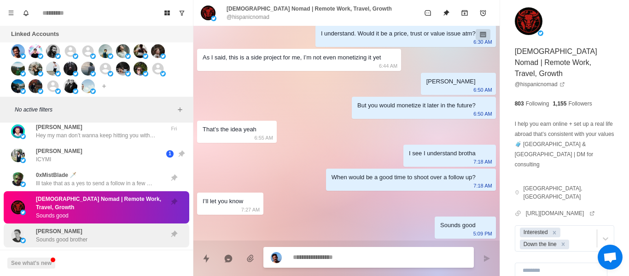
drag, startPoint x: 87, startPoint y: 205, endPoint x: 81, endPoint y: 217, distance: 13.8
click at [85, 207] on div "Hispanic Nomad | Remote Work, Travel, Growth Sounds good" at bounding box center [99, 207] width 127 height 25
click at [81, 227] on div "[PERSON_NAME] Sounds good brother" at bounding box center [62, 235] width 52 height 17
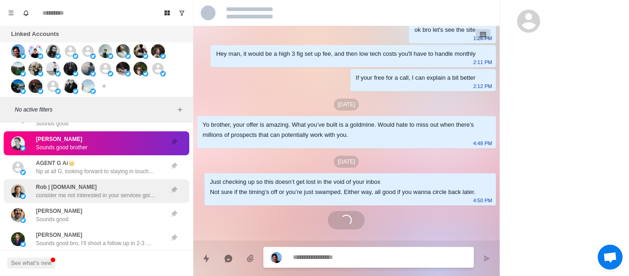
scroll to position [1503, 0]
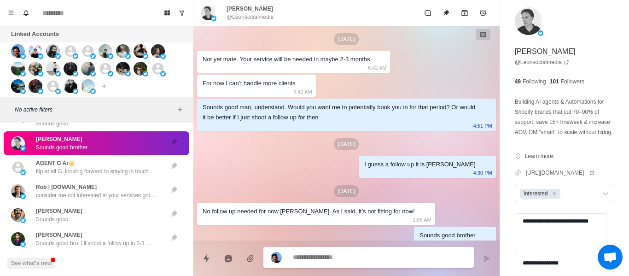
click at [584, 198] on div at bounding box center [577, 193] width 30 height 10
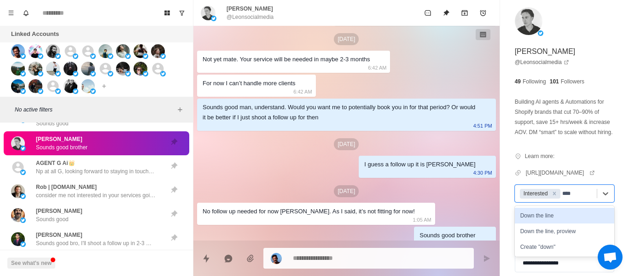
click at [557, 222] on div "Down the line" at bounding box center [563, 216] width 99 height 16
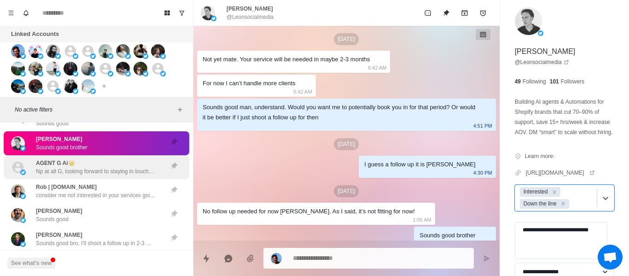
click at [104, 159] on div "AGENT [PERSON_NAME]👑 Np at all G, looking forward to staying in touch, I'm sure…" at bounding box center [96, 167] width 120 height 17
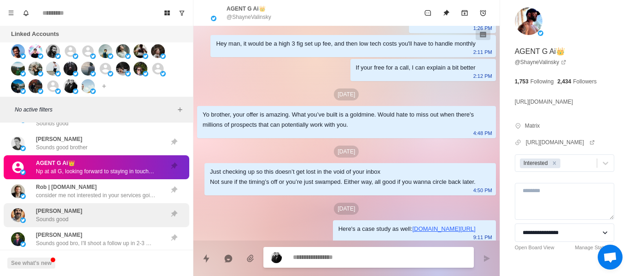
scroll to position [1715, 0]
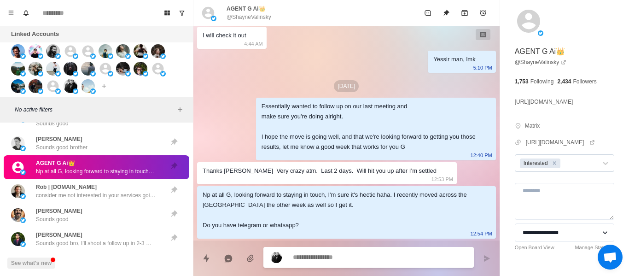
click at [570, 166] on div at bounding box center [577, 163] width 30 height 10
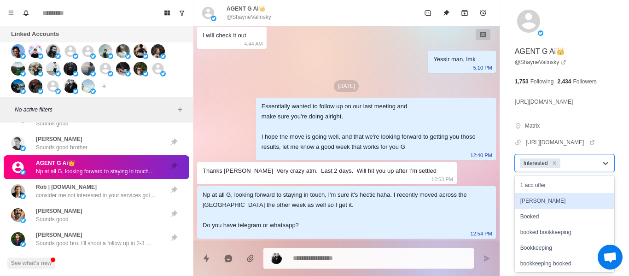
click at [392, 117] on div "Essentially wanted to follow up on our last meeting and make sure you're doing …" at bounding box center [368, 126] width 214 height 51
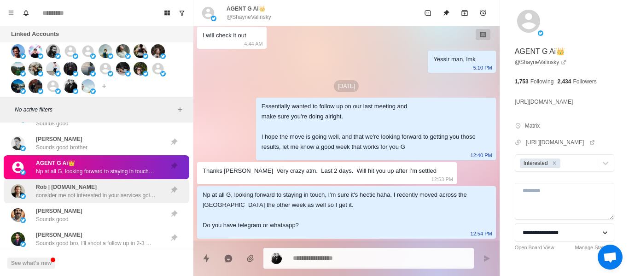
drag, startPoint x: 14, startPoint y: 165, endPoint x: 54, endPoint y: 179, distance: 43.1
click at [13, 165] on div "AGENT [PERSON_NAME]👑 Np at all G, looking forward to staying in touch, I'm sure…" at bounding box center [96, 167] width 185 height 24
click at [54, 191] on p "consider me not interested in your services going forward" at bounding box center [96, 195] width 120 height 8
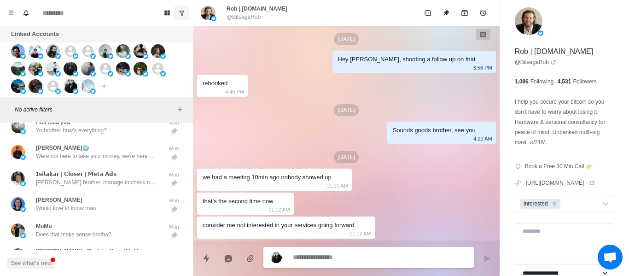
scroll to position [1933, 0]
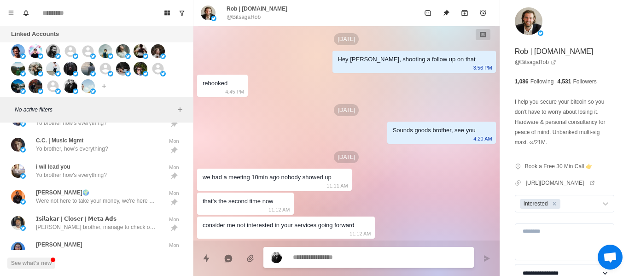
drag, startPoint x: 182, startPoint y: 5, endPoint x: 183, endPoint y: 39, distance: 34.5
click at [182, 5] on div "Board View Tools Archived Chats Mark many as read Keyboard shortcuts Team Setti…" at bounding box center [96, 13] width 193 height 26
click at [177, 25] on div "Board View Tools Archived Chats Mark many as read Keyboard shortcuts Team Setti…" at bounding box center [96, 13] width 193 height 26
drag, startPoint x: 181, startPoint y: 21, endPoint x: 172, endPoint y: 117, distance: 96.6
click at [181, 22] on div "Board View Tools Archived Chats Mark many as read Keyboard shortcuts Team Setti…" at bounding box center [96, 13] width 193 height 26
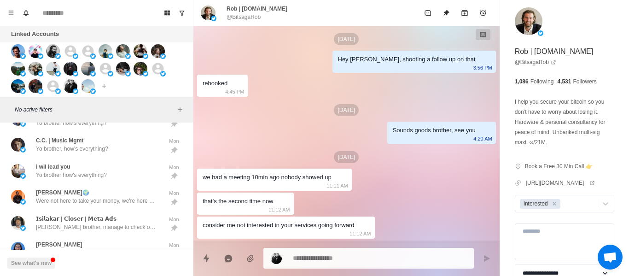
click at [178, 1] on div "Board View Tools Archived Chats Mark many as read Keyboard shortcuts Team Setti…" at bounding box center [96, 13] width 193 height 26
click at [180, 5] on div "Board View Tools Archived Chats Mark many as read Keyboard shortcuts Team Setti…" at bounding box center [96, 13] width 193 height 26
click at [186, 15] on button "Show unread conversations" at bounding box center [181, 13] width 15 height 15
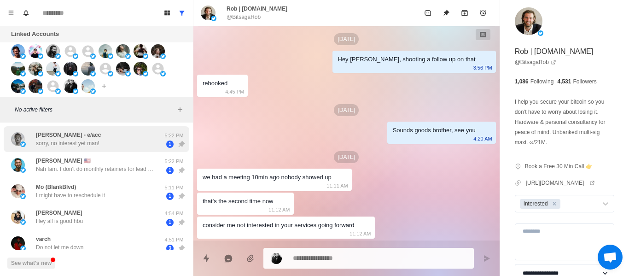
click at [98, 142] on p "sorry, no interest yet man!" at bounding box center [68, 143] width 64 height 8
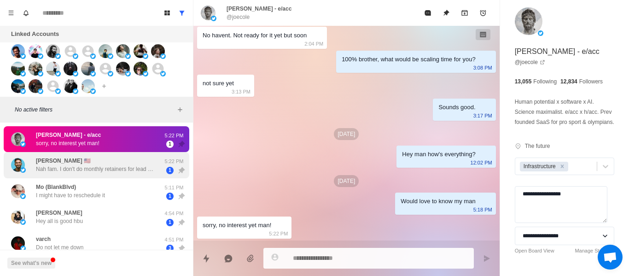
drag, startPoint x: 113, startPoint y: 182, endPoint x: 127, endPoint y: 156, distance: 29.2
click at [113, 182] on div "Mo (BlankBlvd) I might have to reschedule it" at bounding box center [86, 191] width 151 height 19
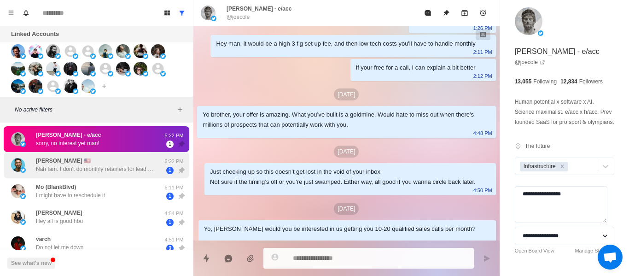
click at [127, 156] on div "[PERSON_NAME] 🇺🇸 Nah fam. I don't do monthly retainers for lead gen. Performanc…" at bounding box center [96, 164] width 120 height 17
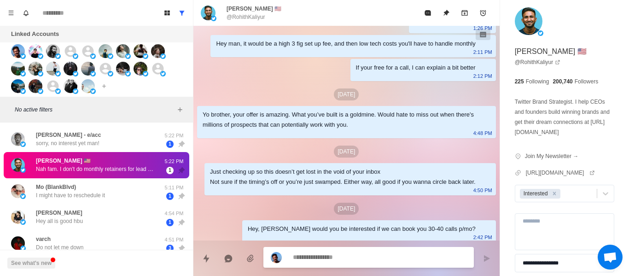
scroll to position [746, 0]
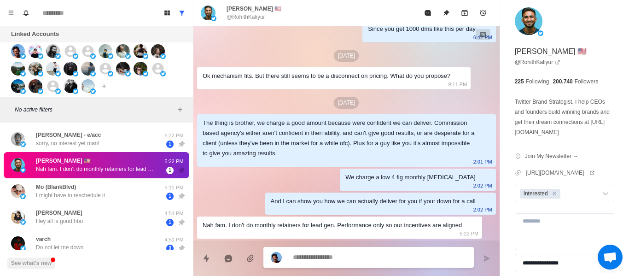
click at [315, 259] on textarea at bounding box center [379, 256] width 173 height 13
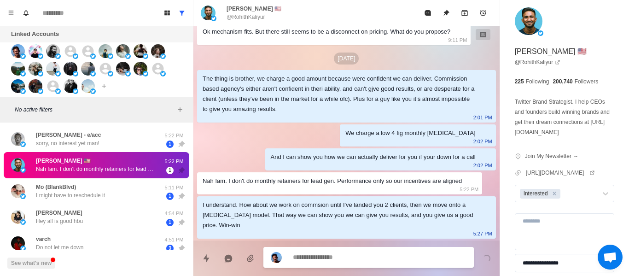
scroll to position [790, 0]
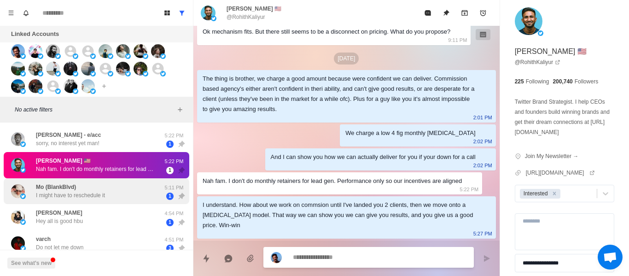
drag, startPoint x: 51, startPoint y: 190, endPoint x: 59, endPoint y: 182, distance: 11.4
click at [52, 188] on p "Mo (BlankBlvd)" at bounding box center [56, 187] width 40 height 8
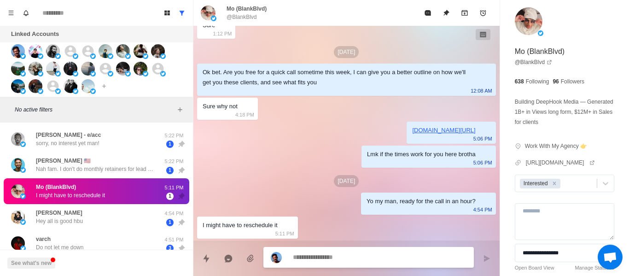
scroll to position [270, 0]
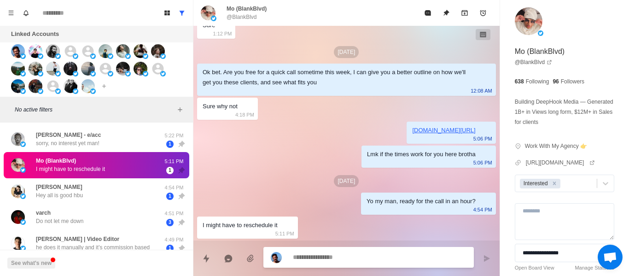
click at [299, 254] on textarea at bounding box center [379, 256] width 173 height 13
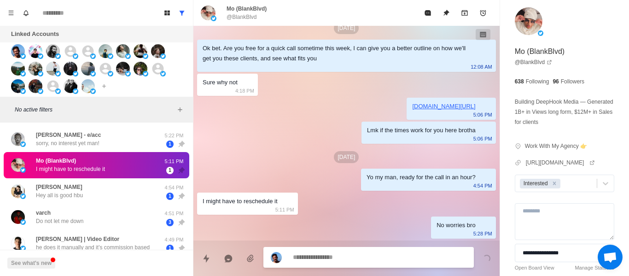
click at [74, 175] on div "Mo (BlankBlvd) I might have to reschedule it 5:11 PM 1" at bounding box center [96, 165] width 185 height 26
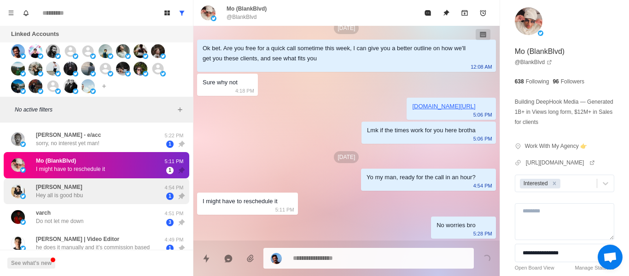
click at [51, 191] on p "Hey all is good hbu" at bounding box center [59, 195] width 47 height 8
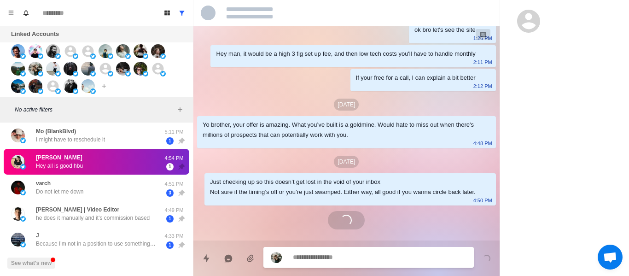
scroll to position [46, 0]
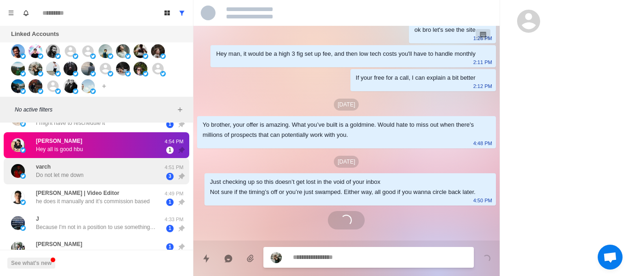
click at [68, 179] on div "varch Do not let me down 4:51 PM 3" at bounding box center [96, 171] width 185 height 26
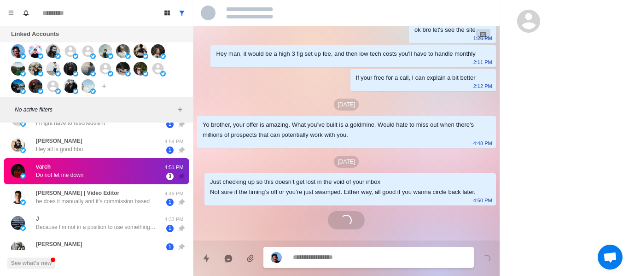
click at [69, 178] on p "Do not let me down" at bounding box center [59, 175] width 47 height 8
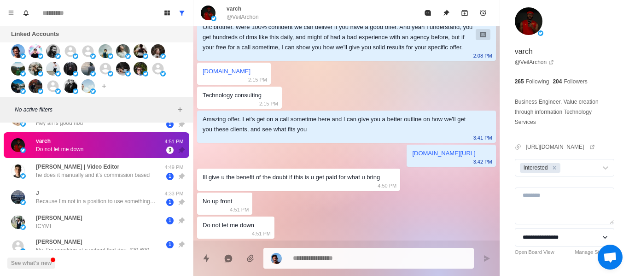
scroll to position [20, 0]
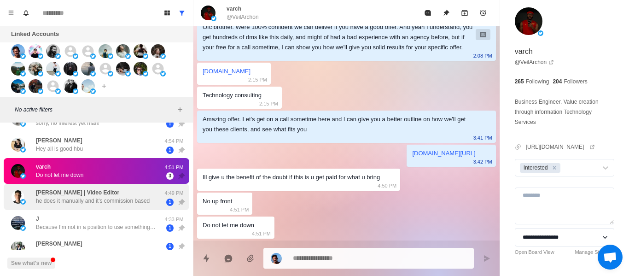
click at [130, 190] on div "[PERSON_NAME] | Video Editor he does it manually and it’s commission based" at bounding box center [93, 196] width 114 height 17
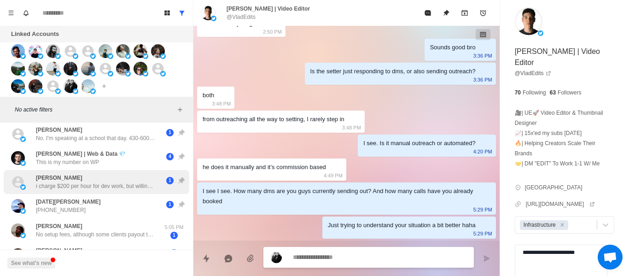
scroll to position [203, 0]
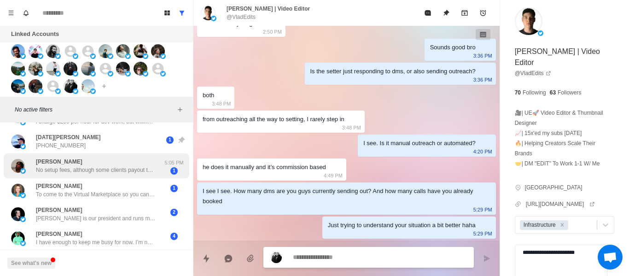
click at [59, 157] on p "[PERSON_NAME]" at bounding box center [59, 161] width 46 height 8
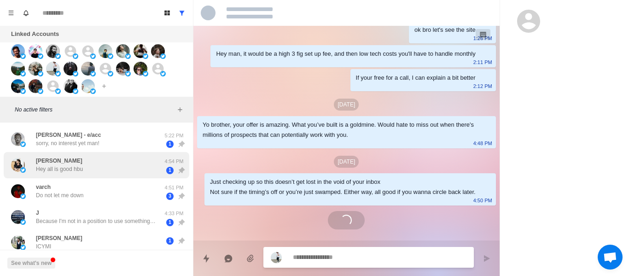
scroll to position [798, 0]
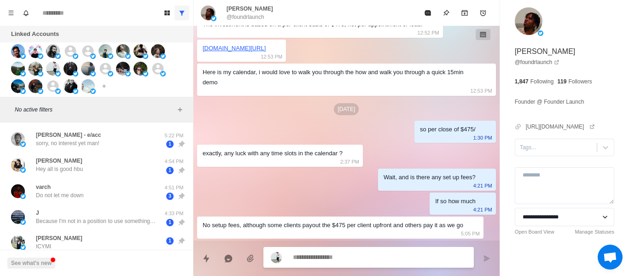
click at [183, 13] on icon "Show all conversations" at bounding box center [182, 13] width 6 height 6
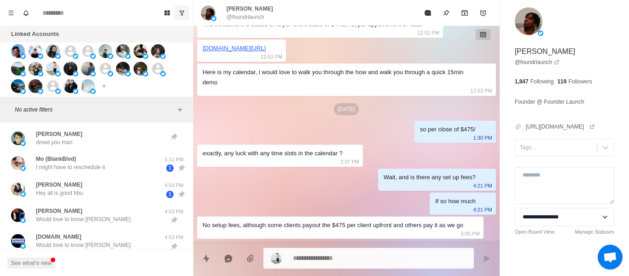
drag, startPoint x: 74, startPoint y: 167, endPoint x: 224, endPoint y: 239, distance: 166.3
click at [75, 167] on p "I might have to reschedule it" at bounding box center [70, 167] width 69 height 8
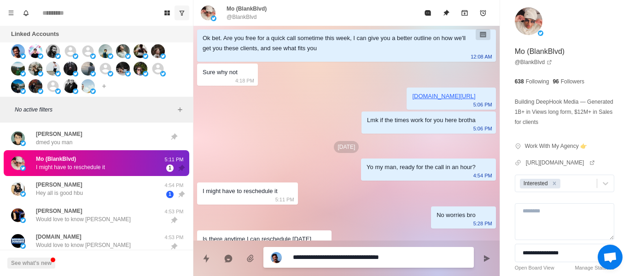
scroll to position [318, 0]
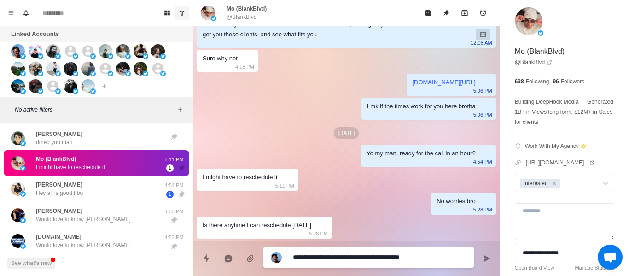
drag, startPoint x: 395, startPoint y: 260, endPoint x: 339, endPoint y: 257, distance: 56.2
click at [347, 257] on textarea "**********" at bounding box center [379, 256] width 173 height 13
click at [293, 256] on textarea "**********" at bounding box center [379, 256] width 173 height 13
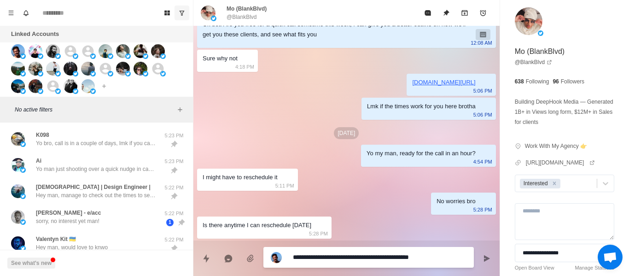
click at [307, 257] on textarea "**********" at bounding box center [379, 256] width 173 height 13
click at [404, 258] on textarea "**********" at bounding box center [379, 256] width 173 height 13
click at [451, 259] on textarea "**********" at bounding box center [379, 256] width 173 height 13
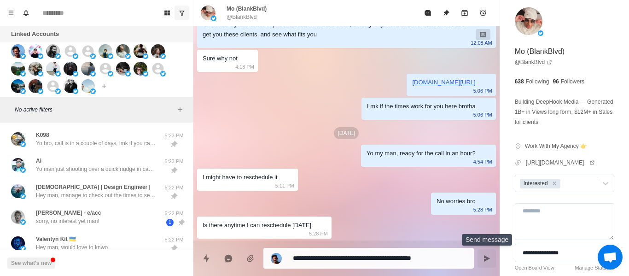
click at [480, 262] on button "Send message" at bounding box center [486, 258] width 18 height 18
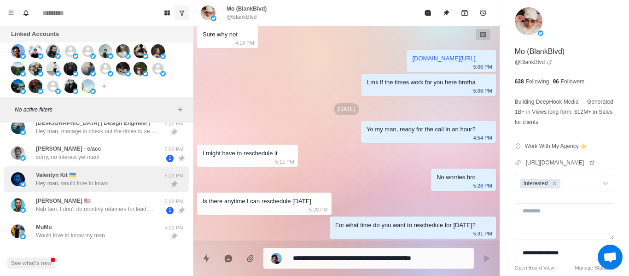
scroll to position [0, 0]
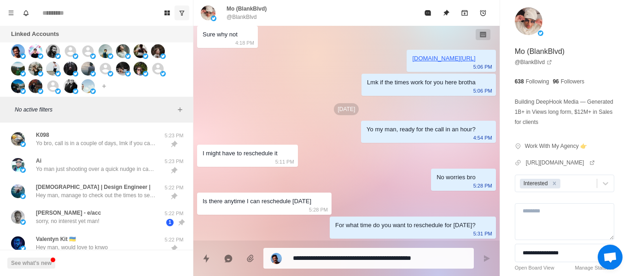
click at [186, 5] on div "Board View Tools Archived Chats Mark many as read Keyboard shortcuts Team Setti…" at bounding box center [96, 13] width 193 height 26
click at [183, 11] on icon "Show unread conversations" at bounding box center [182, 13] width 6 height 6
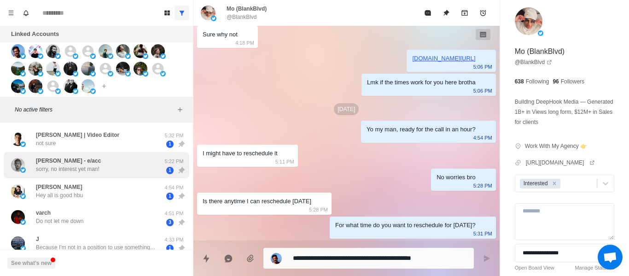
click at [83, 142] on div "[PERSON_NAME] | Video Editor not sure" at bounding box center [77, 139] width 83 height 17
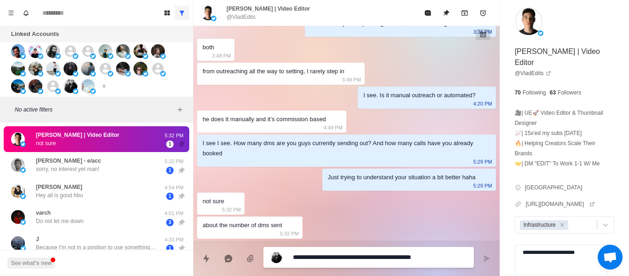
scroll to position [1629, 0]
click at [302, 258] on textarea "**********" at bounding box center [379, 256] width 173 height 13
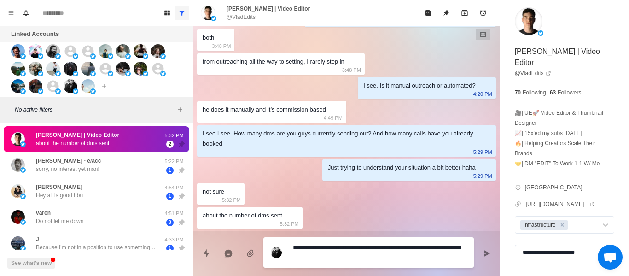
scroll to position [1639, 0]
click at [335, 259] on textarea "**********" at bounding box center [379, 252] width 173 height 23
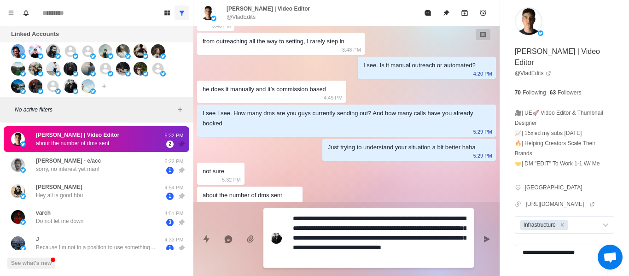
click at [373, 237] on textarea "**********" at bounding box center [379, 238] width 173 height 52
click at [340, 240] on textarea "**********" at bounding box center [379, 238] width 173 height 52
drag, startPoint x: 369, startPoint y: 255, endPoint x: 392, endPoint y: 258, distance: 23.2
click at [368, 255] on textarea "**********" at bounding box center [379, 238] width 173 height 52
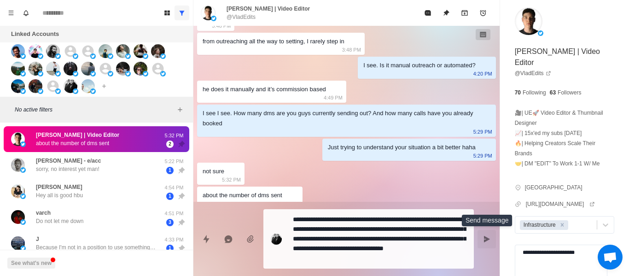
click at [494, 237] on button "Send message" at bounding box center [486, 239] width 18 height 18
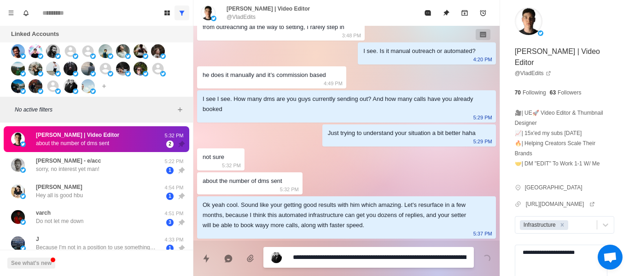
click at [333, 255] on textarea "**********" at bounding box center [379, 256] width 173 height 13
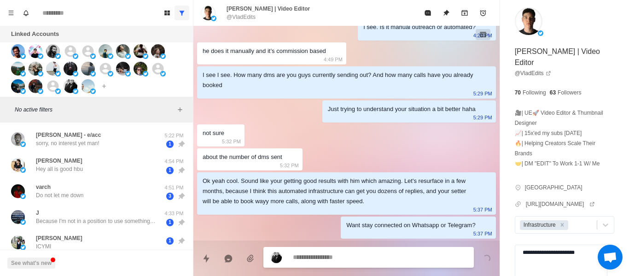
scroll to position [203, 0]
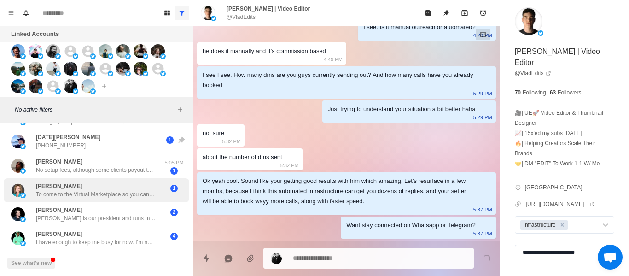
click at [92, 190] on p "To come to the Virtual Marketplace so you can pitch your services to my communi…" at bounding box center [96, 194] width 120 height 8
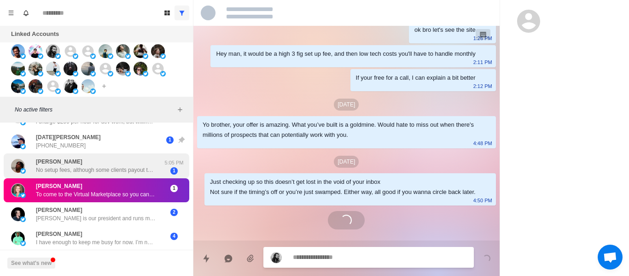
click at [80, 168] on div "[PERSON_NAME] No setup fees, although some clients payout the $475 per client u…" at bounding box center [96, 165] width 185 height 25
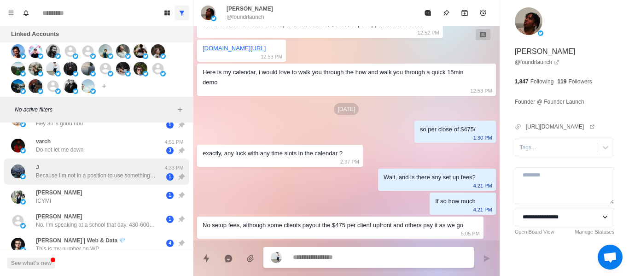
scroll to position [0, 0]
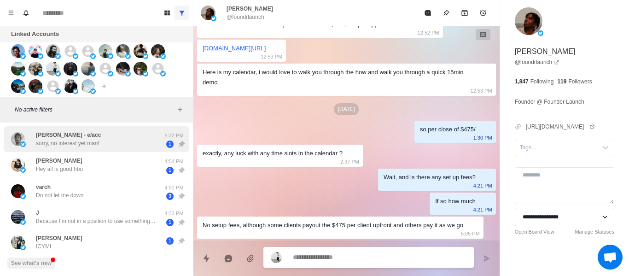
drag, startPoint x: 88, startPoint y: 133, endPoint x: 81, endPoint y: 149, distance: 17.7
click at [87, 133] on div "[PERSON_NAME] - e/acc sorry, no interest yet man!" at bounding box center [68, 139] width 65 height 17
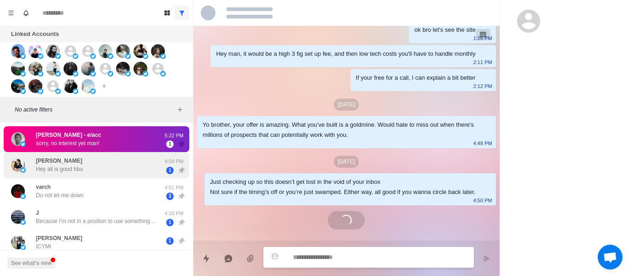
scroll to position [22, 0]
click at [75, 167] on p "Hey all is good hbu" at bounding box center [59, 169] width 47 height 8
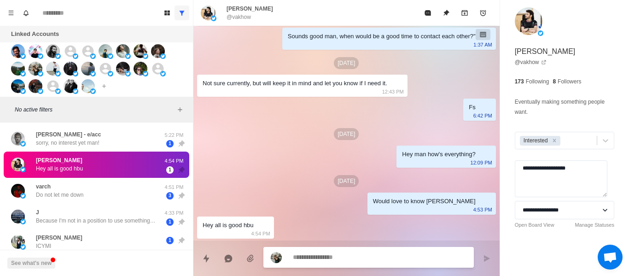
scroll to position [0, 0]
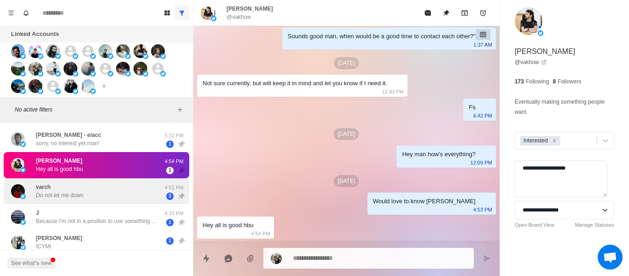
click at [69, 185] on div "varch Do not let me down" at bounding box center [59, 191] width 47 height 17
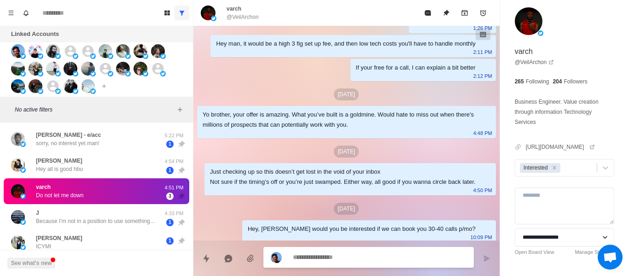
scroll to position [315, 0]
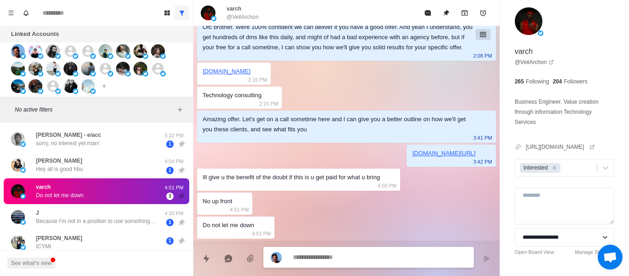
click at [330, 257] on textarea at bounding box center [379, 256] width 173 height 13
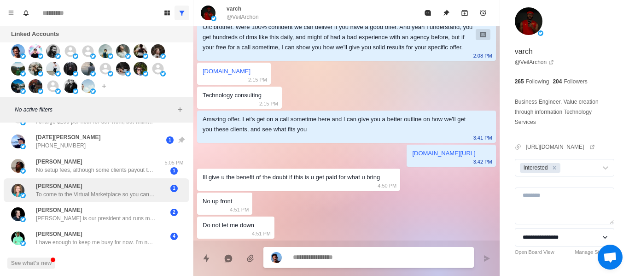
scroll to position [203, 0]
click at [112, 190] on p "To come to the Virtual Marketplace so you can pitch your services to my communi…" at bounding box center [96, 194] width 120 height 8
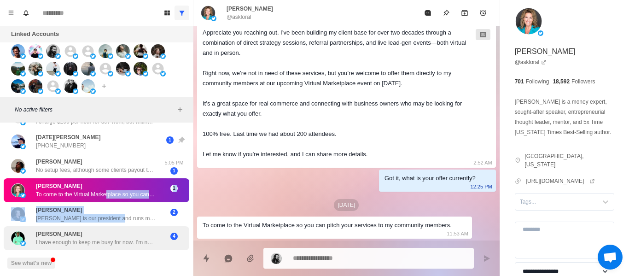
drag, startPoint x: 105, startPoint y: 191, endPoint x: 150, endPoint y: 239, distance: 65.5
click at [126, 217] on div "[PERSON_NAME] - e/acc sorry, no interest yet man! 5:22 PM 1 [PERSON_NAME] Hey a…" at bounding box center [96, 103] width 193 height 347
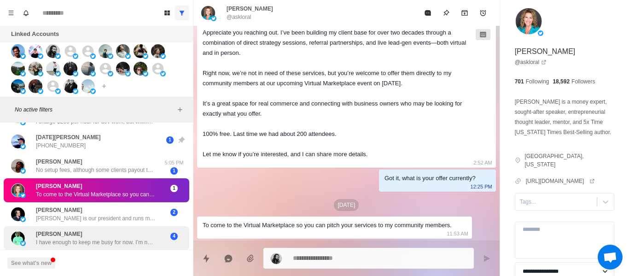
click at [150, 239] on div "[PERSON_NAME] I have enough to keep me busy for now. I’m not completely booked …" at bounding box center [96, 238] width 185 height 24
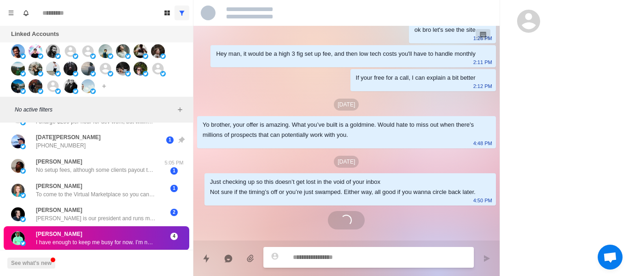
scroll to position [432, 0]
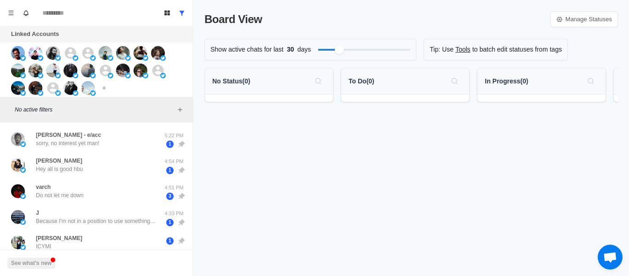
click at [177, 13] on button "Show all conversations" at bounding box center [181, 13] width 15 height 15
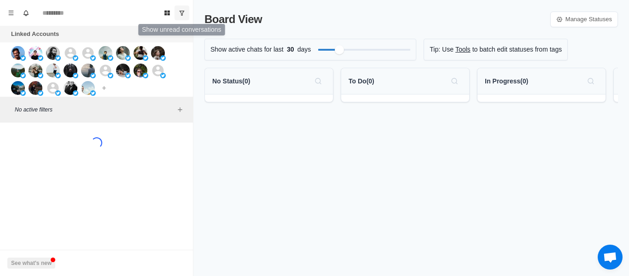
click at [179, 13] on icon "Show unread conversations" at bounding box center [182, 13] width 6 height 6
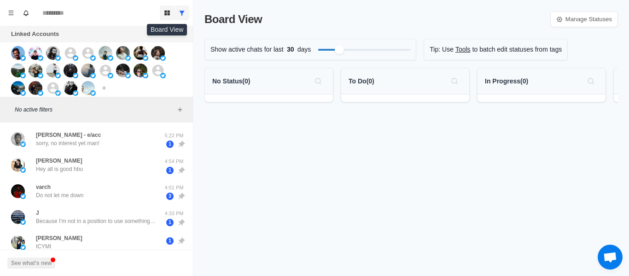
drag, startPoint x: 173, startPoint y: 14, endPoint x: 252, endPoint y: 147, distance: 154.3
click at [174, 14] on button "Board View" at bounding box center [167, 13] width 15 height 15
click at [173, 11] on button "Board View" at bounding box center [167, 13] width 15 height 15
click at [179, 13] on icon "Show all conversations" at bounding box center [182, 13] width 6 height 6
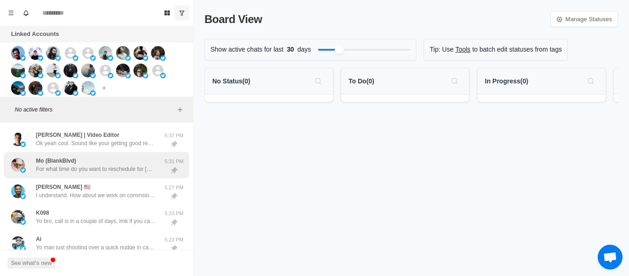
click at [82, 162] on div "Mo (BlankBlvd) For what time do you want to reschedule for today?" at bounding box center [96, 164] width 120 height 17
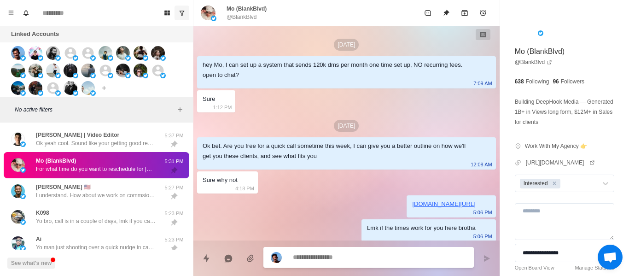
scroll to position [145, 0]
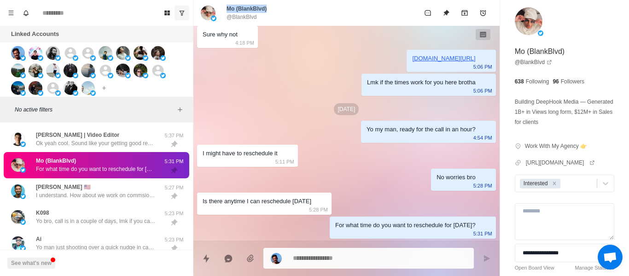
drag, startPoint x: 273, startPoint y: 10, endPoint x: 226, endPoint y: 10, distance: 46.9
click at [226, 10] on div "Mo (BlankBlvd) @BlankBlvd" at bounding box center [310, 13] width 218 height 17
copy p "Mo (BlankBlvd)"
click at [243, 15] on p "@BlankBlvd" at bounding box center [241, 17] width 30 height 8
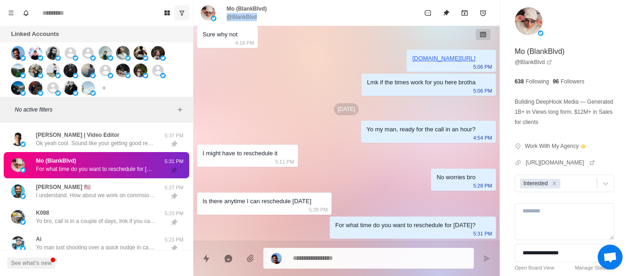
click at [243, 15] on p "@BlankBlvd" at bounding box center [241, 17] width 30 height 8
copy div "@BlankBlvd"
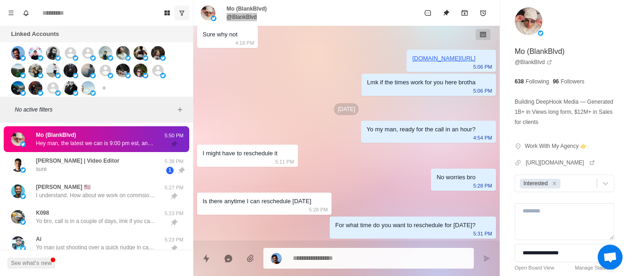
type textarea "*"
